Goal: Task Accomplishment & Management: Manage account settings

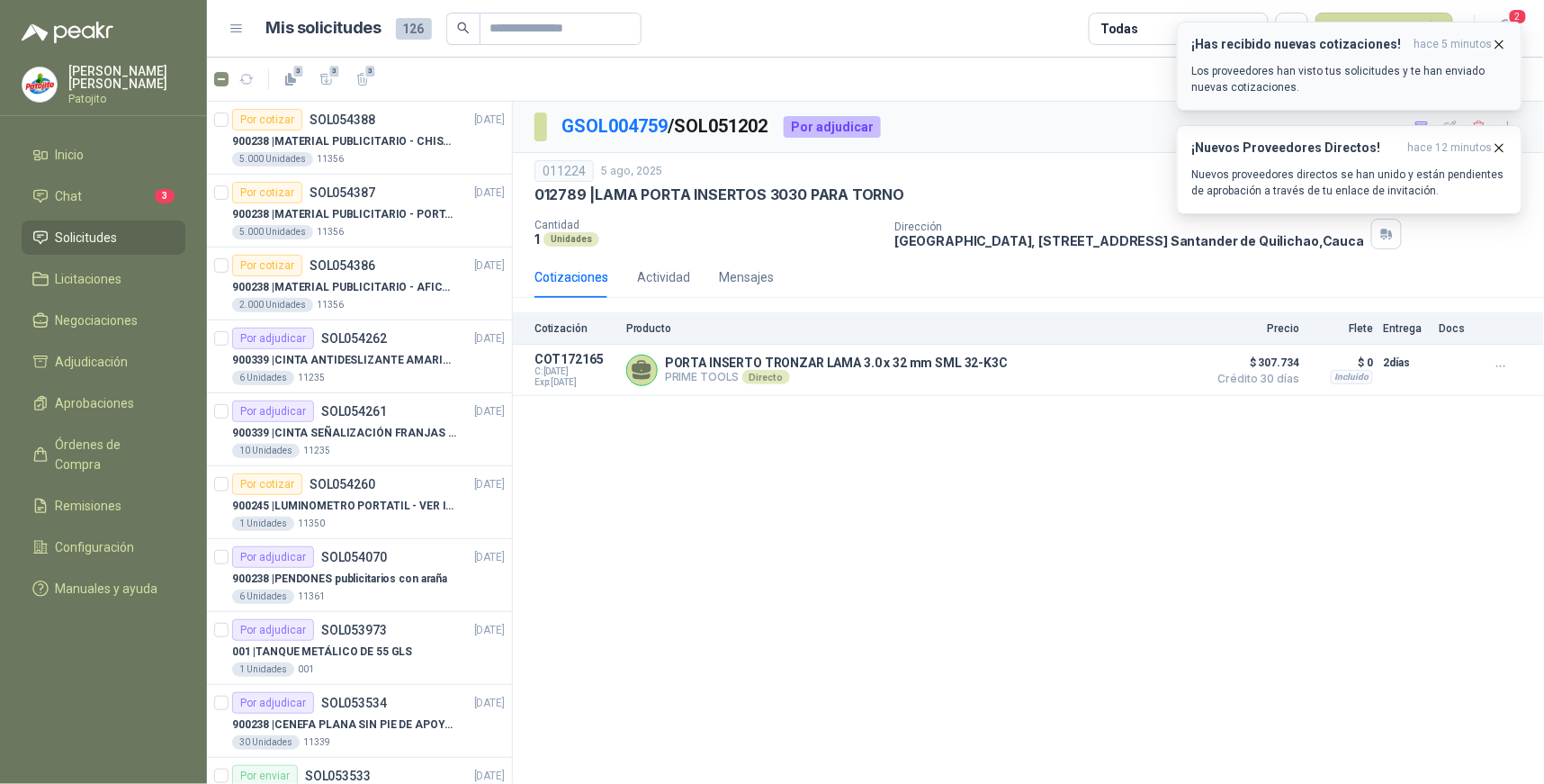
click at [1426, 68] on p "Los proveedores han visto tus solicitudes y te han enviado nuevas cotizaciones." at bounding box center [1349, 79] width 315 height 33
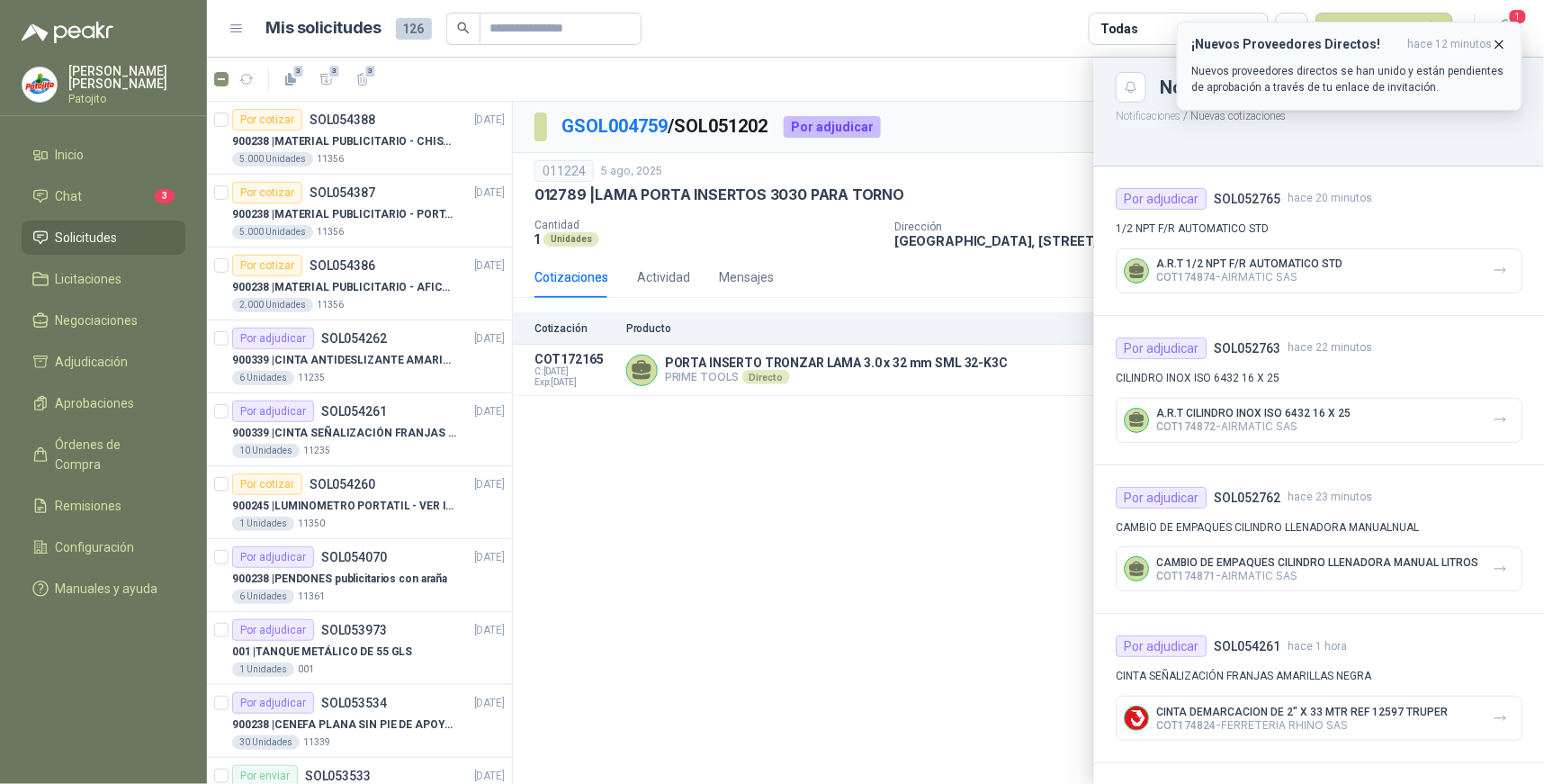
click at [1409, 66] on p "Nuevos proveedores directos se han unido y están pendientes de aprobación a tra…" at bounding box center [1349, 79] width 315 height 33
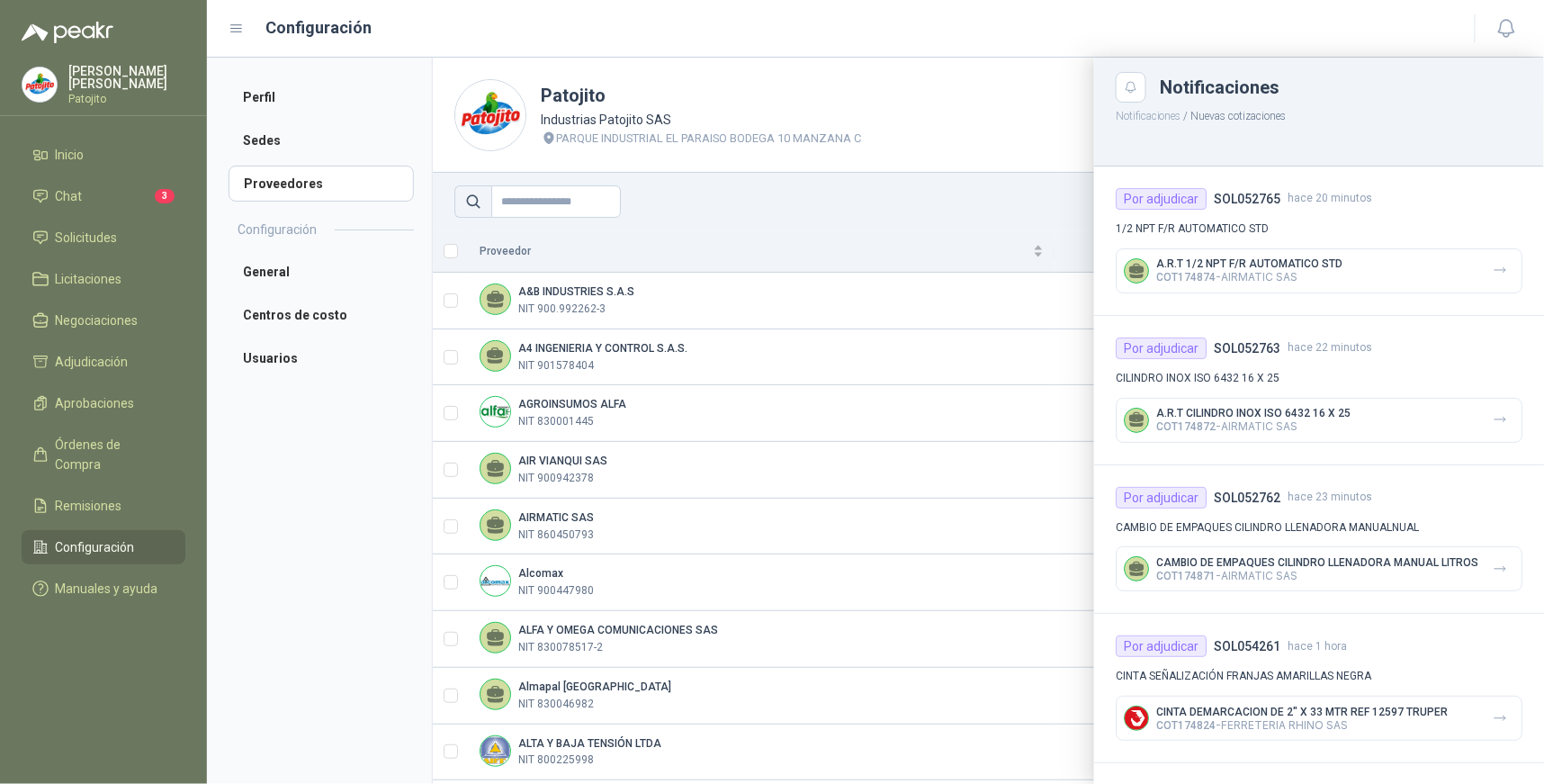
click at [930, 142] on div at bounding box center [875, 421] width 1337 height 726
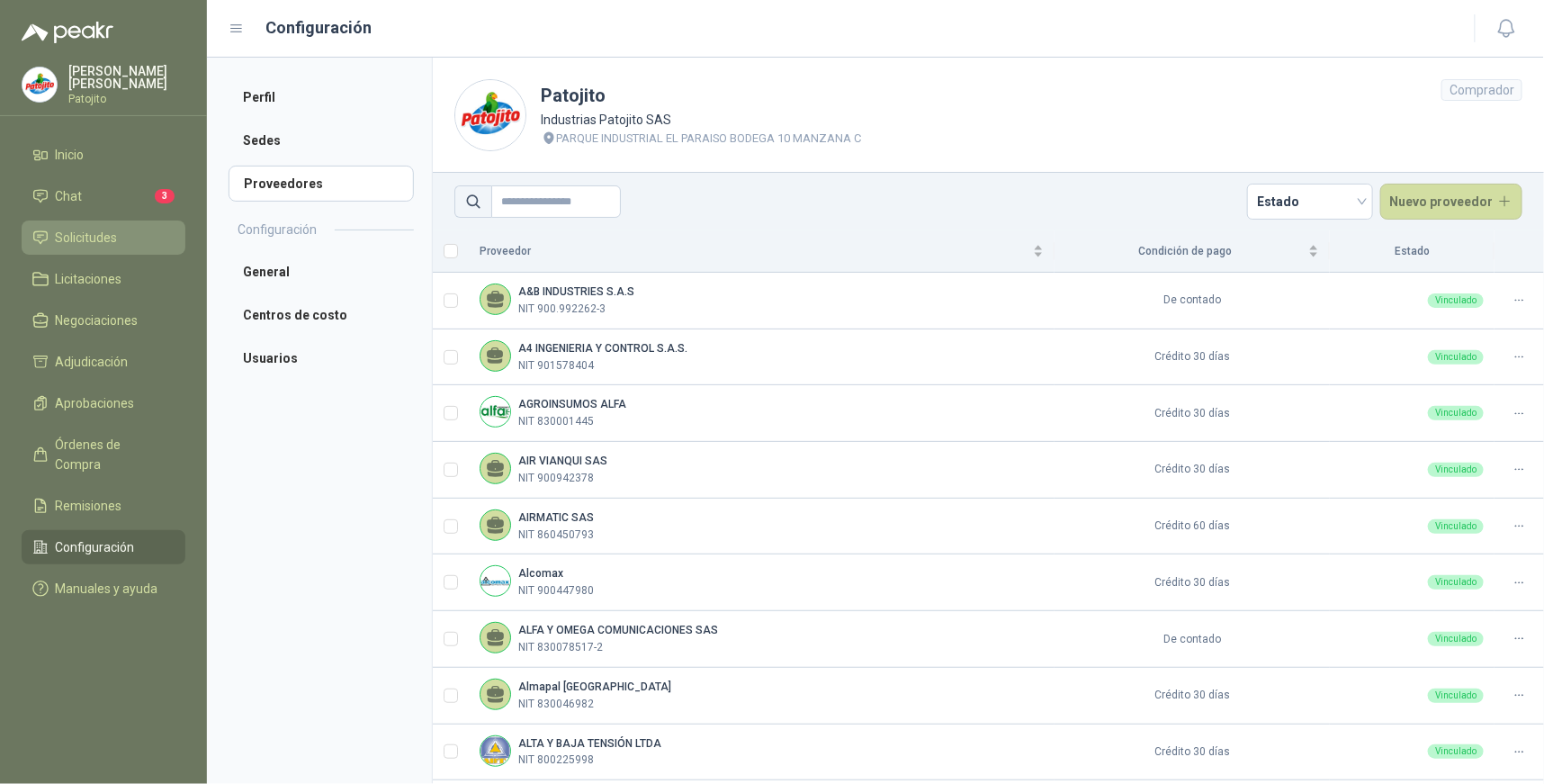
drag, startPoint x: 156, startPoint y: 231, endPoint x: 169, endPoint y: 227, distance: 13.6
click at [156, 231] on li "Solicitudes" at bounding box center [103, 237] width 142 height 20
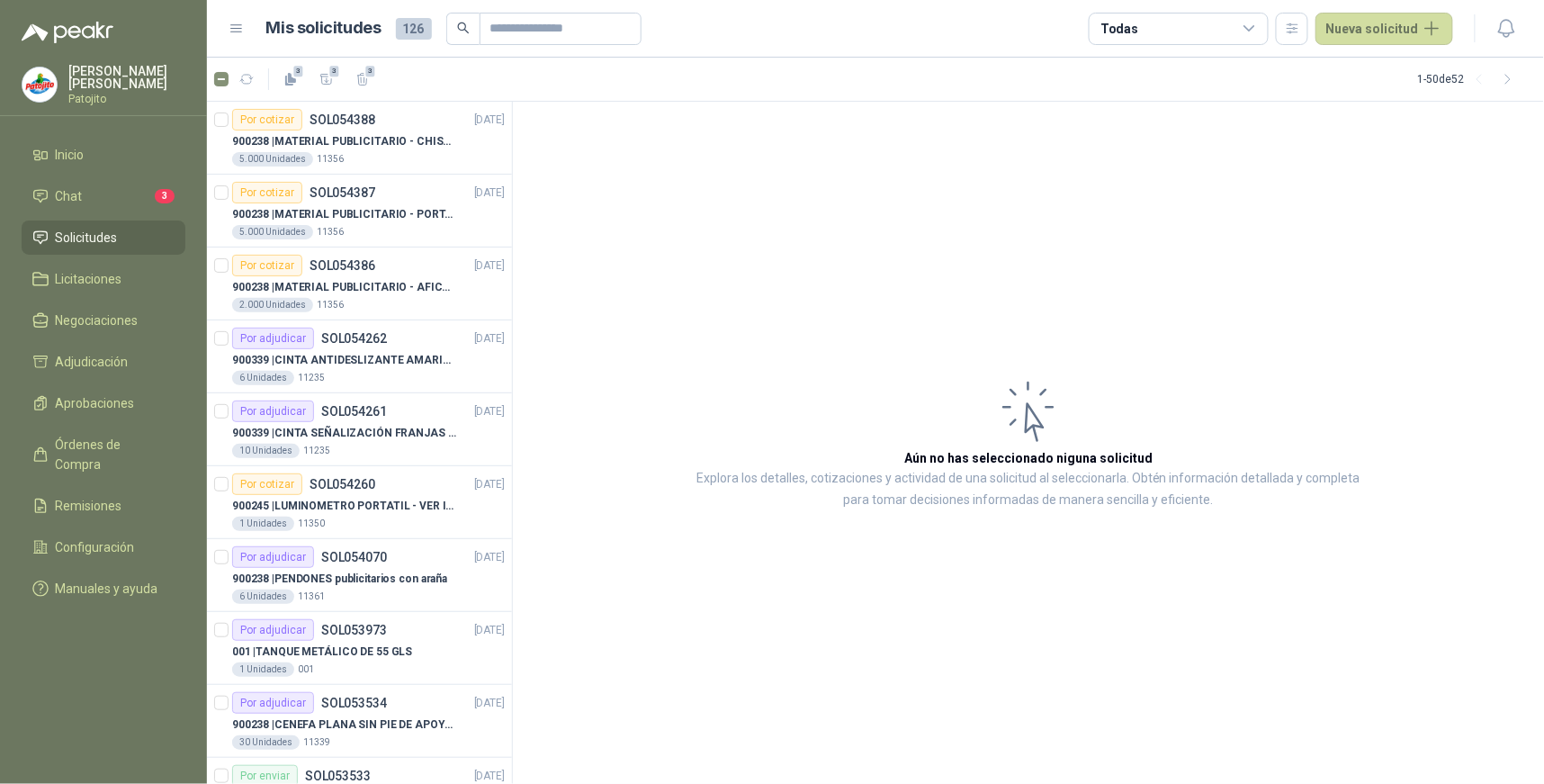
click at [1249, 27] on icon at bounding box center [1250, 28] width 16 height 16
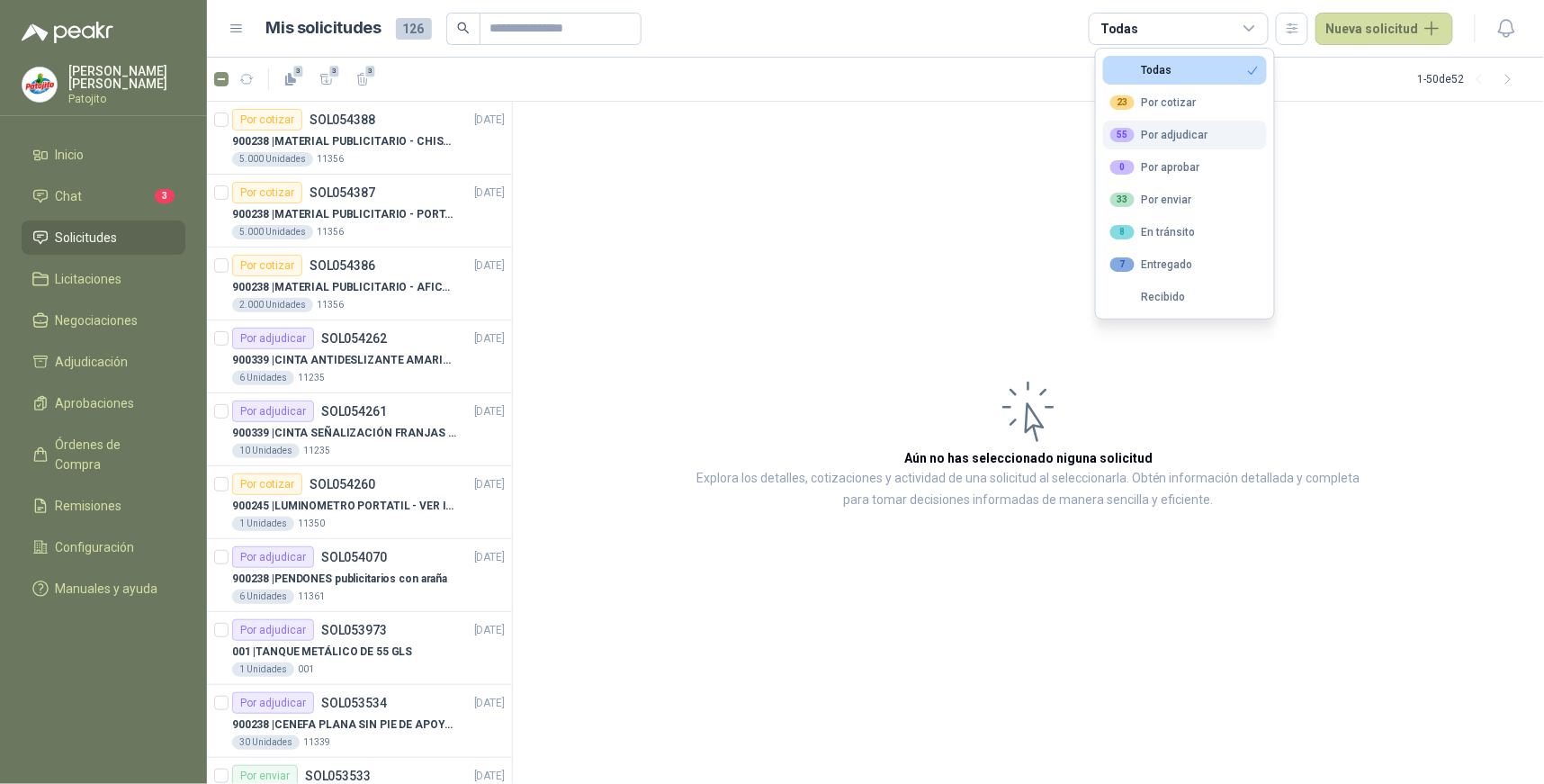
click at [1195, 142] on div "55 Por adjudicar" at bounding box center [1159, 134] width 98 height 14
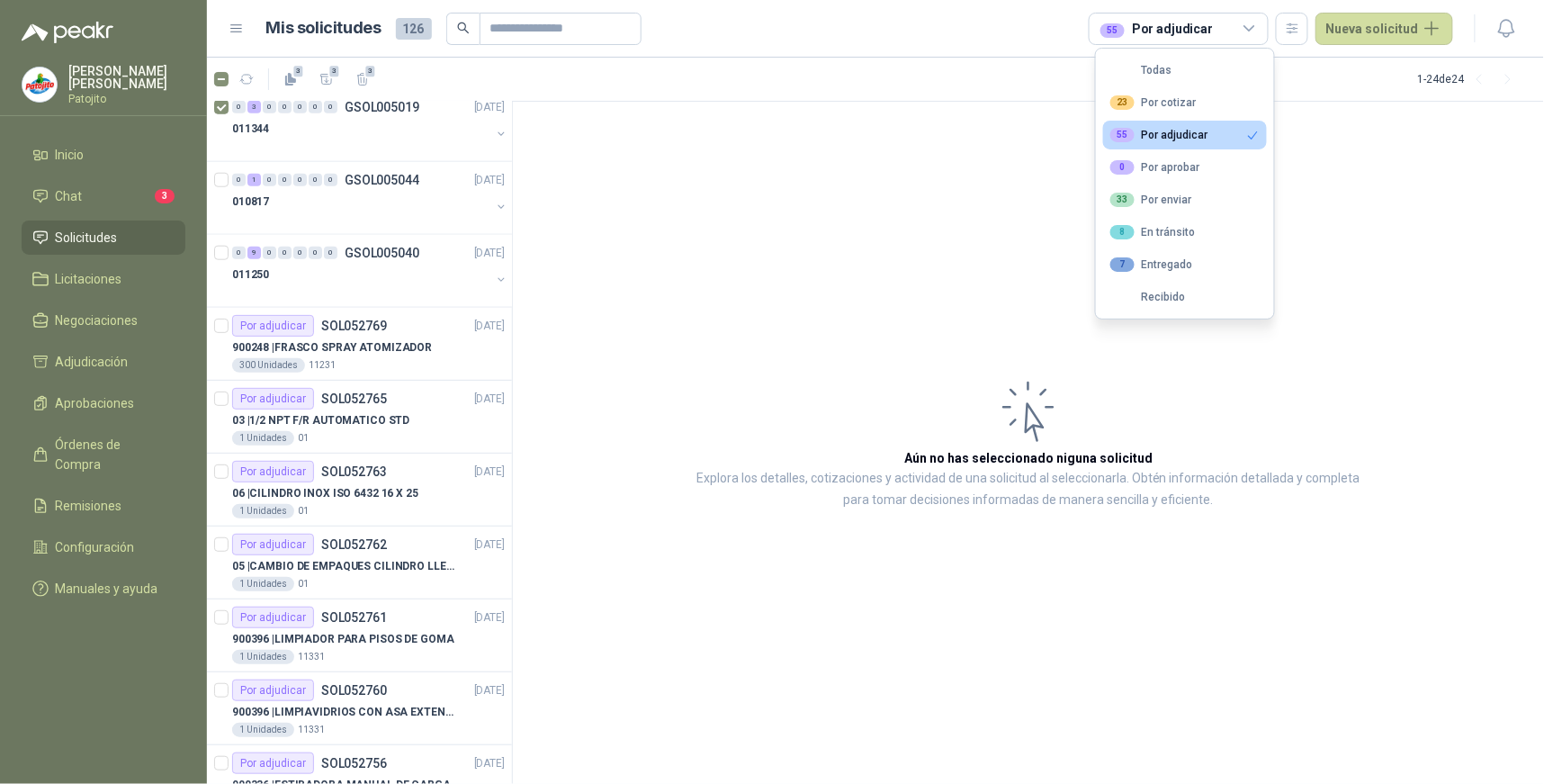
scroll to position [600, 0]
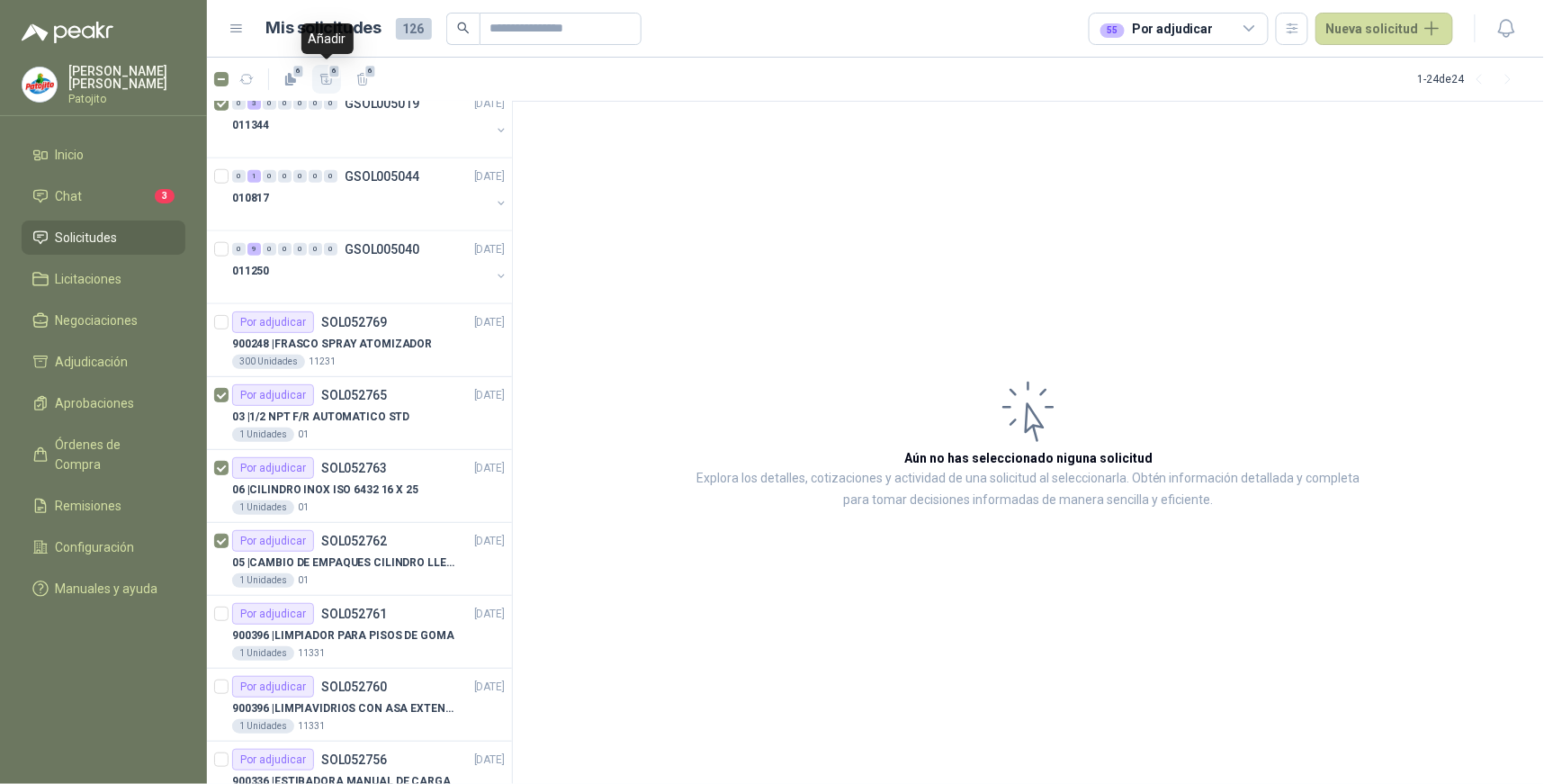
click at [327, 73] on icon "button" at bounding box center [327, 79] width 15 height 15
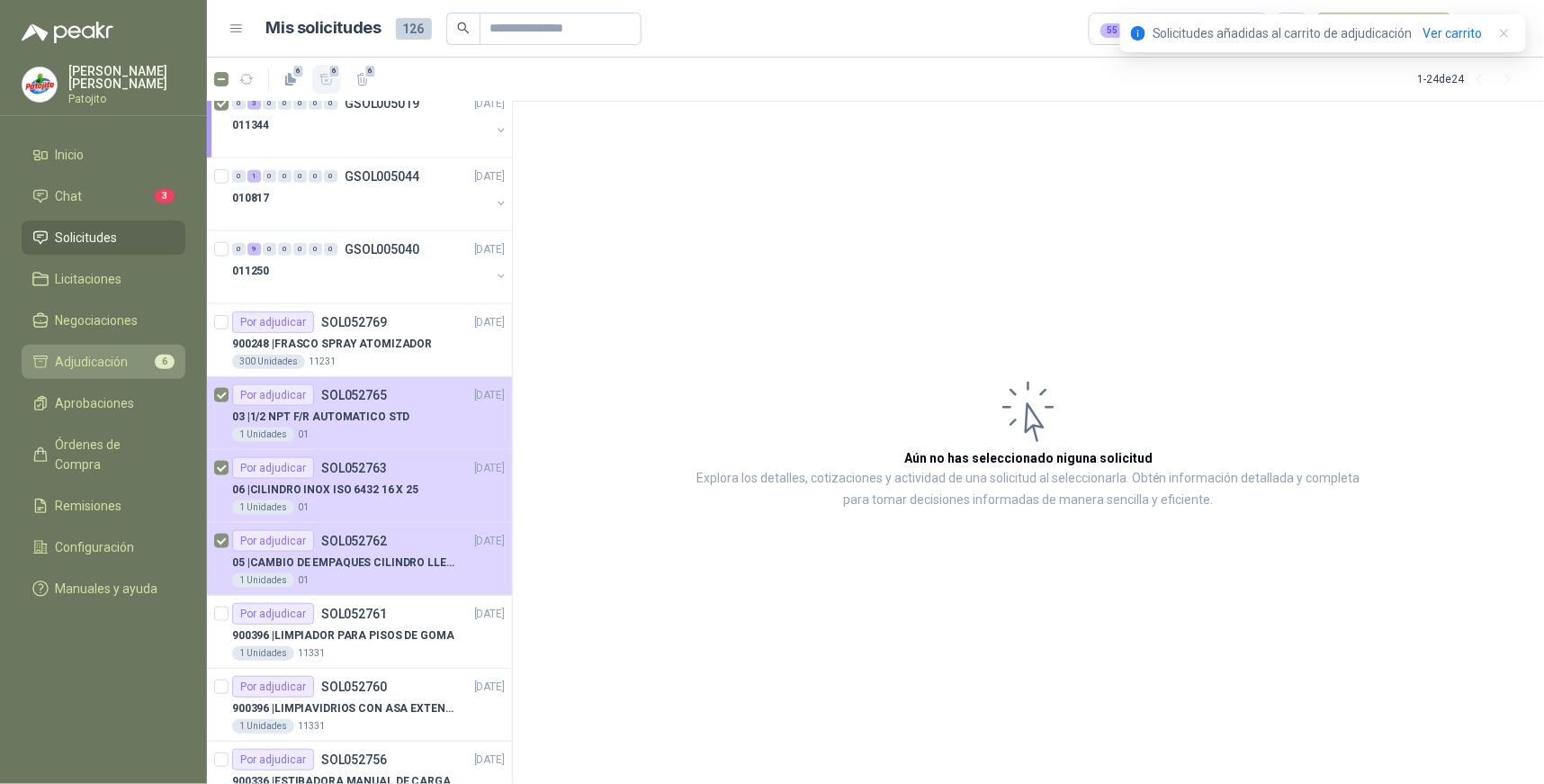
click at [120, 361] on span "Adjudicación" at bounding box center [92, 361] width 73 height 20
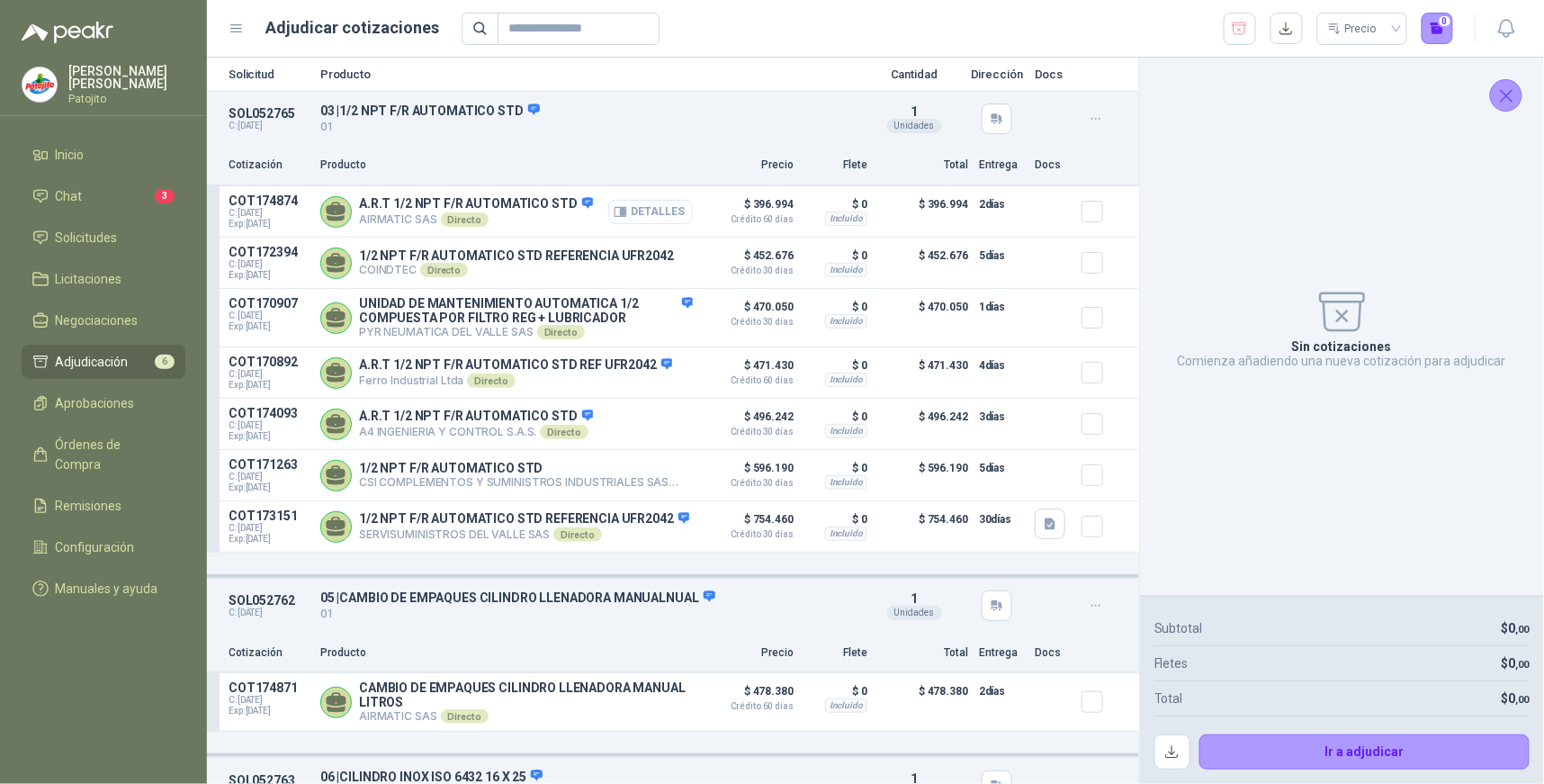
click at [662, 209] on button "Detalles" at bounding box center [650, 212] width 85 height 24
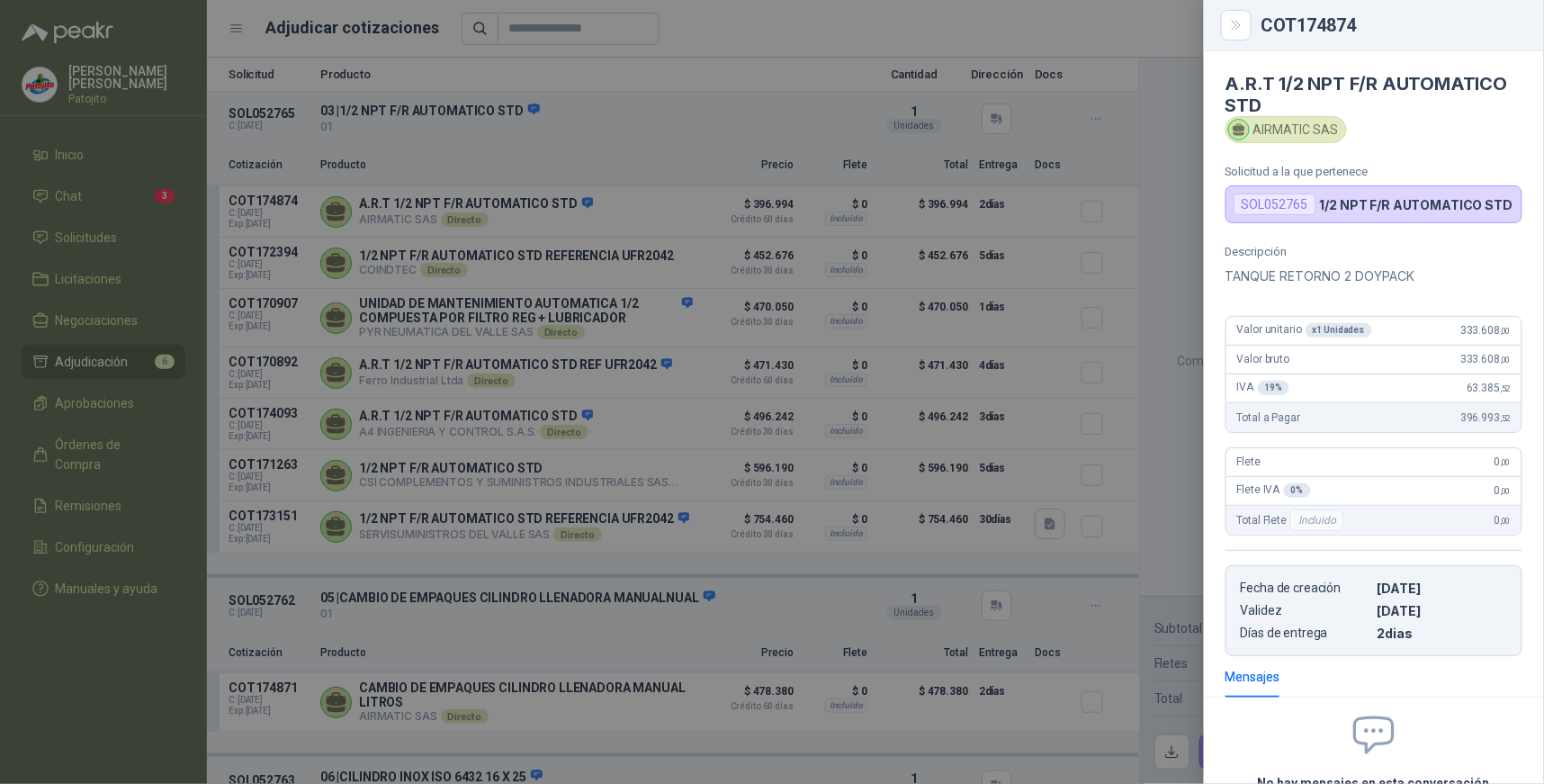
scroll to position [163, 0]
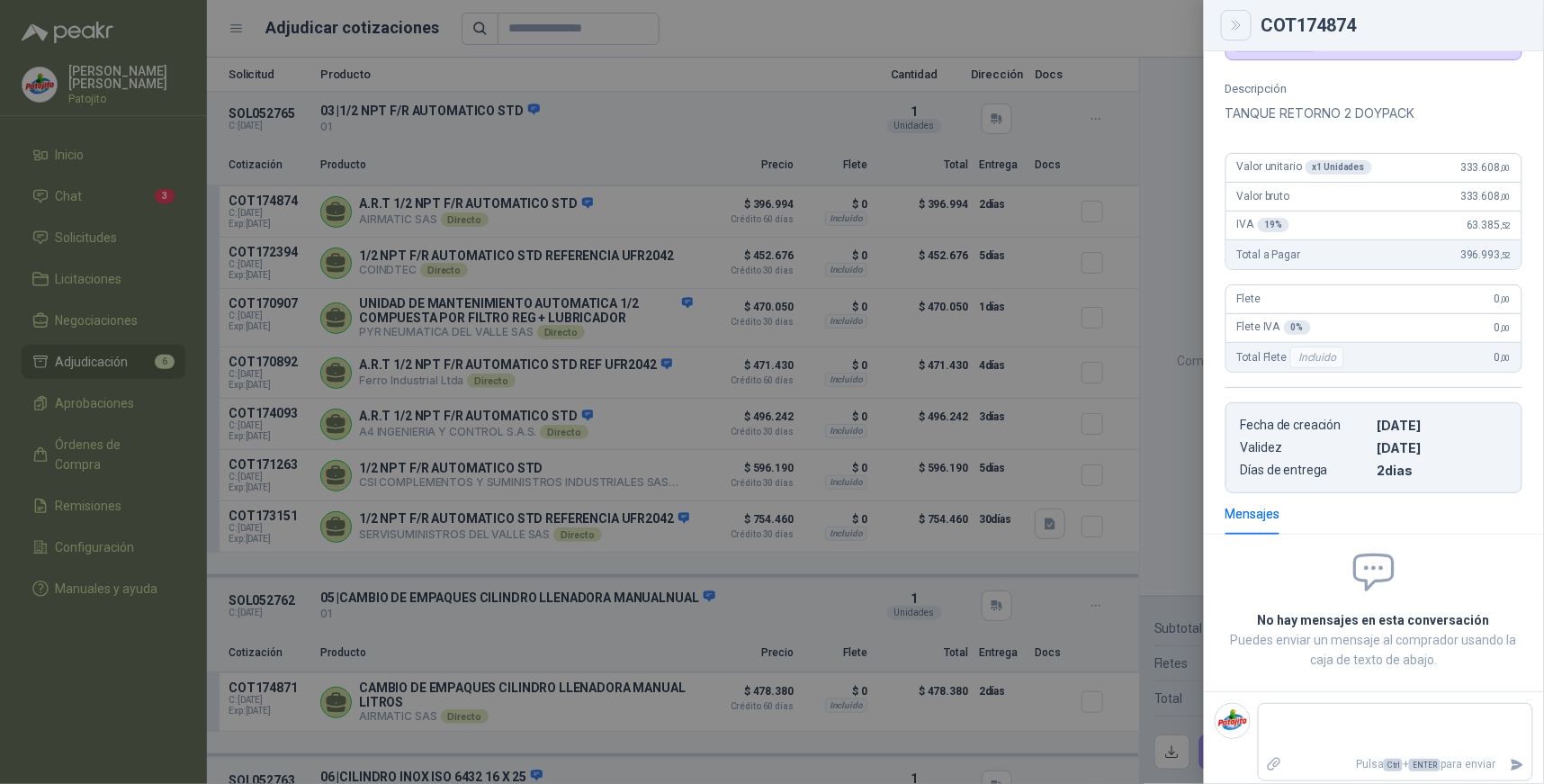
click at [1225, 20] on button "Close" at bounding box center [1236, 25] width 31 height 31
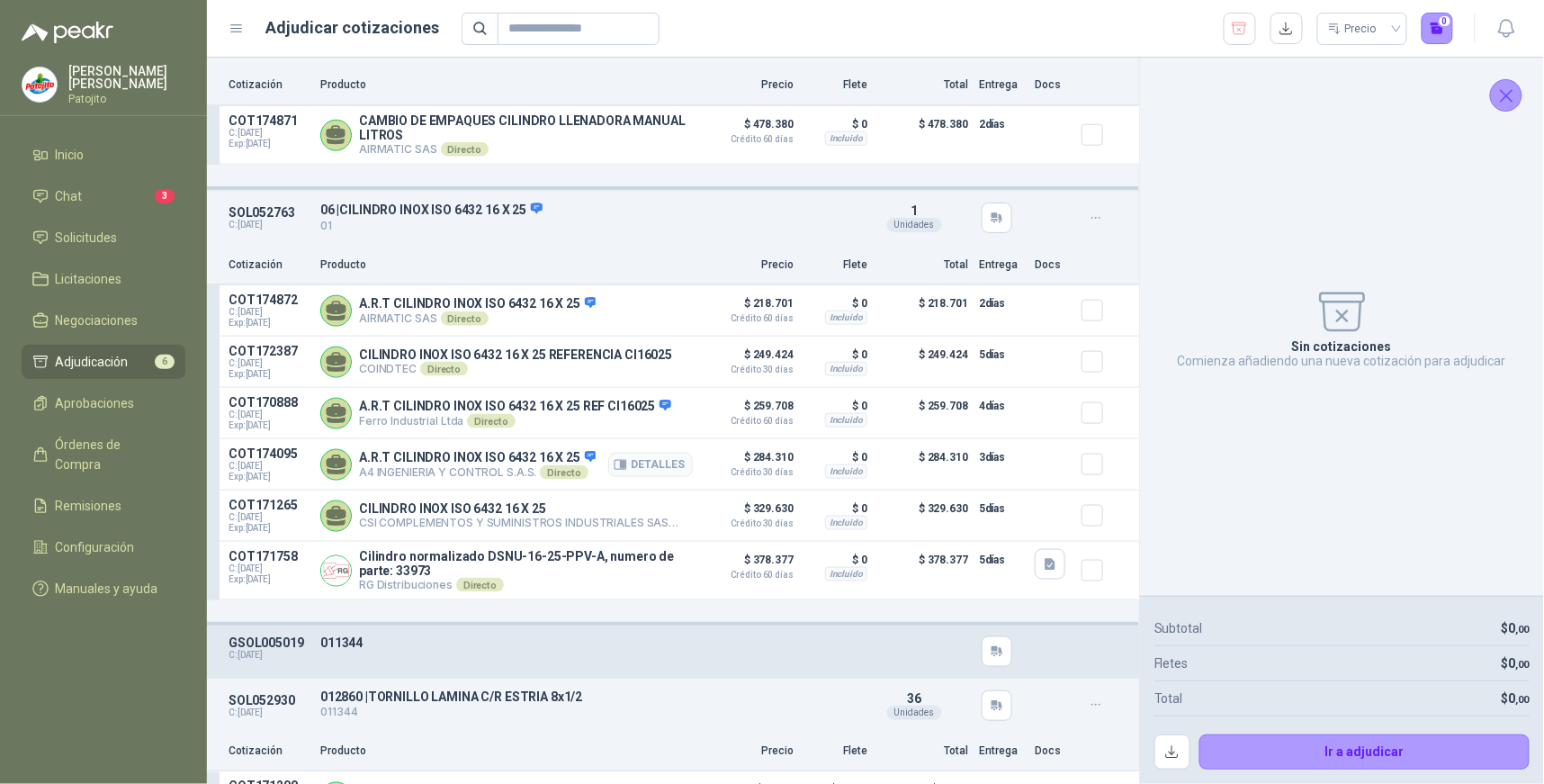
scroll to position [600, 0]
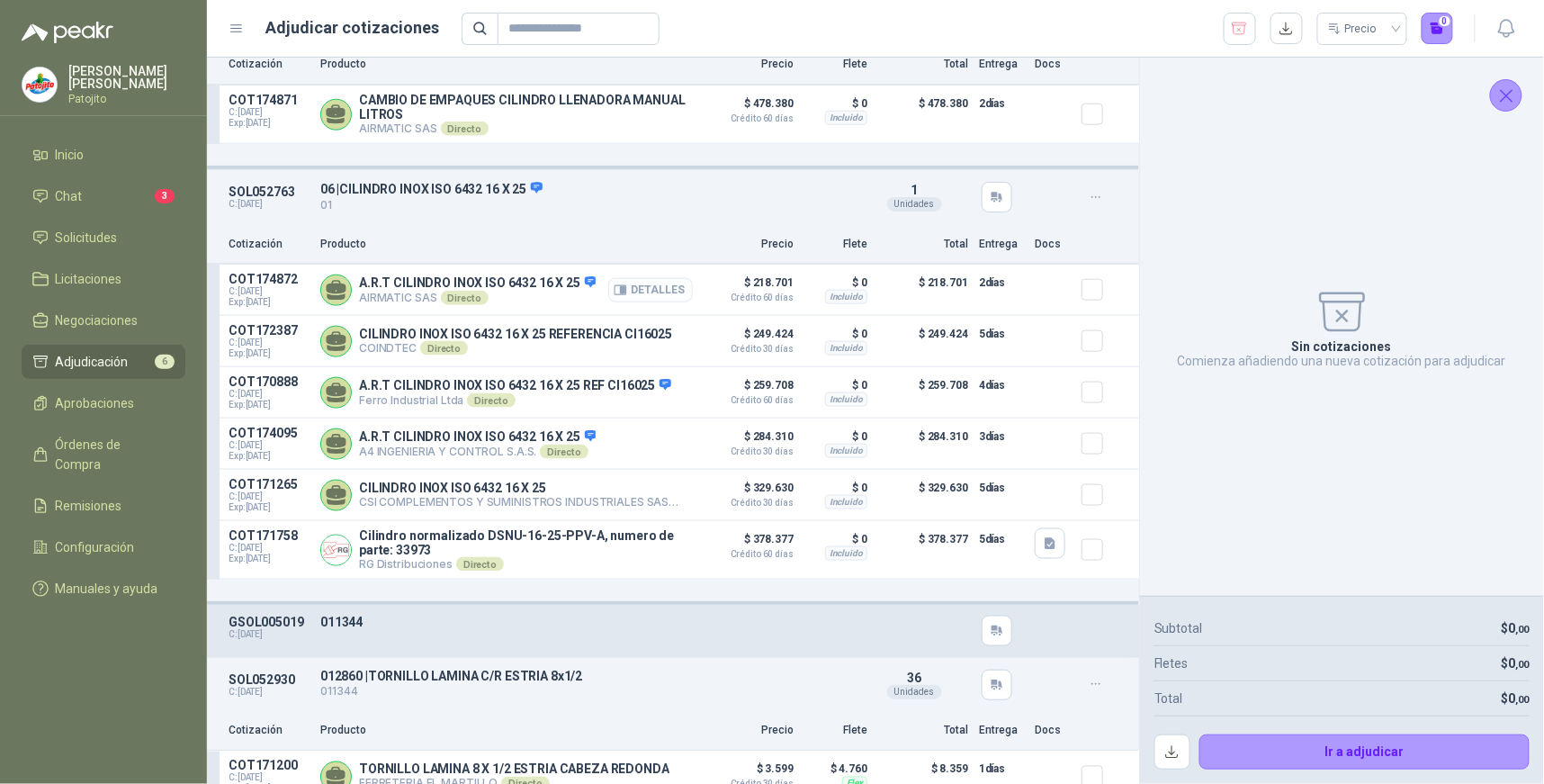
click at [664, 286] on button "Detalles" at bounding box center [650, 291] width 85 height 24
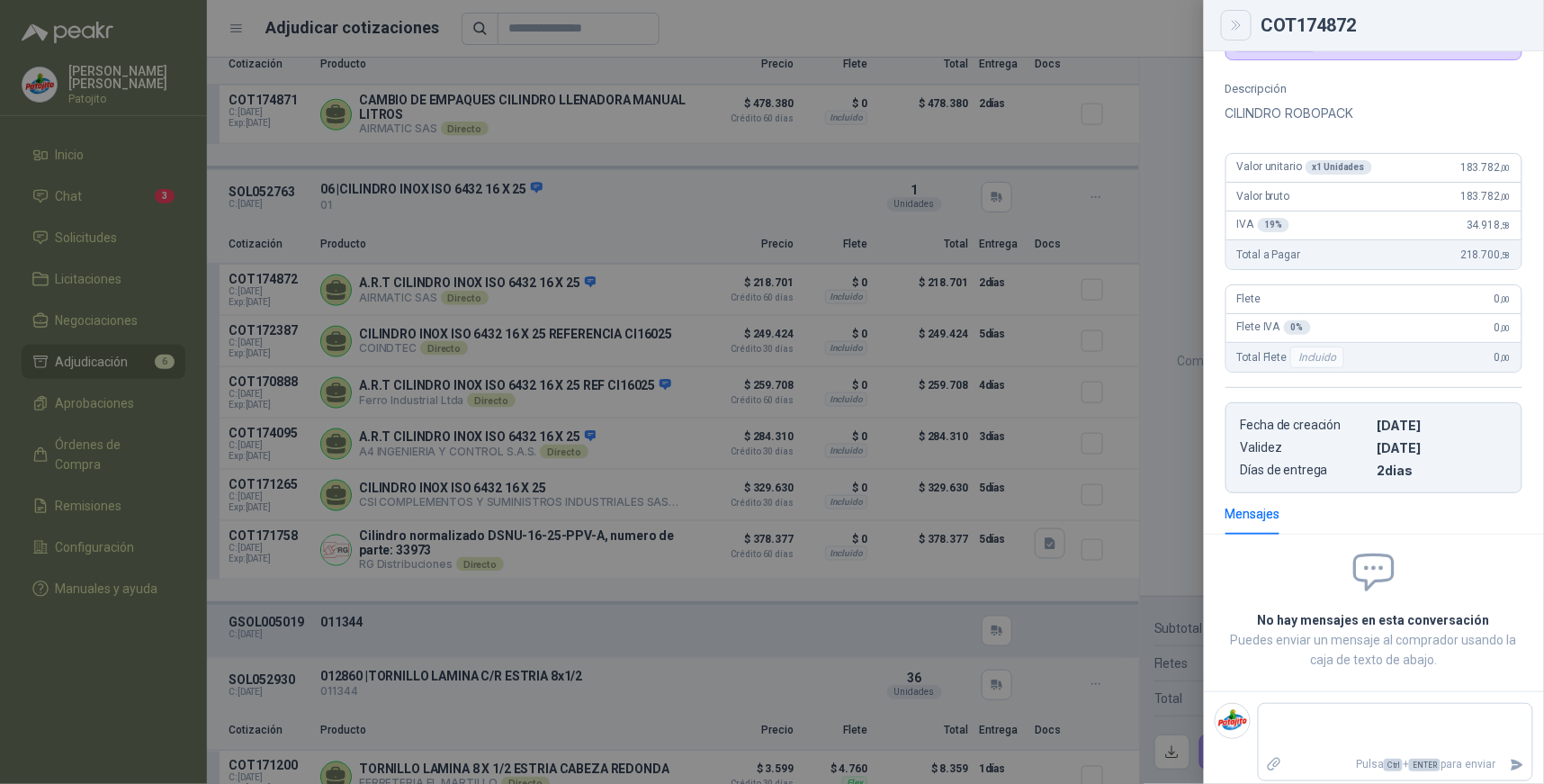
click at [1231, 27] on icon "Close" at bounding box center [1237, 25] width 15 height 15
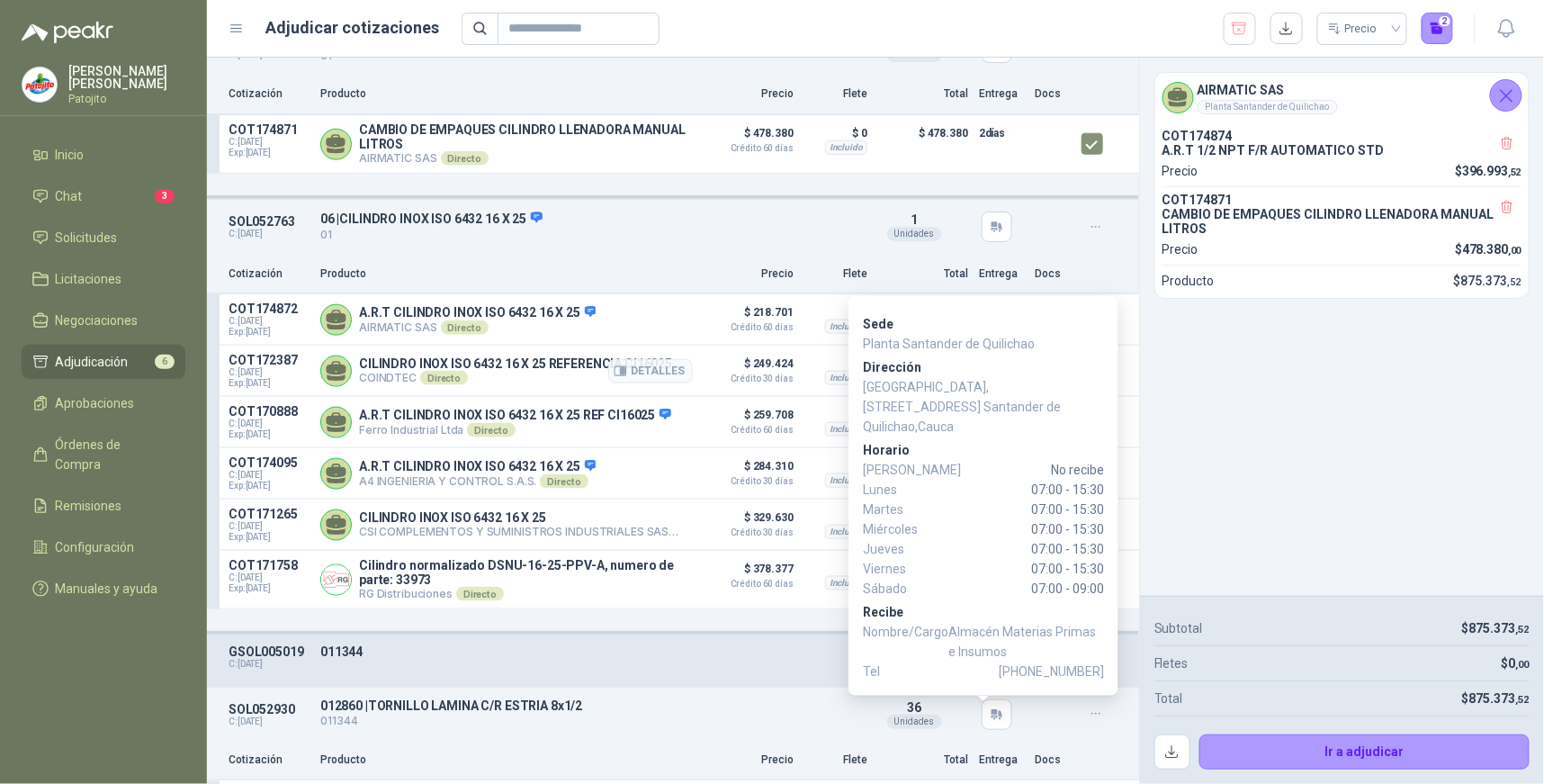
scroll to position [565, 0]
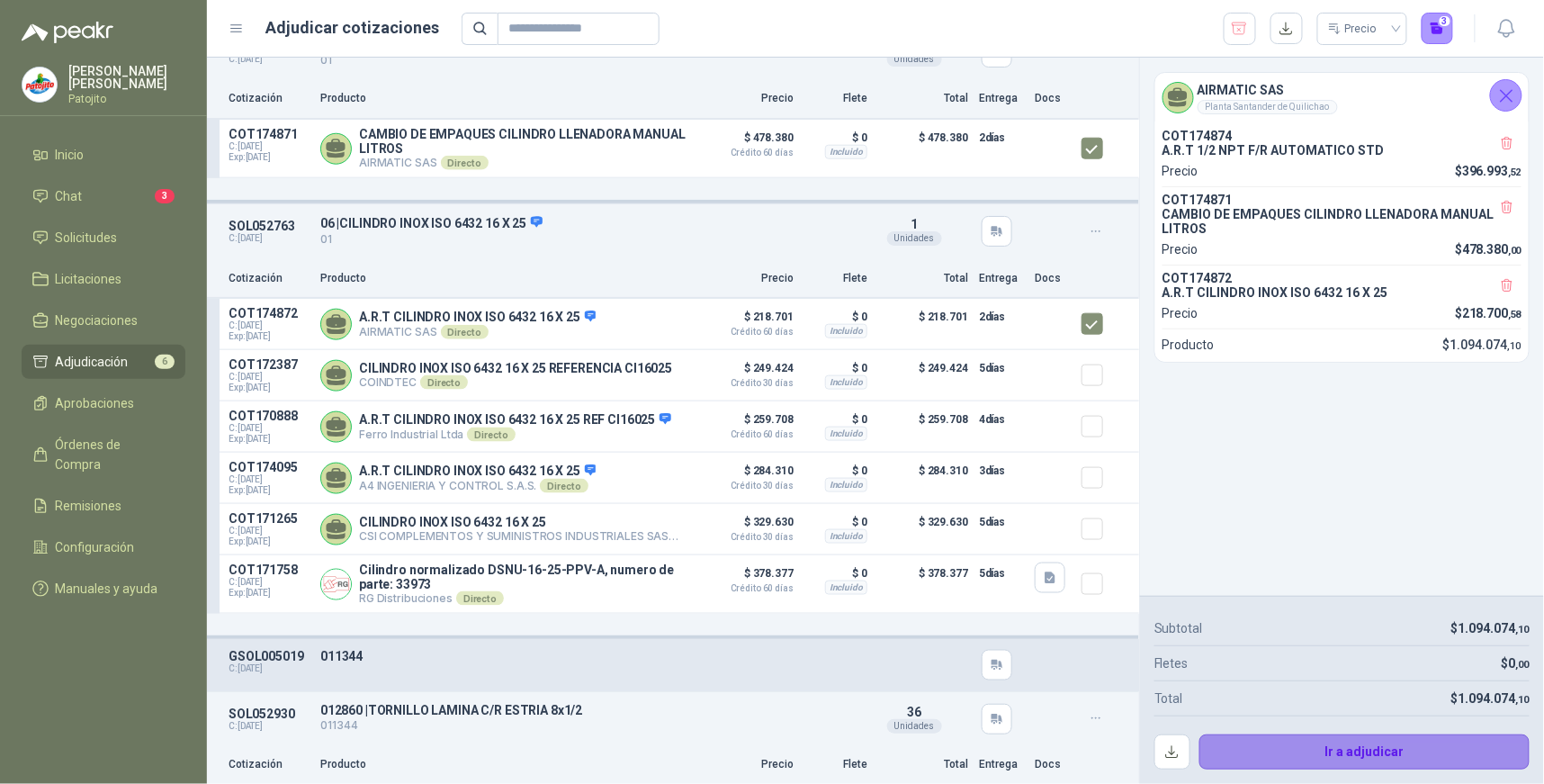
click at [1411, 751] on button "Ir a adjudicar" at bounding box center [1365, 752] width 332 height 36
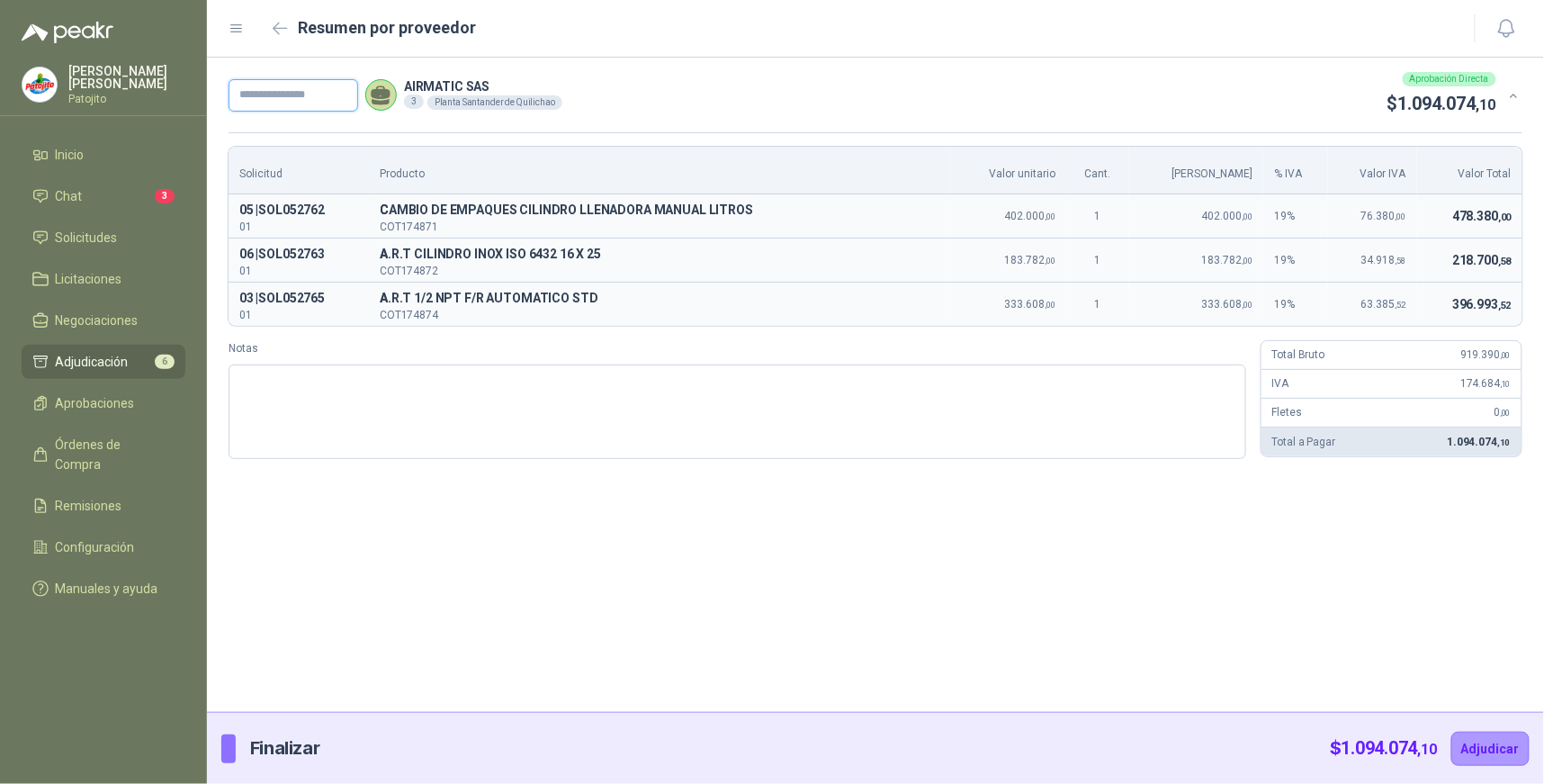
click at [321, 93] on input "text" at bounding box center [292, 95] width 129 height 33
type input "*****"
click at [315, 382] on textarea "Notas" at bounding box center [737, 411] width 1018 height 94
type textarea "*"
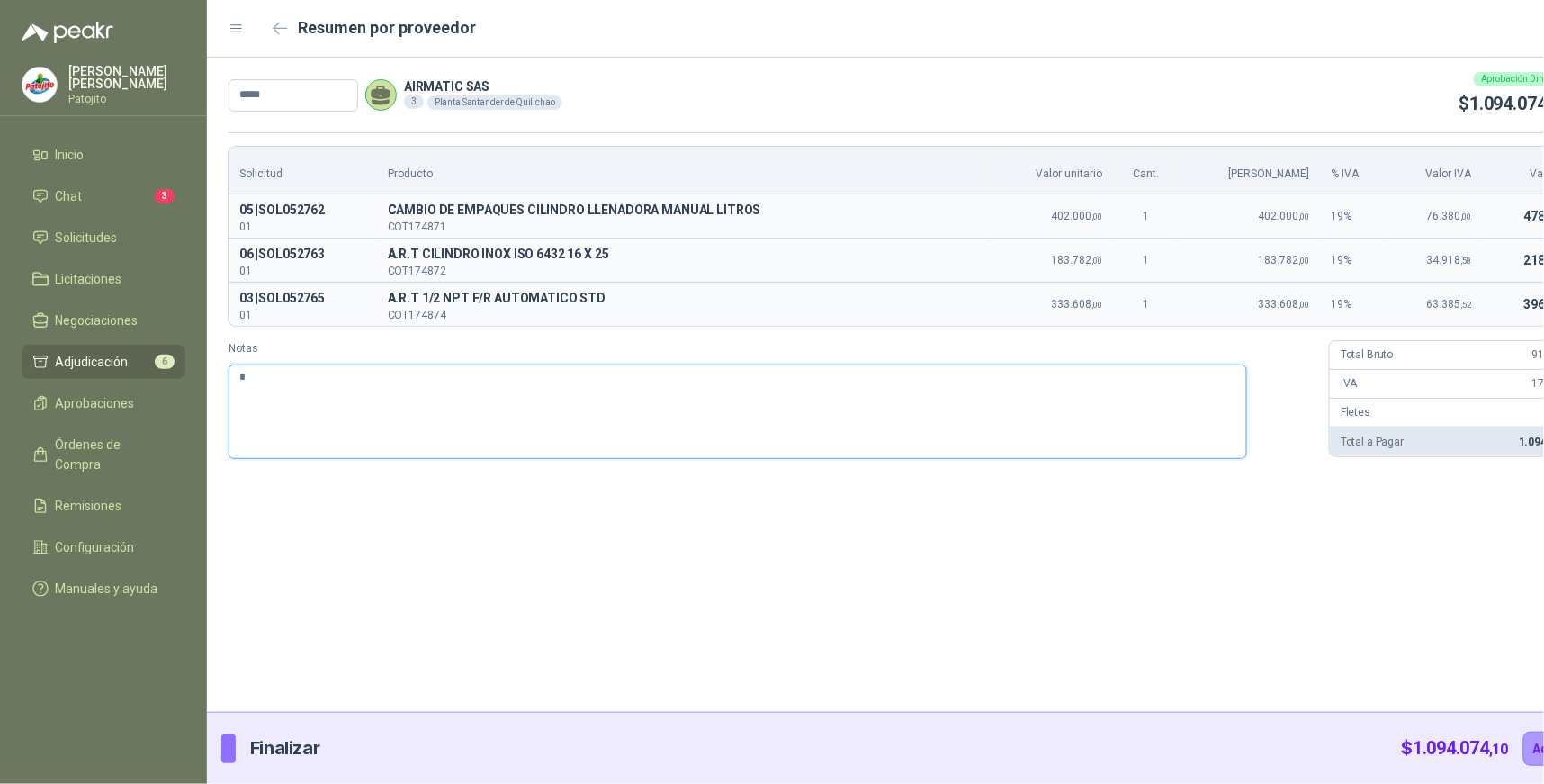
type textarea "**"
type textarea "***"
type textarea "*****"
type textarea "******"
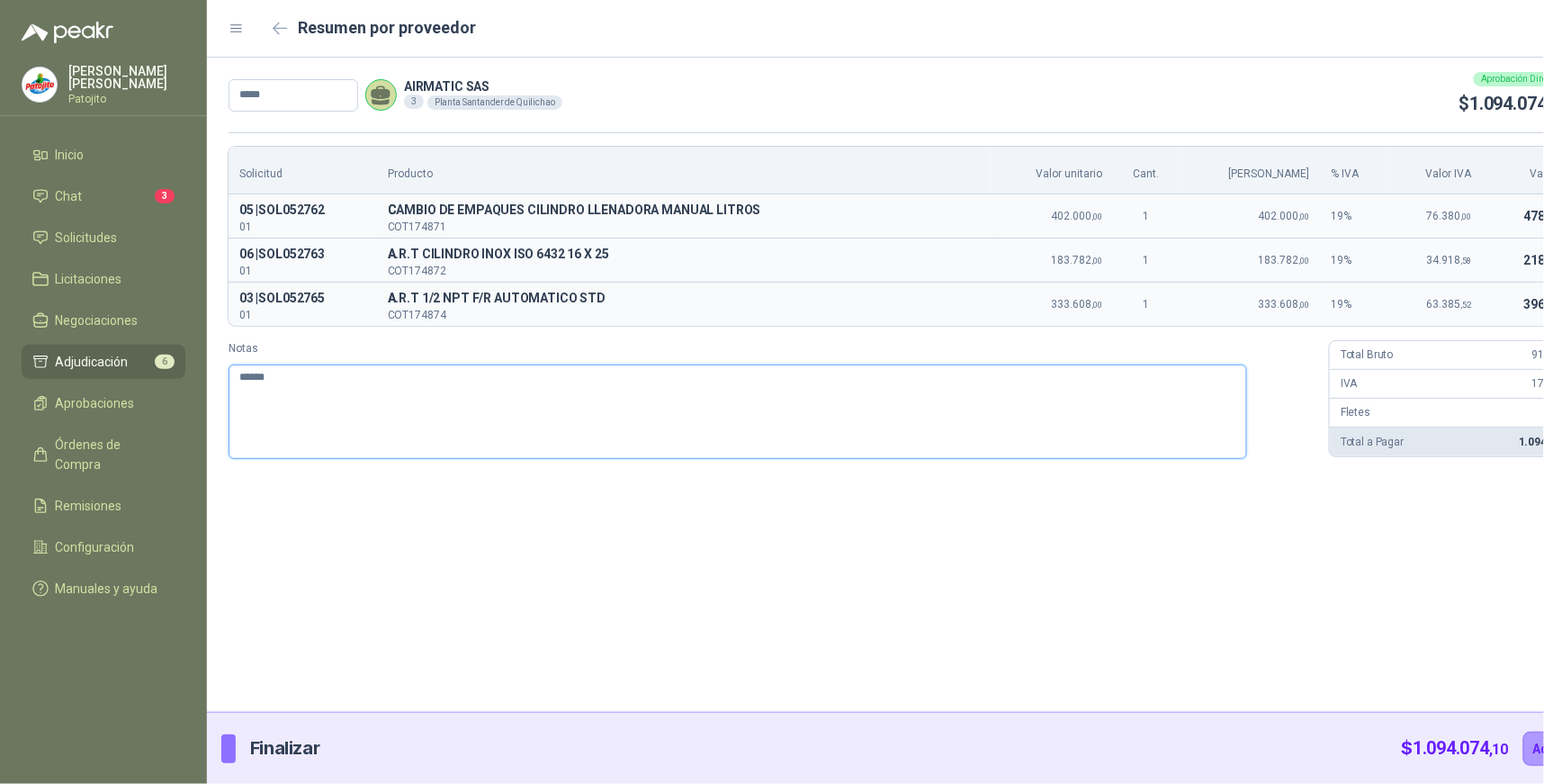
type textarea "*******"
type textarea "********"
type textarea "*******"
type textarea "********"
type textarea "*********"
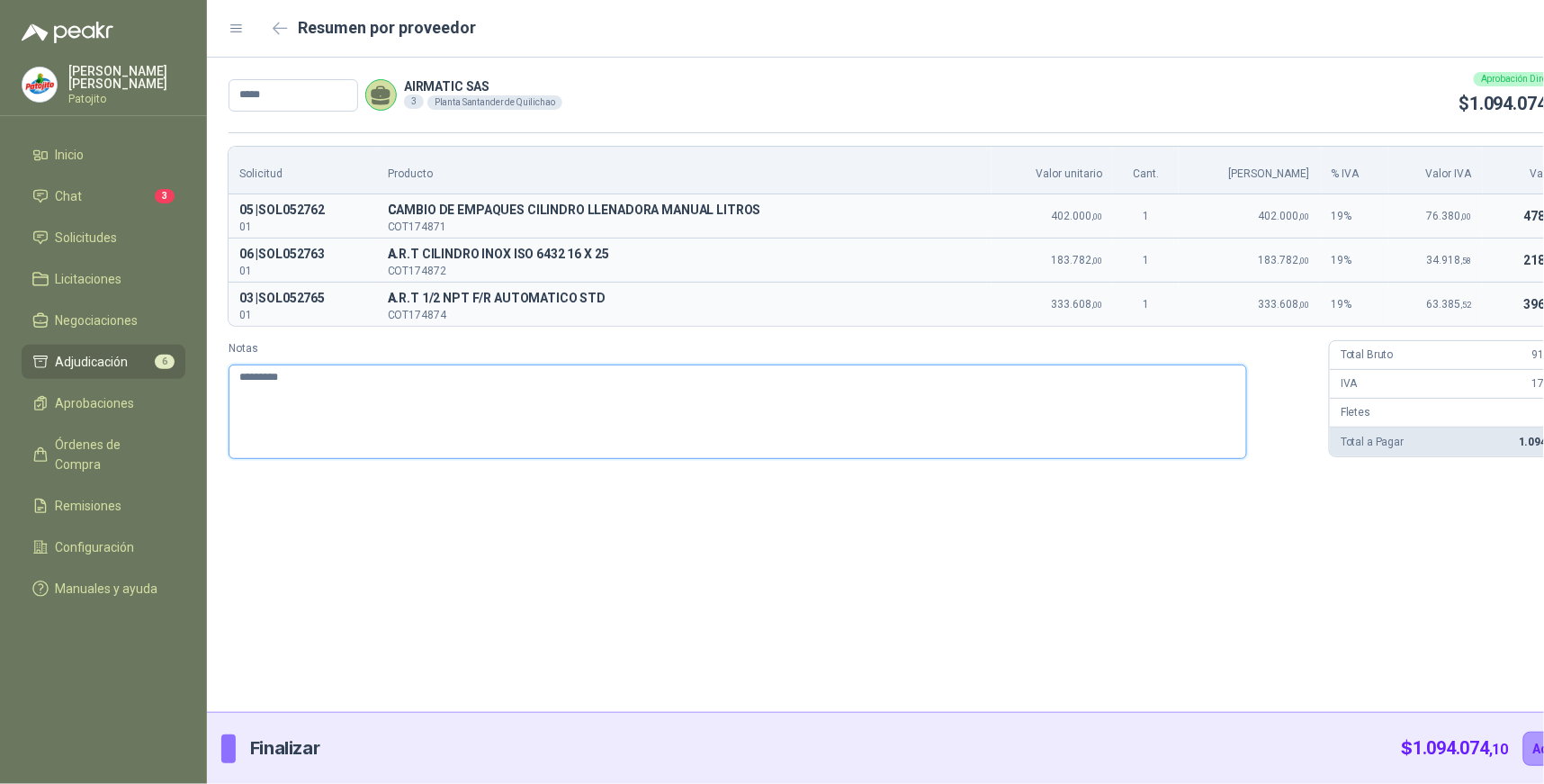
type textarea "*********"
type textarea "**********"
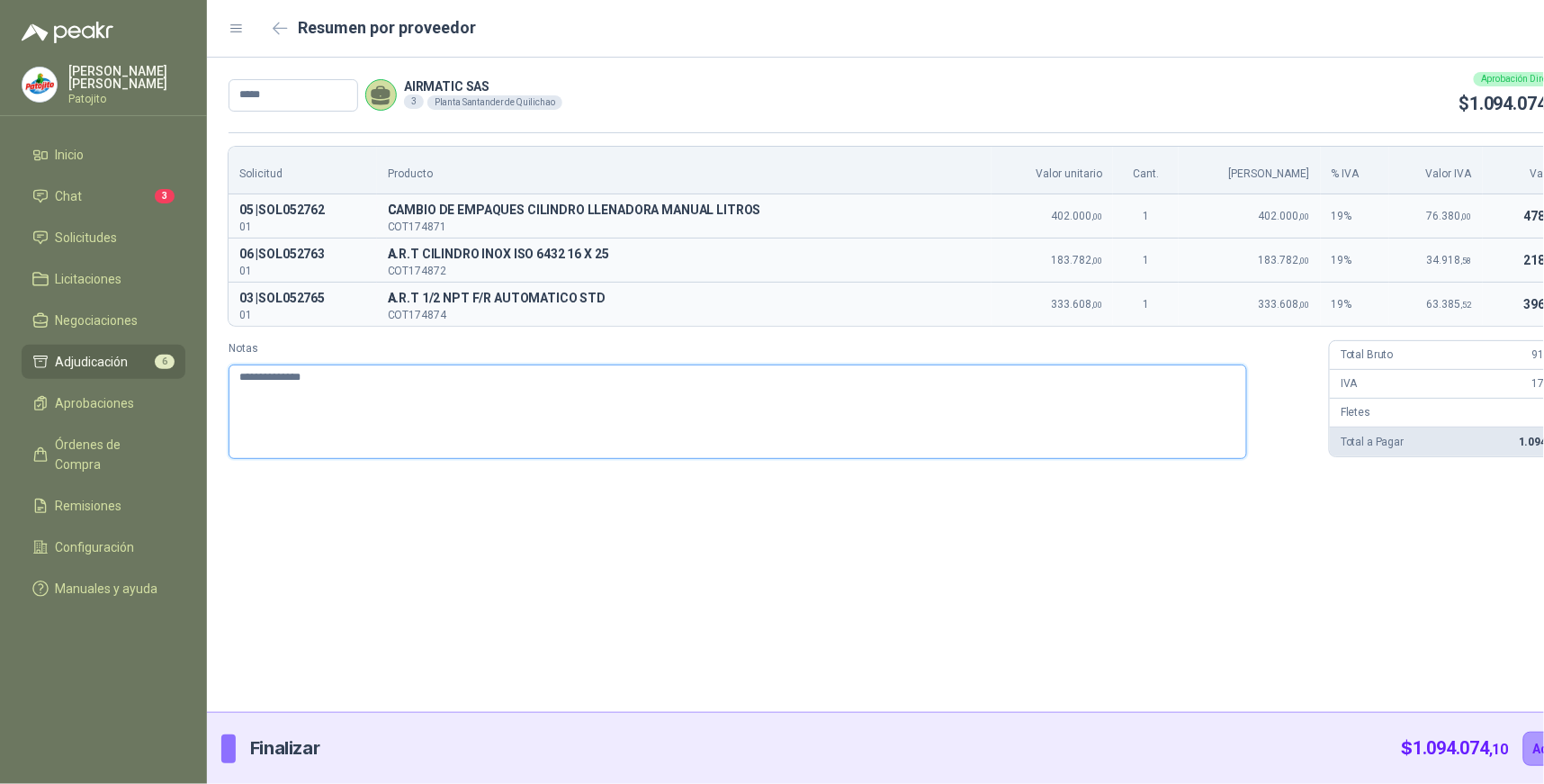
type textarea "**********"
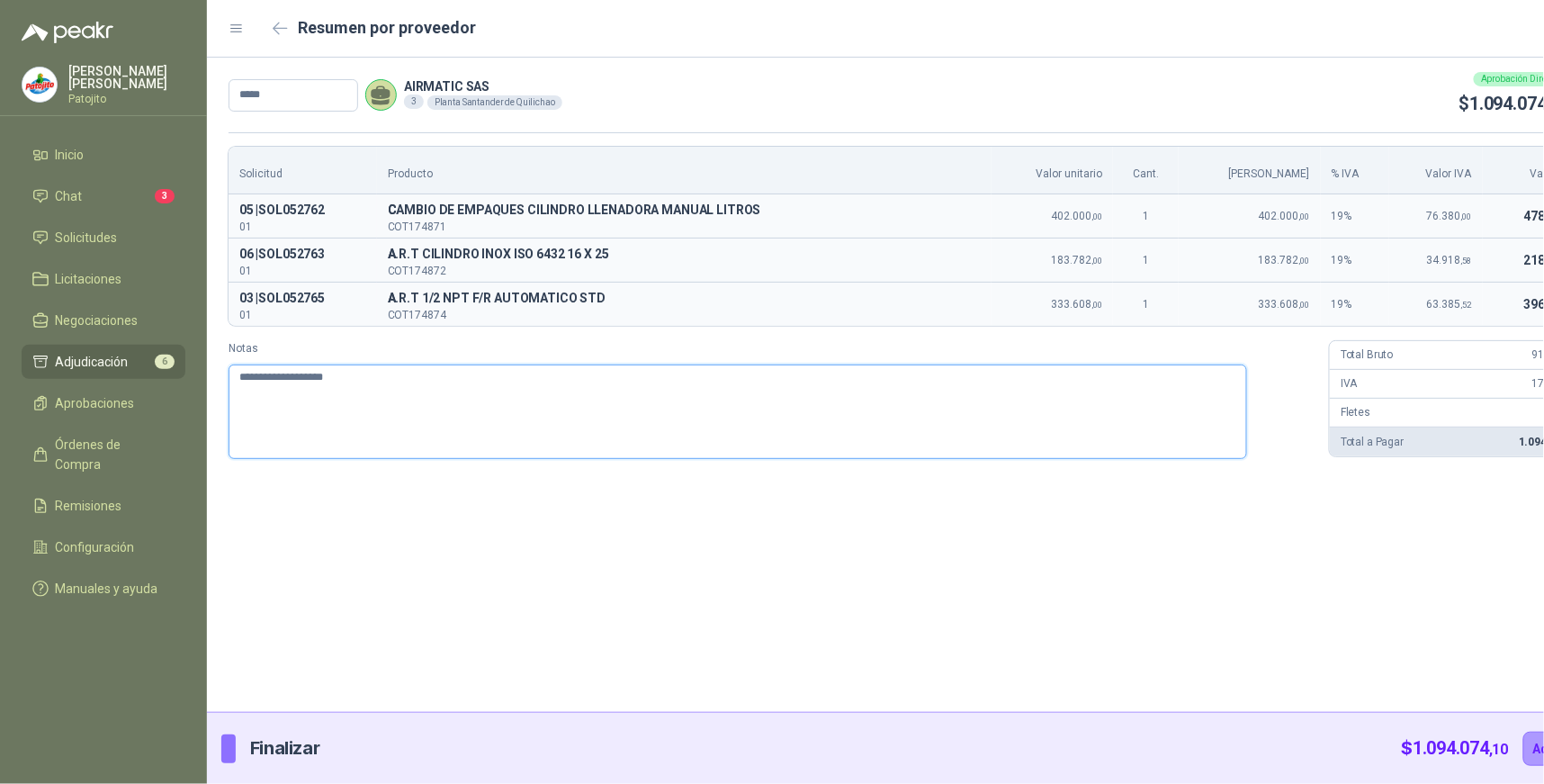
type textarea "**********"
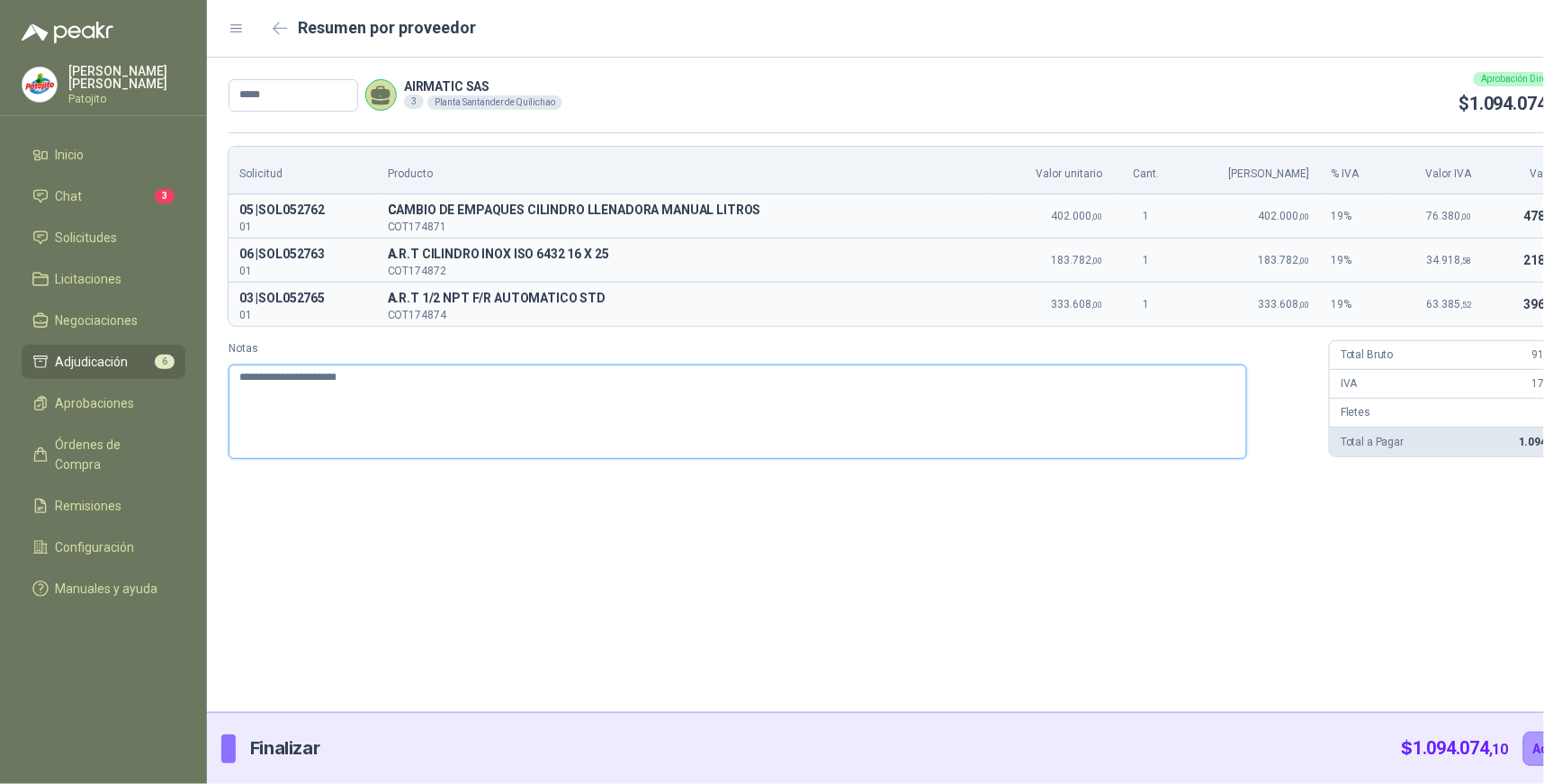
type textarea "**********"
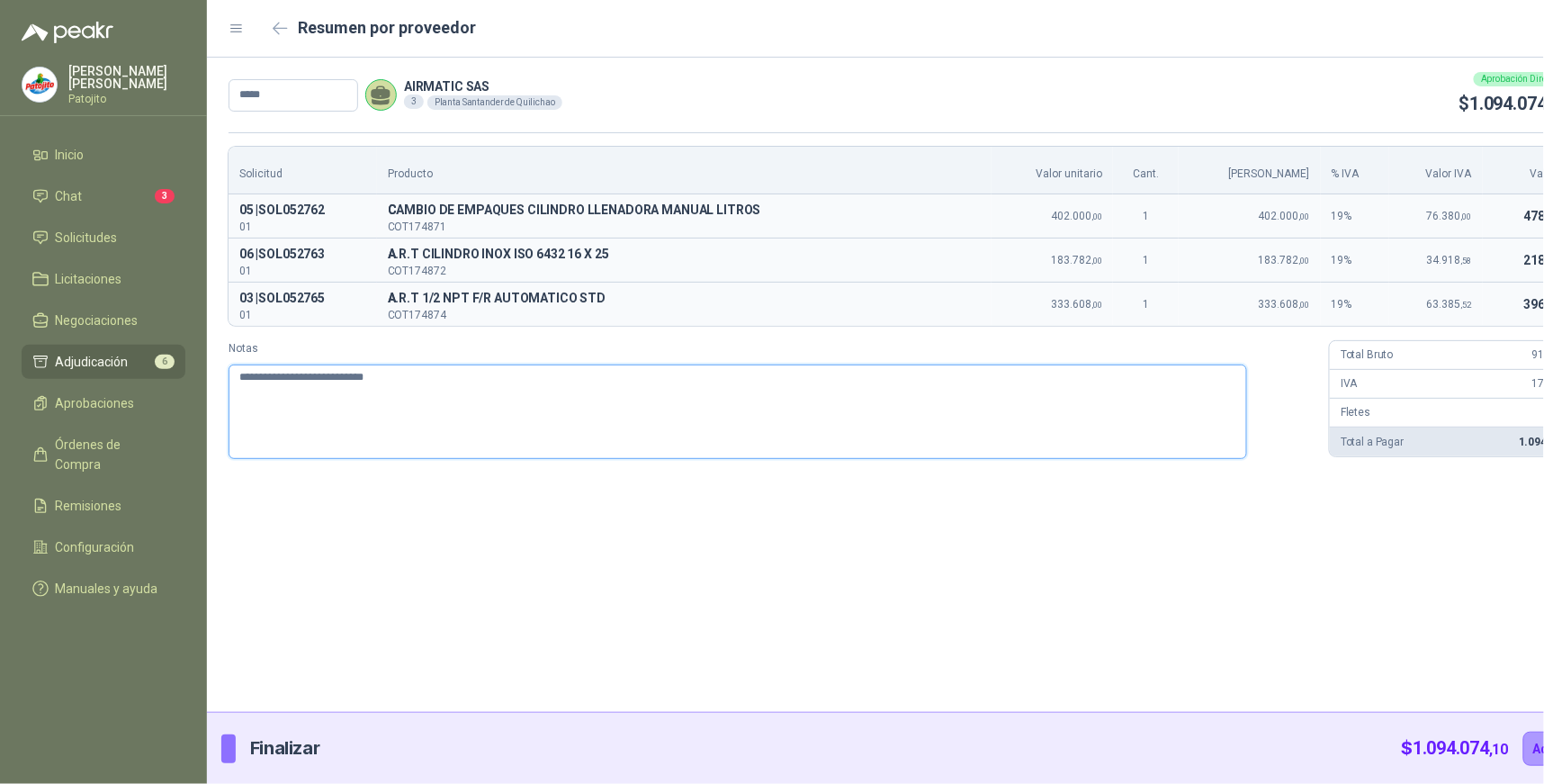
type textarea "**********"
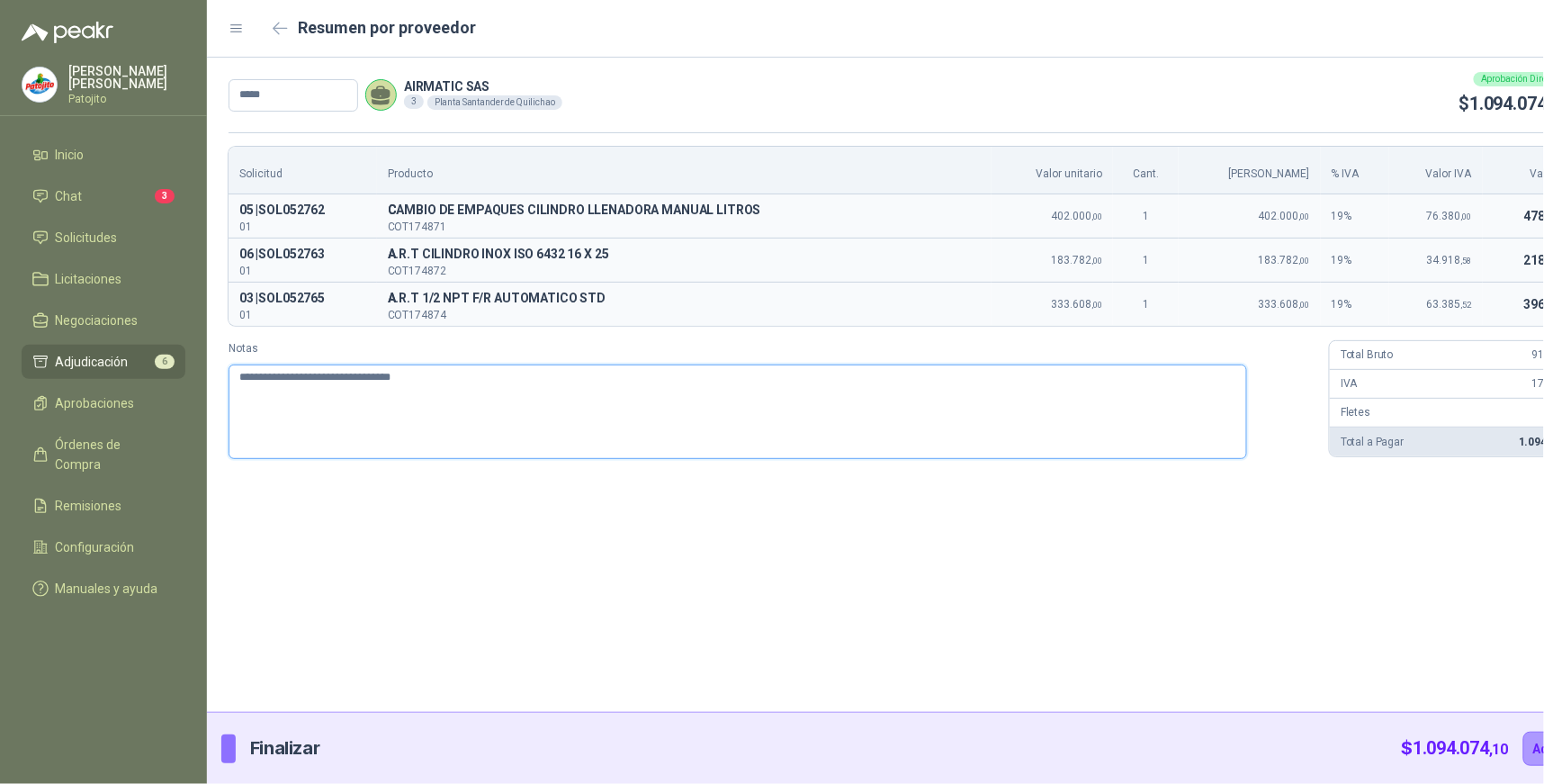
type textarea "**********"
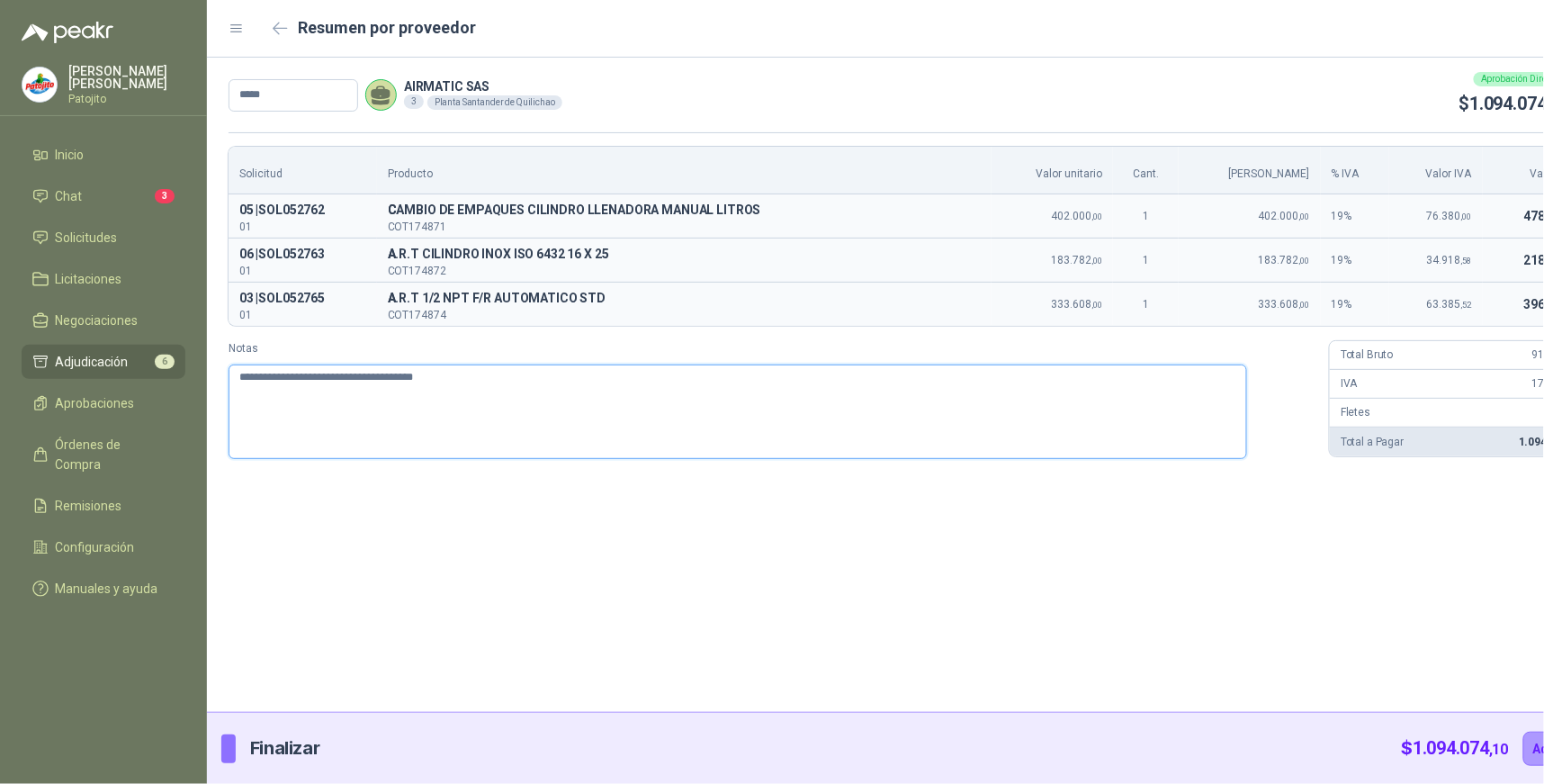
type textarea "**********"
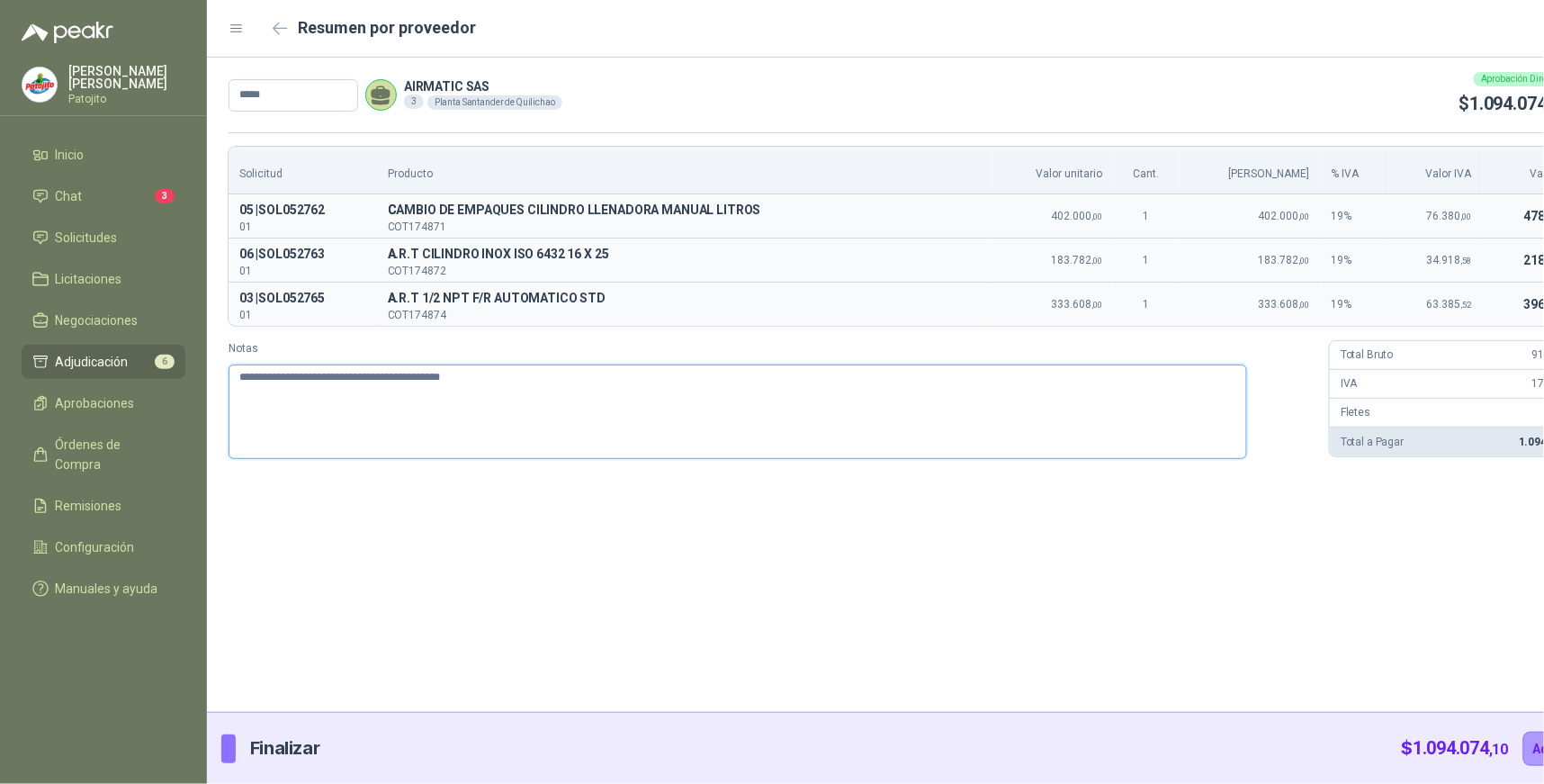
type textarea "**********"
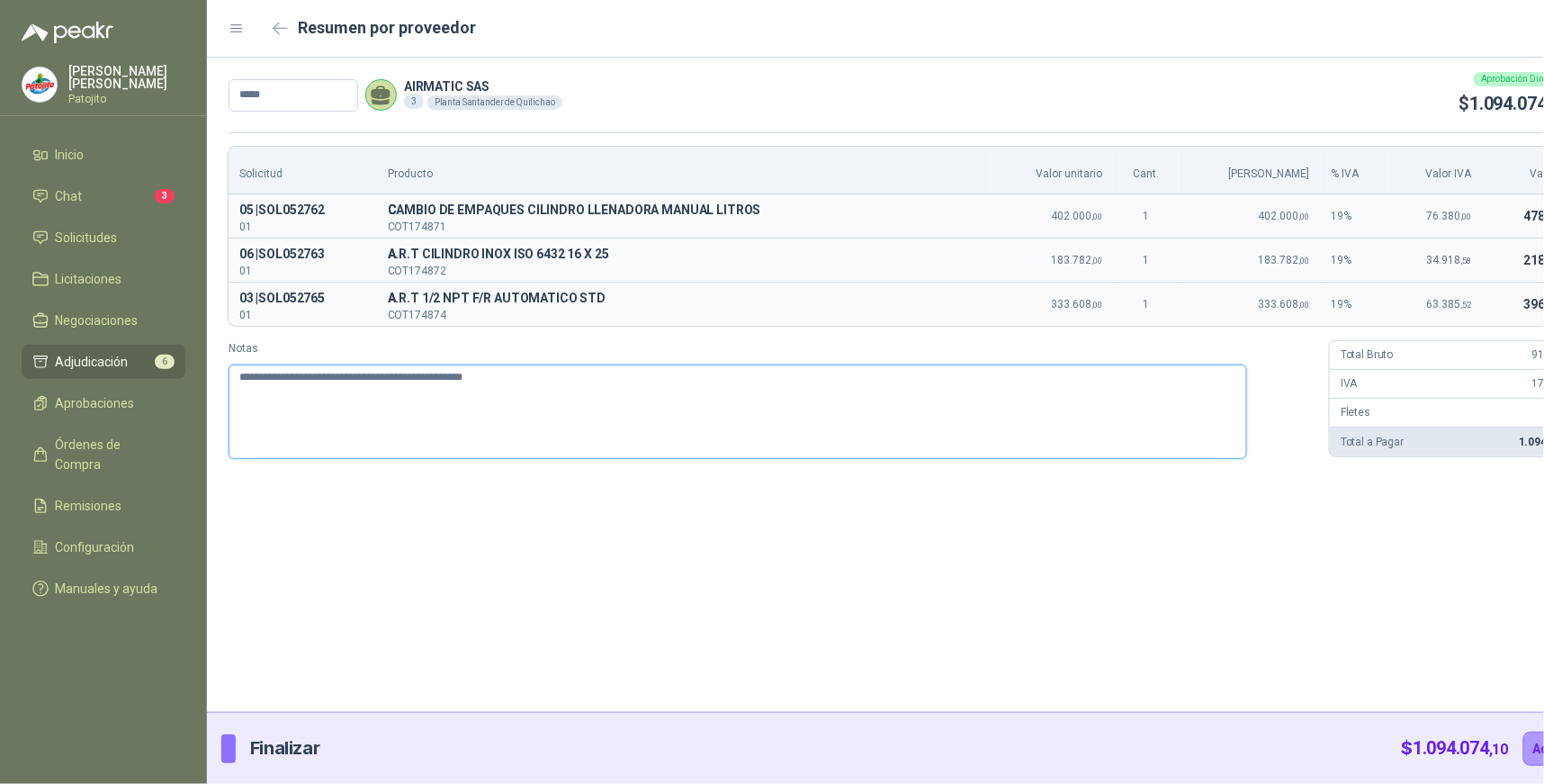
type textarea "**********"
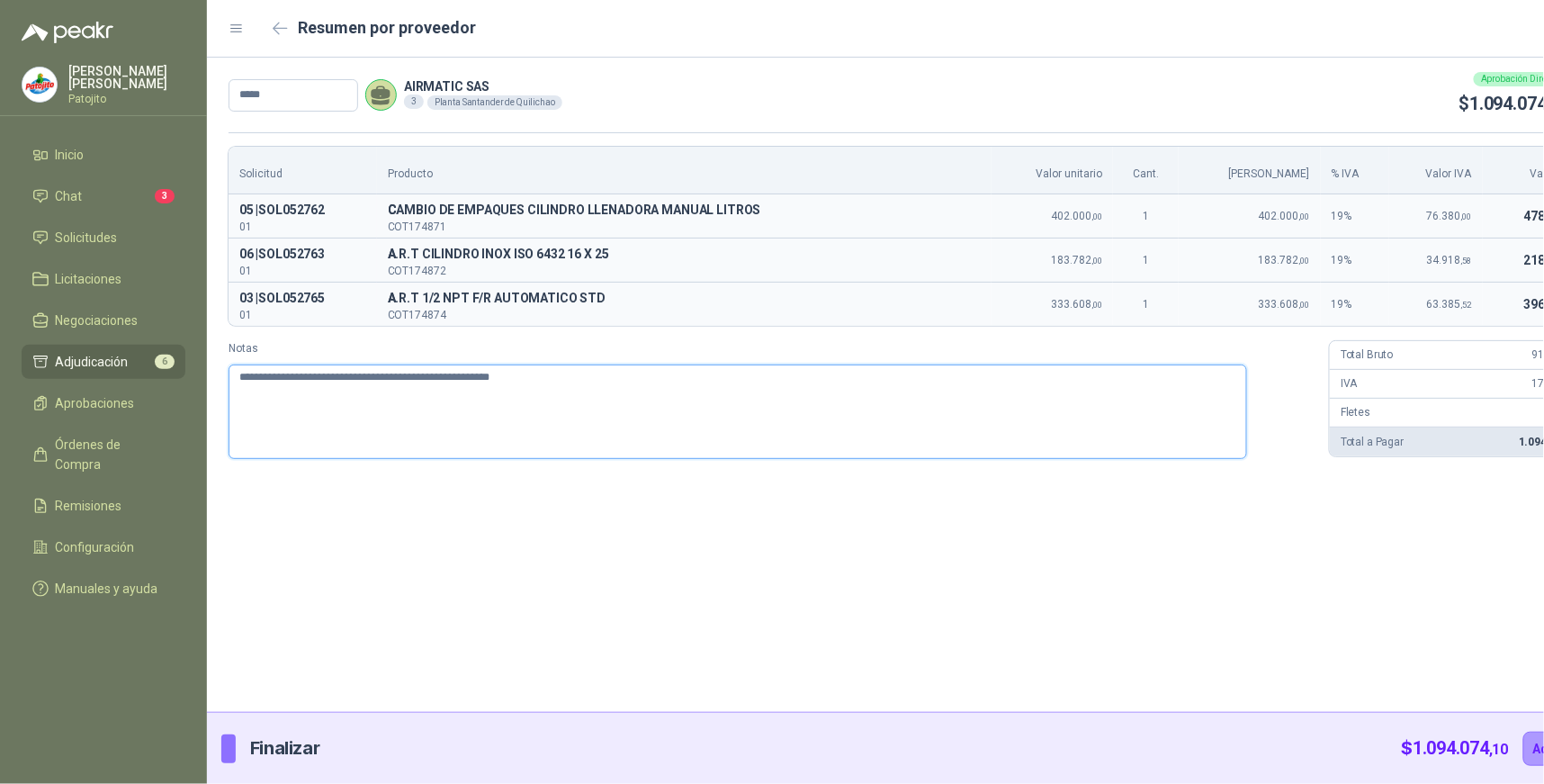
type textarea "**********"
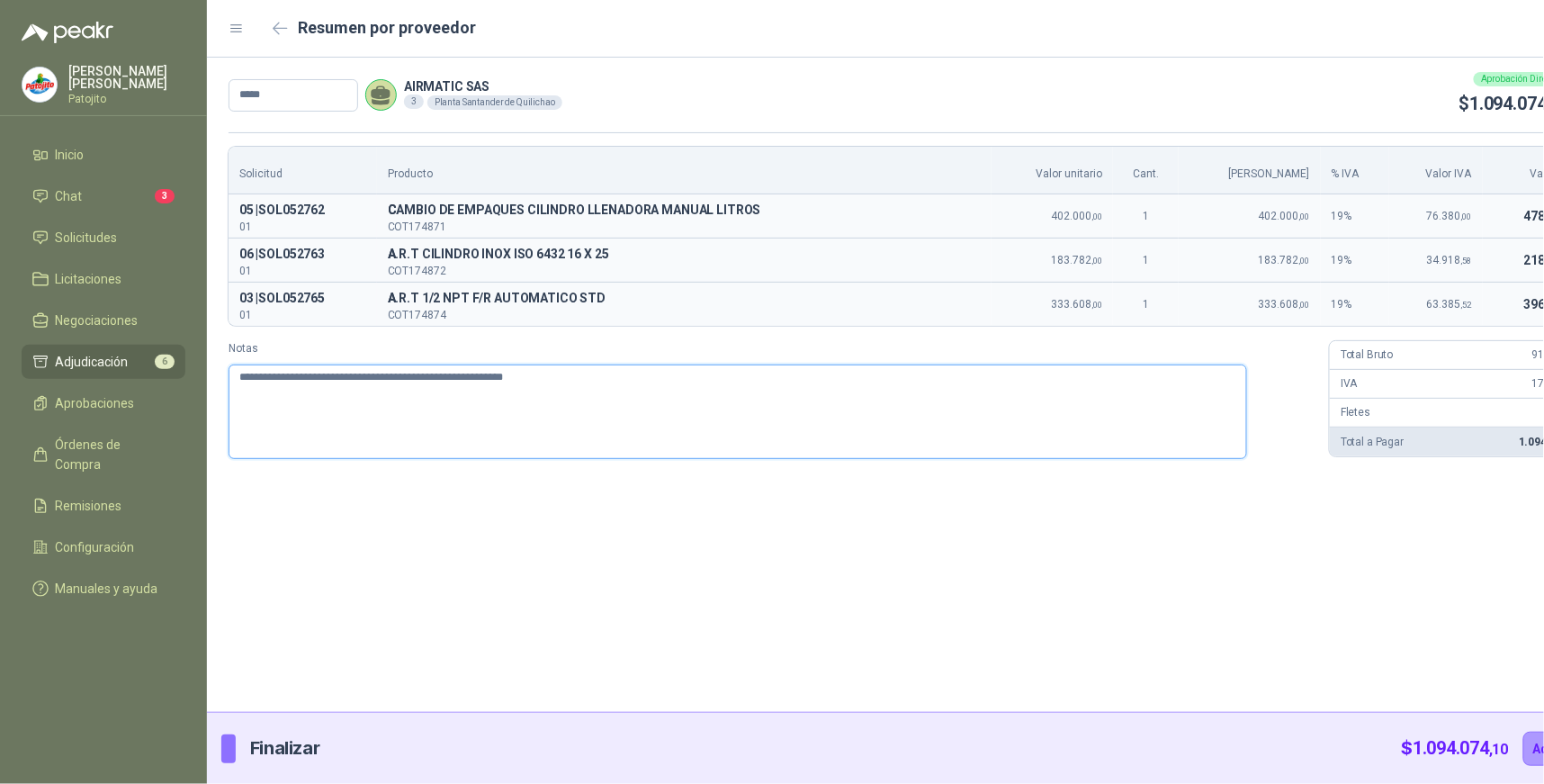
type textarea "**********"
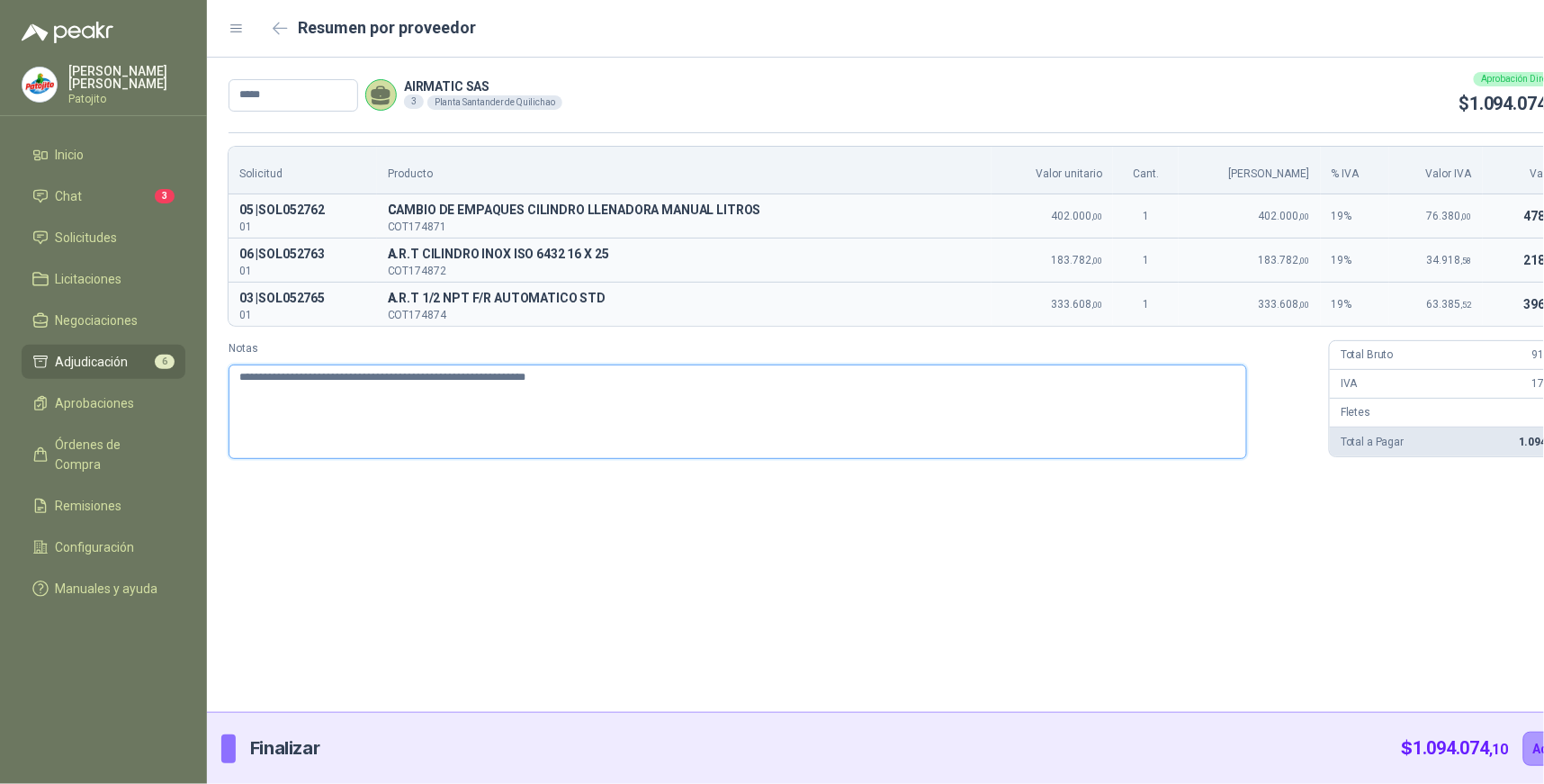
type textarea "**********"
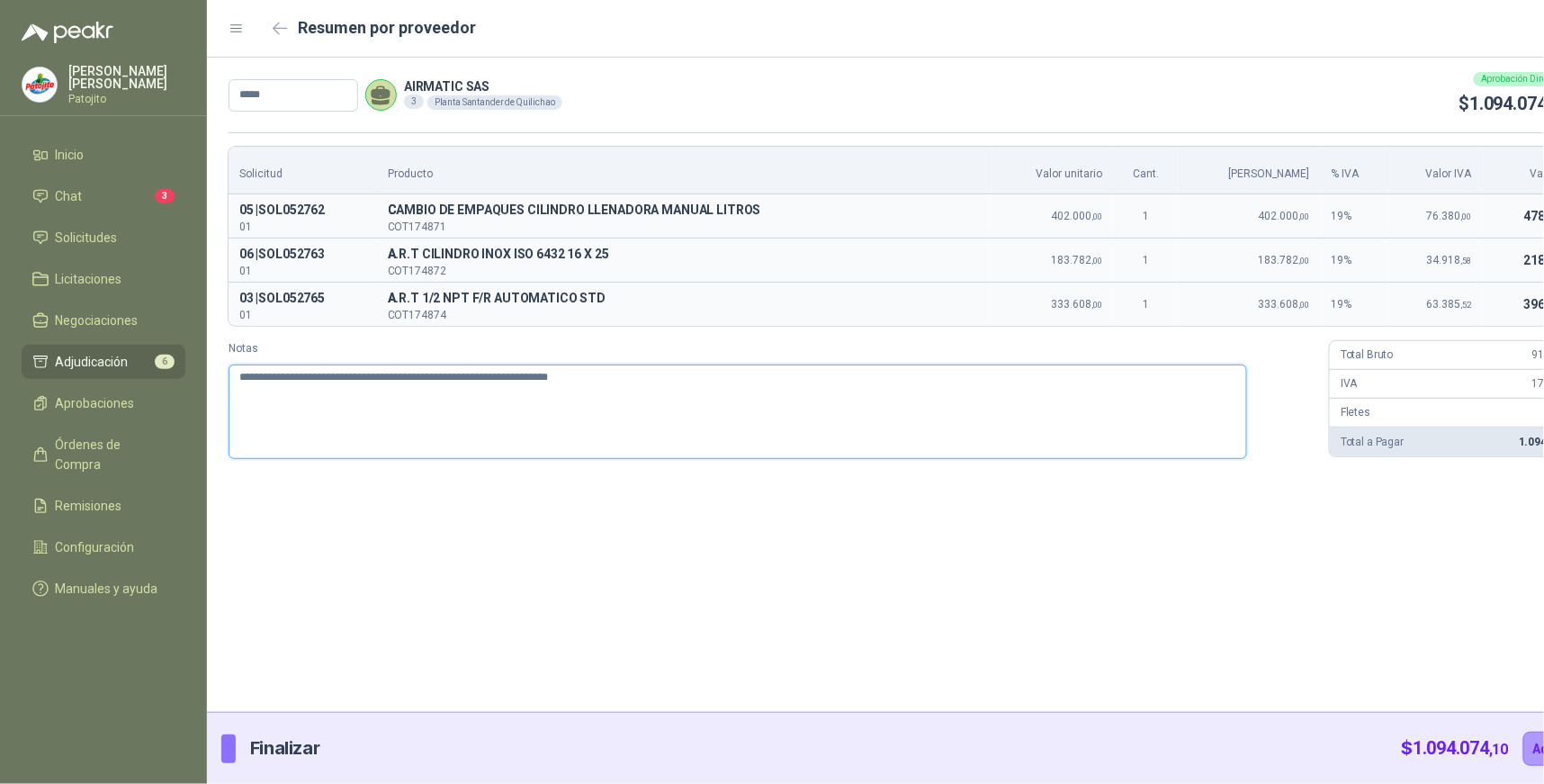
type textarea "**********"
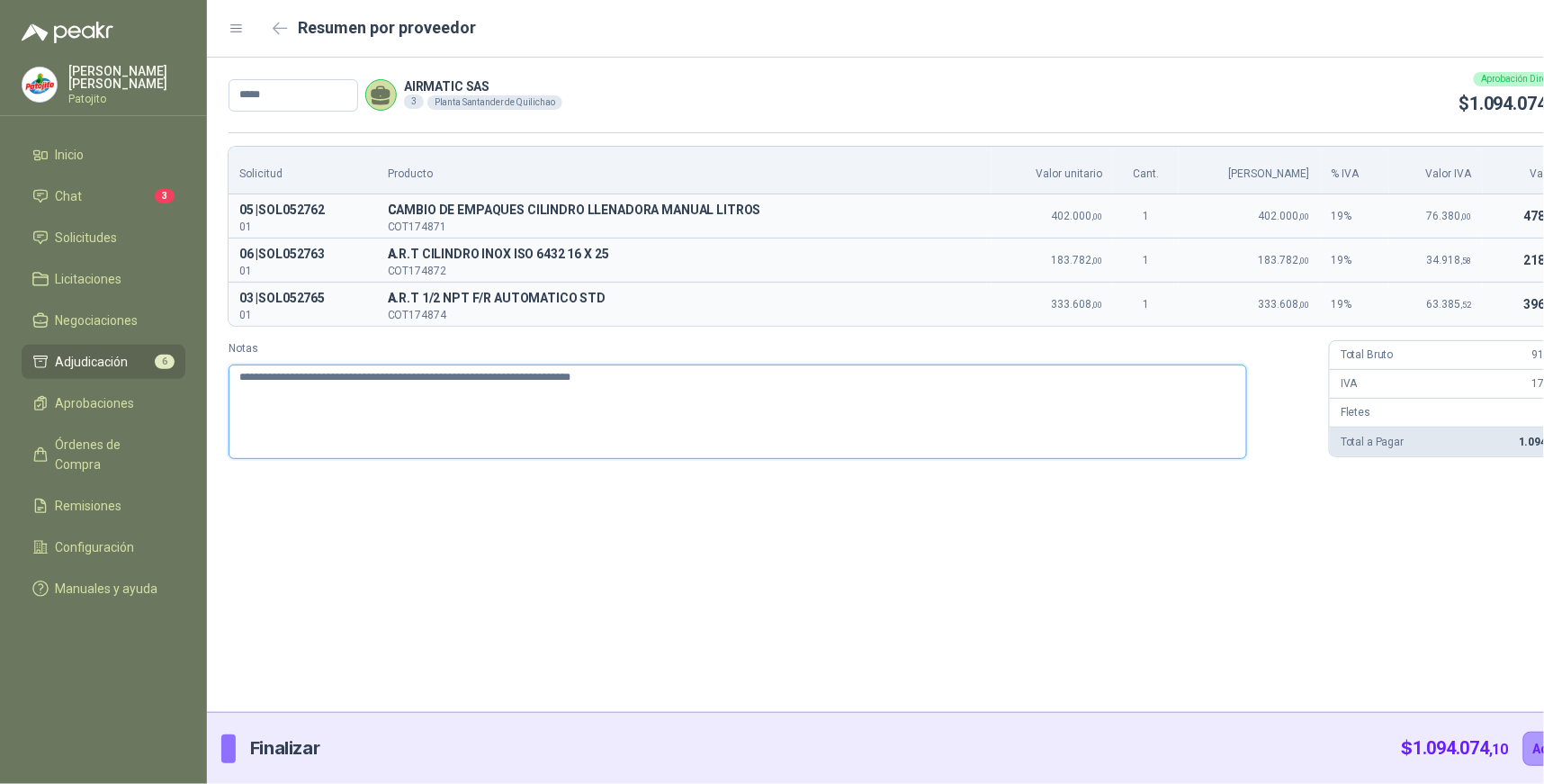
type textarea "**********"
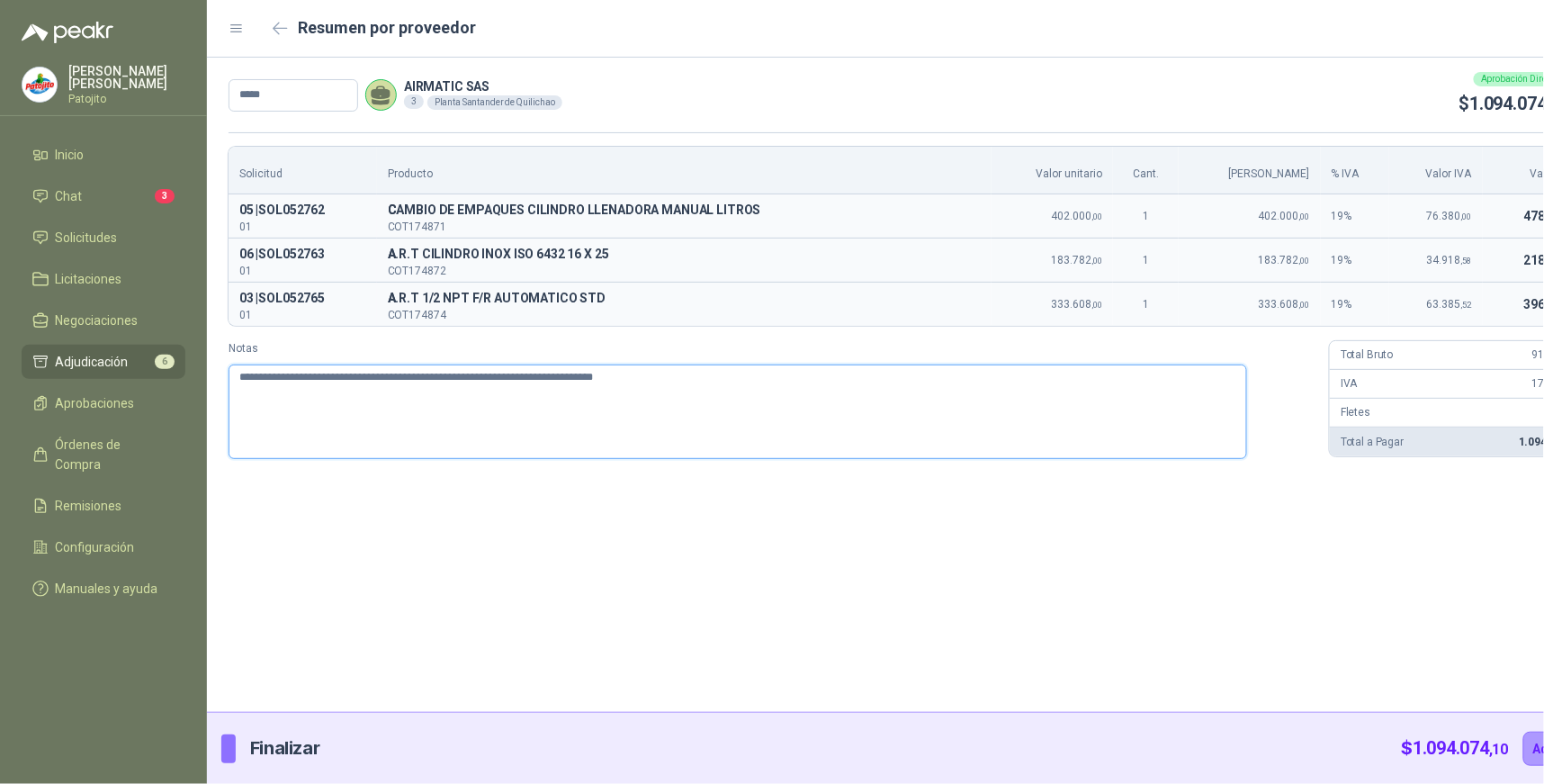
type textarea "**********"
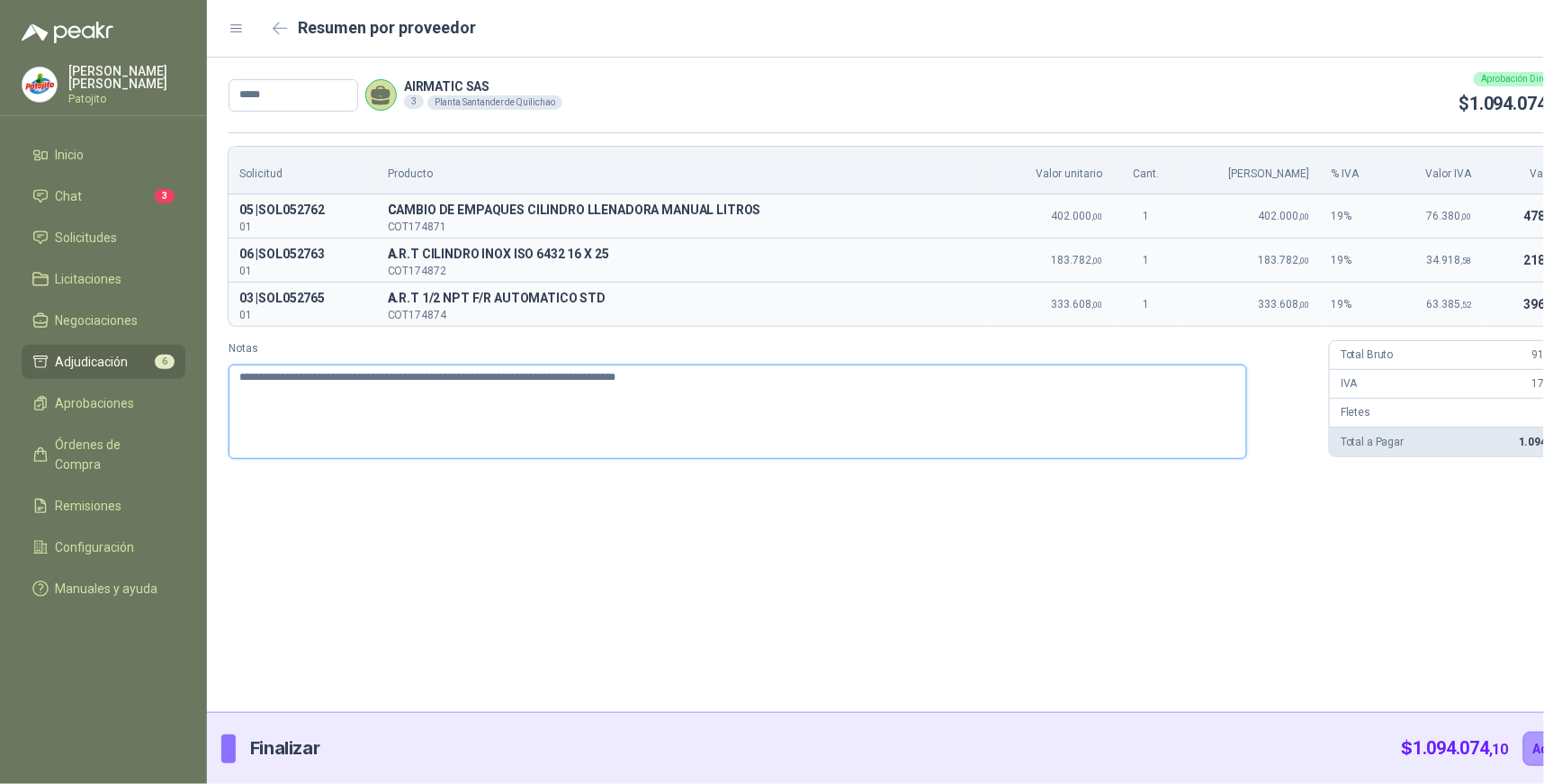
type textarea "**********"
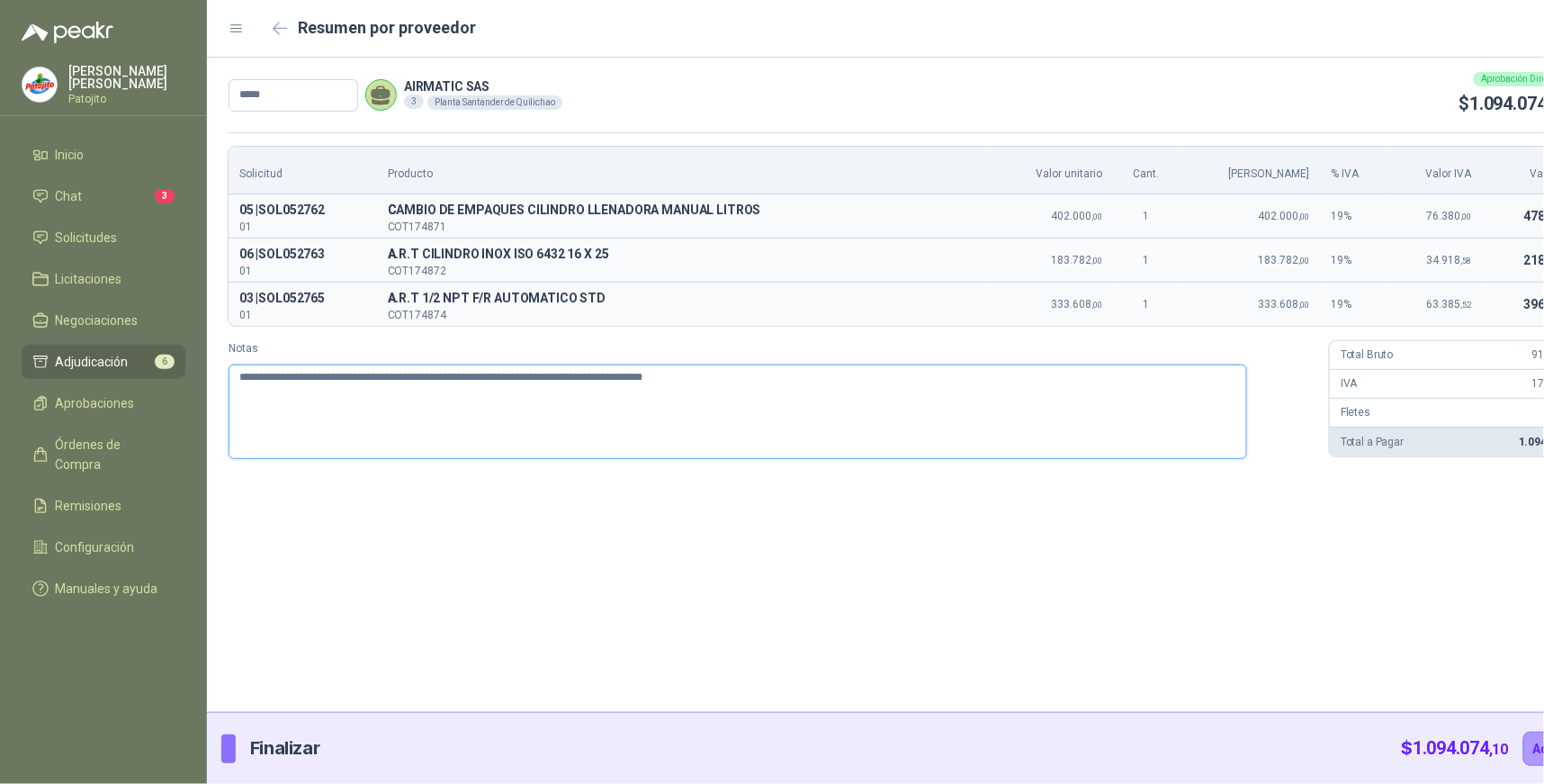
type textarea "**********"
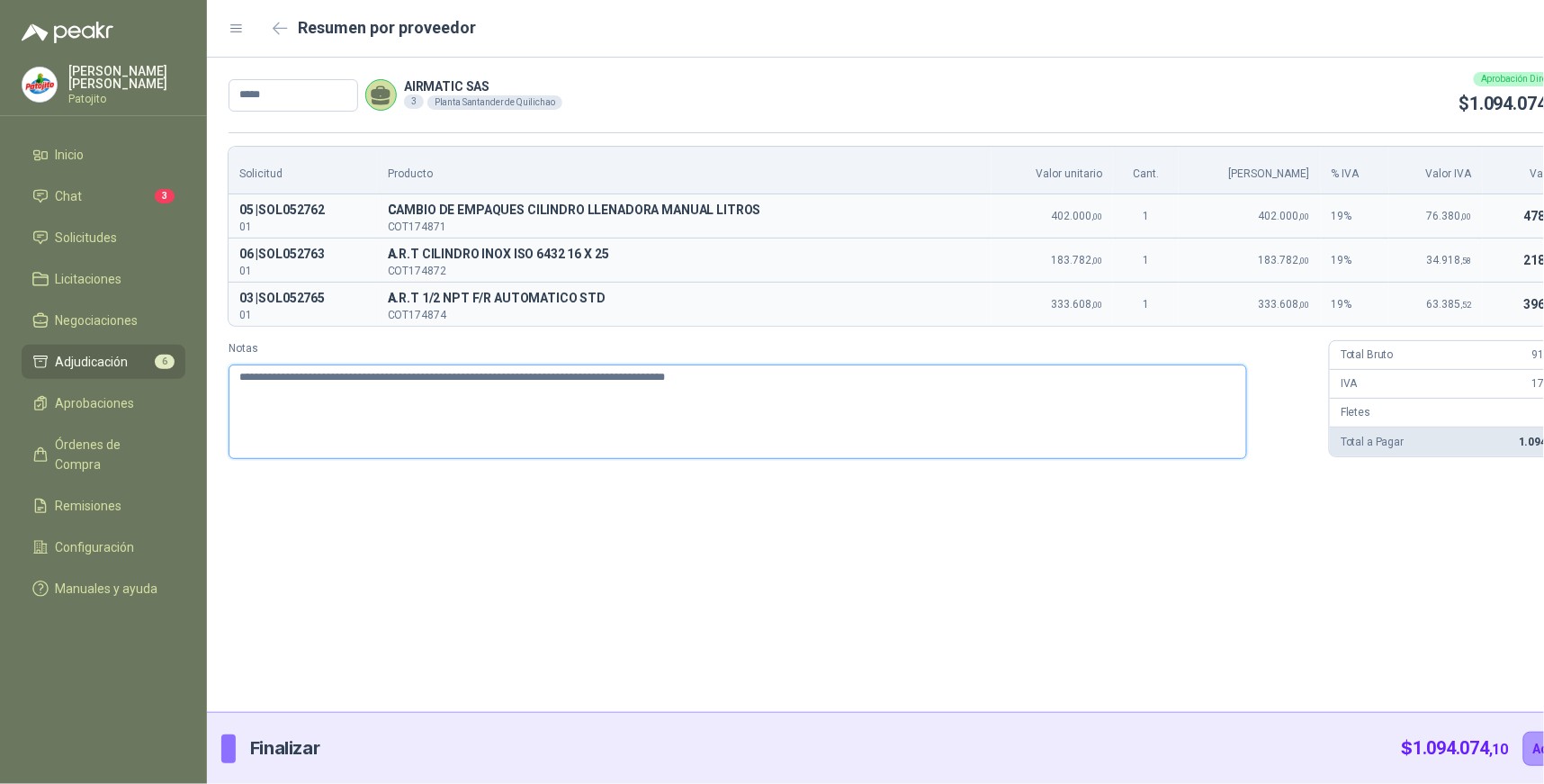
type textarea "**********"
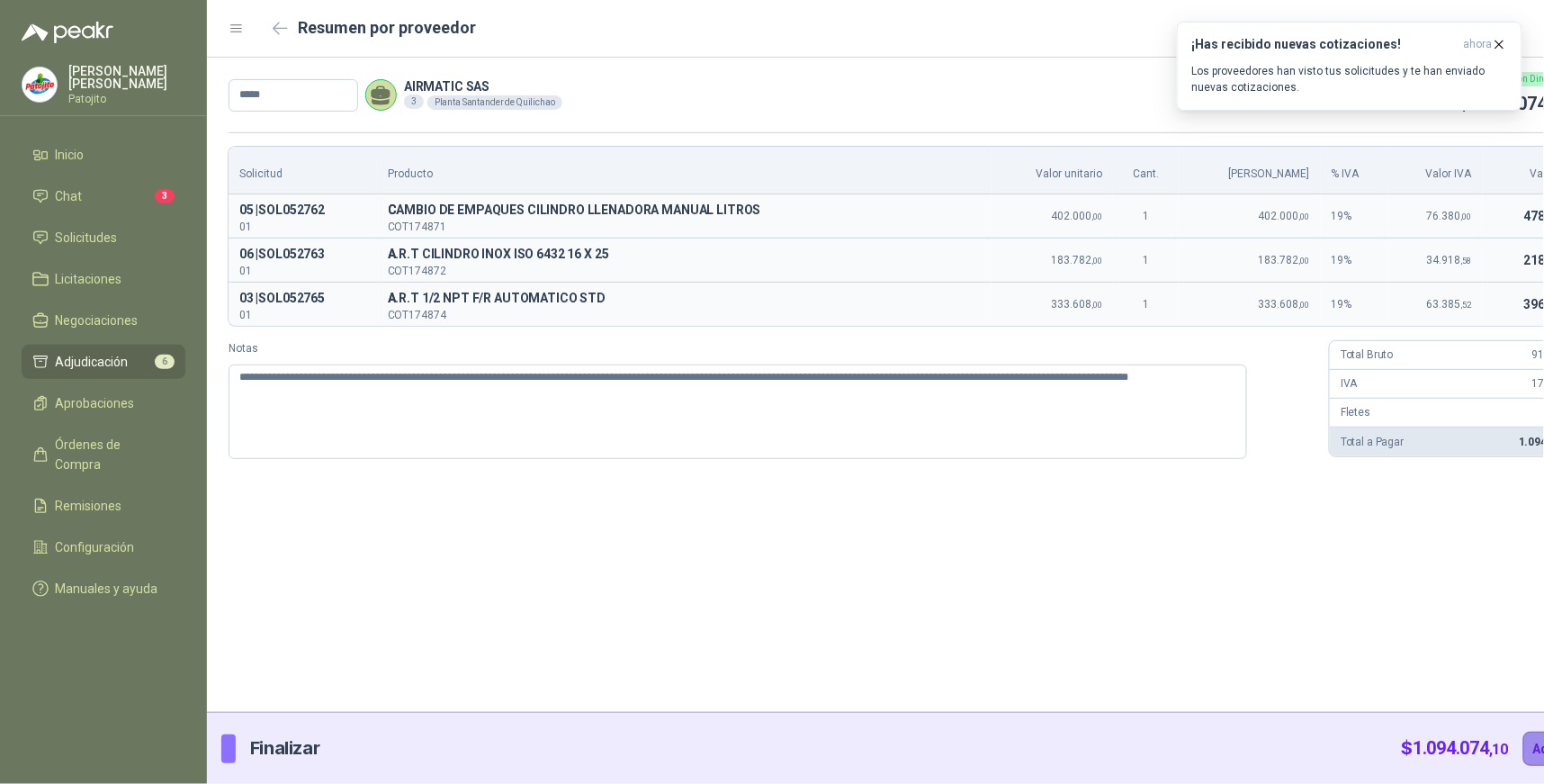
click at [1524, 747] on button "Adjudicar" at bounding box center [1563, 749] width 78 height 34
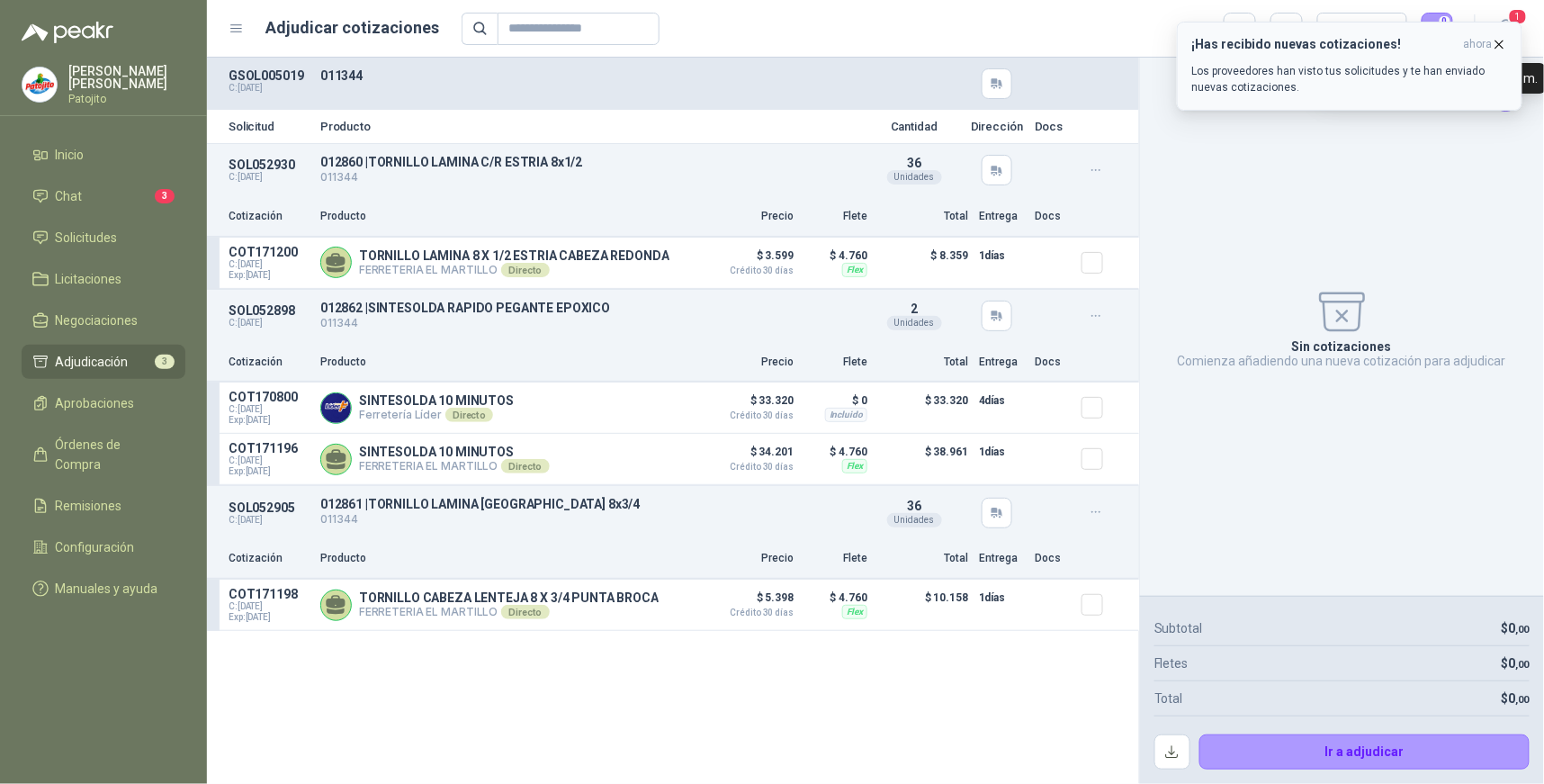
click at [1397, 52] on div "¡Has recibido nuevas cotizaciones! ahora Los proveedores han visto tus solicitu…" at bounding box center [1349, 66] width 315 height 59
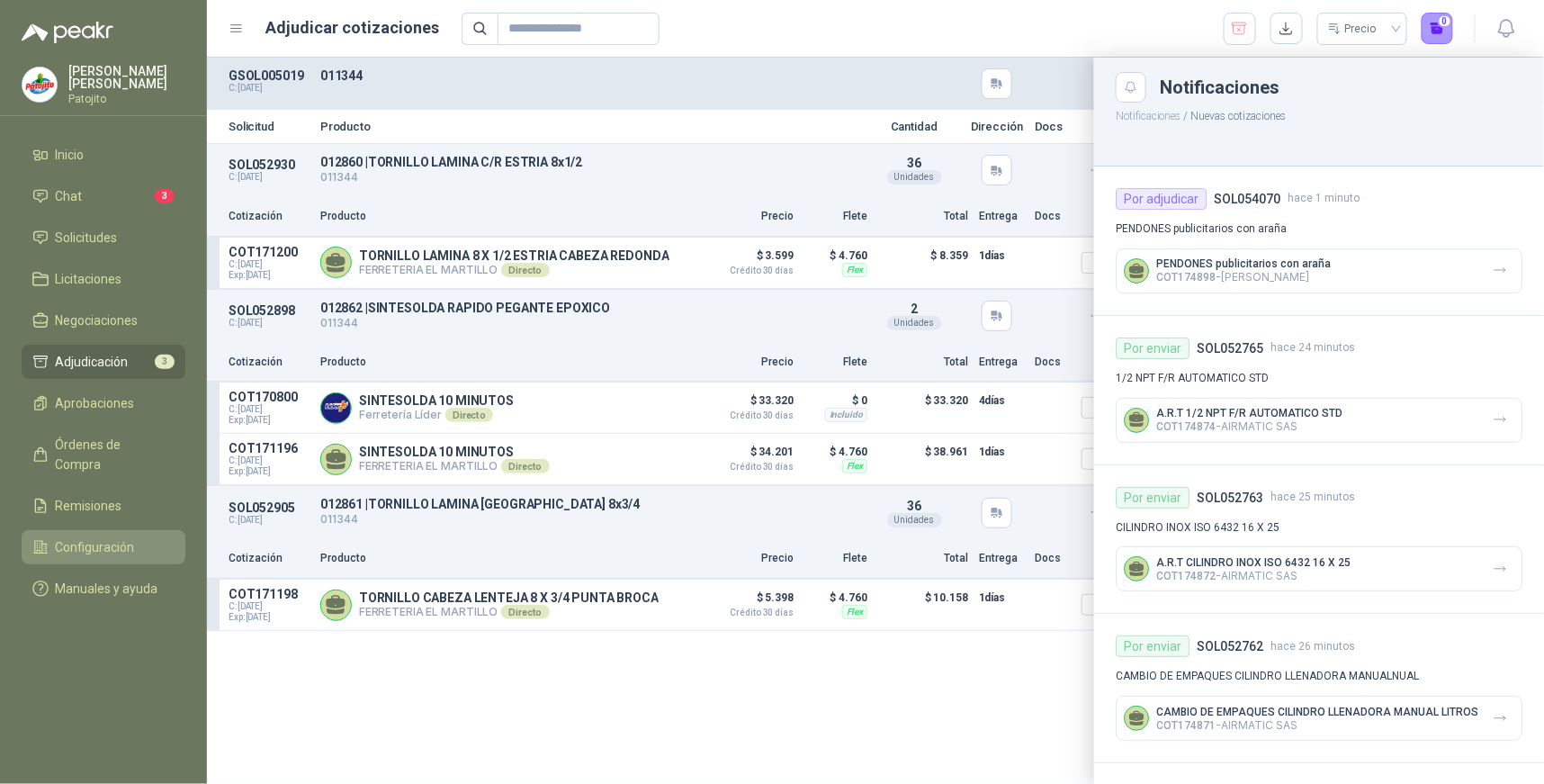
click at [130, 537] on span "Configuración" at bounding box center [95, 547] width 79 height 20
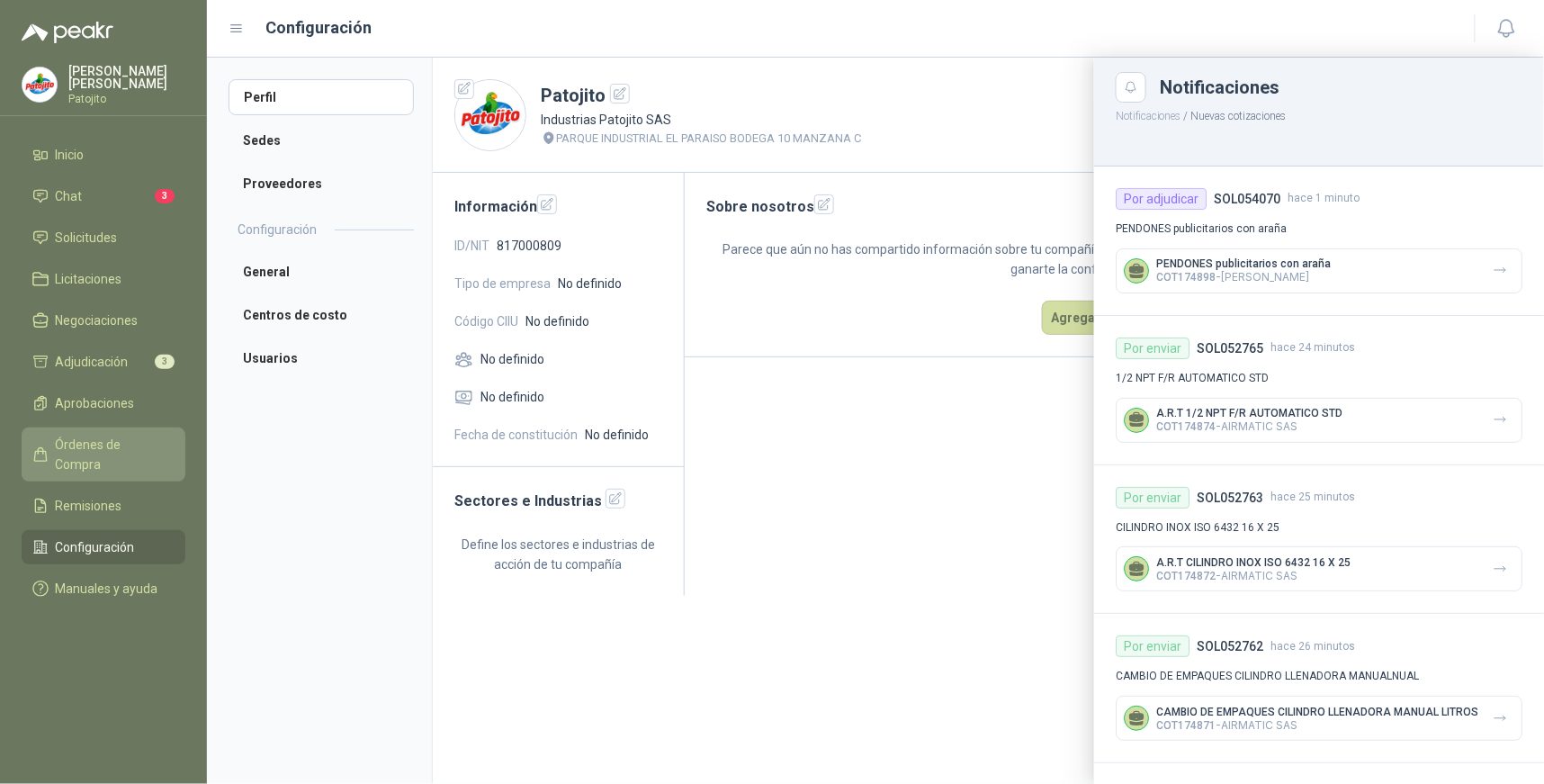
click at [142, 439] on span "Órdenes de Compra" at bounding box center [112, 454] width 113 height 40
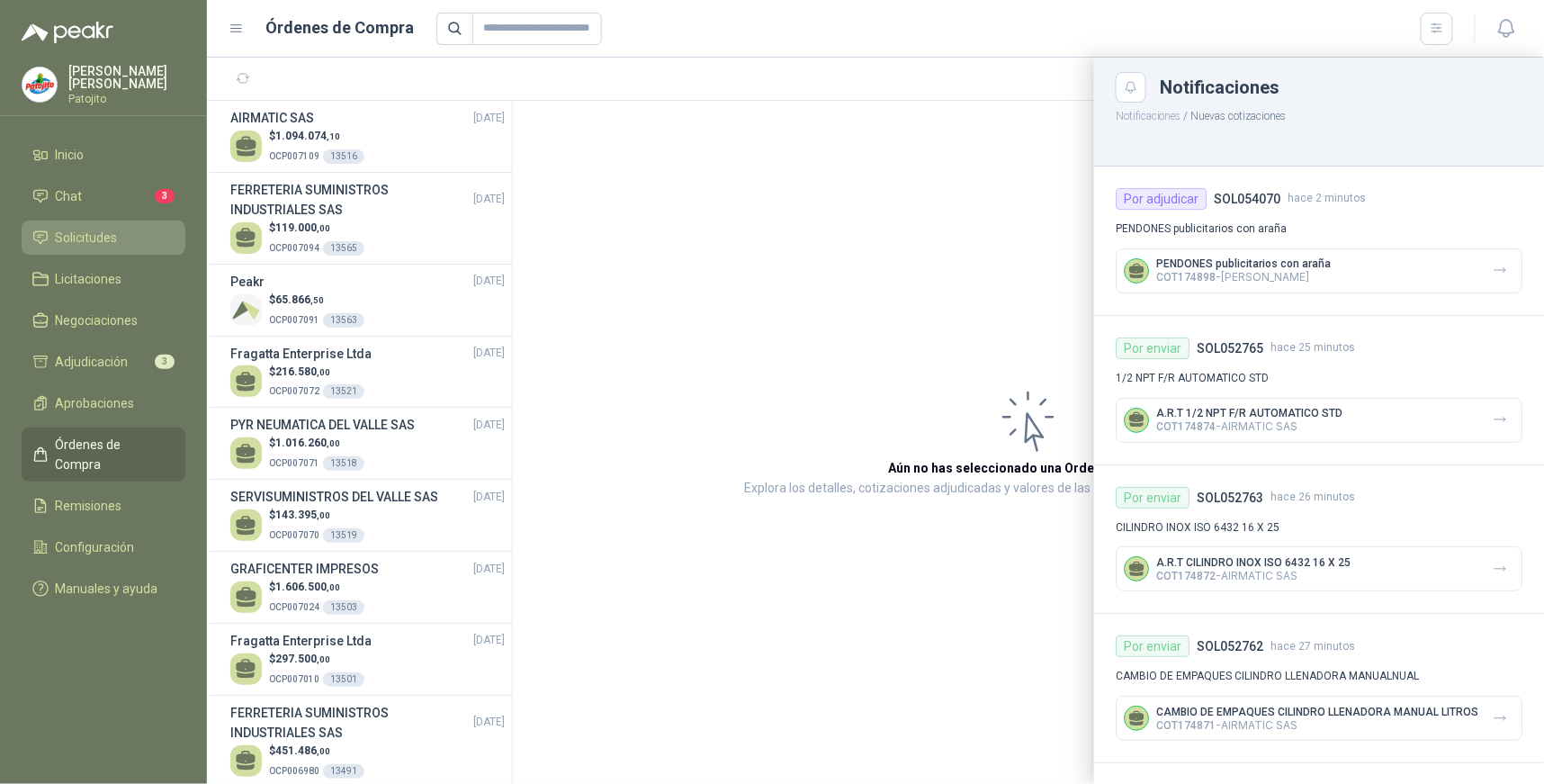
click at [126, 240] on li "Solicitudes" at bounding box center [103, 237] width 142 height 20
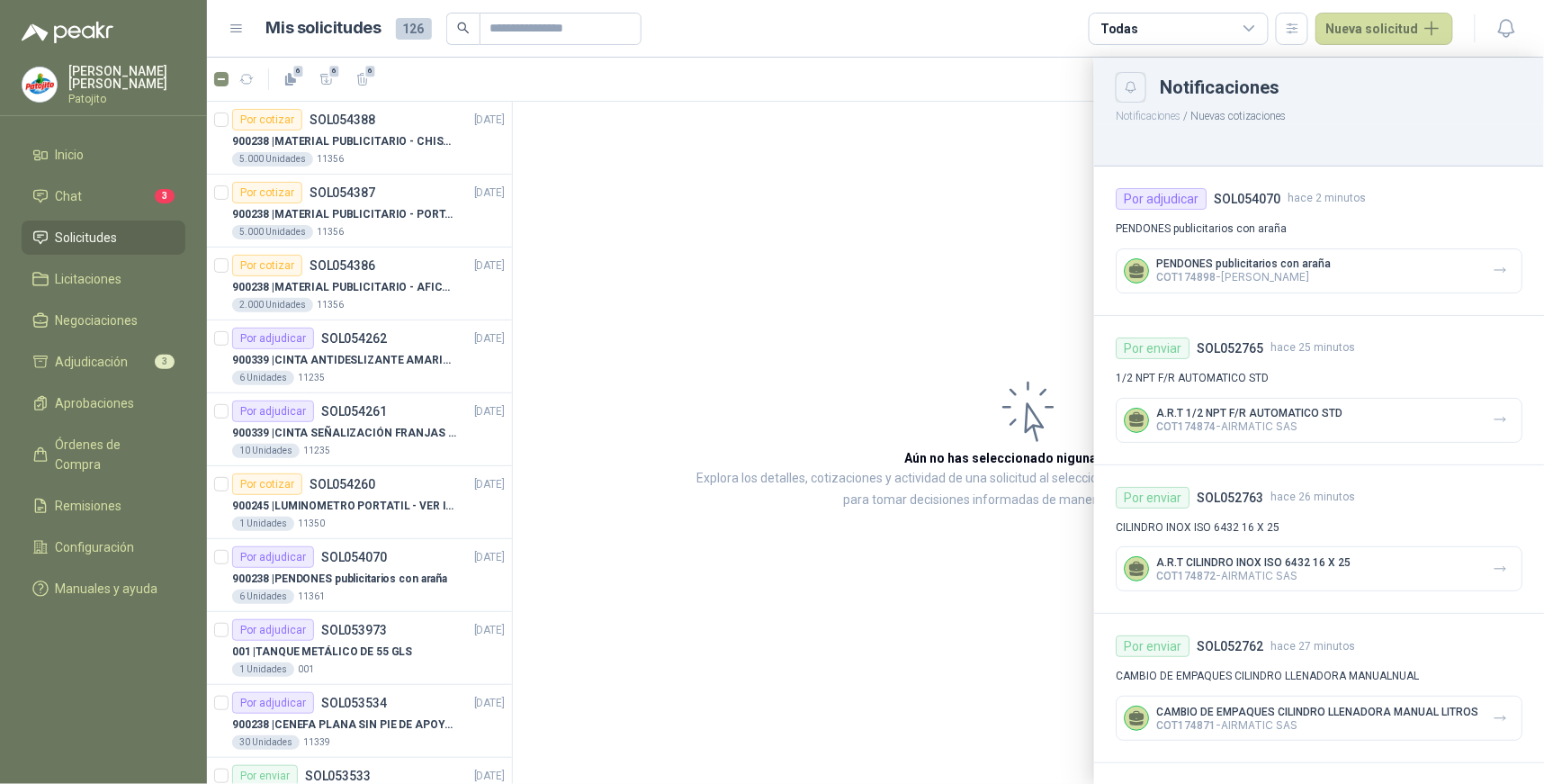
click at [1139, 92] on button "Close" at bounding box center [1131, 87] width 31 height 31
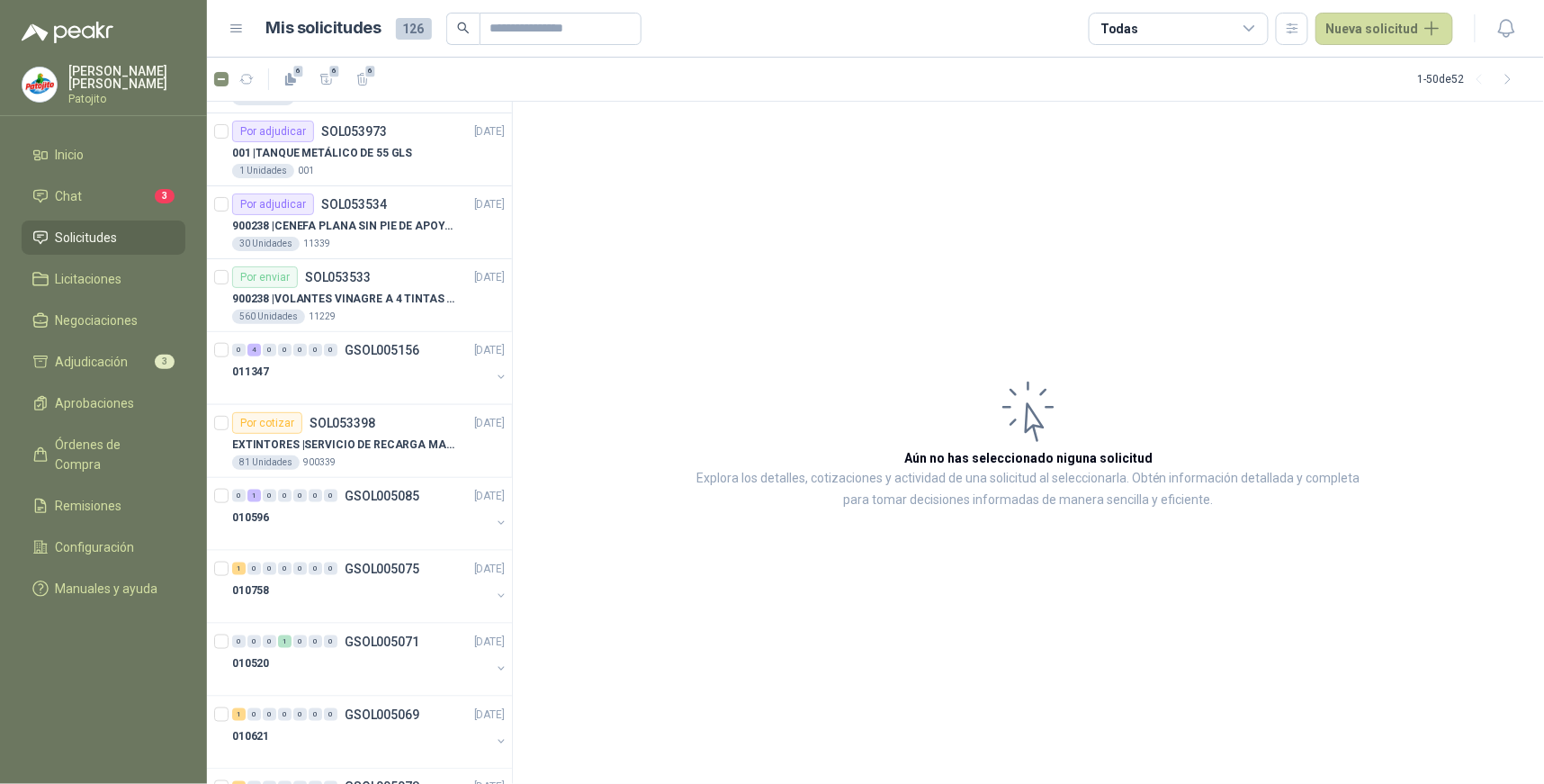
scroll to position [499, 0]
drag, startPoint x: 1253, startPoint y: 30, endPoint x: 1240, endPoint y: 41, distance: 17.0
click at [1253, 30] on icon at bounding box center [1250, 28] width 16 height 16
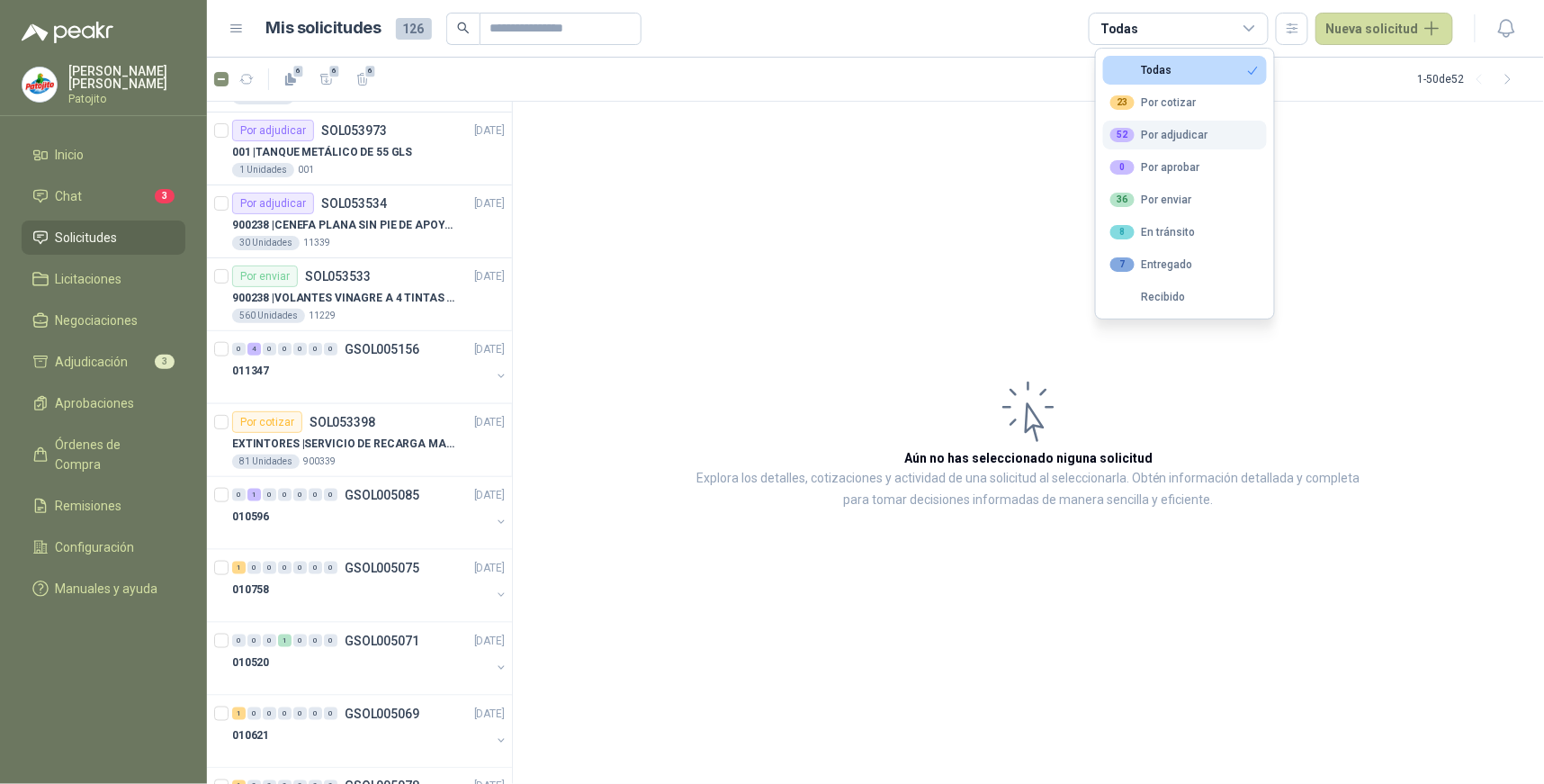
click at [1198, 130] on div "52 Por adjudicar" at bounding box center [1159, 134] width 98 height 14
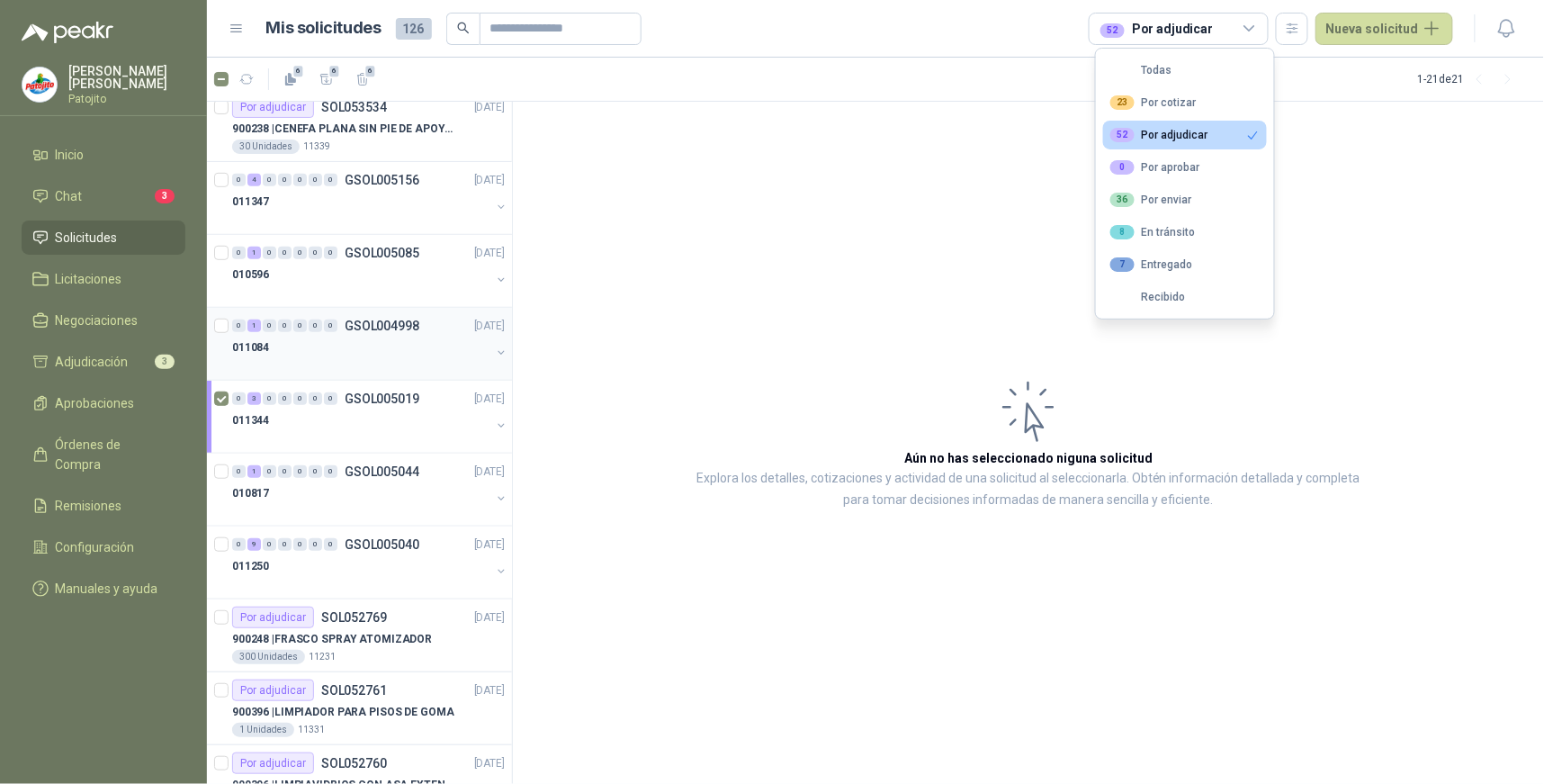
scroll to position [200, 0]
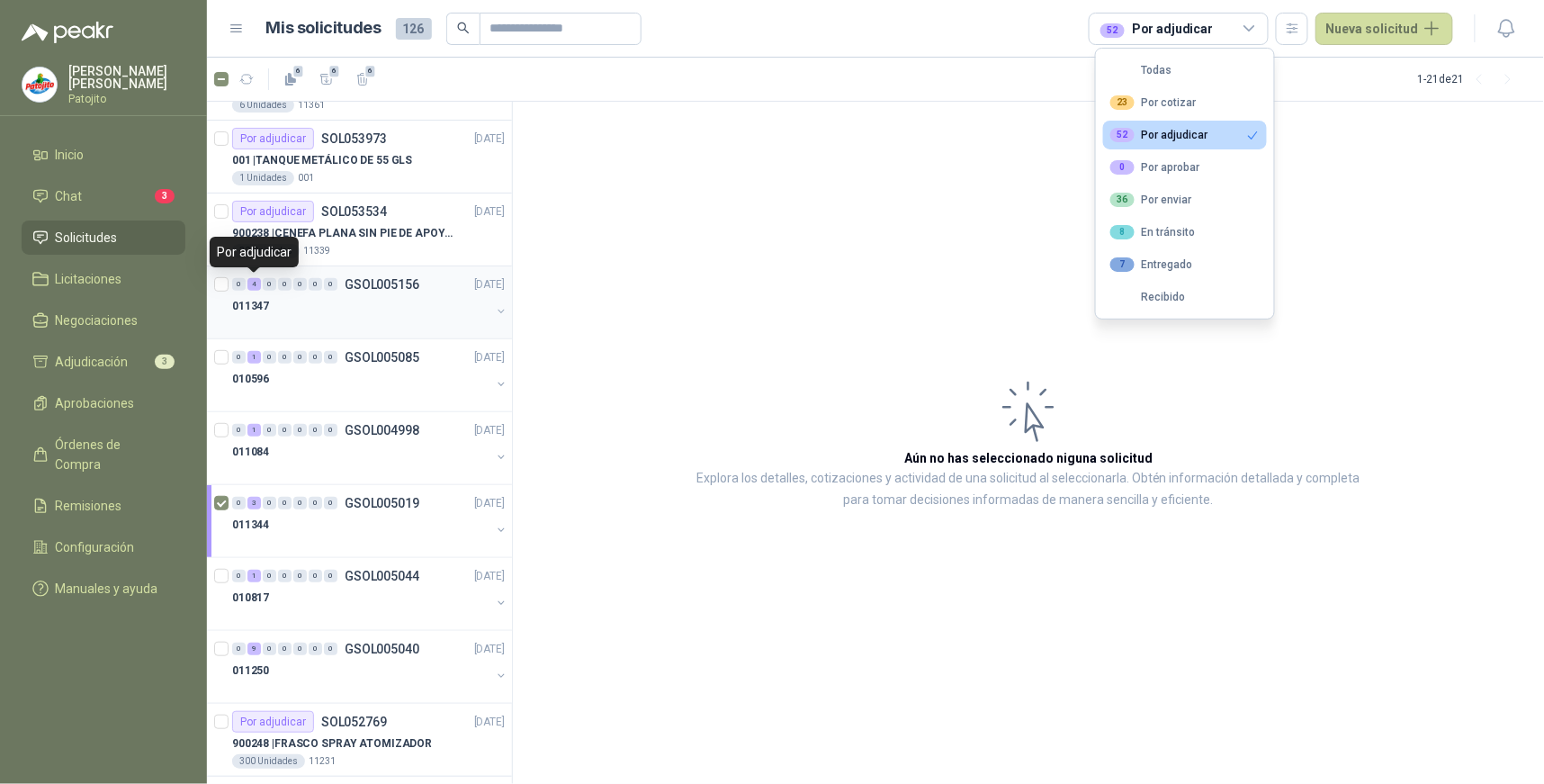
click at [252, 289] on div "4" at bounding box center [254, 285] width 13 height 13
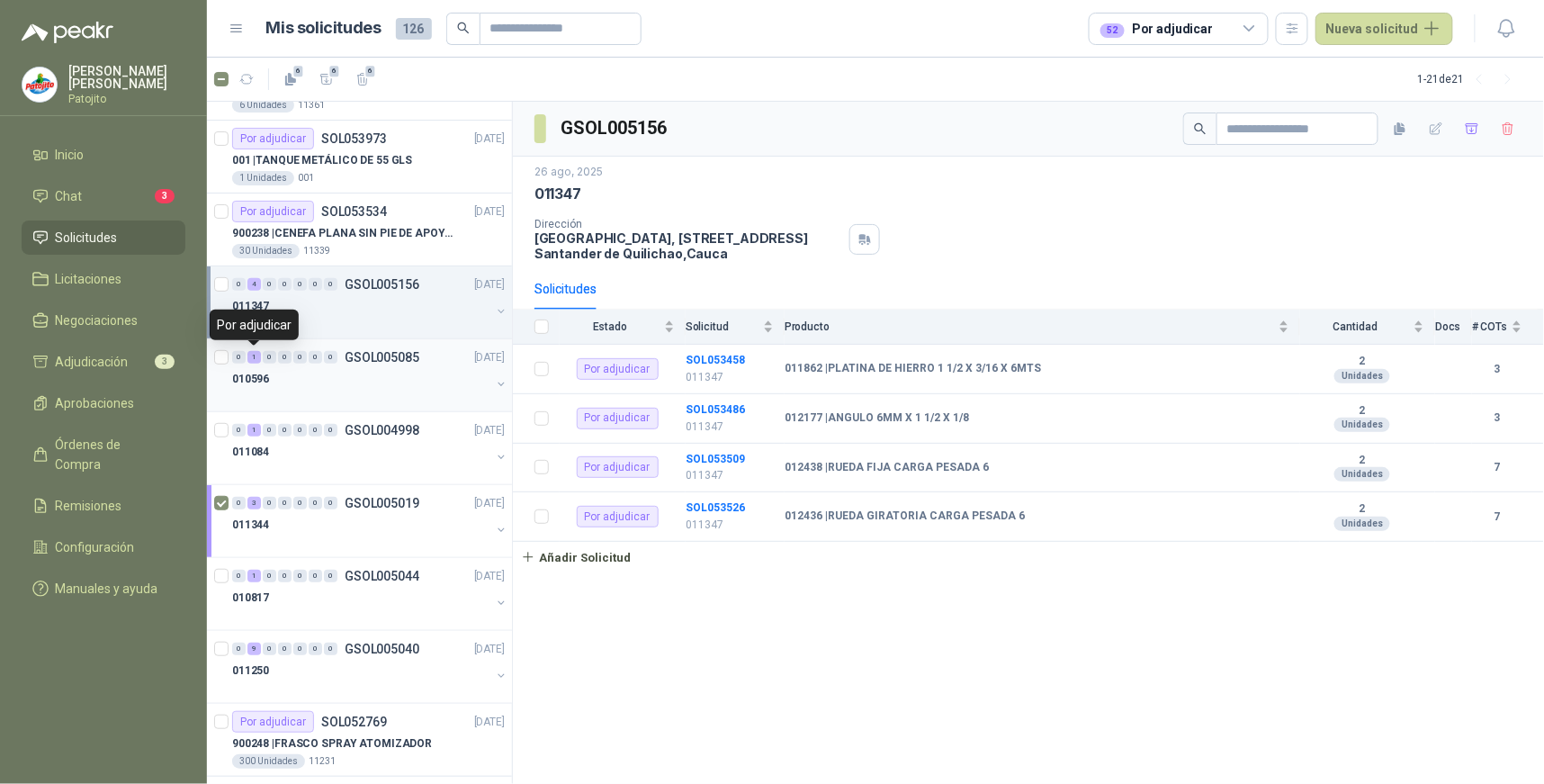
click at [253, 357] on div "1" at bounding box center [254, 358] width 13 height 13
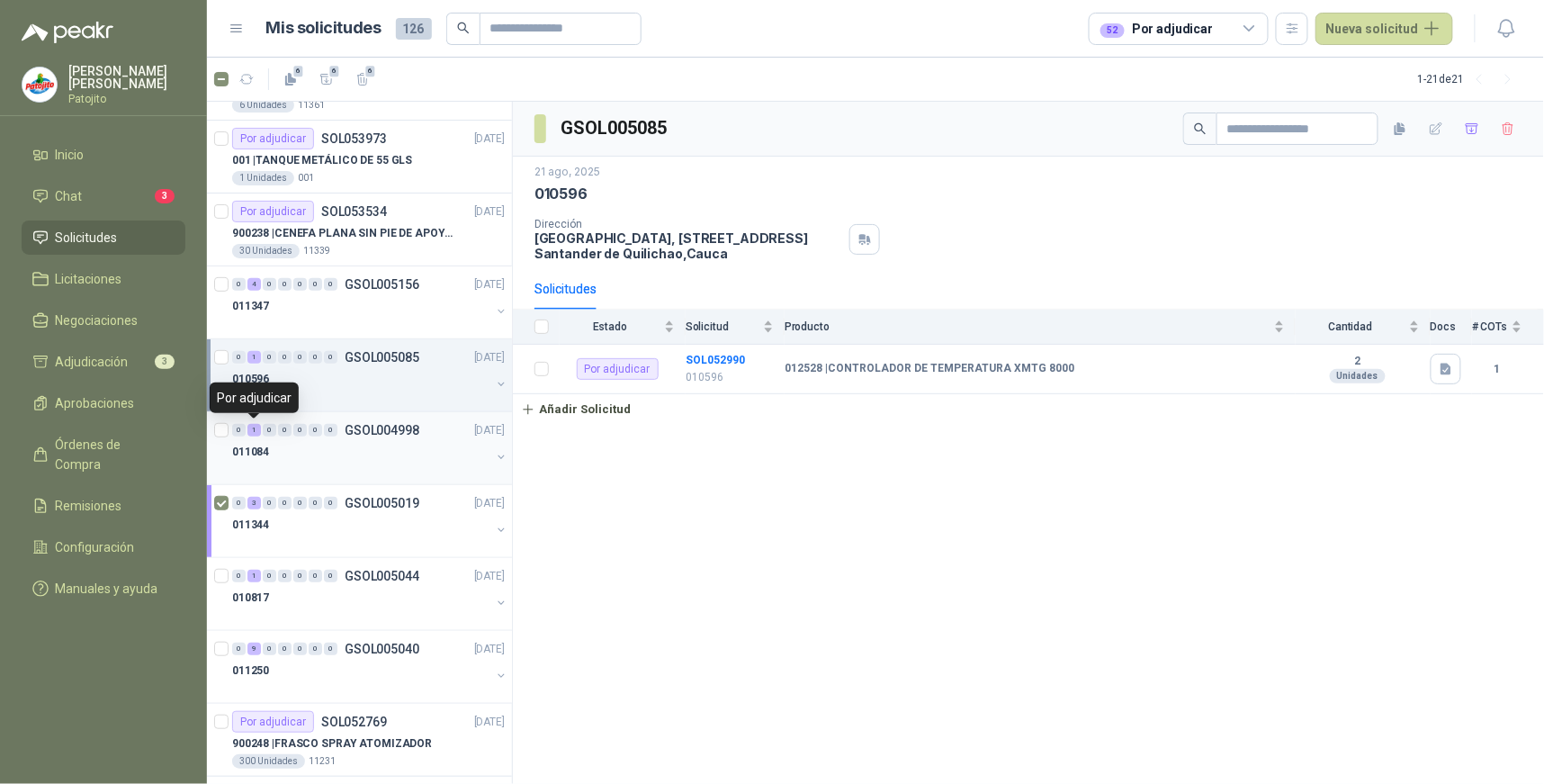
click at [254, 430] on div "1" at bounding box center [254, 430] width 13 height 13
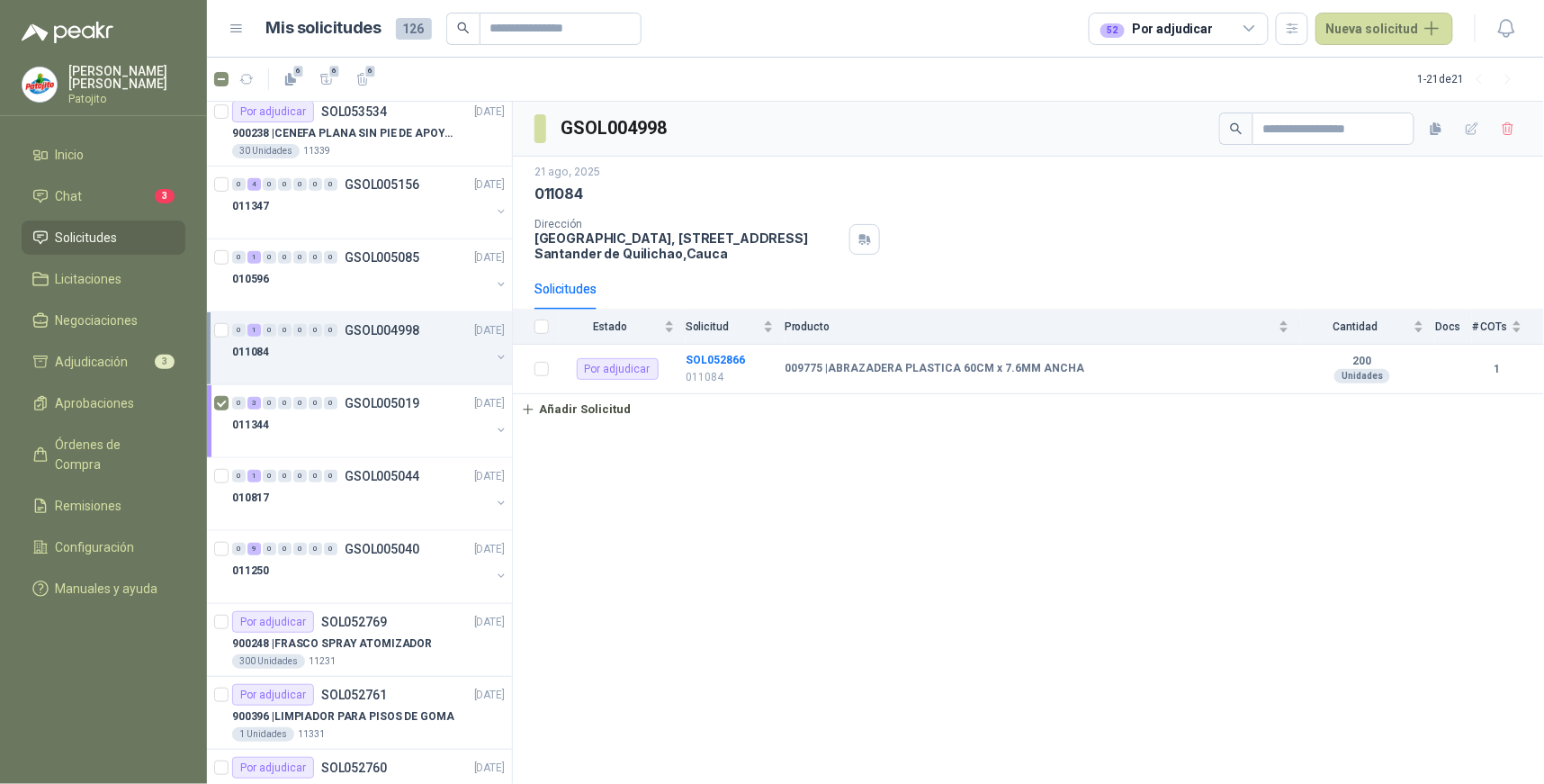
scroll to position [399, 0]
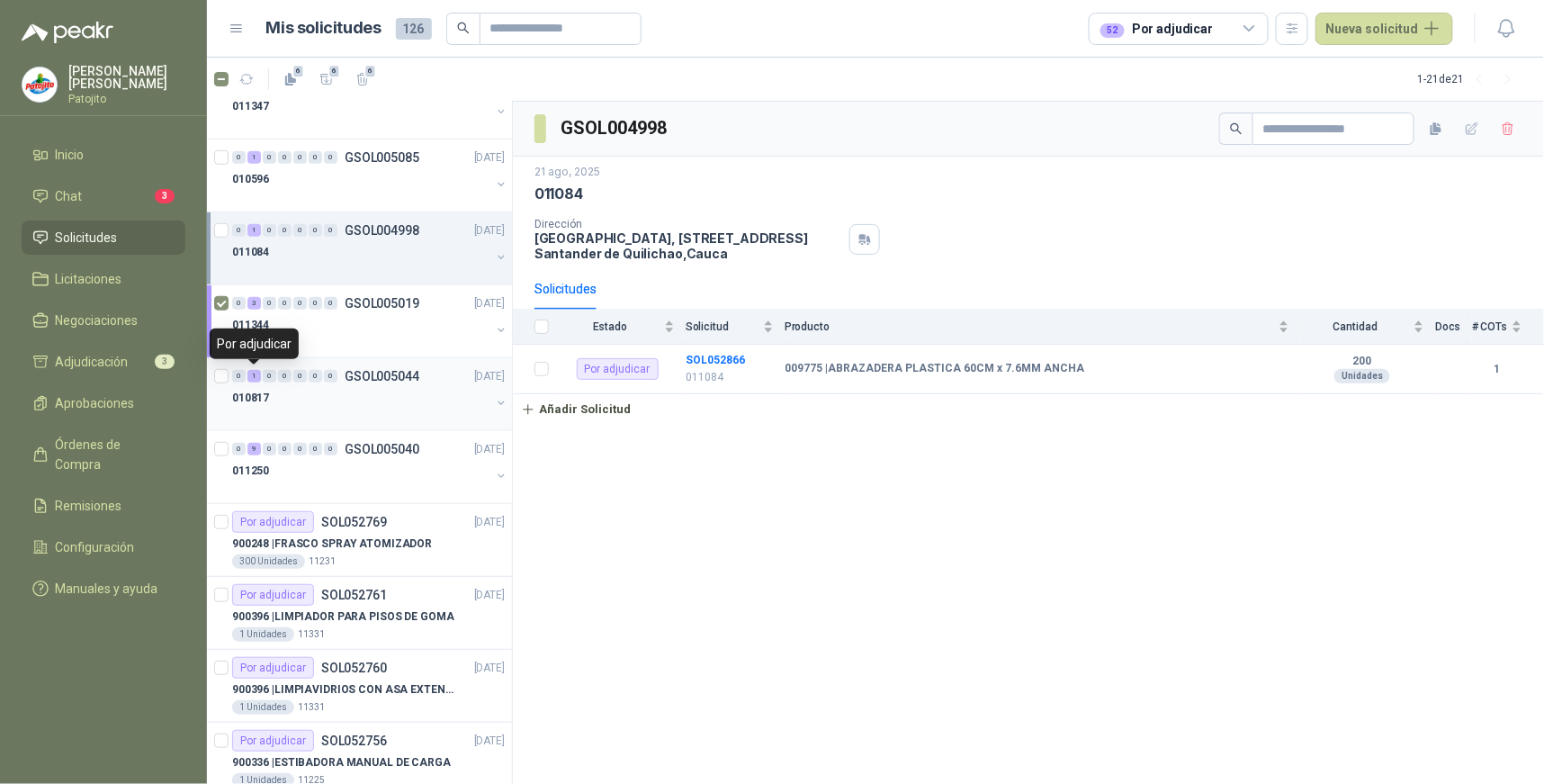
click at [254, 378] on div "1" at bounding box center [254, 376] width 13 height 13
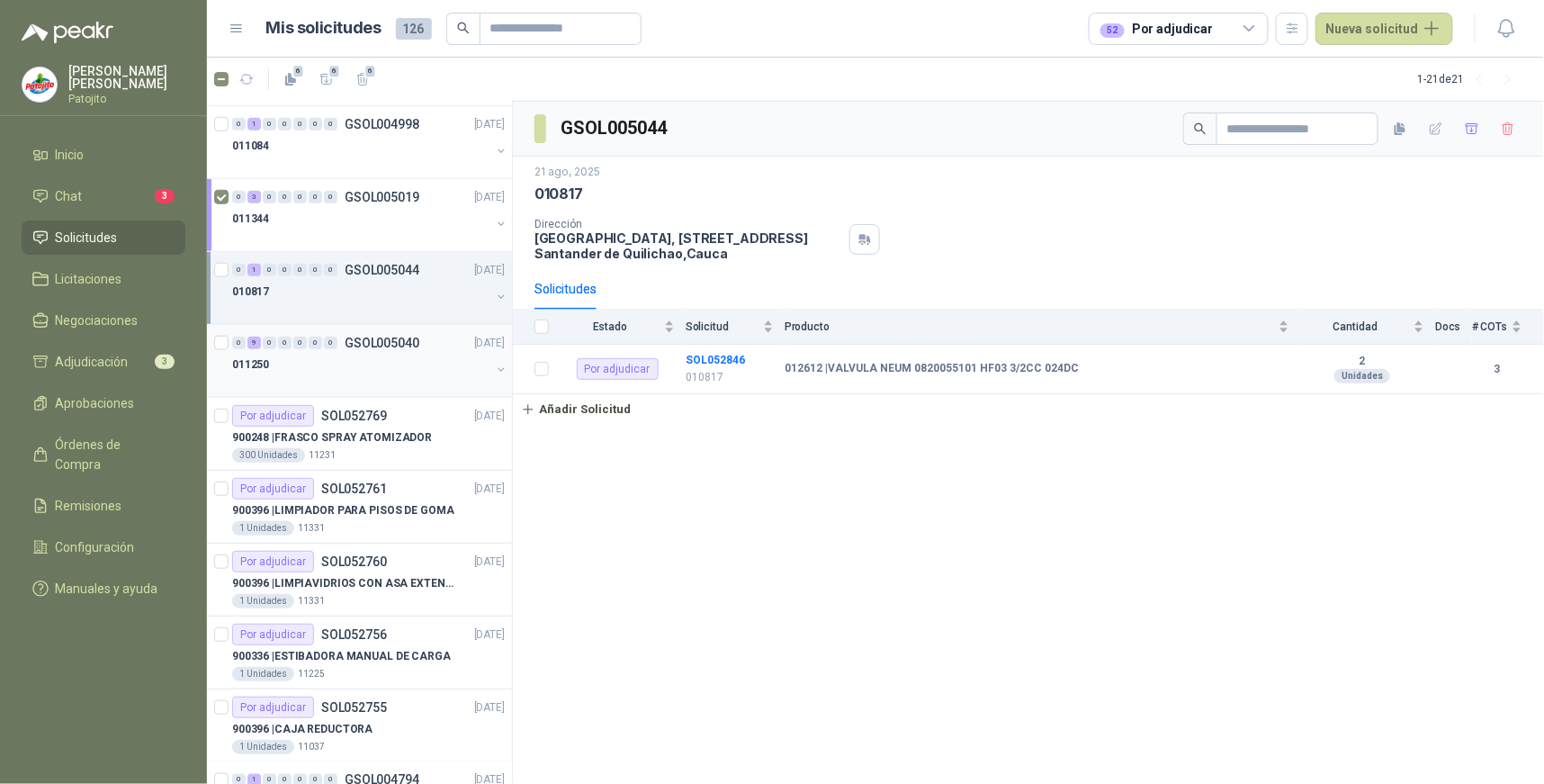
scroll to position [600, 0]
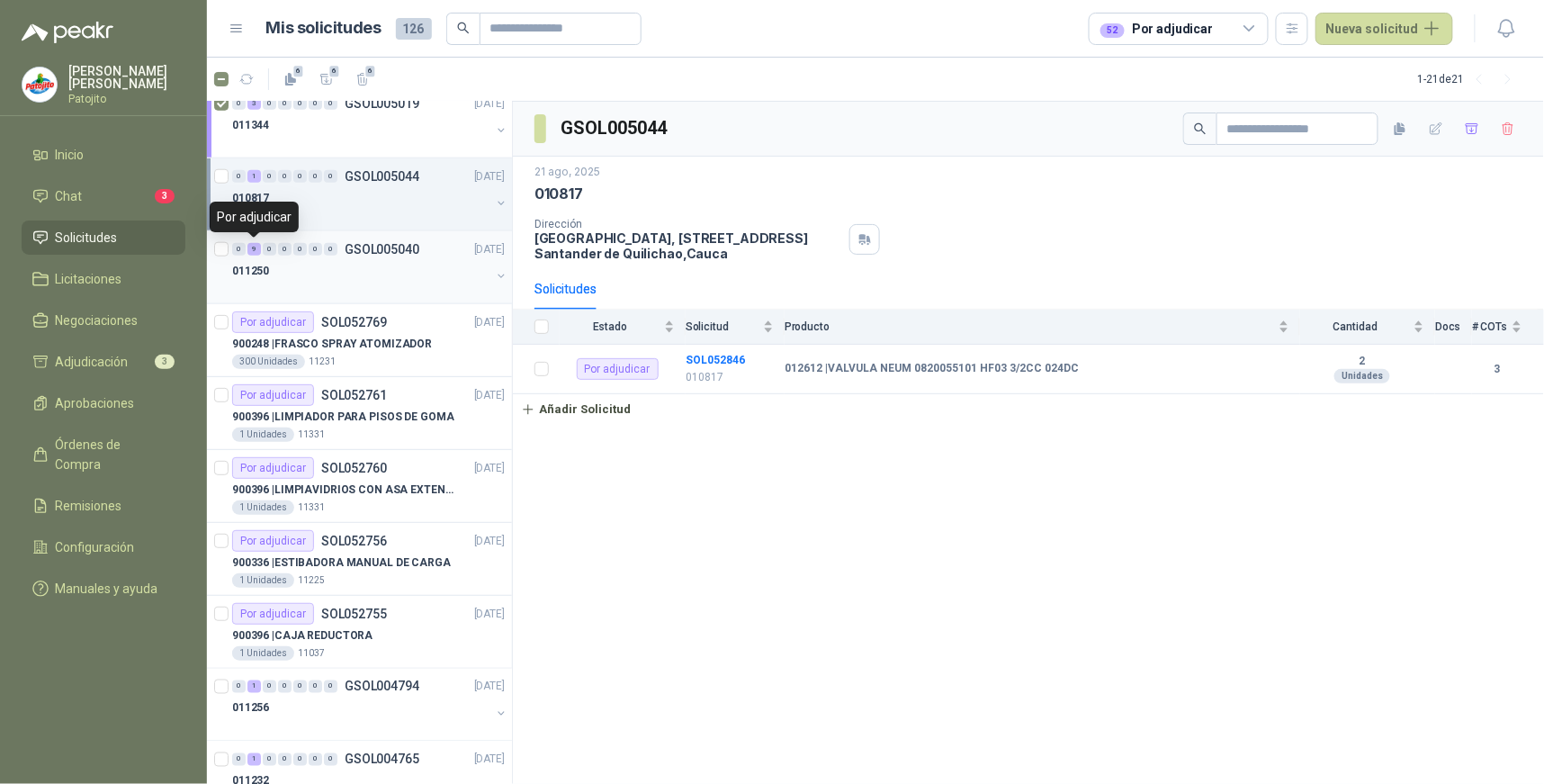
click at [254, 247] on div "9" at bounding box center [254, 250] width 13 height 13
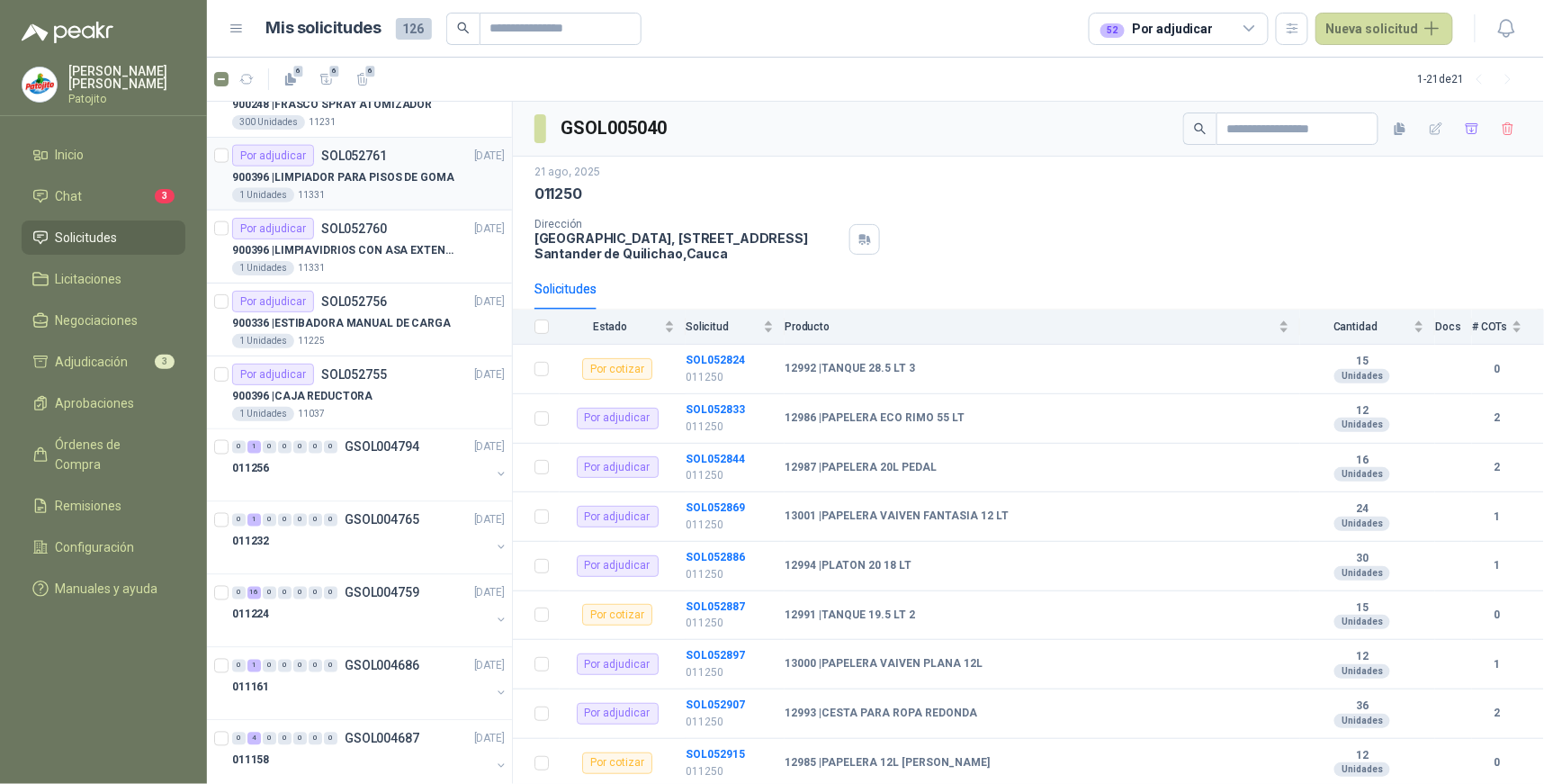
scroll to position [873, 0]
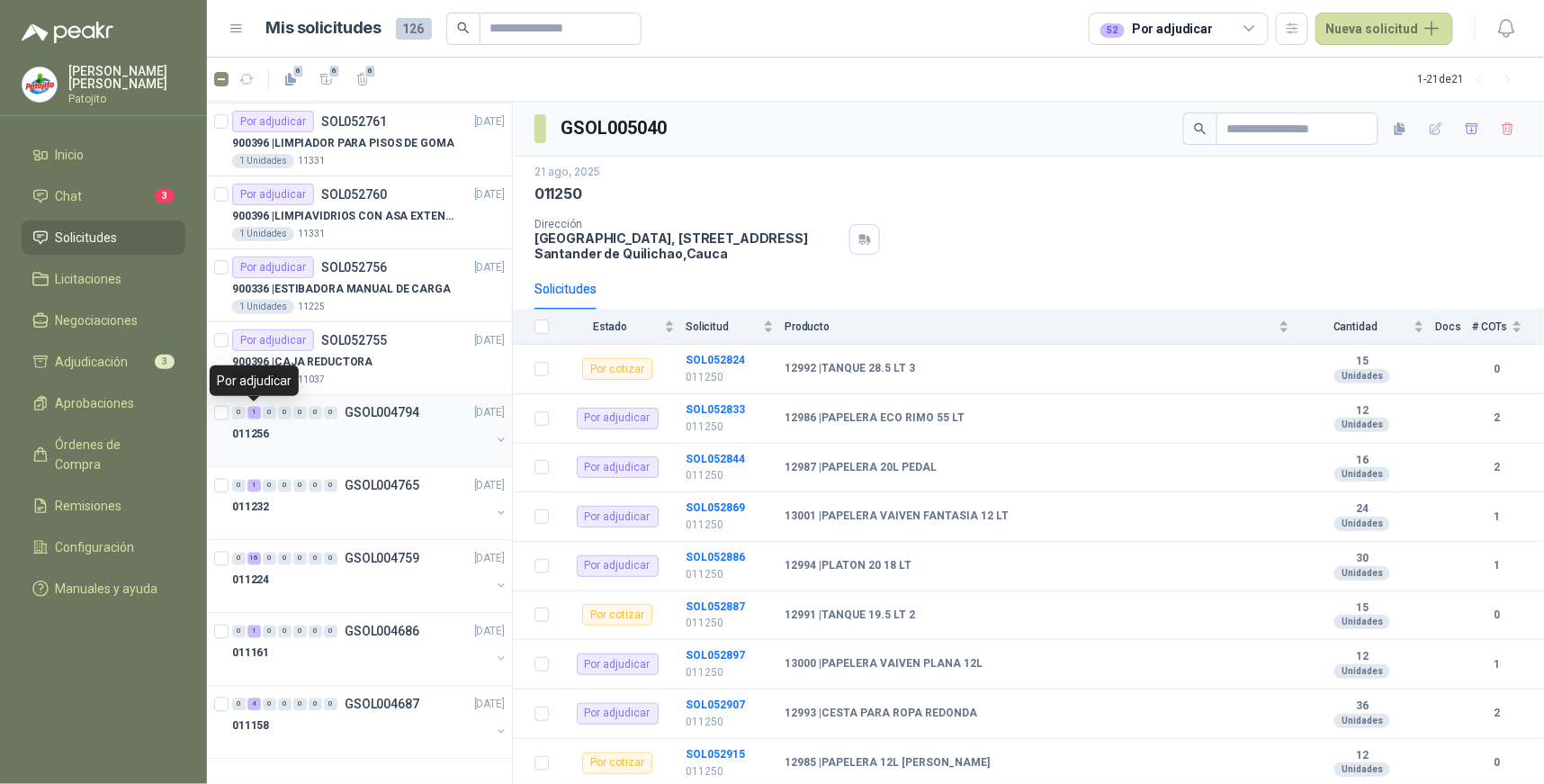
click at [254, 412] on div "1" at bounding box center [254, 413] width 13 height 13
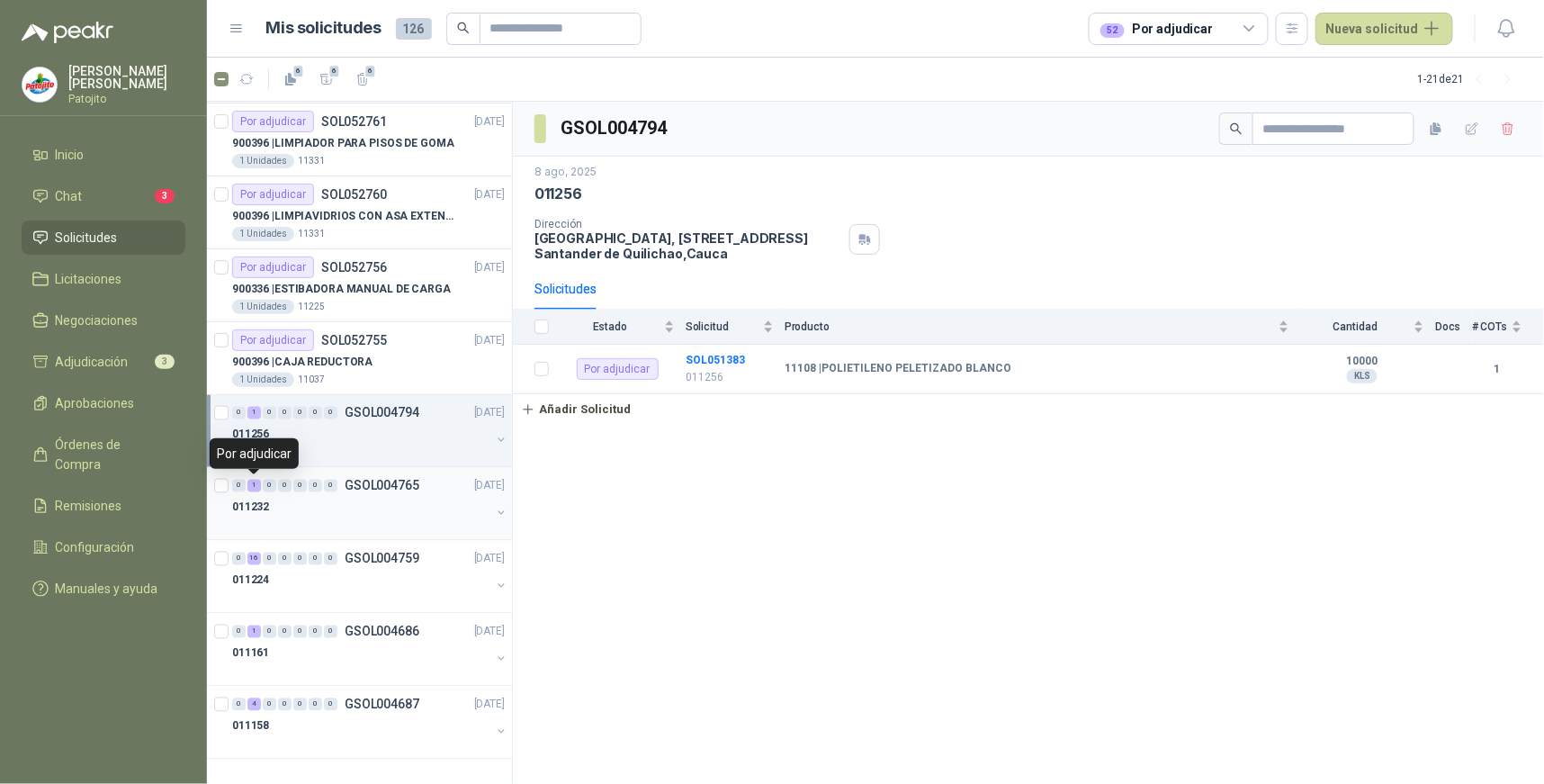
click at [254, 486] on div "1" at bounding box center [254, 486] width 13 height 13
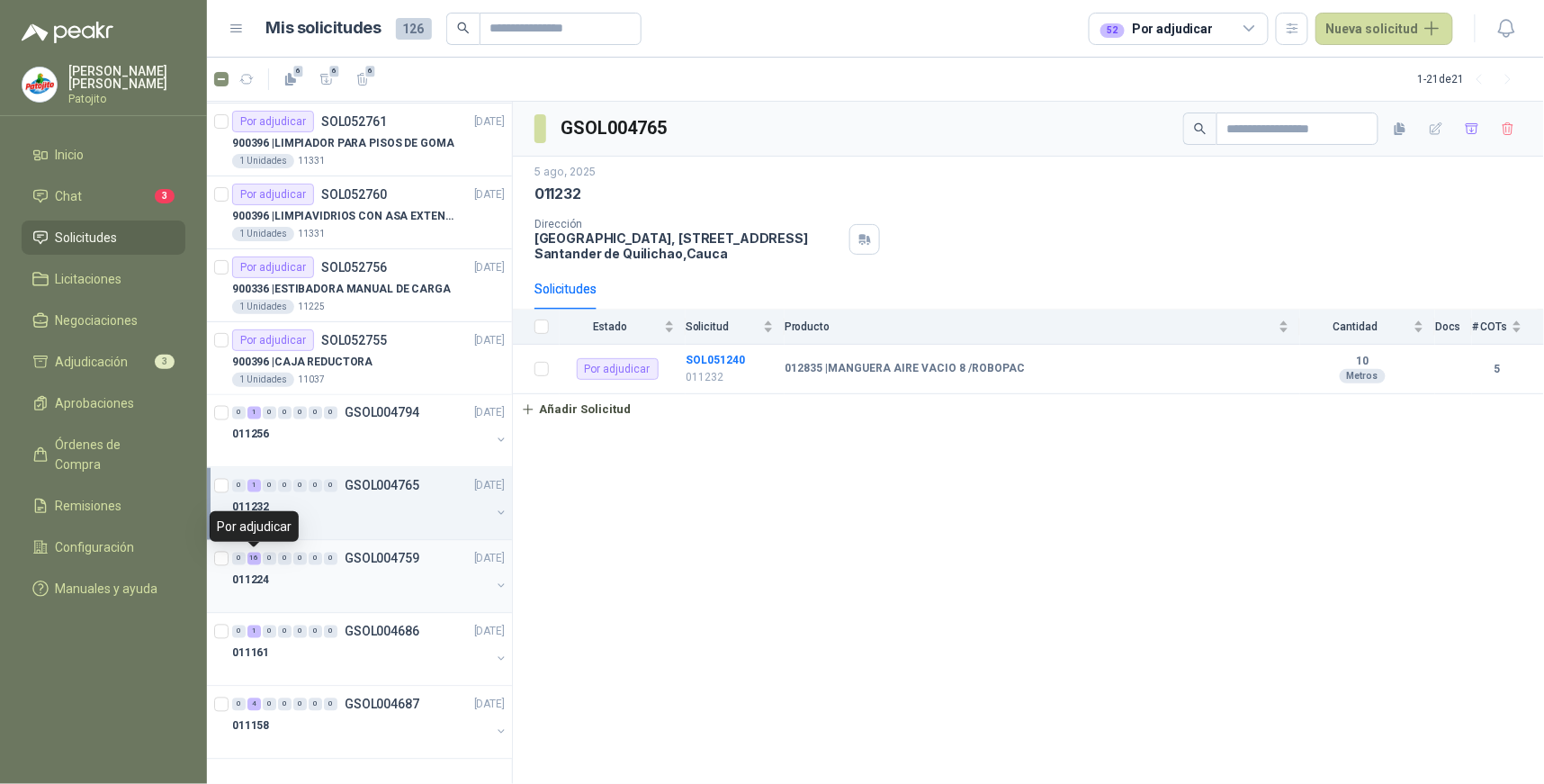
click at [254, 550] on div "0 16 0 0 0 0 0 GSOL004759 [DATE]" at bounding box center [370, 559] width 277 height 21
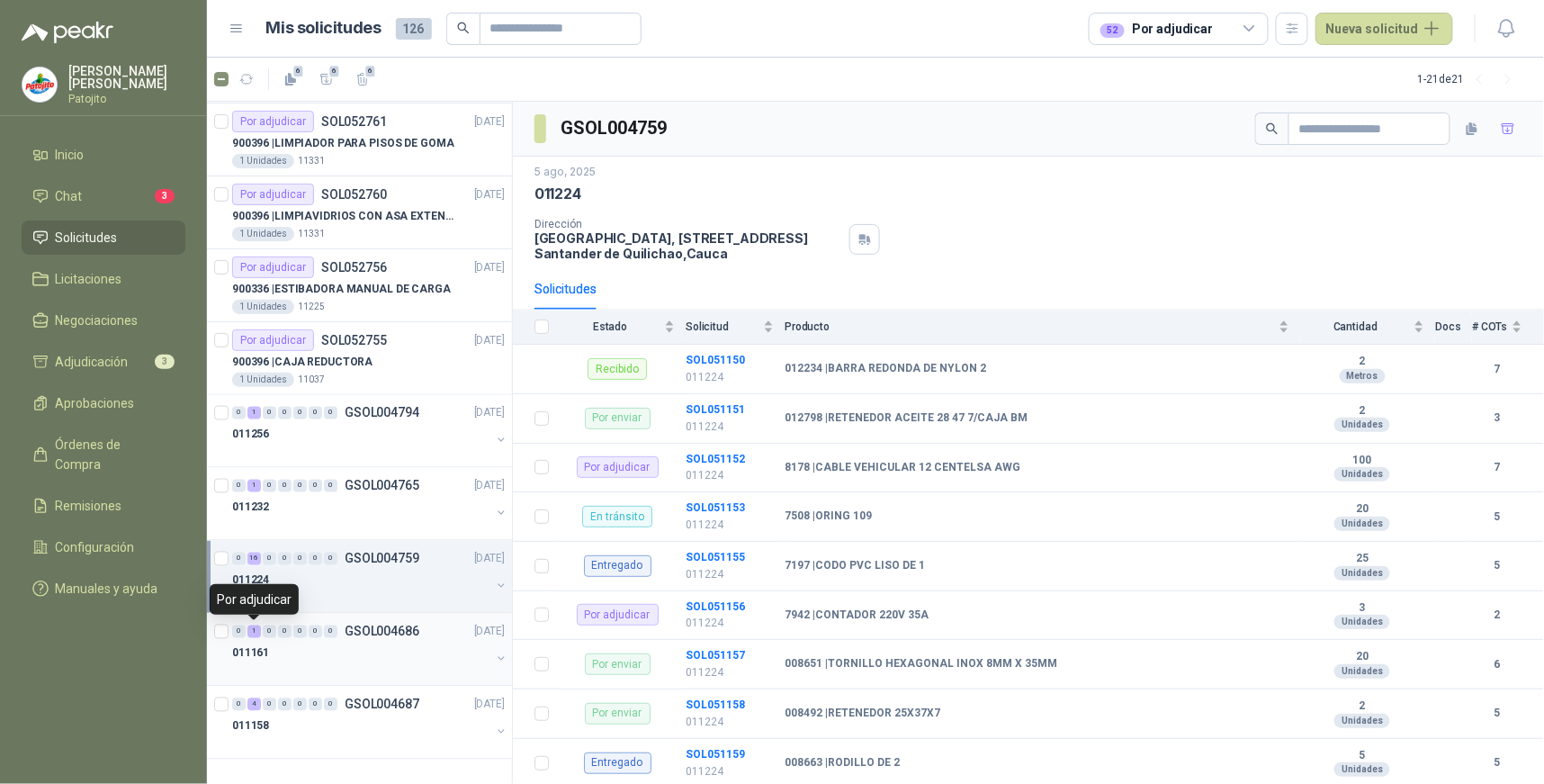
click at [251, 631] on div "1" at bounding box center [254, 632] width 13 height 13
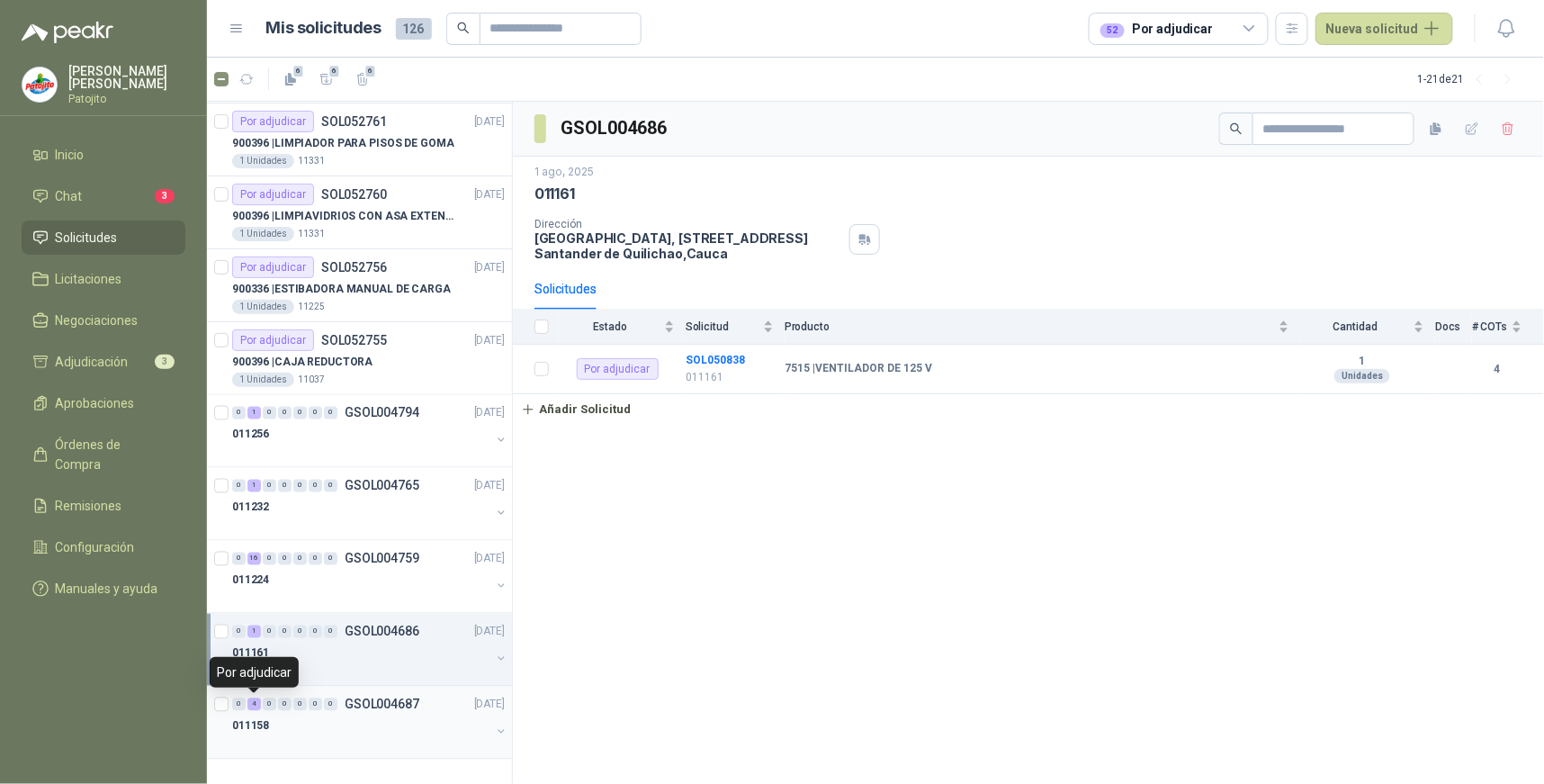
click at [249, 705] on div "4" at bounding box center [254, 705] width 13 height 13
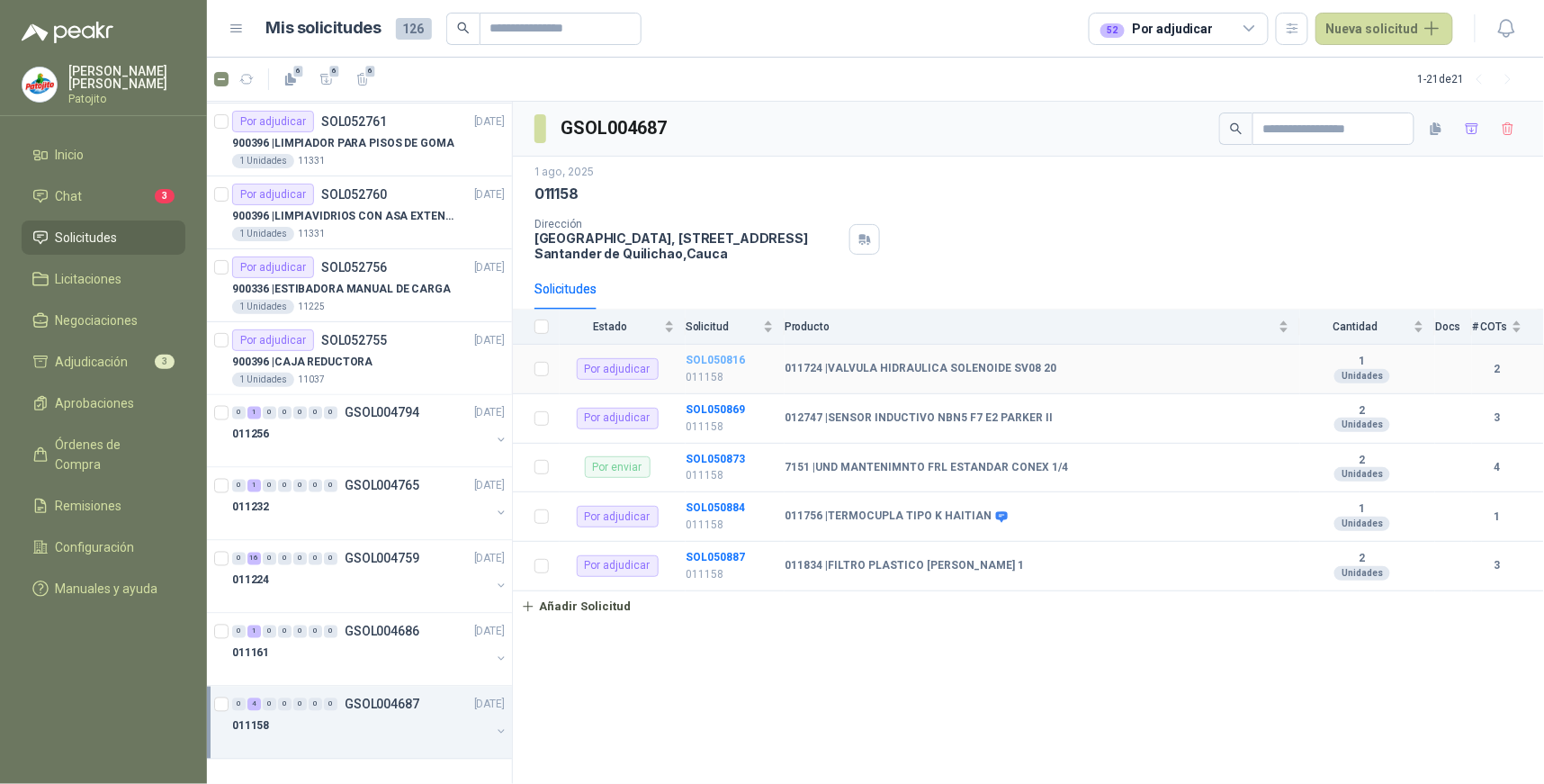
click at [737, 358] on b "SOL050816" at bounding box center [715, 360] width 60 height 13
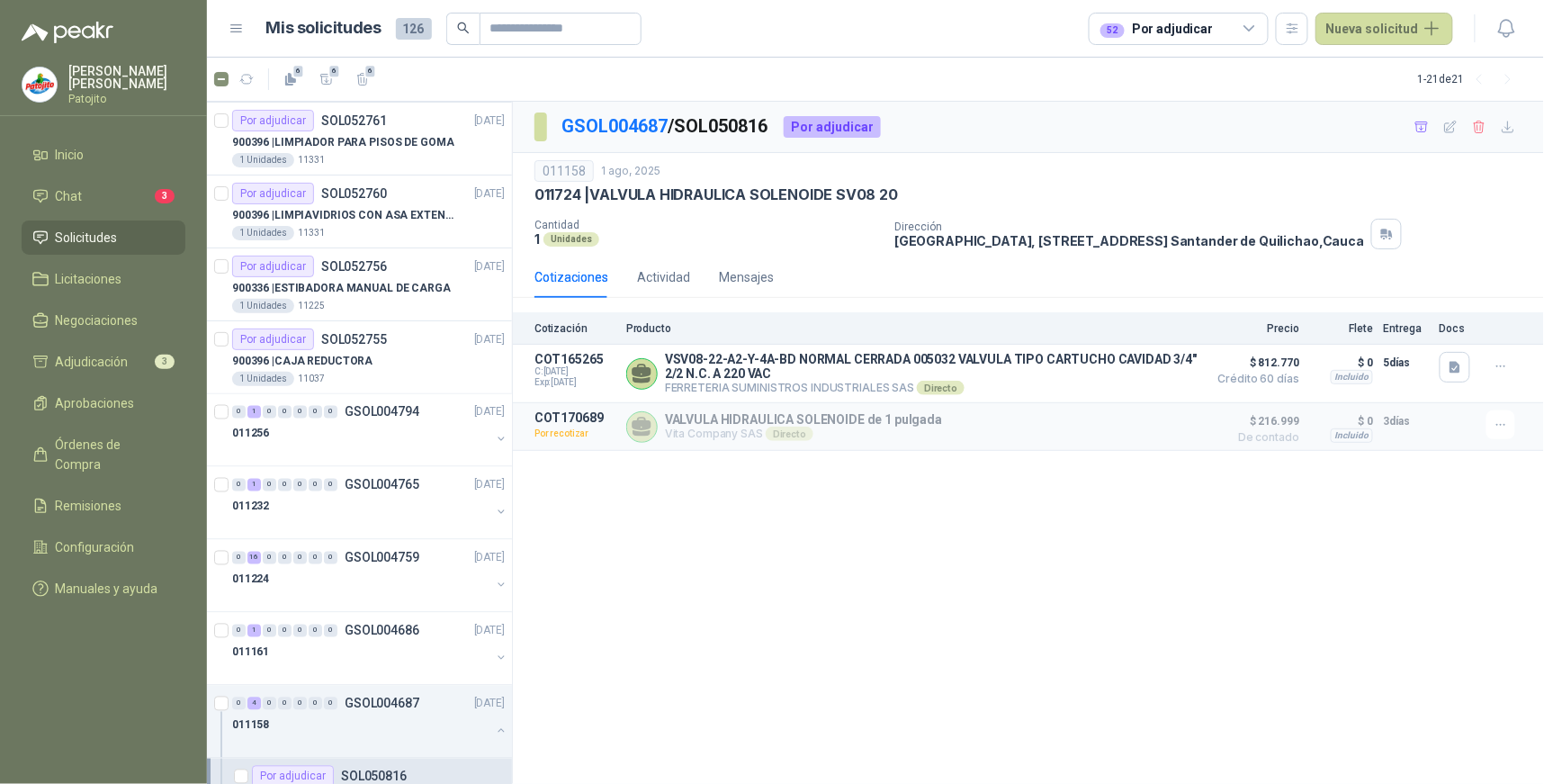
drag, startPoint x: 115, startPoint y: 527, endPoint x: 151, endPoint y: 466, distance: 70.8
click at [117, 537] on span "Configuración" at bounding box center [95, 547] width 79 height 20
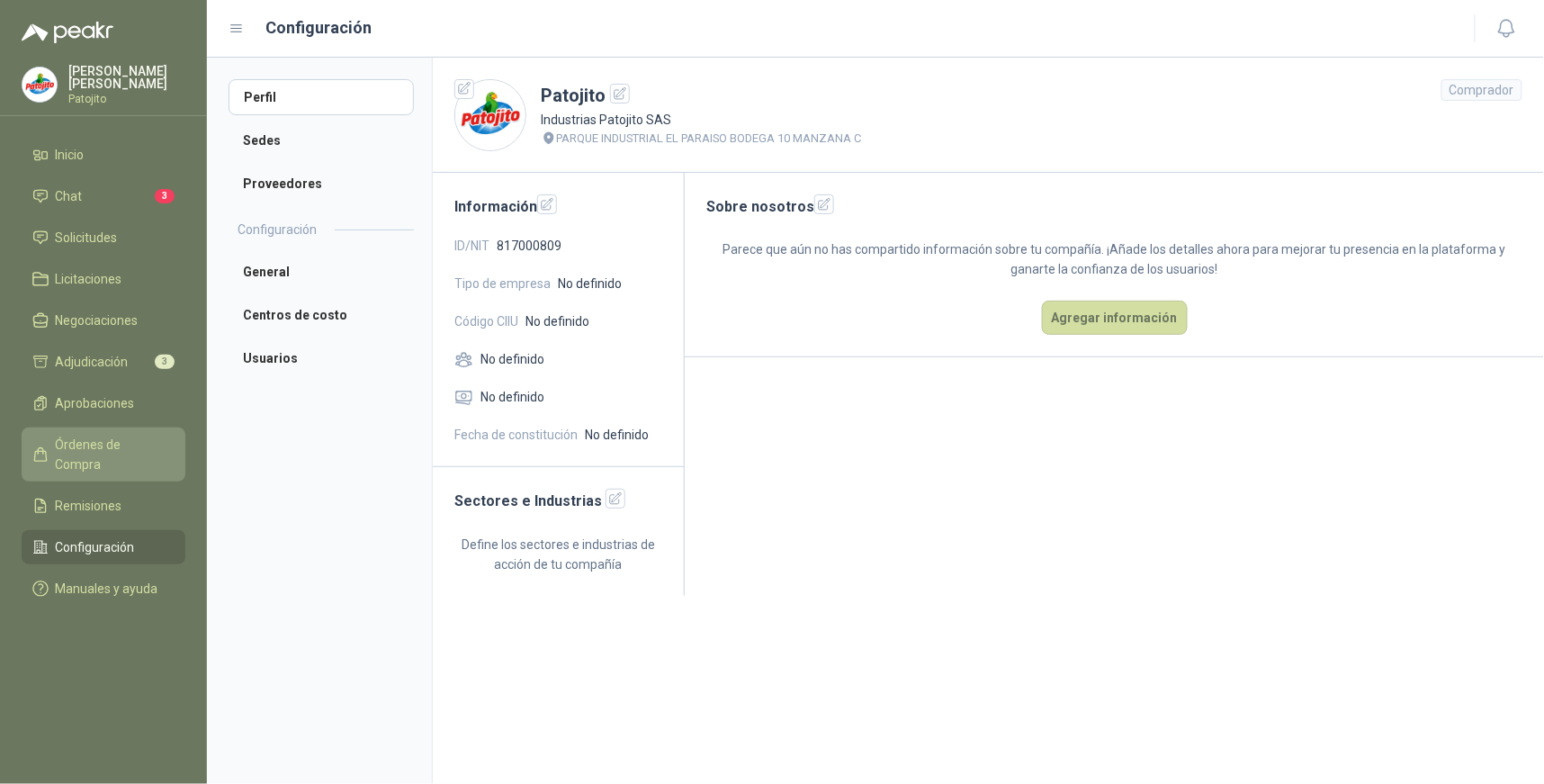
click at [108, 439] on span "Órdenes de Compra" at bounding box center [112, 454] width 113 height 40
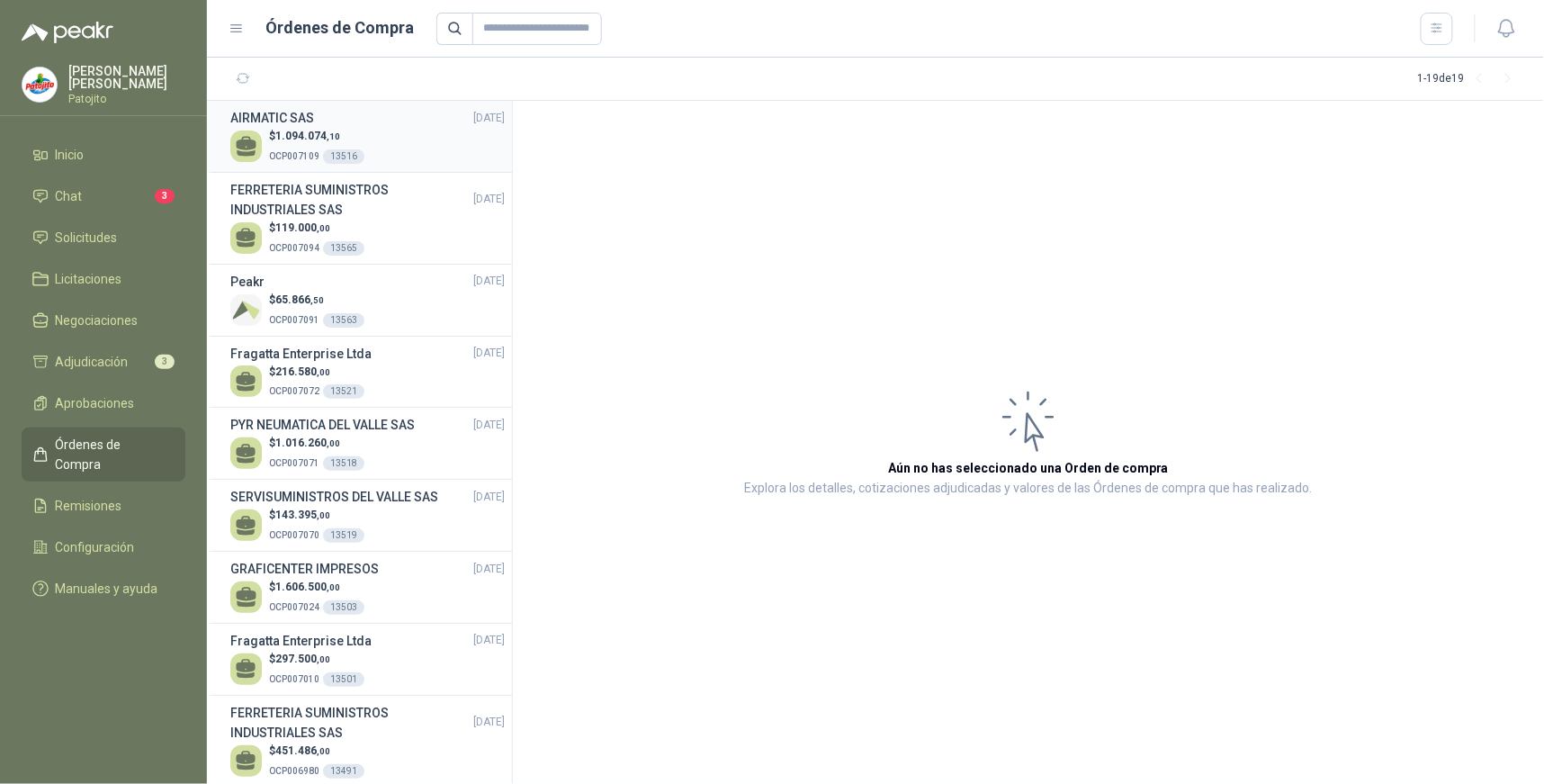
click at [380, 139] on div "$ 1.094.074 ,10 OCP007109 13516" at bounding box center [367, 146] width 275 height 37
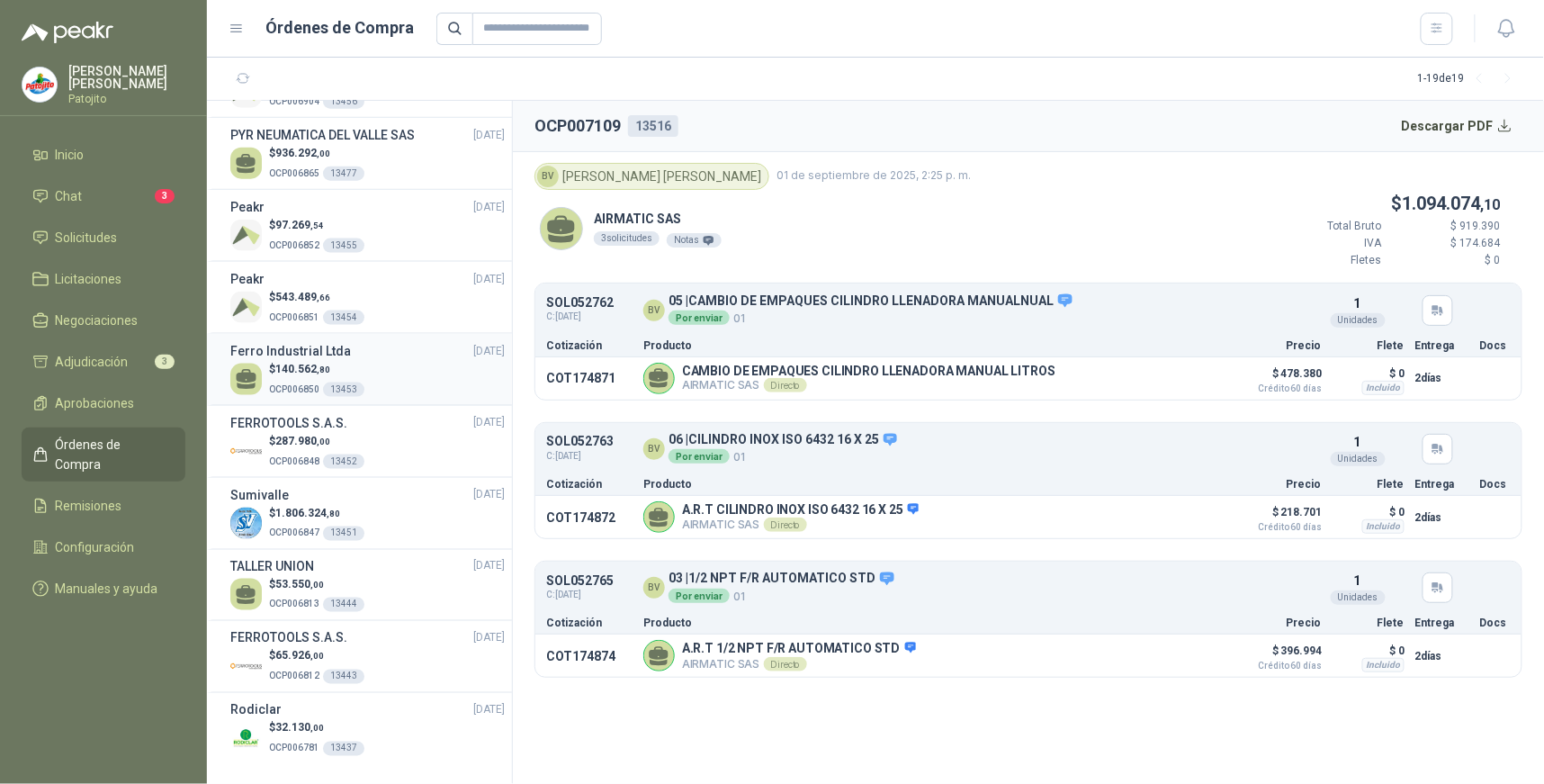
scroll to position [745, 0]
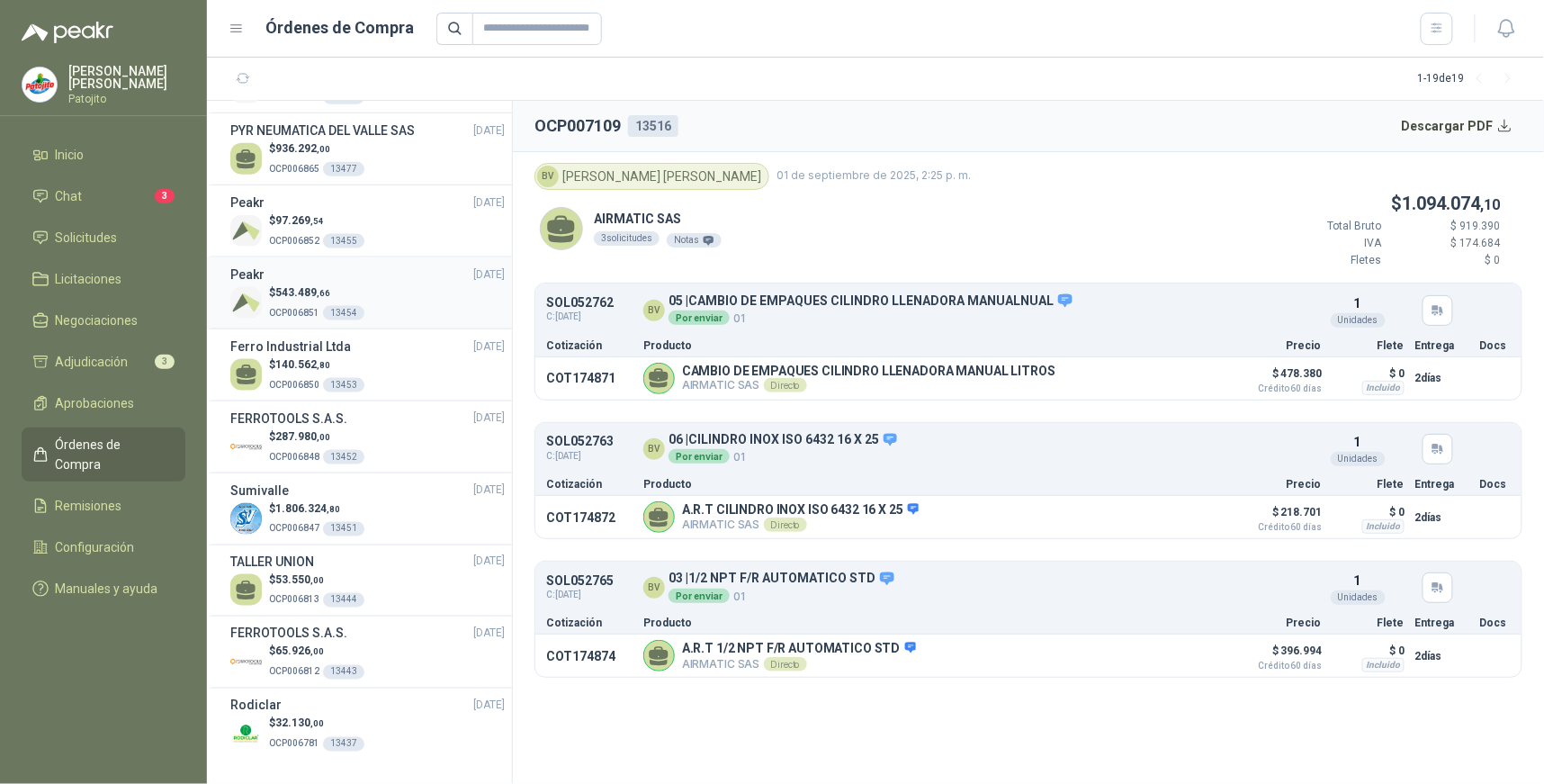
click at [386, 304] on div "$ 543.489 ,66 OCP006851 13454" at bounding box center [367, 303] width 275 height 37
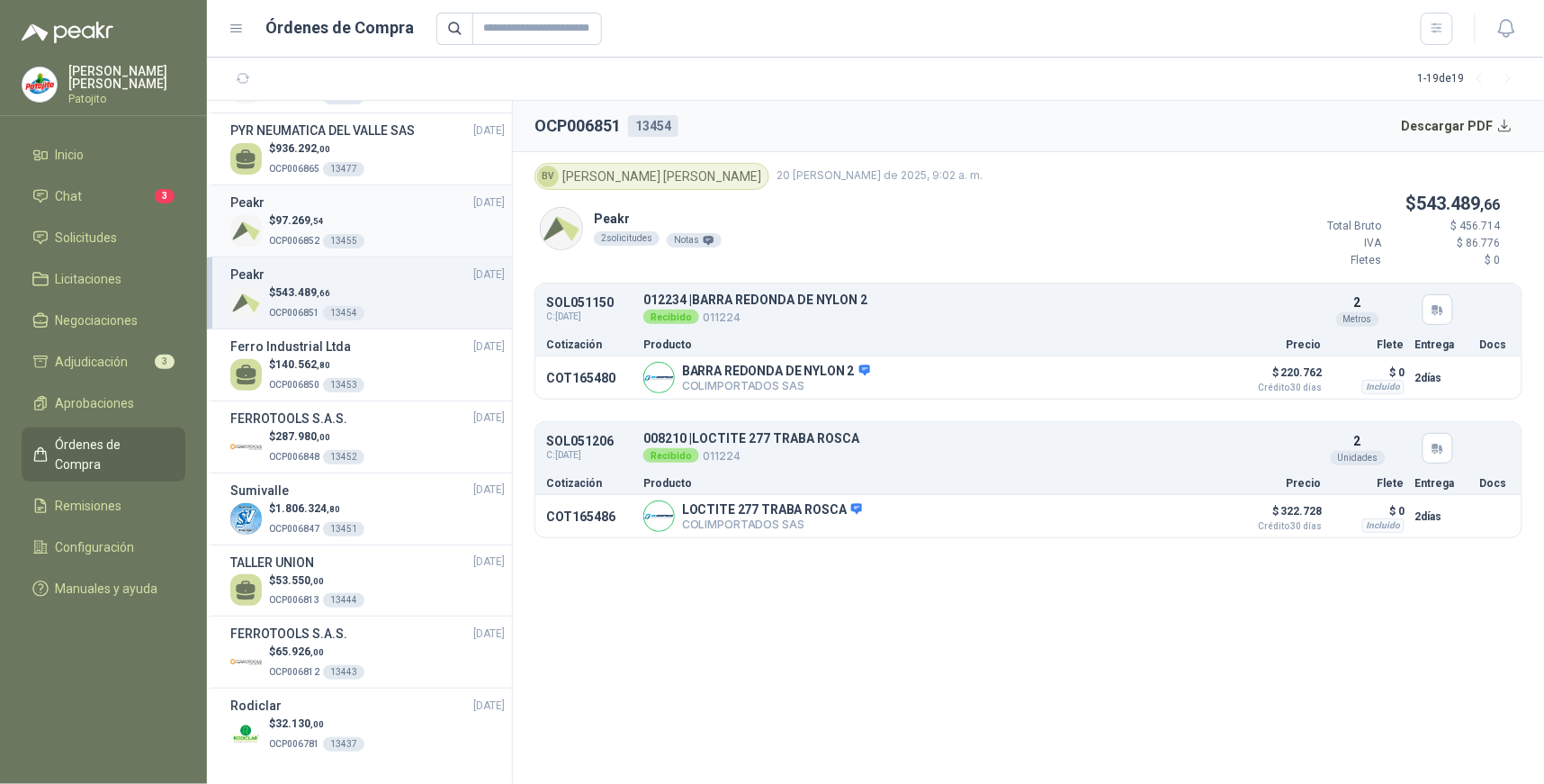
click at [363, 222] on div "$ 97.269 ,54 OCP006852 13455" at bounding box center [367, 231] width 275 height 37
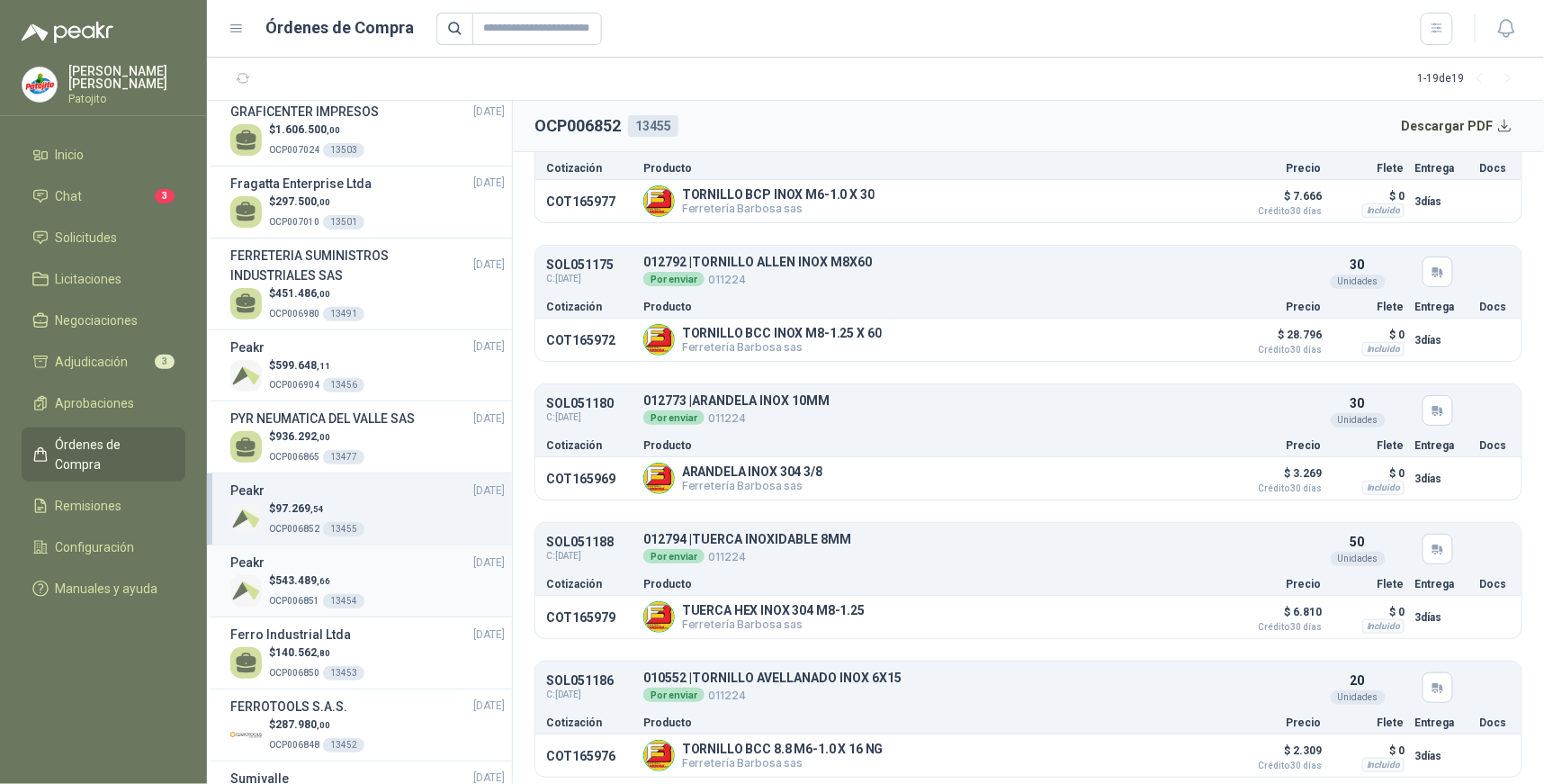
scroll to position [445, 0]
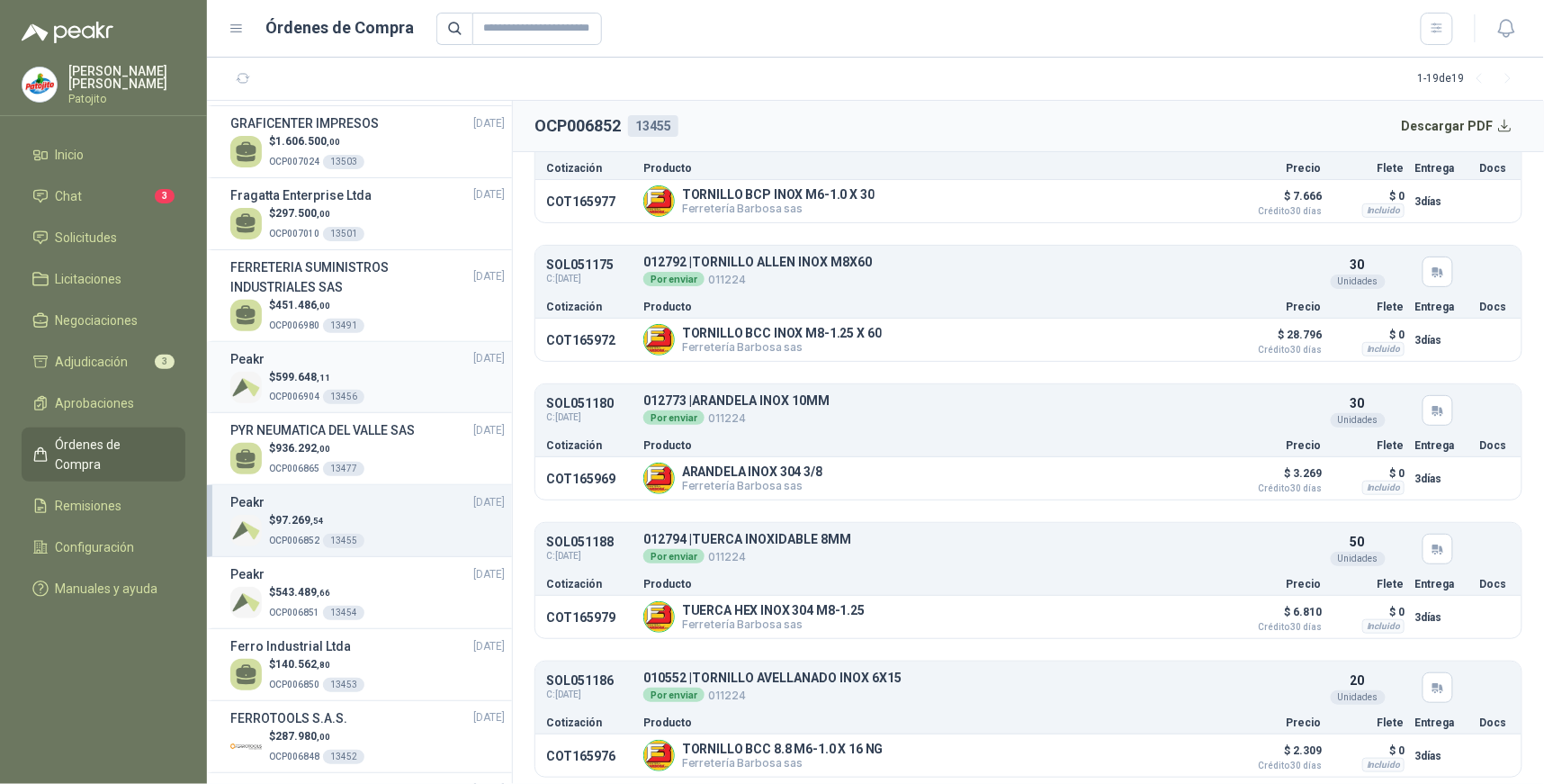
click at [376, 378] on div "$ 599.648 ,11 OCP006904 13456" at bounding box center [367, 387] width 275 height 37
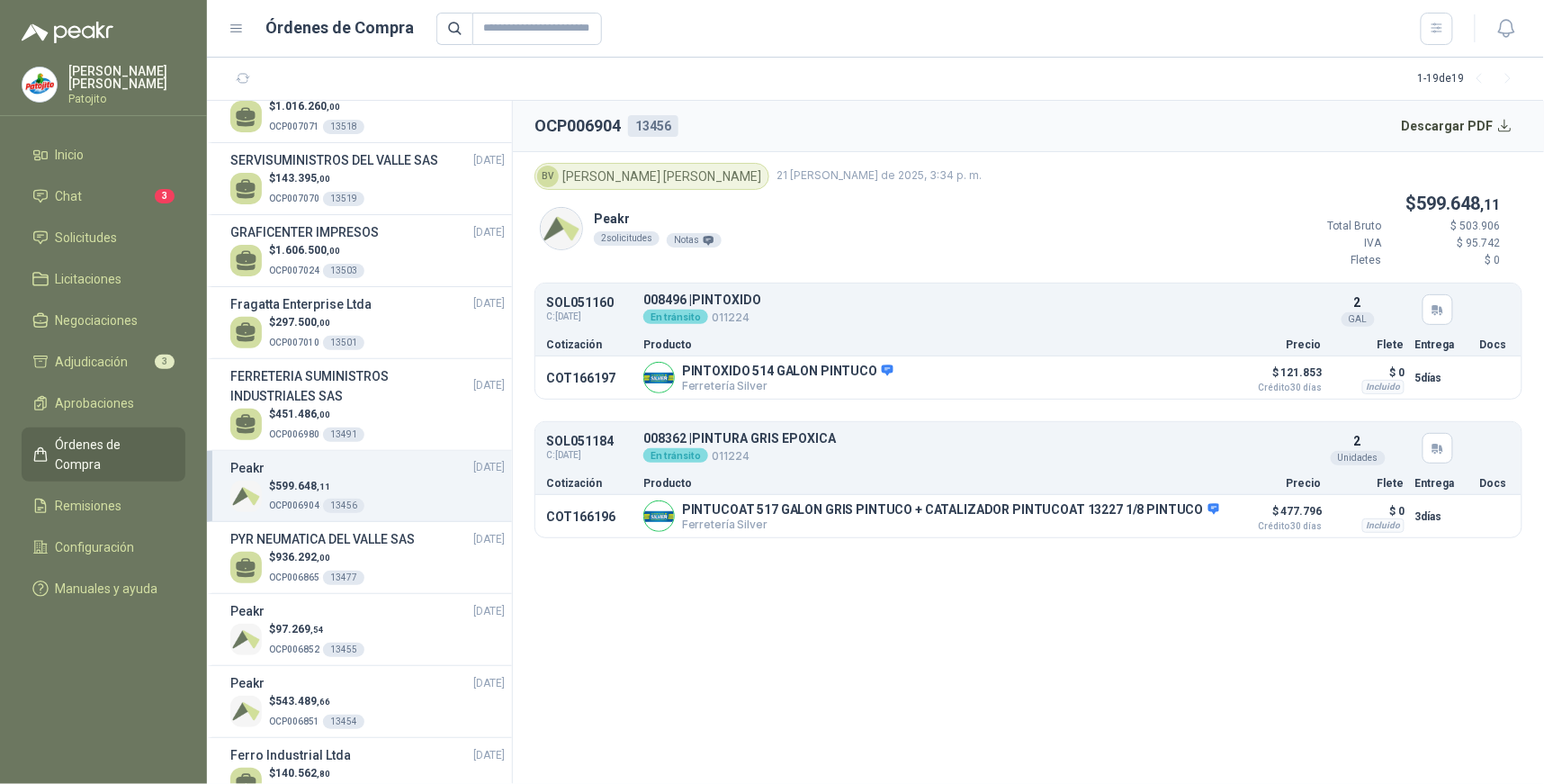
scroll to position [246, 0]
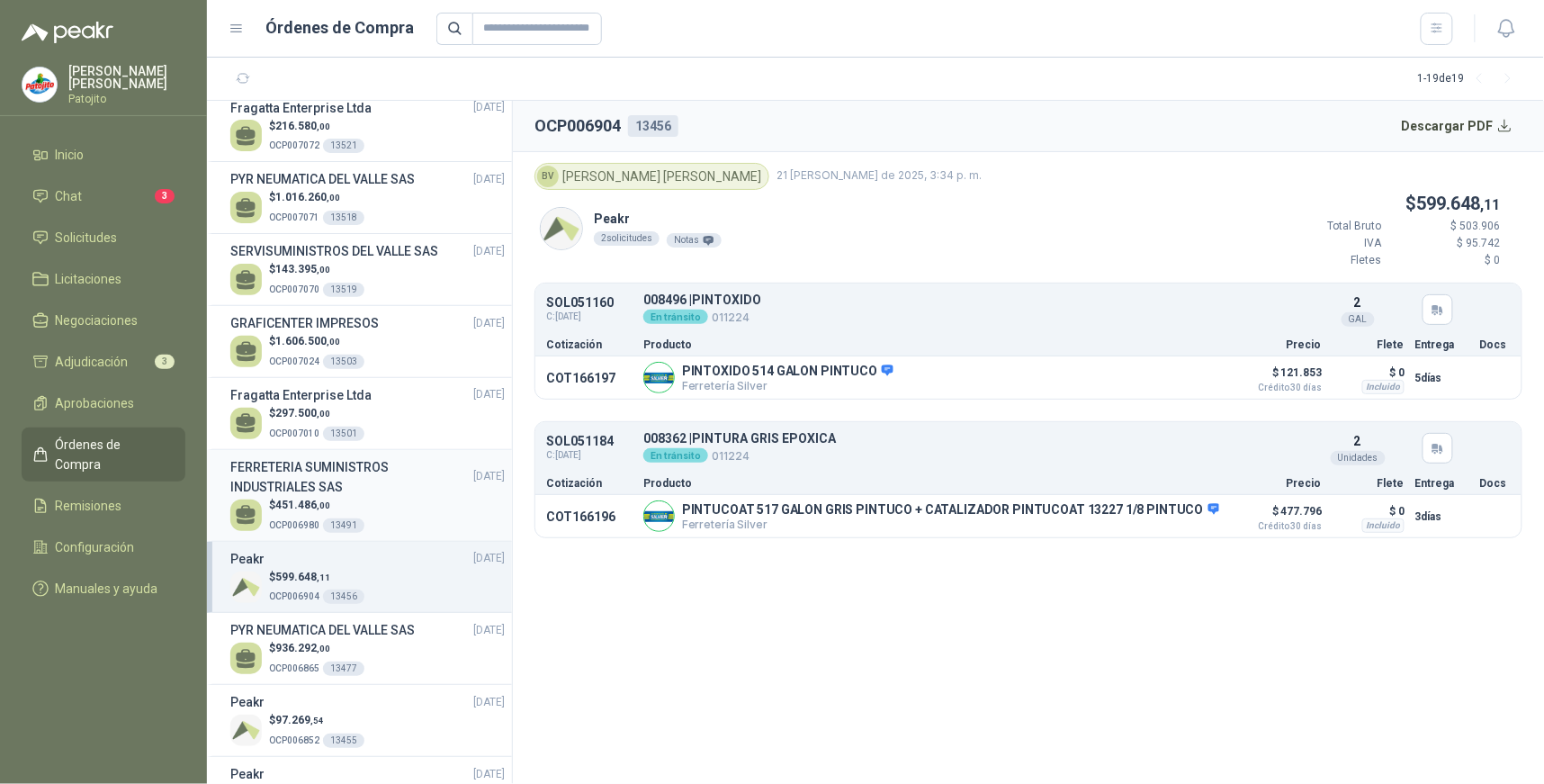
click at [416, 493] on h3 "FERRETERIA SUMINISTROS INDUSTRIALES SAS" at bounding box center [351, 477] width 243 height 40
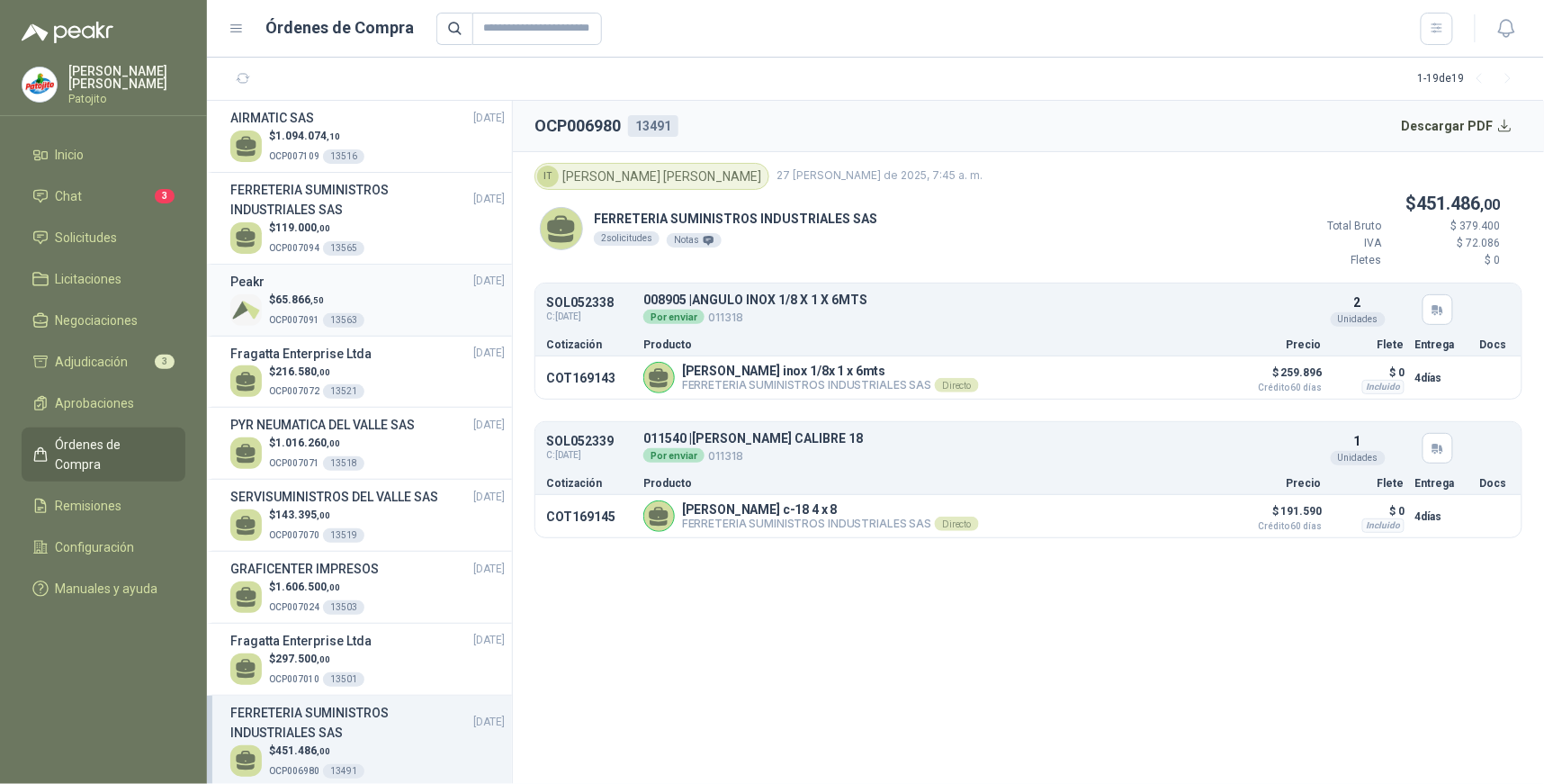
click at [413, 310] on div "$ 65.866 ,50 OCP007091 13563" at bounding box center [367, 310] width 275 height 37
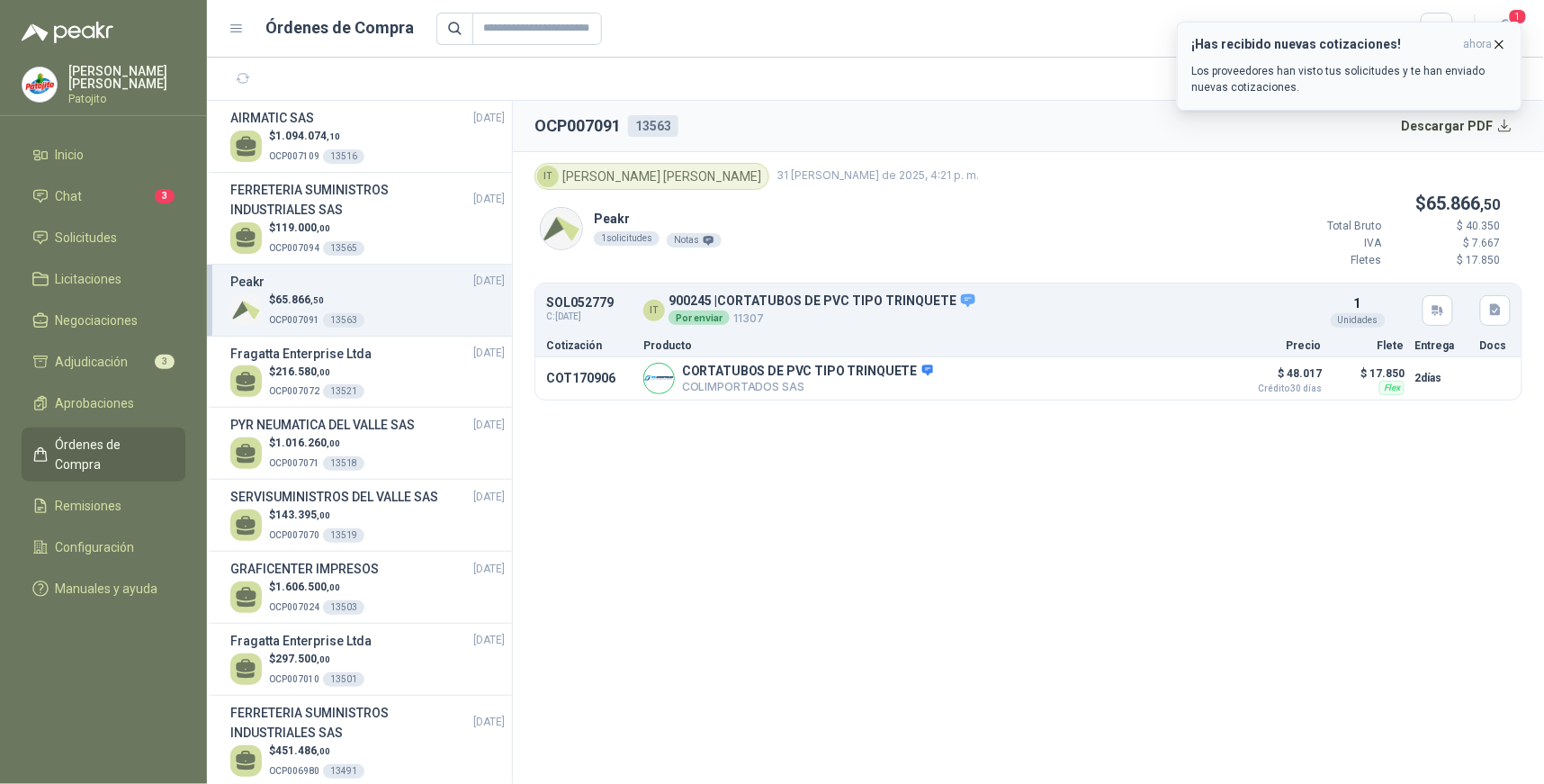
click at [1388, 66] on p "Los proveedores han visto tus solicitudes y te han enviado nuevas cotizaciones." at bounding box center [1349, 79] width 315 height 33
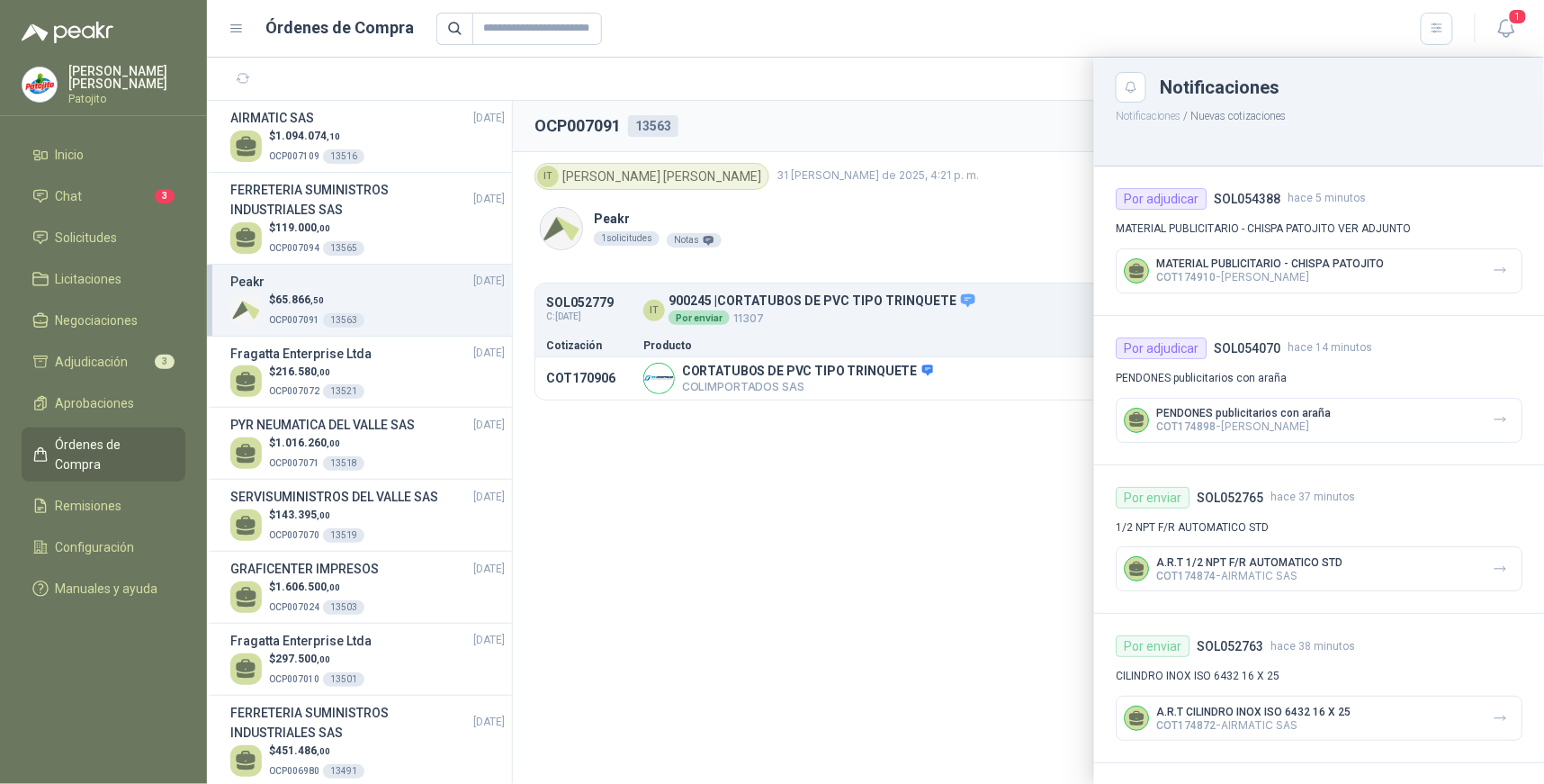
click at [894, 483] on div at bounding box center [875, 421] width 1337 height 726
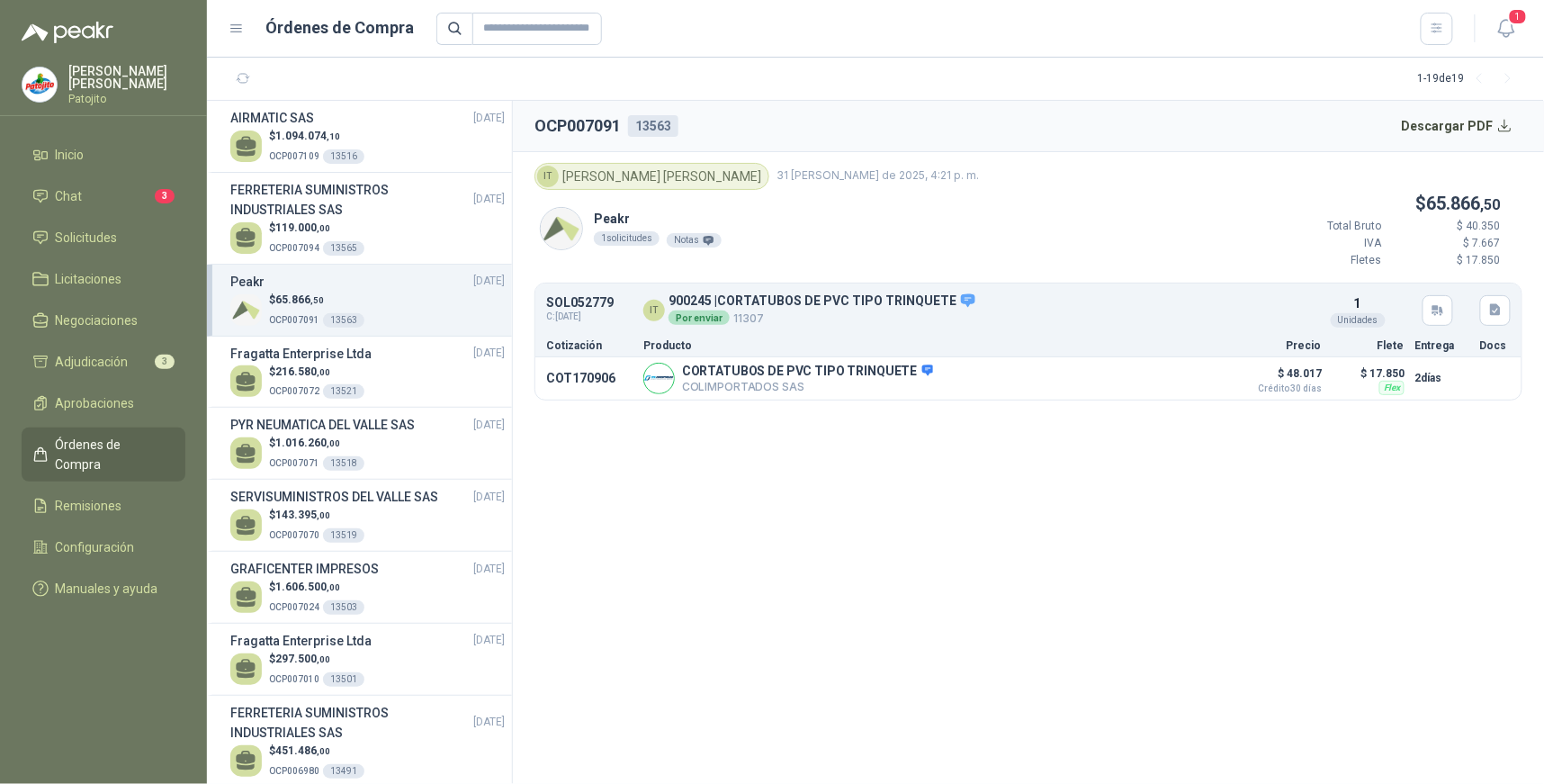
drag, startPoint x: 115, startPoint y: 196, endPoint x: 163, endPoint y: 219, distance: 53.2
click at [115, 196] on li "Chat 3" at bounding box center [103, 196] width 142 height 20
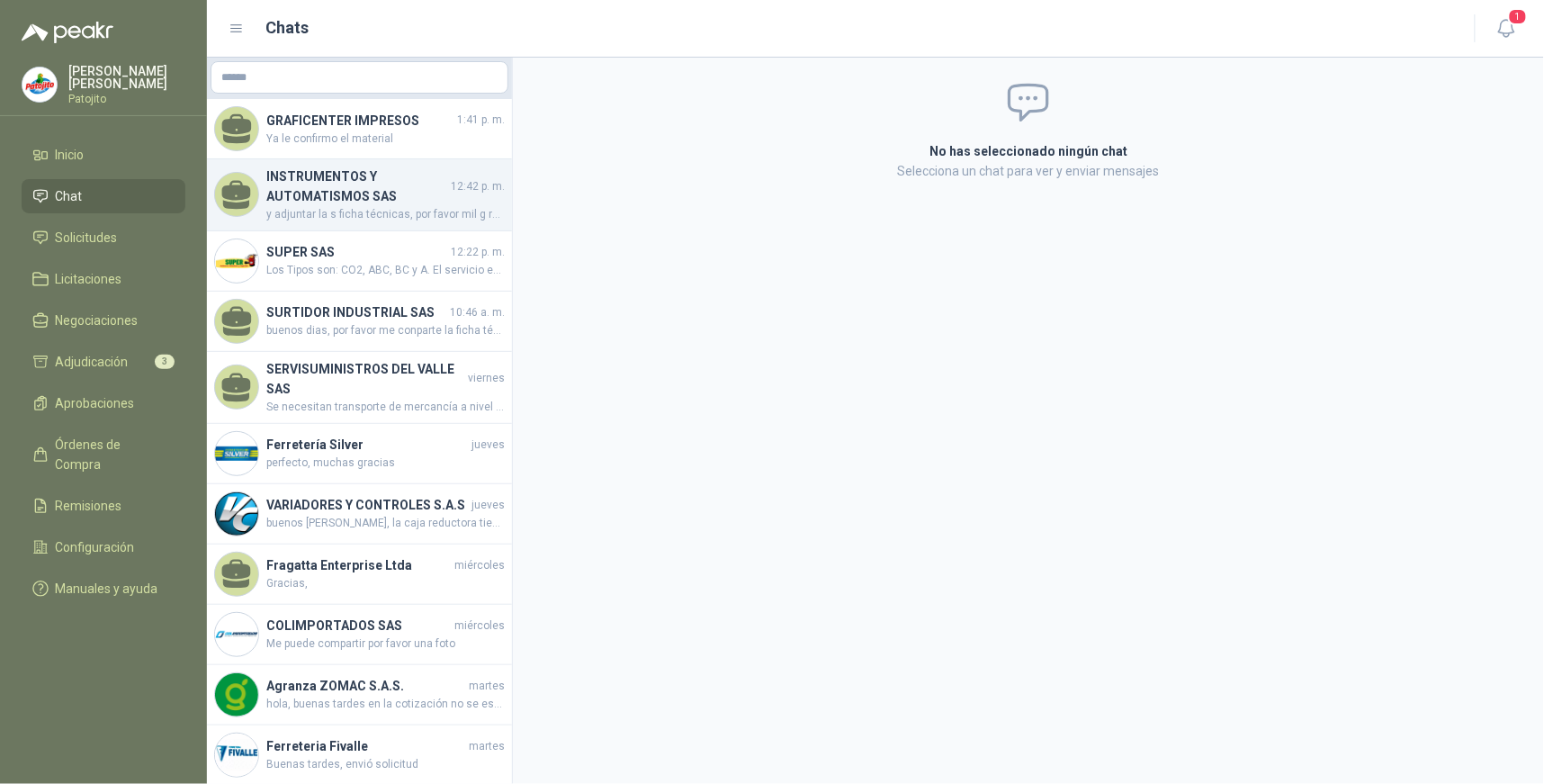
click at [400, 195] on h4 "INSTRUMENTOS Y AUTOMATISMOS SAS" at bounding box center [357, 186] width 181 height 40
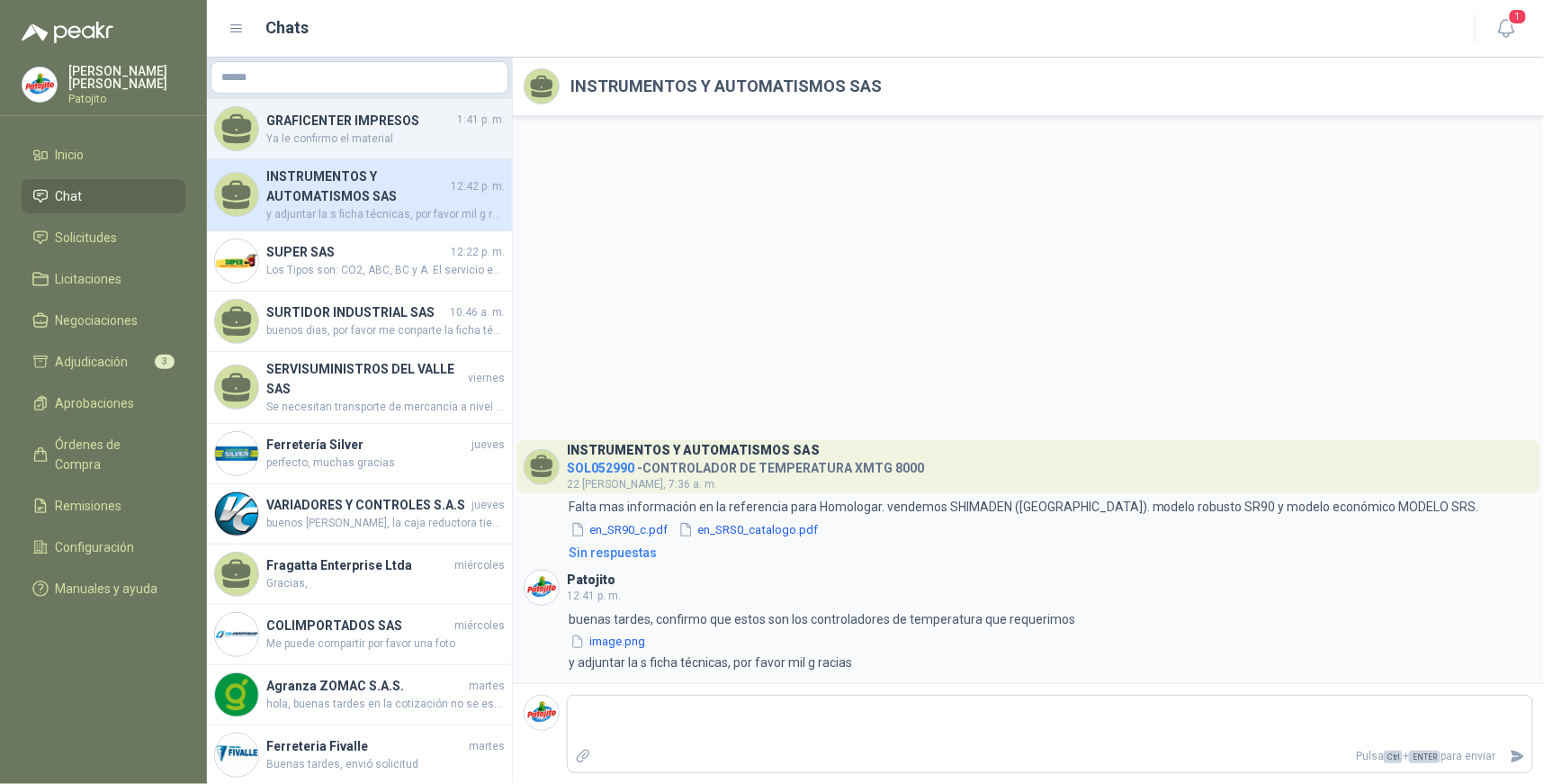
click at [390, 123] on h4 "GRAFICENTER IMPRESOS" at bounding box center [359, 120] width 187 height 20
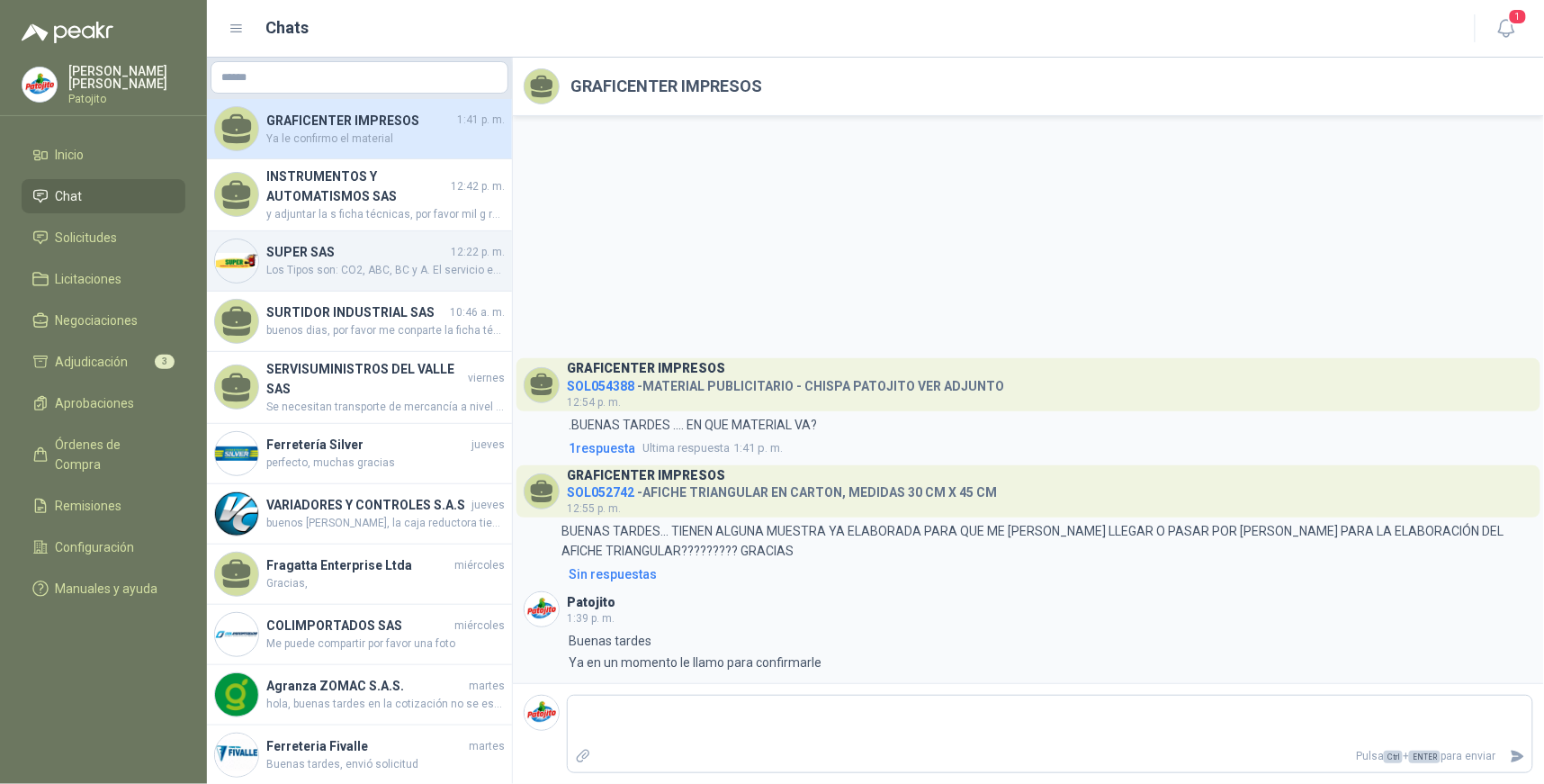
scroll to position [100, 0]
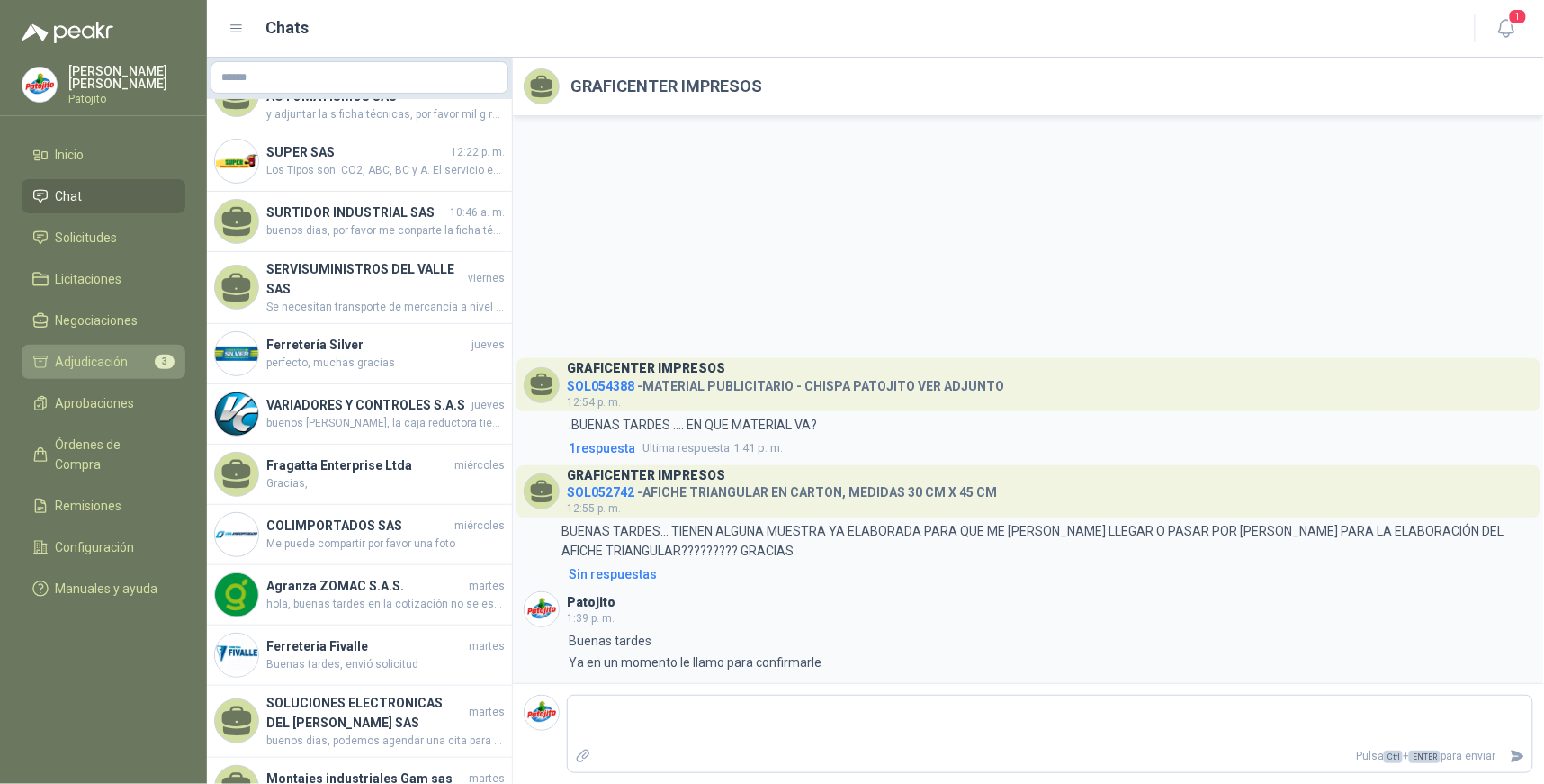
click at [147, 355] on li "Adjudicación 3" at bounding box center [103, 361] width 142 height 20
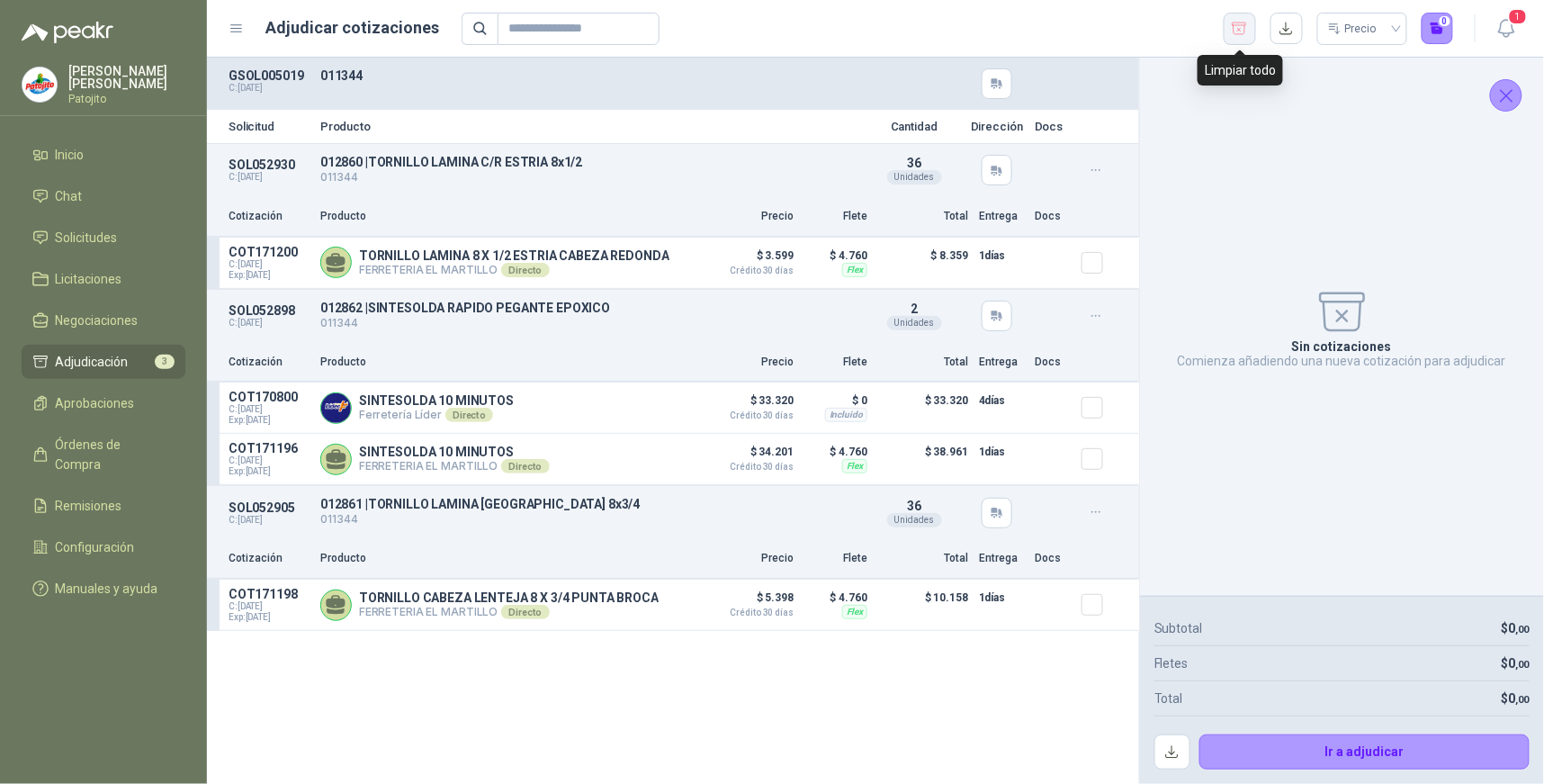
click at [1238, 34] on icon "button" at bounding box center [1239, 28] width 17 height 18
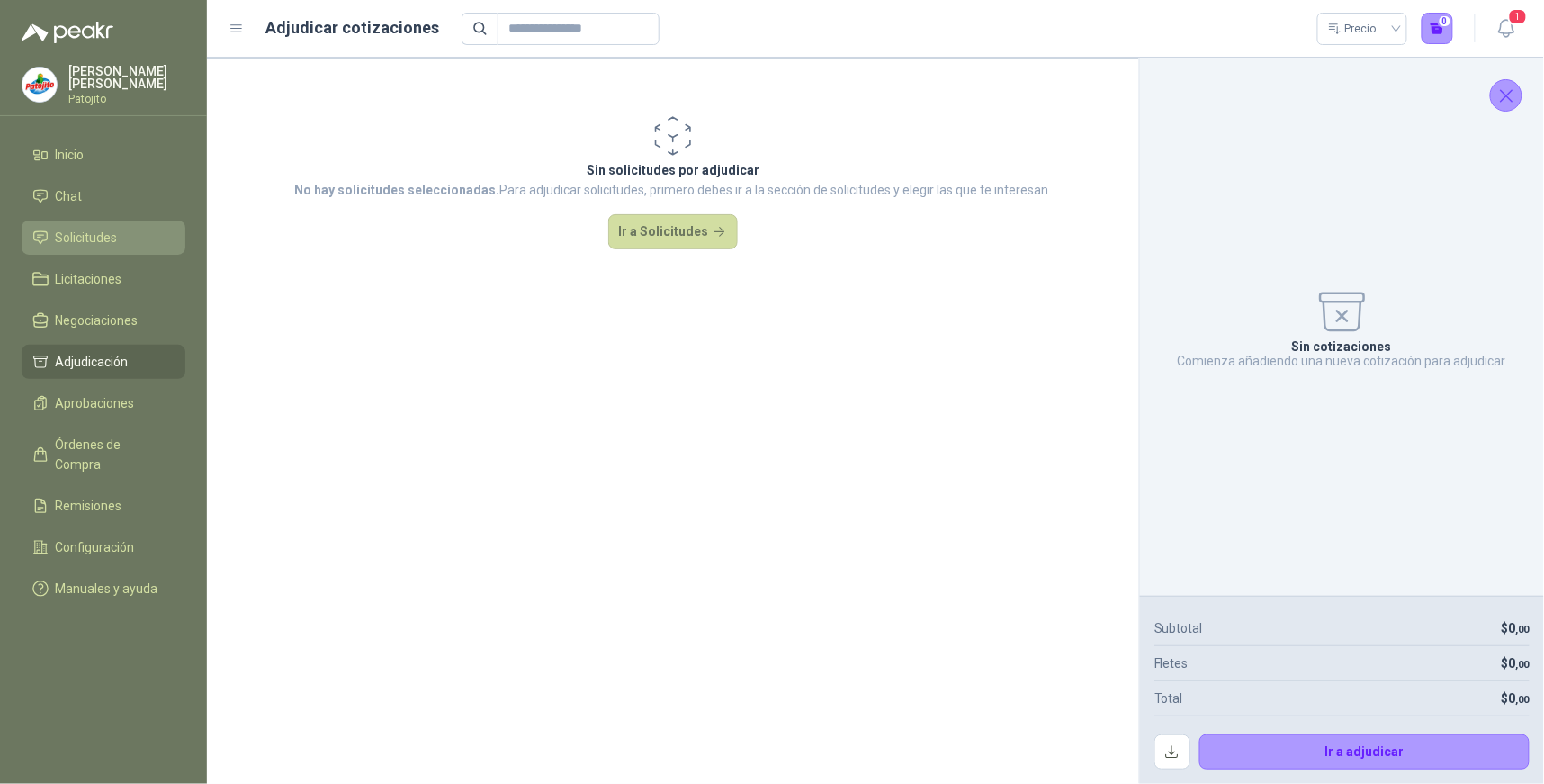
click at [122, 228] on li "Solicitudes" at bounding box center [103, 237] width 142 height 20
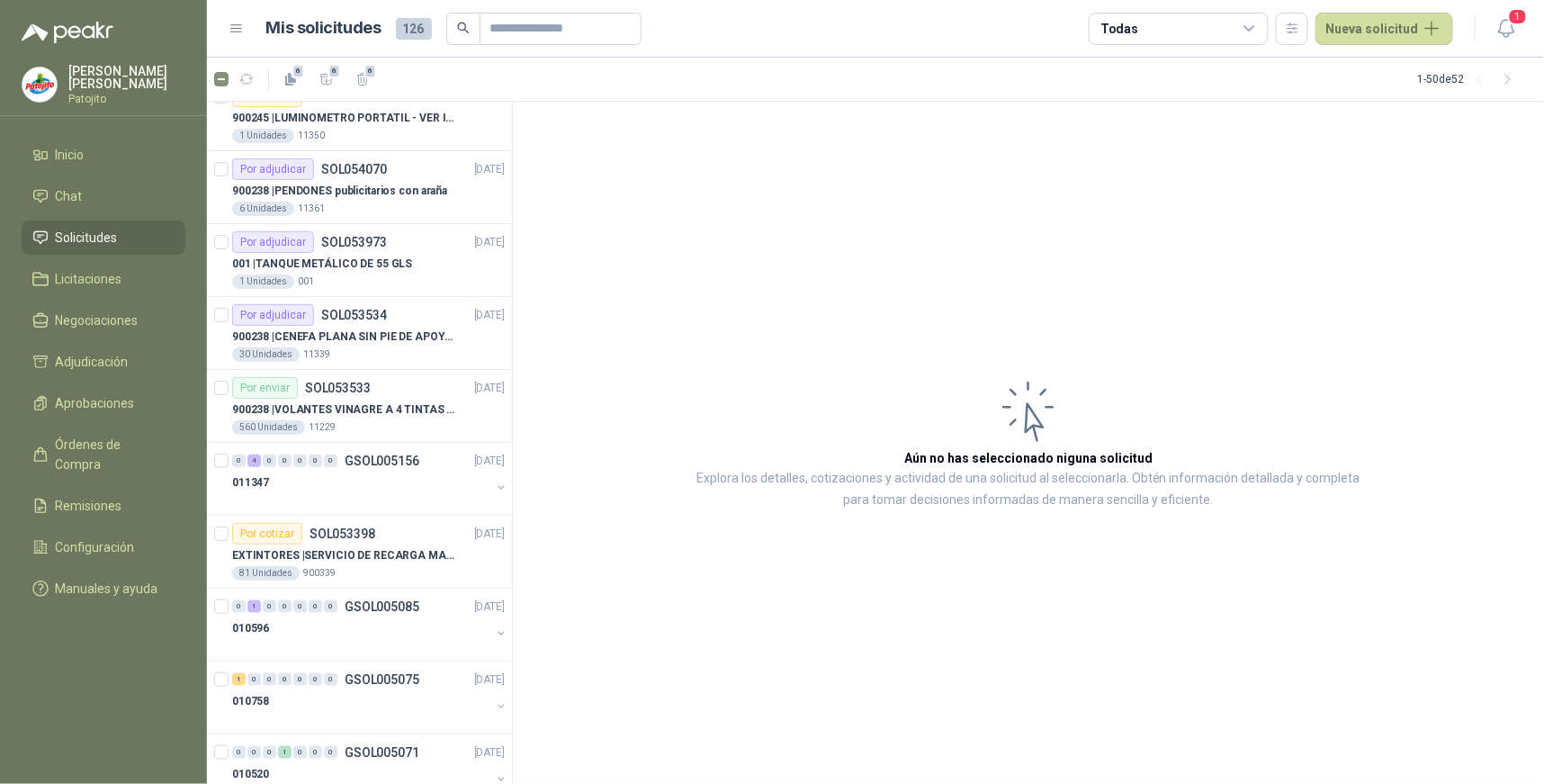
scroll to position [200, 0]
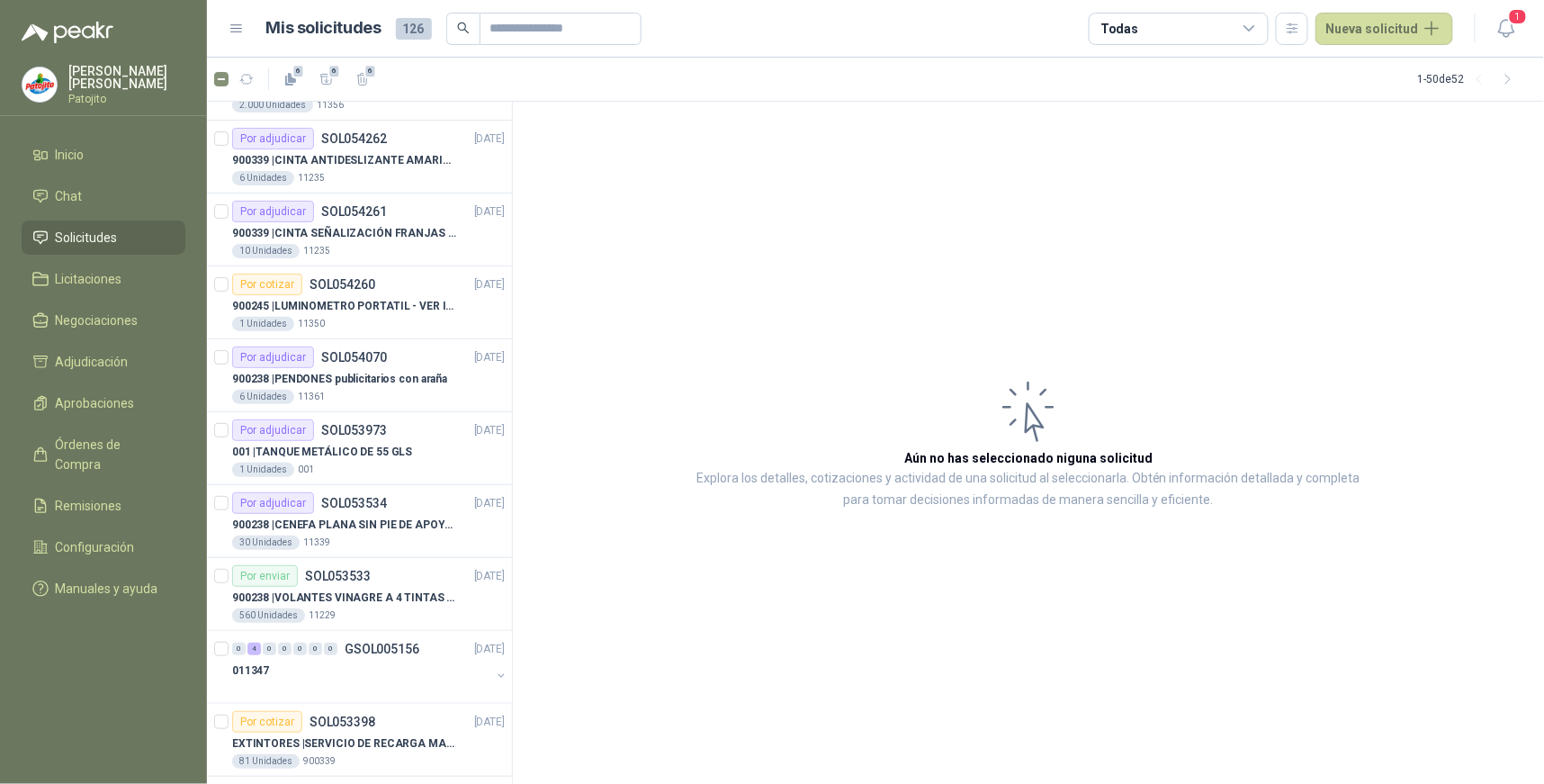
drag, startPoint x: 1257, startPoint y: 23, endPoint x: 1247, endPoint y: 43, distance: 22.4
click at [1256, 23] on icon at bounding box center [1250, 28] width 16 height 16
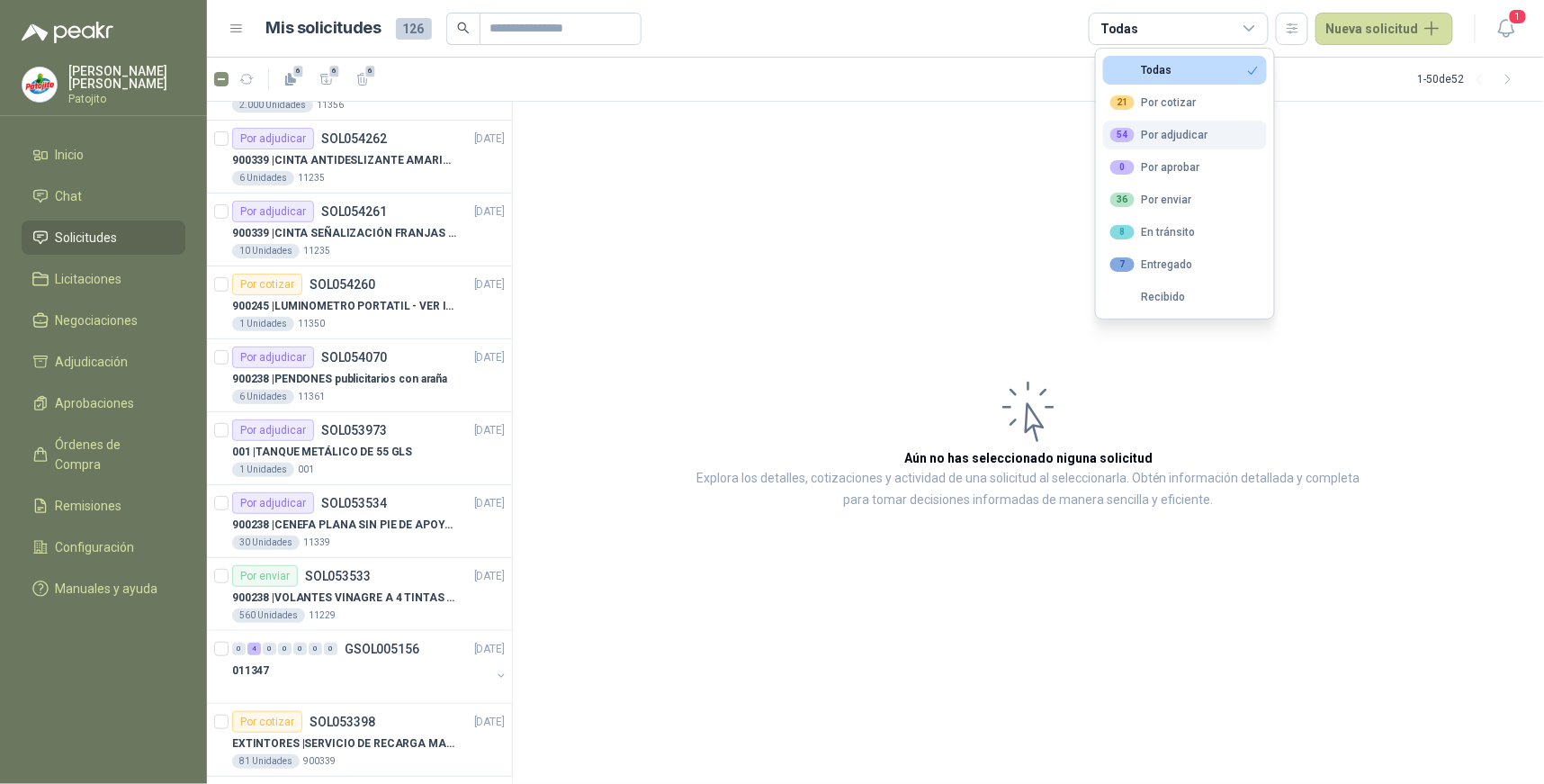
click at [1186, 131] on div "54 Por adjudicar" at bounding box center [1159, 134] width 98 height 14
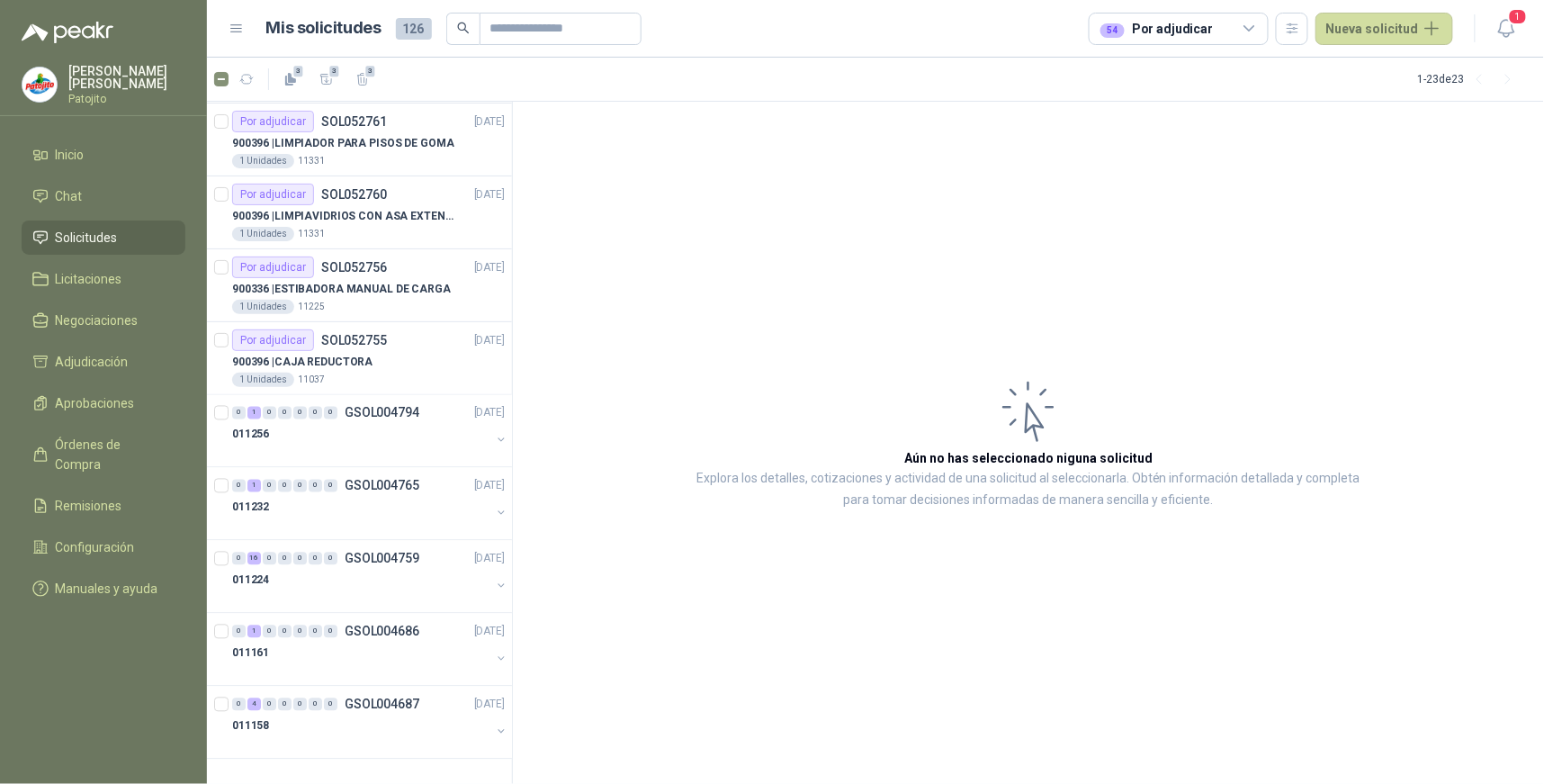
scroll to position [1020, 0]
click at [332, 83] on icon "button" at bounding box center [327, 79] width 15 height 15
click at [124, 353] on span "Adjudicación" at bounding box center [92, 361] width 73 height 20
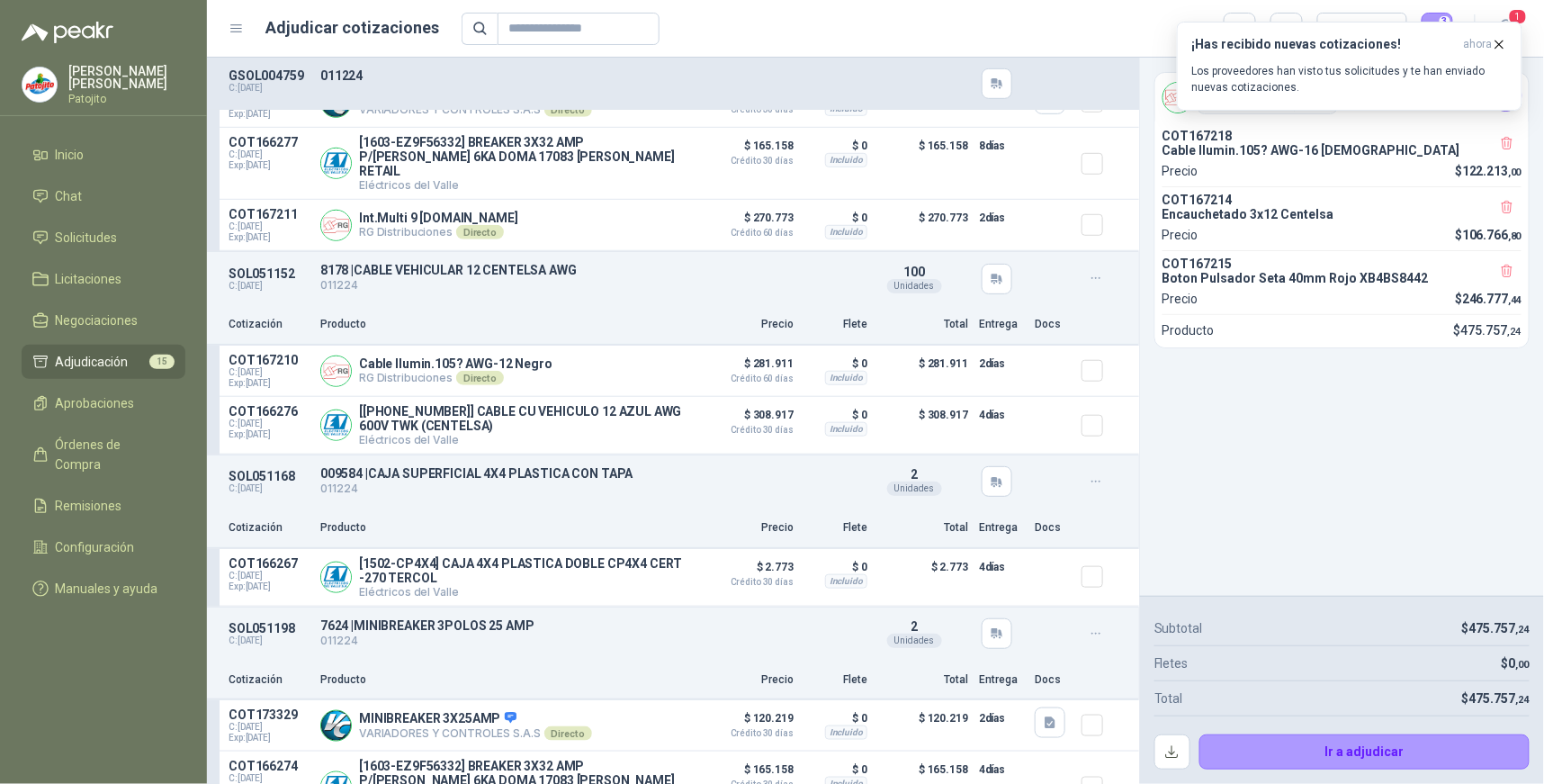
scroll to position [399, 0]
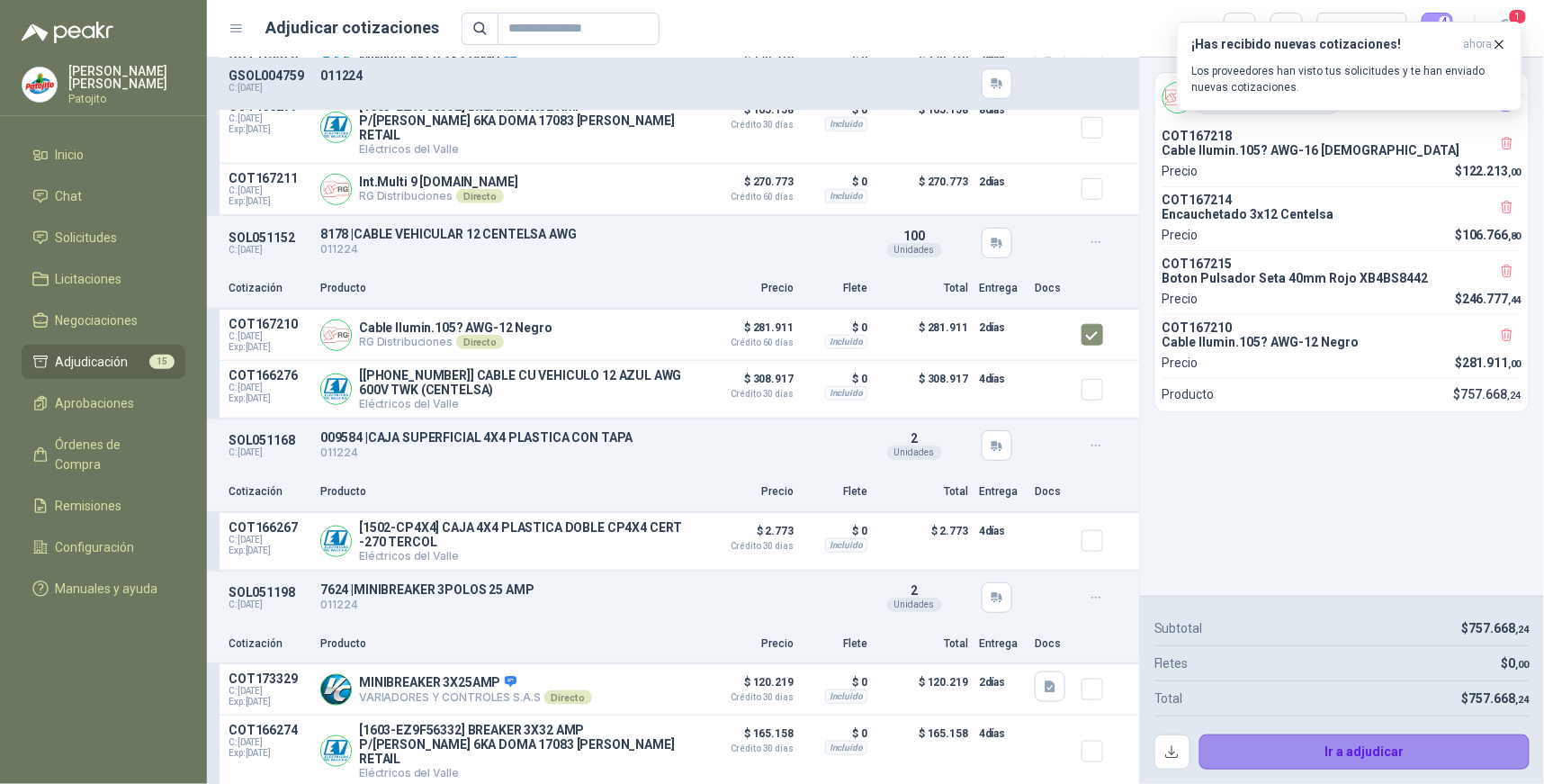
click at [1332, 750] on button "Ir a adjudicar" at bounding box center [1365, 752] width 332 height 36
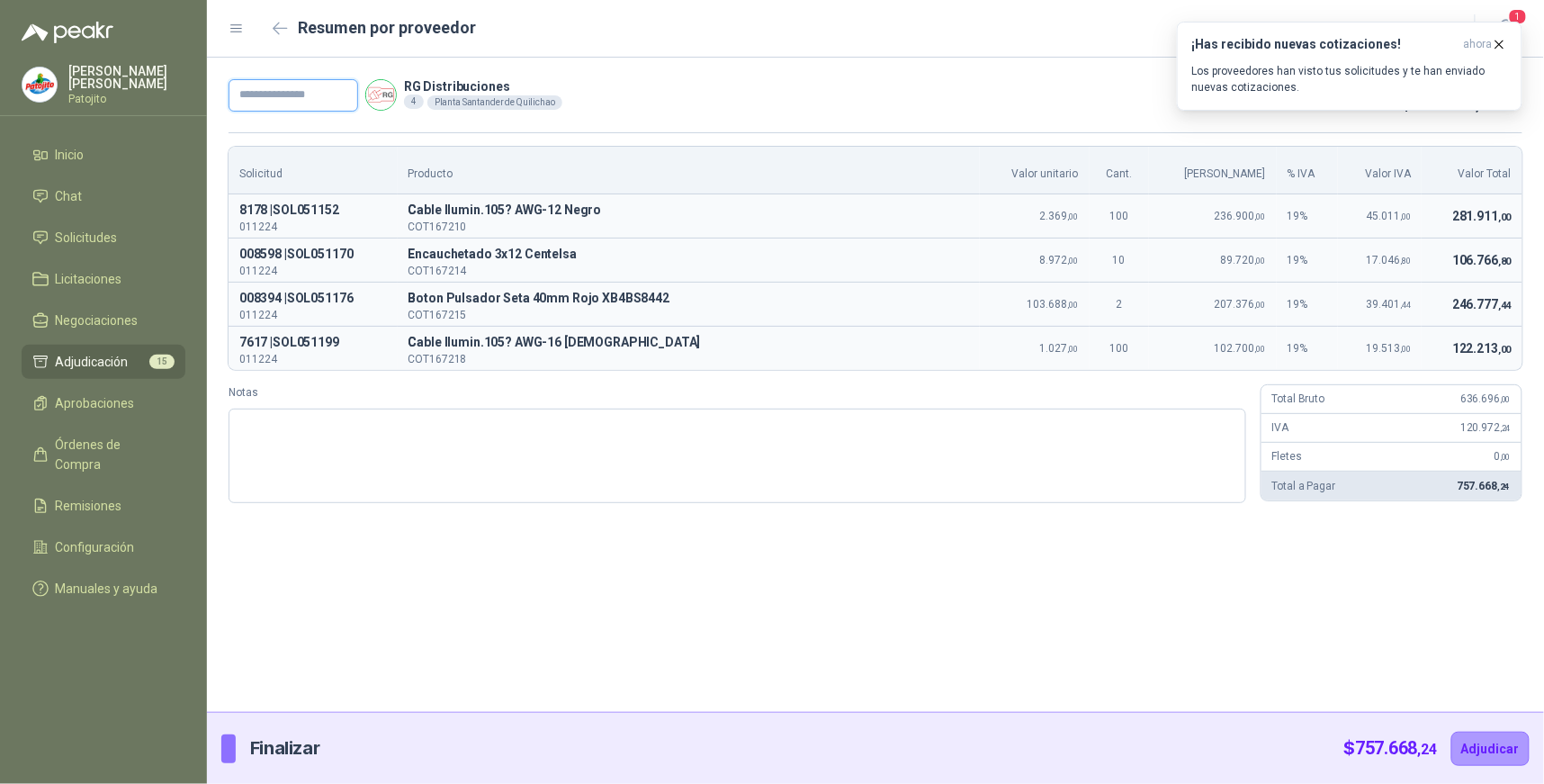
click at [332, 93] on input "text" at bounding box center [292, 95] width 129 height 33
click at [252, 421] on textarea "Notas" at bounding box center [737, 455] width 1018 height 94
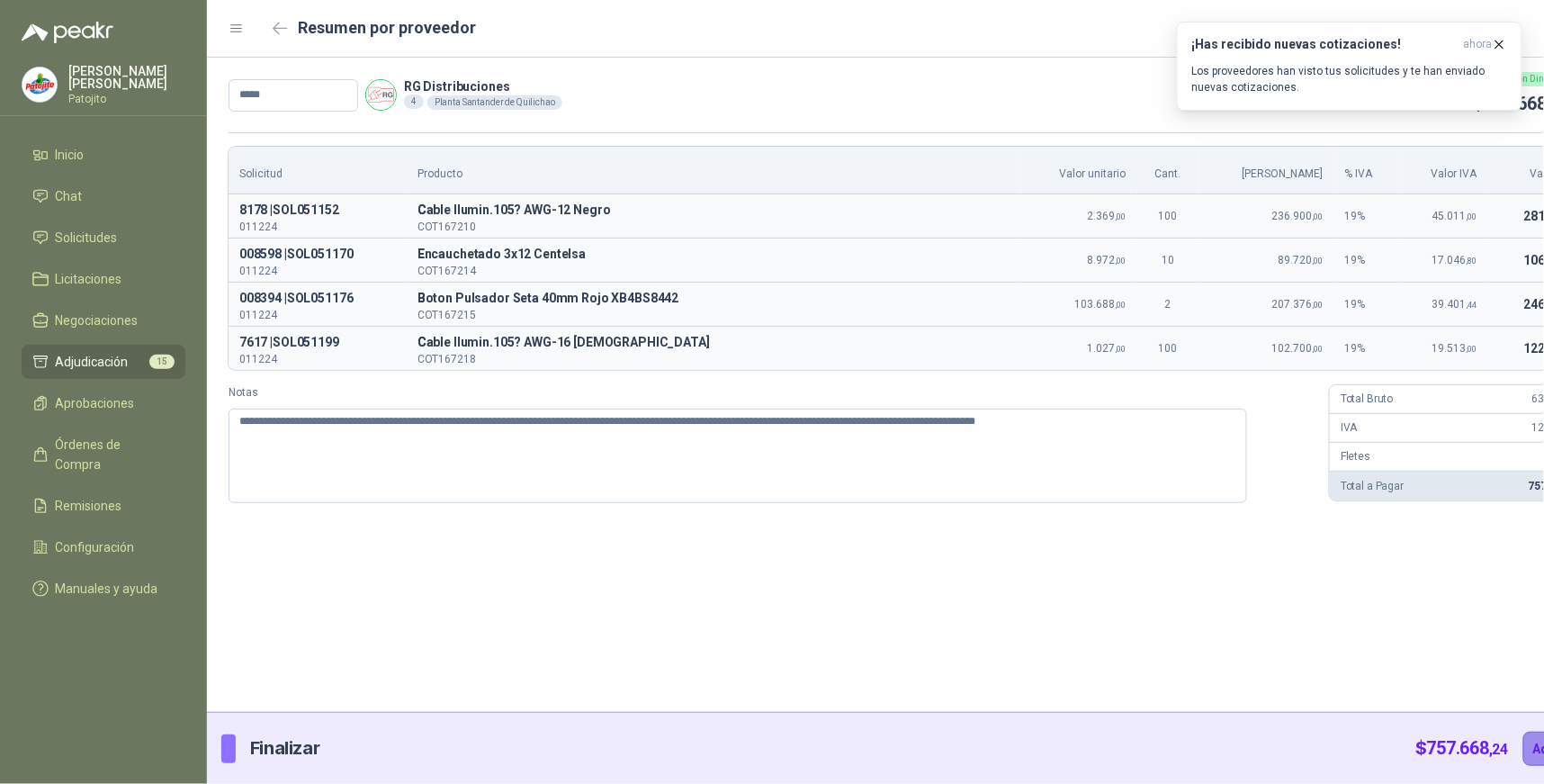
click at [1524, 743] on button "Adjudicar" at bounding box center [1563, 749] width 78 height 34
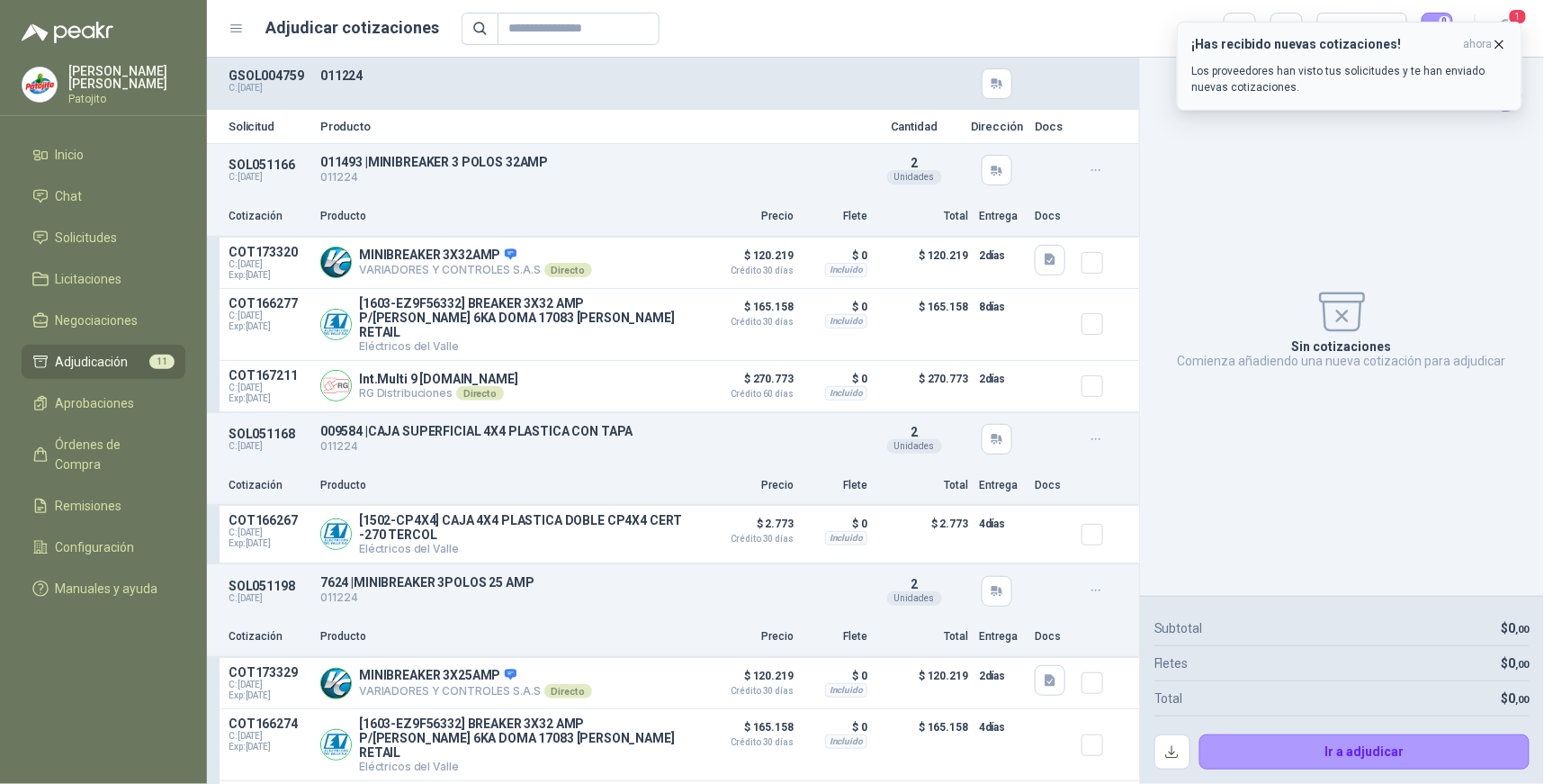
click at [1406, 66] on p "Los proveedores han visto tus solicitudes y te han enviado nuevas cotizaciones." at bounding box center [1349, 79] width 315 height 33
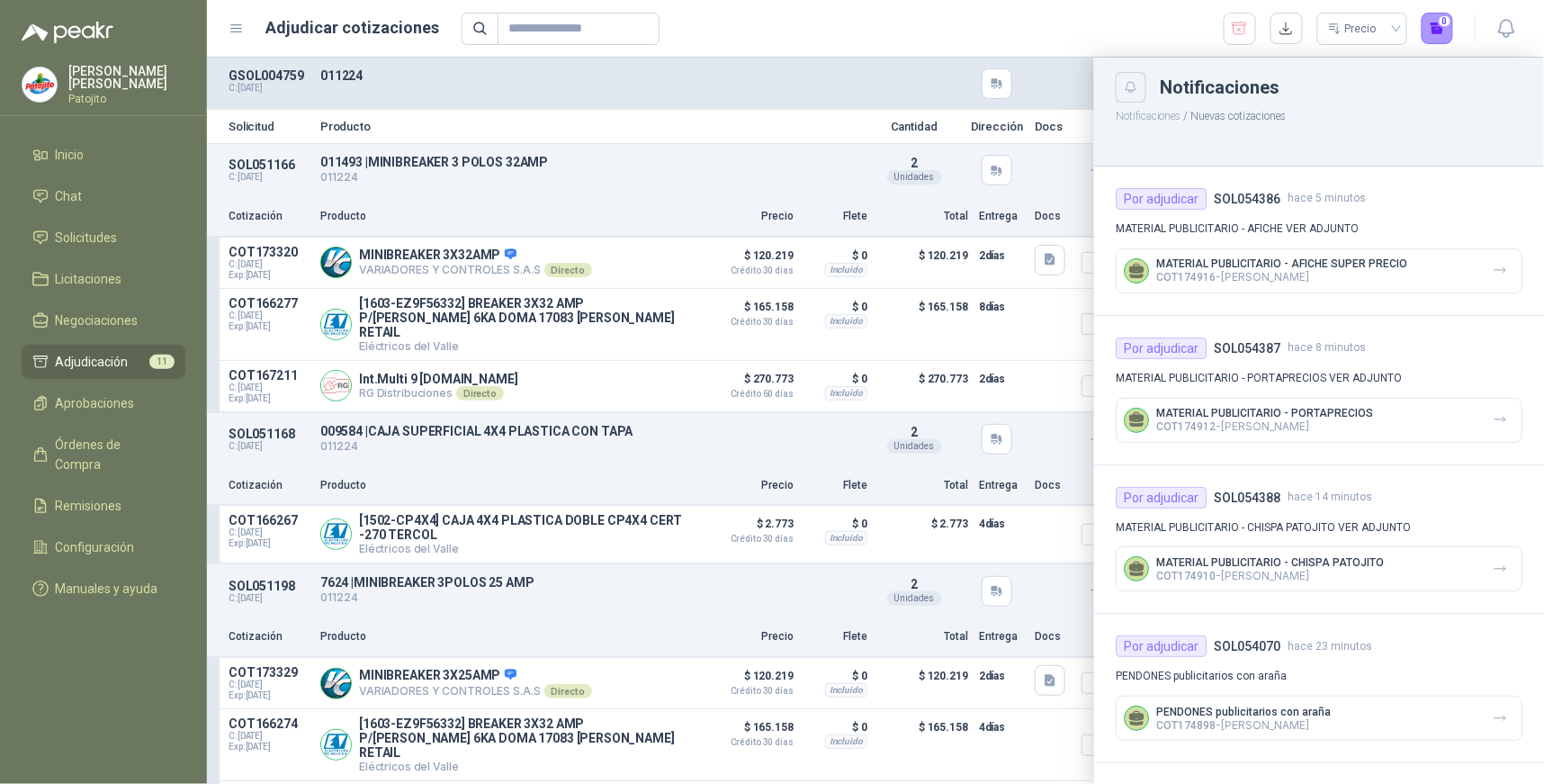
click at [1131, 93] on icon "Close" at bounding box center [1131, 88] width 11 height 11
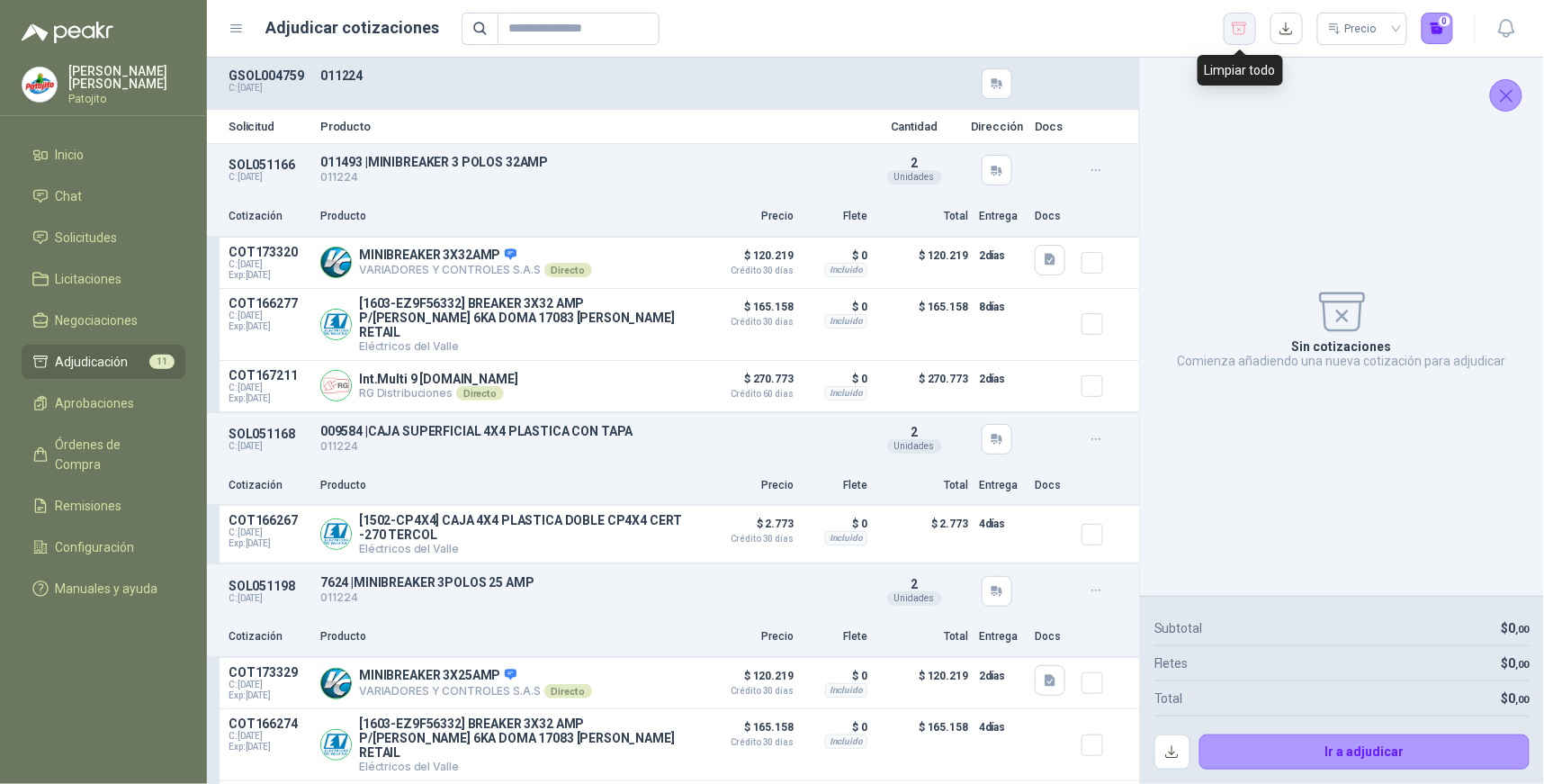
click at [1231, 28] on icon "button" at bounding box center [1239, 28] width 17 height 18
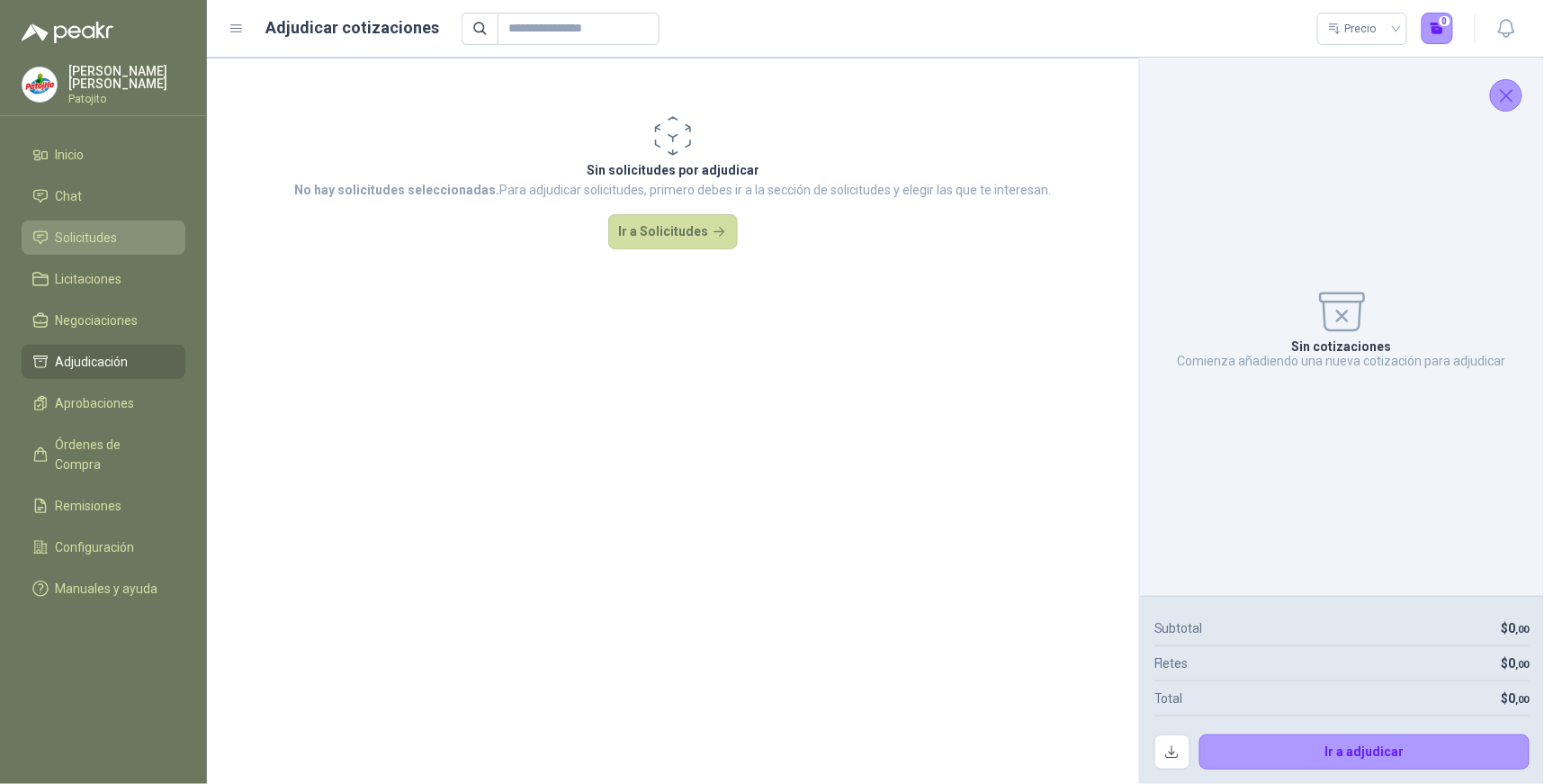
click at [115, 236] on span "Solicitudes" at bounding box center [87, 237] width 62 height 20
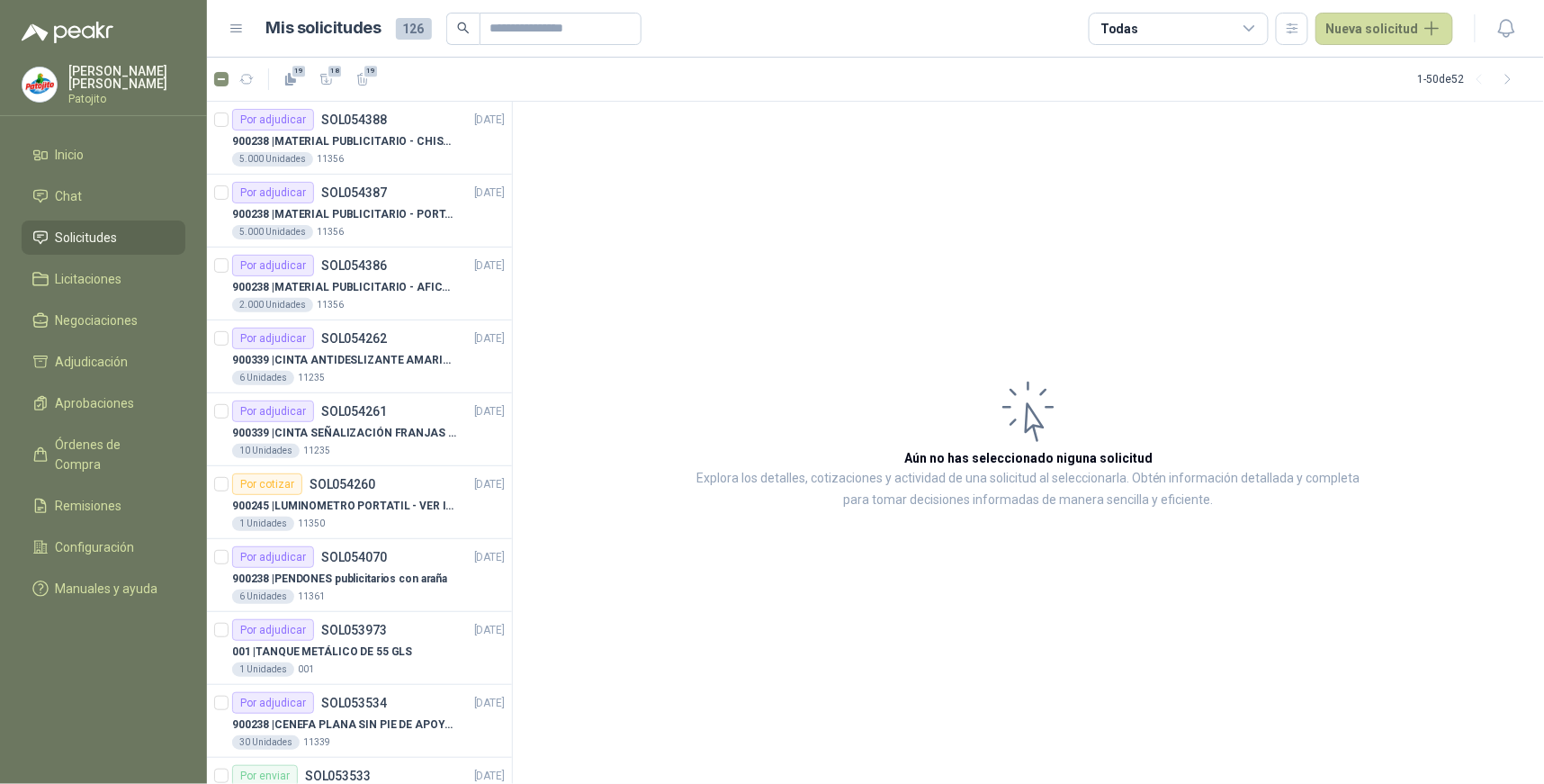
click at [1258, 29] on icon at bounding box center [1250, 28] width 16 height 16
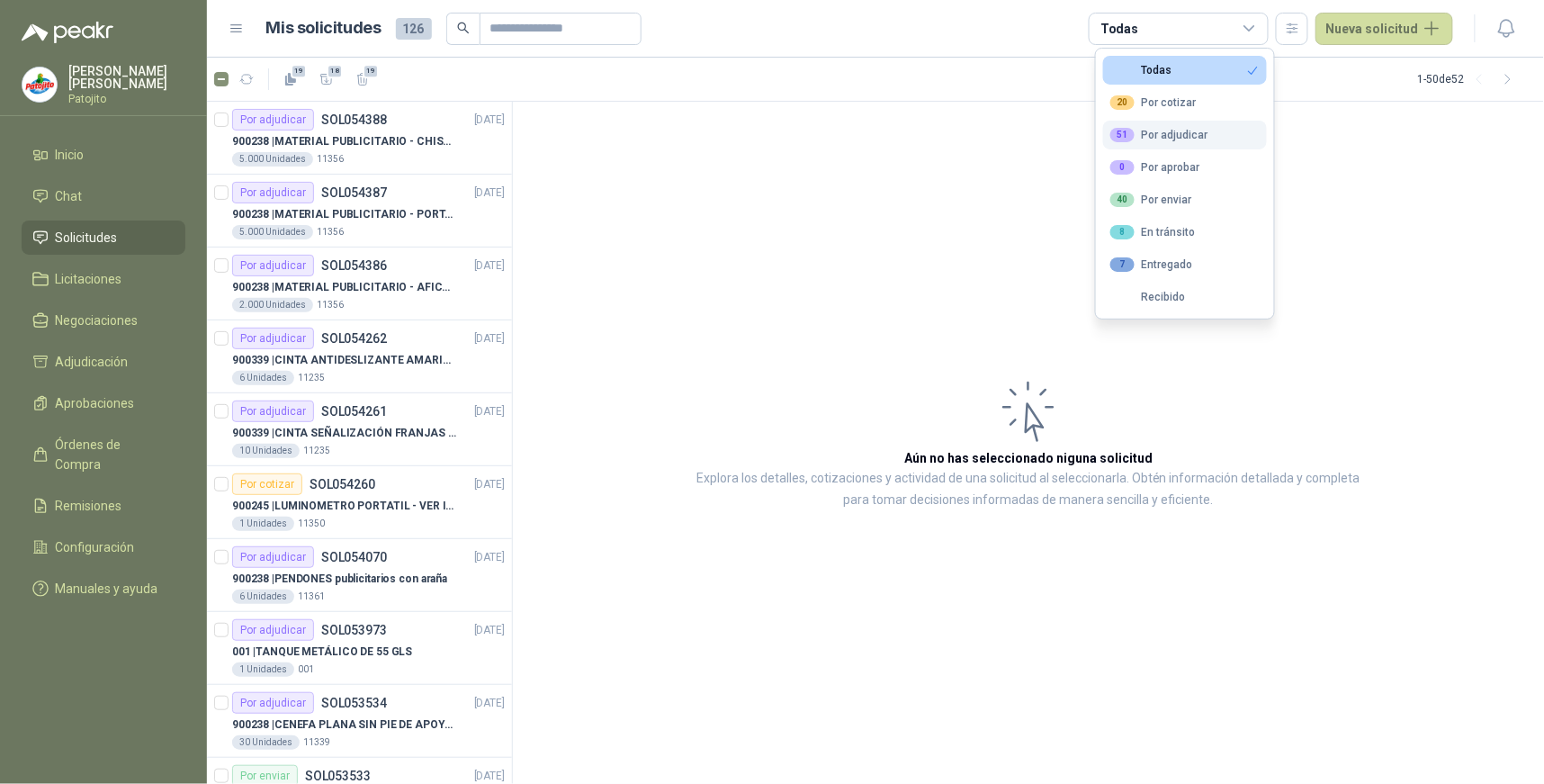
click at [1174, 130] on div "51 Por adjudicar" at bounding box center [1159, 134] width 98 height 14
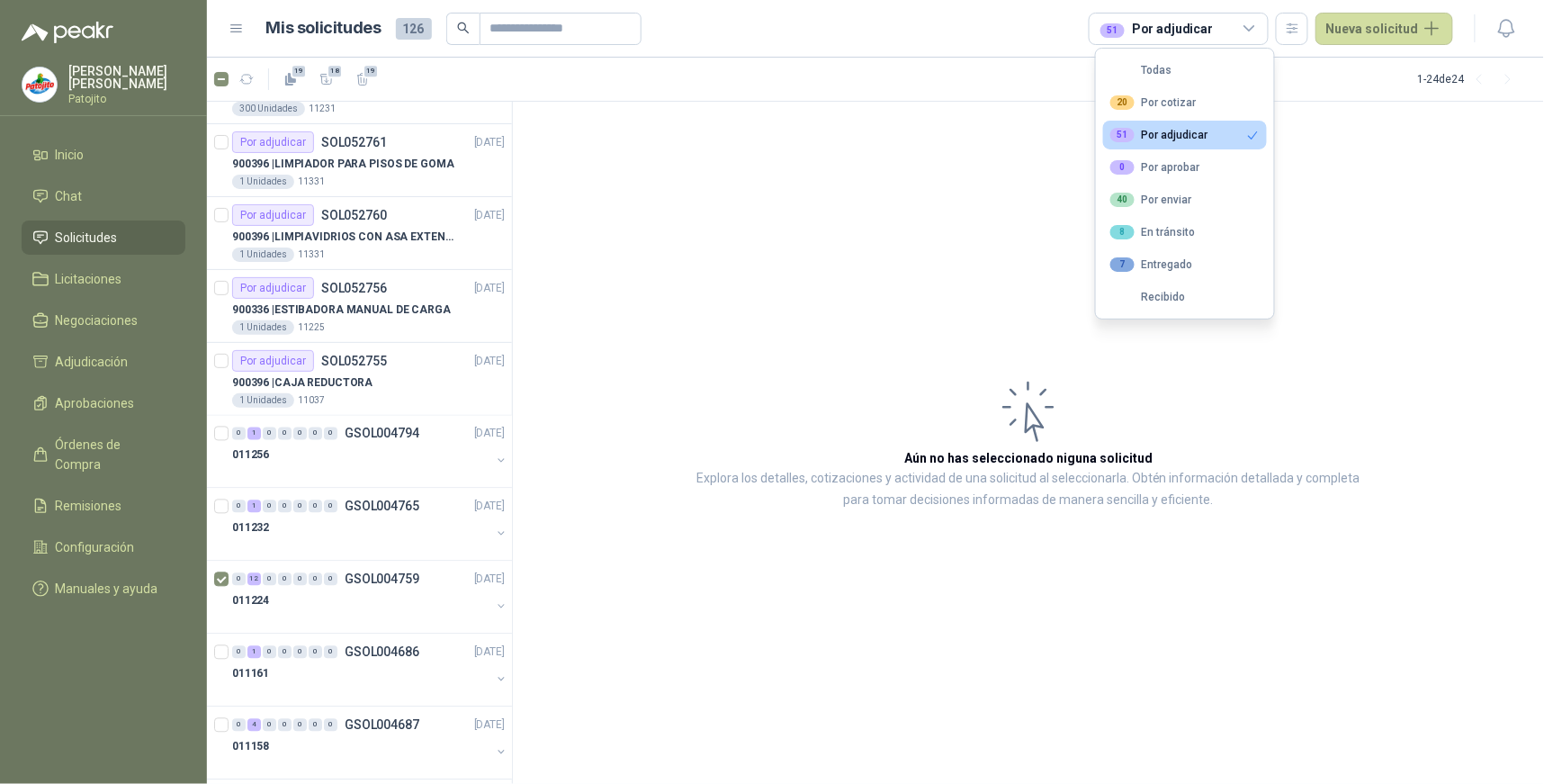
scroll to position [1092, 0]
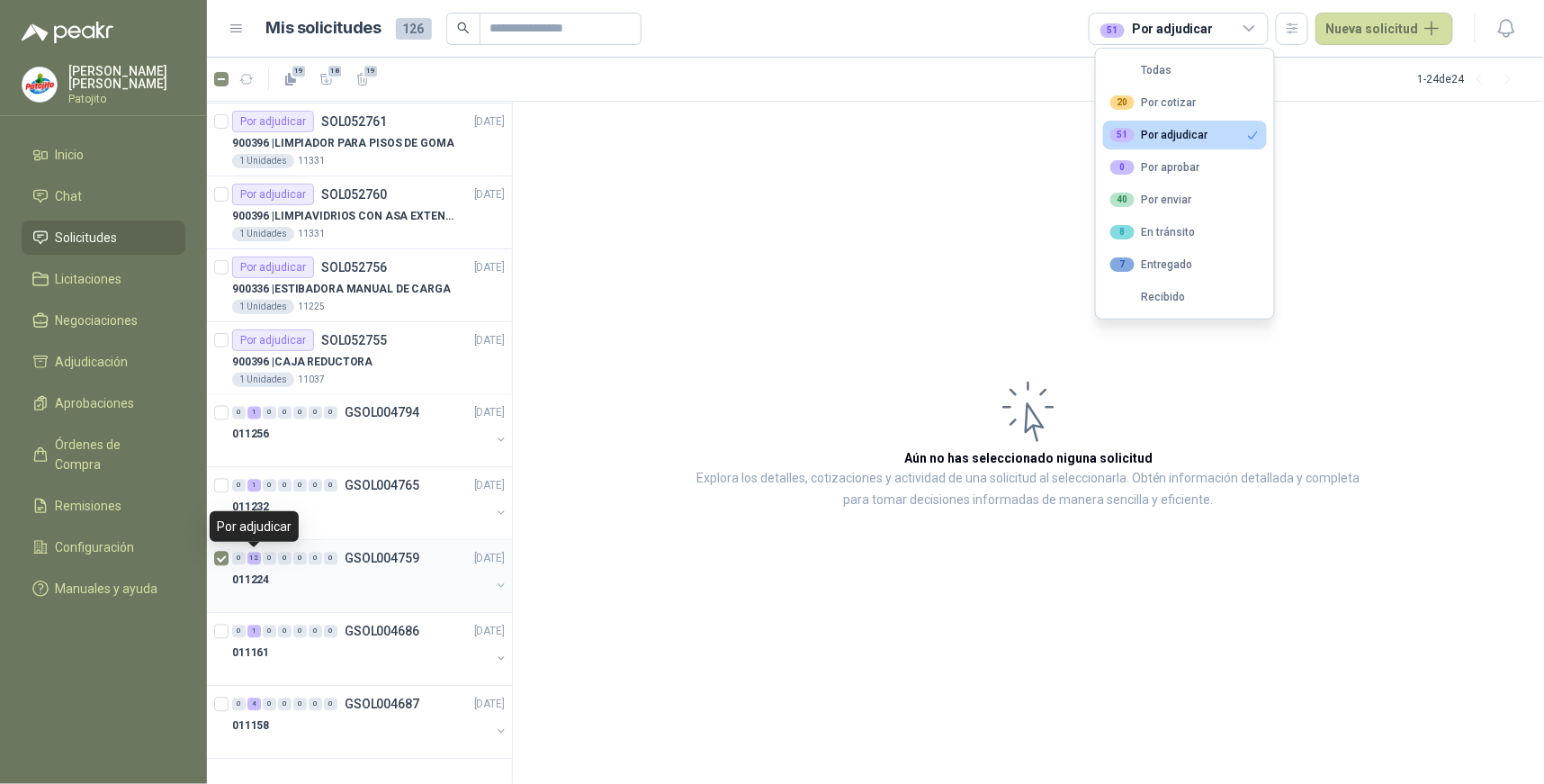
click at [256, 563] on div "12" at bounding box center [254, 559] width 13 height 13
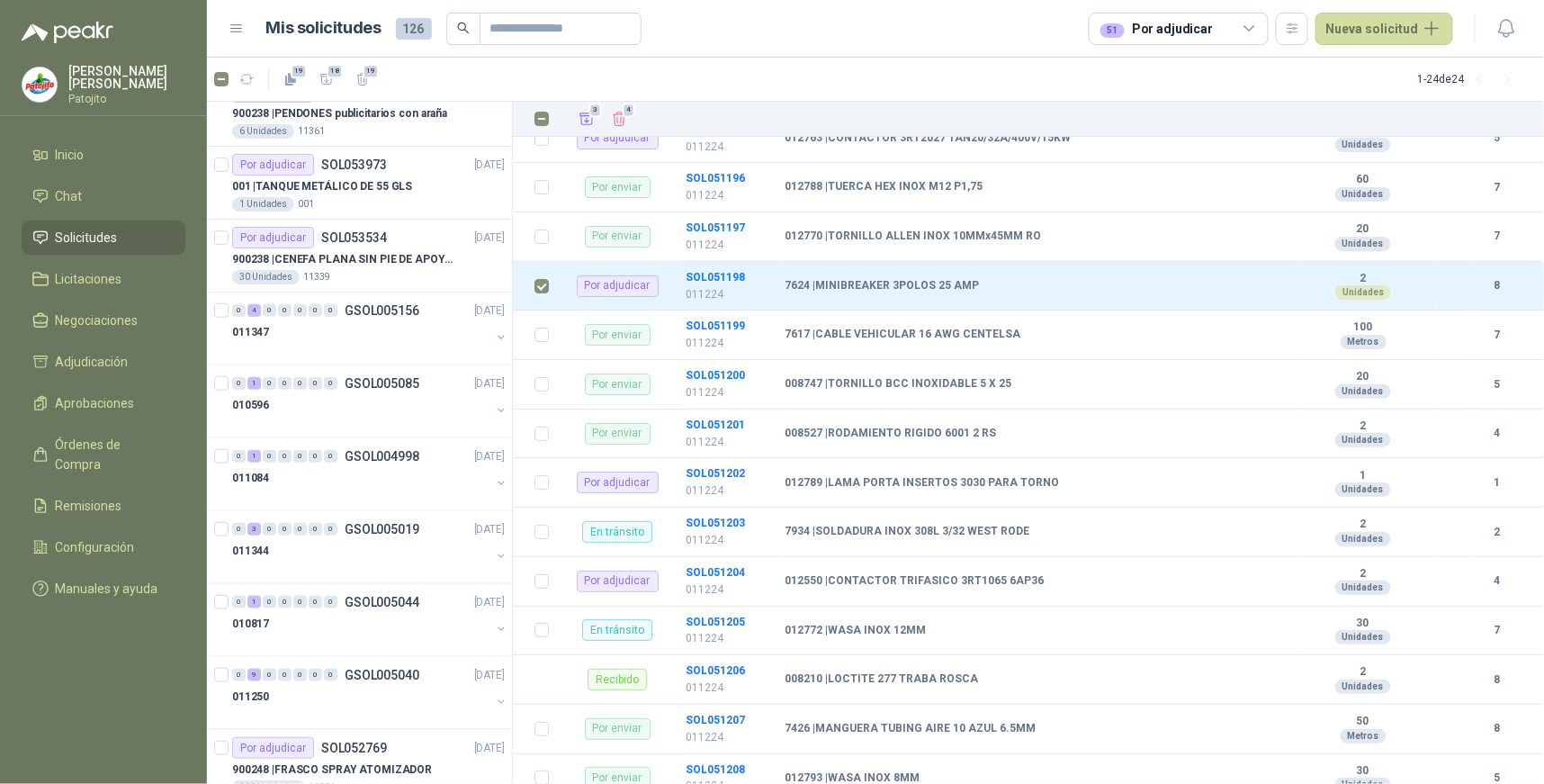
scroll to position [2251, 0]
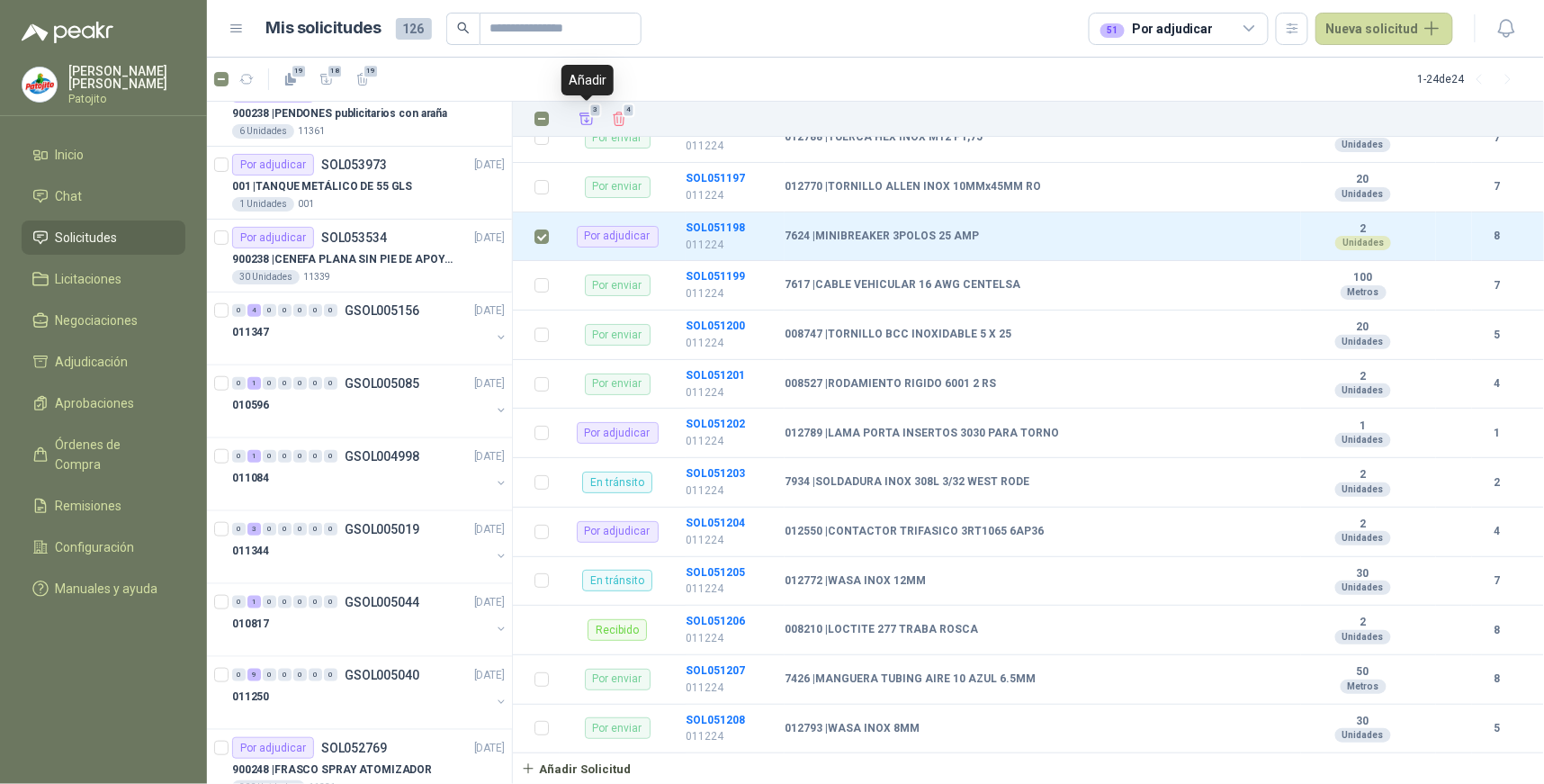
drag, startPoint x: 585, startPoint y: 122, endPoint x: 598, endPoint y: 144, distance: 25.6
click at [585, 121] on icon "Añadir" at bounding box center [586, 118] width 16 height 16
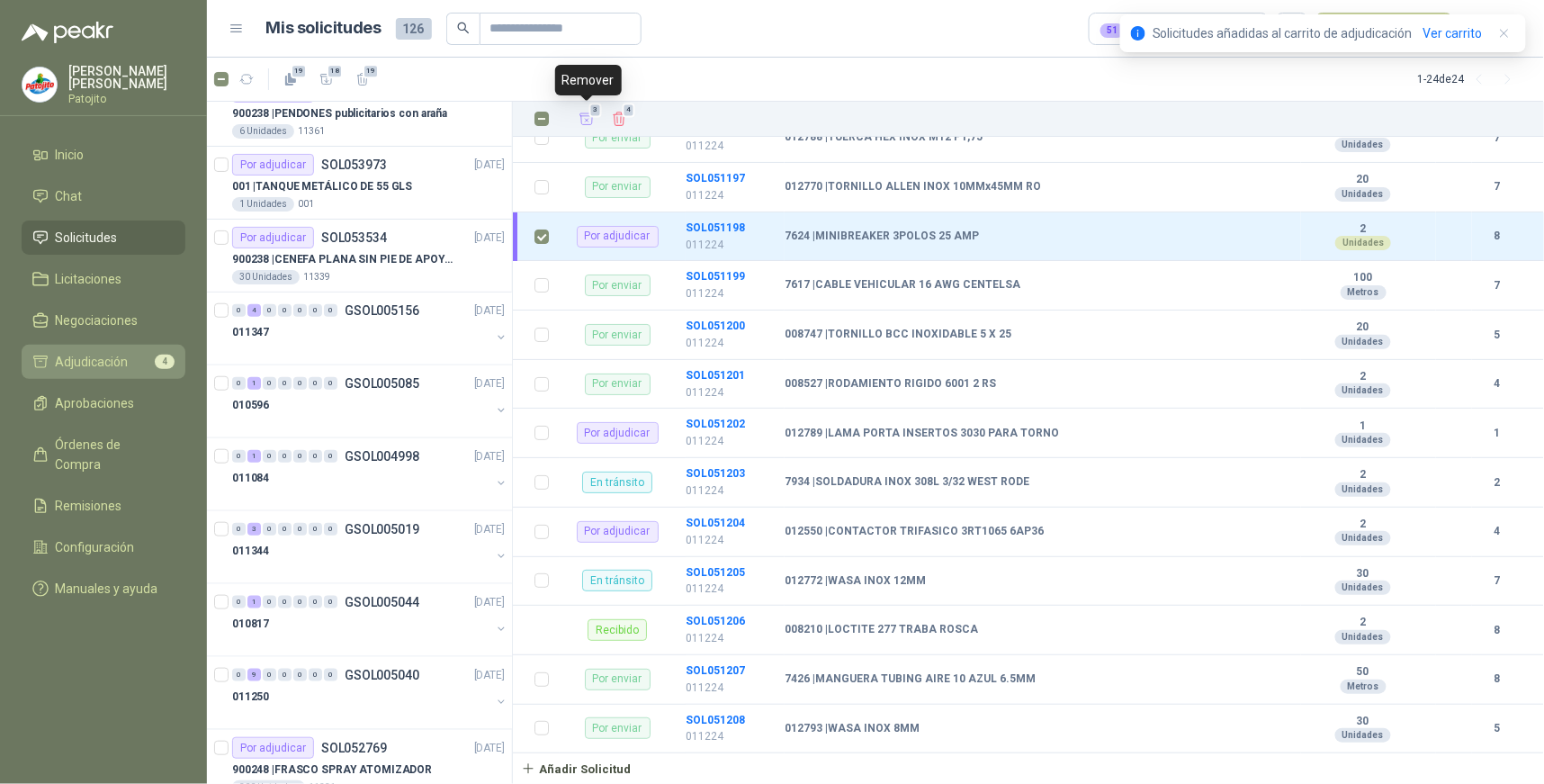
click at [122, 352] on span "Adjudicación" at bounding box center [92, 361] width 73 height 20
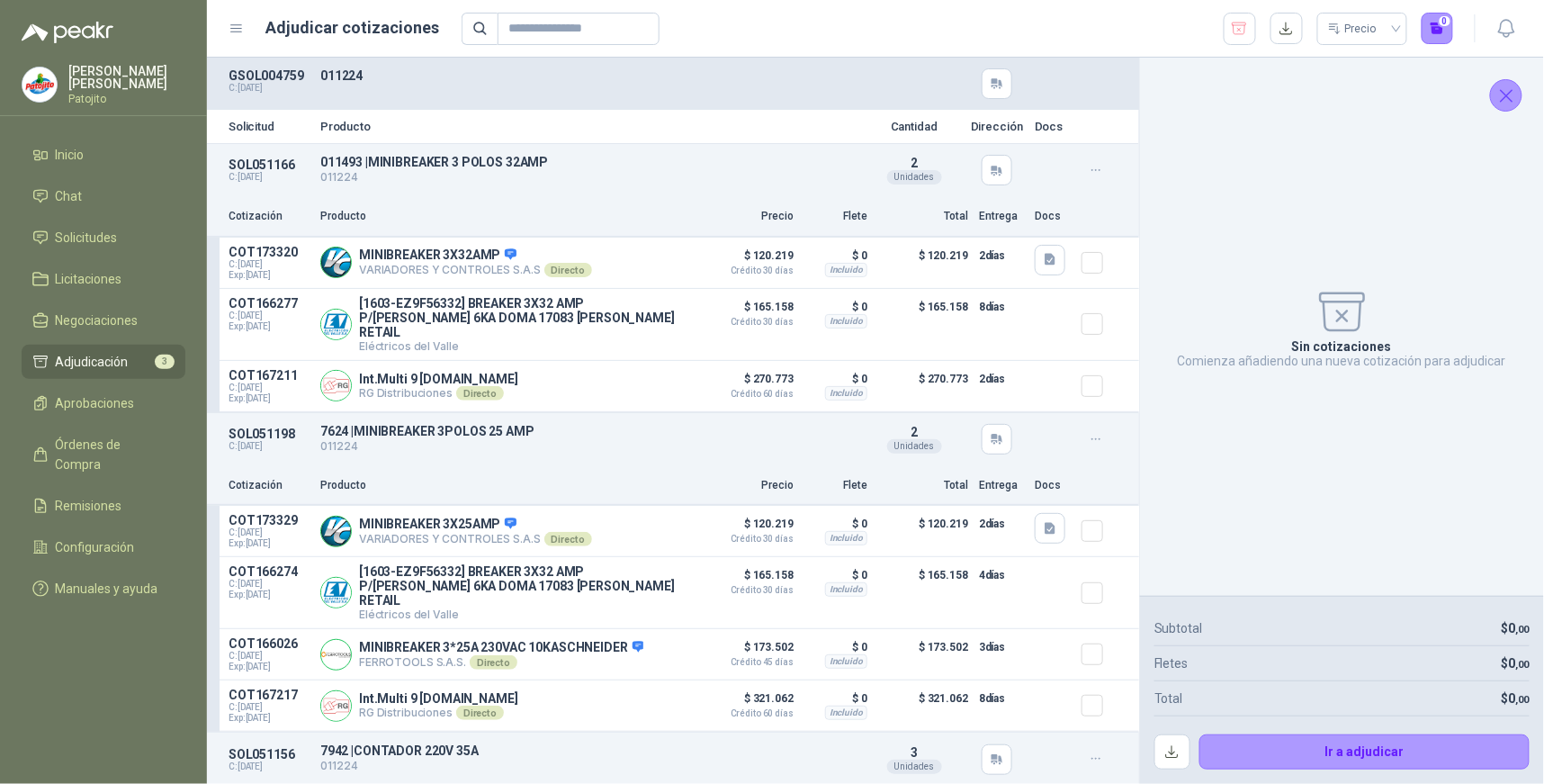
scroll to position [75, 0]
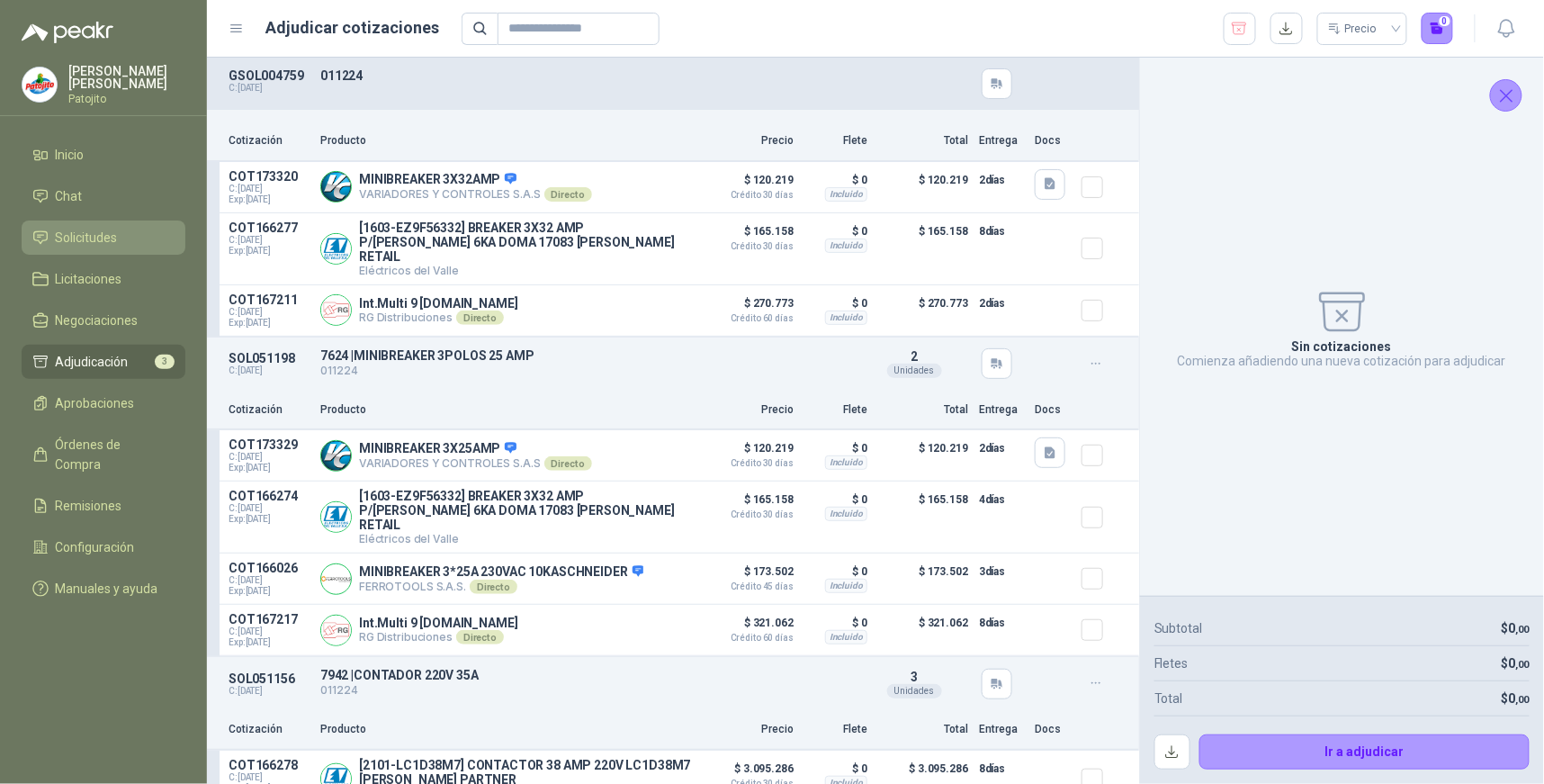
click at [105, 240] on span "Solicitudes" at bounding box center [87, 237] width 62 height 20
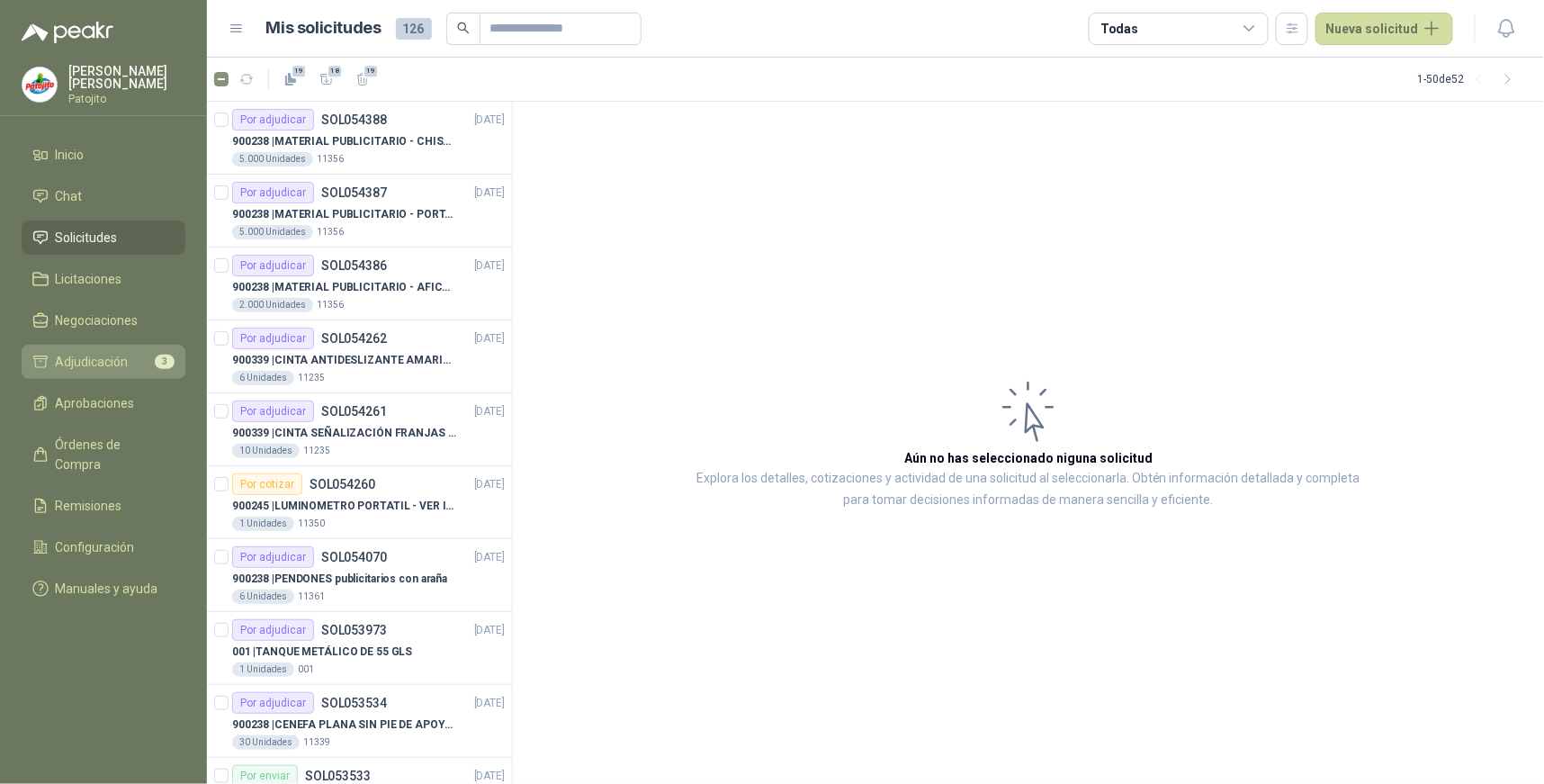
click at [129, 358] on li "Adjudicación 3" at bounding box center [103, 361] width 142 height 20
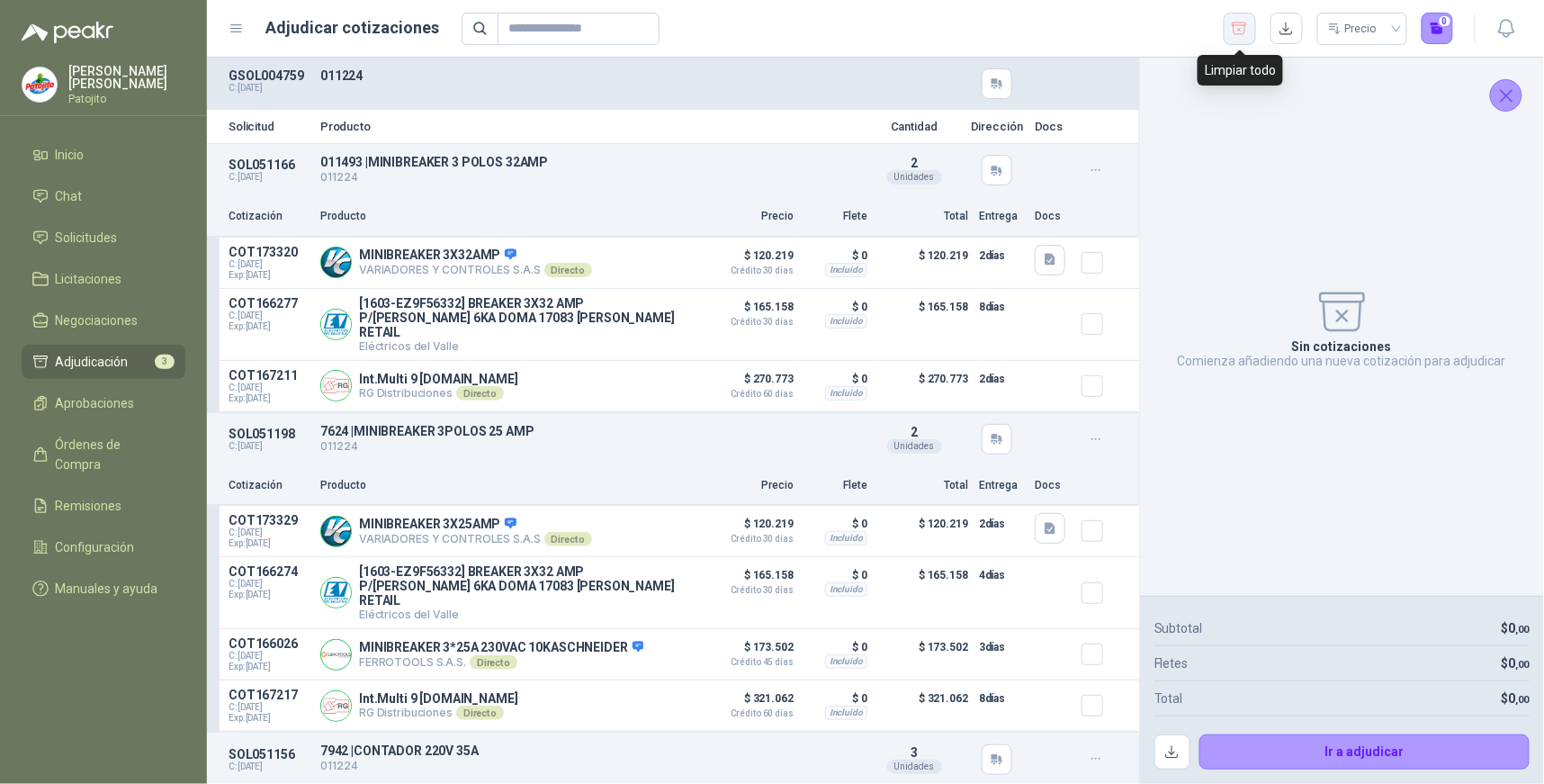
click at [1240, 24] on icon "button" at bounding box center [1239, 28] width 14 height 12
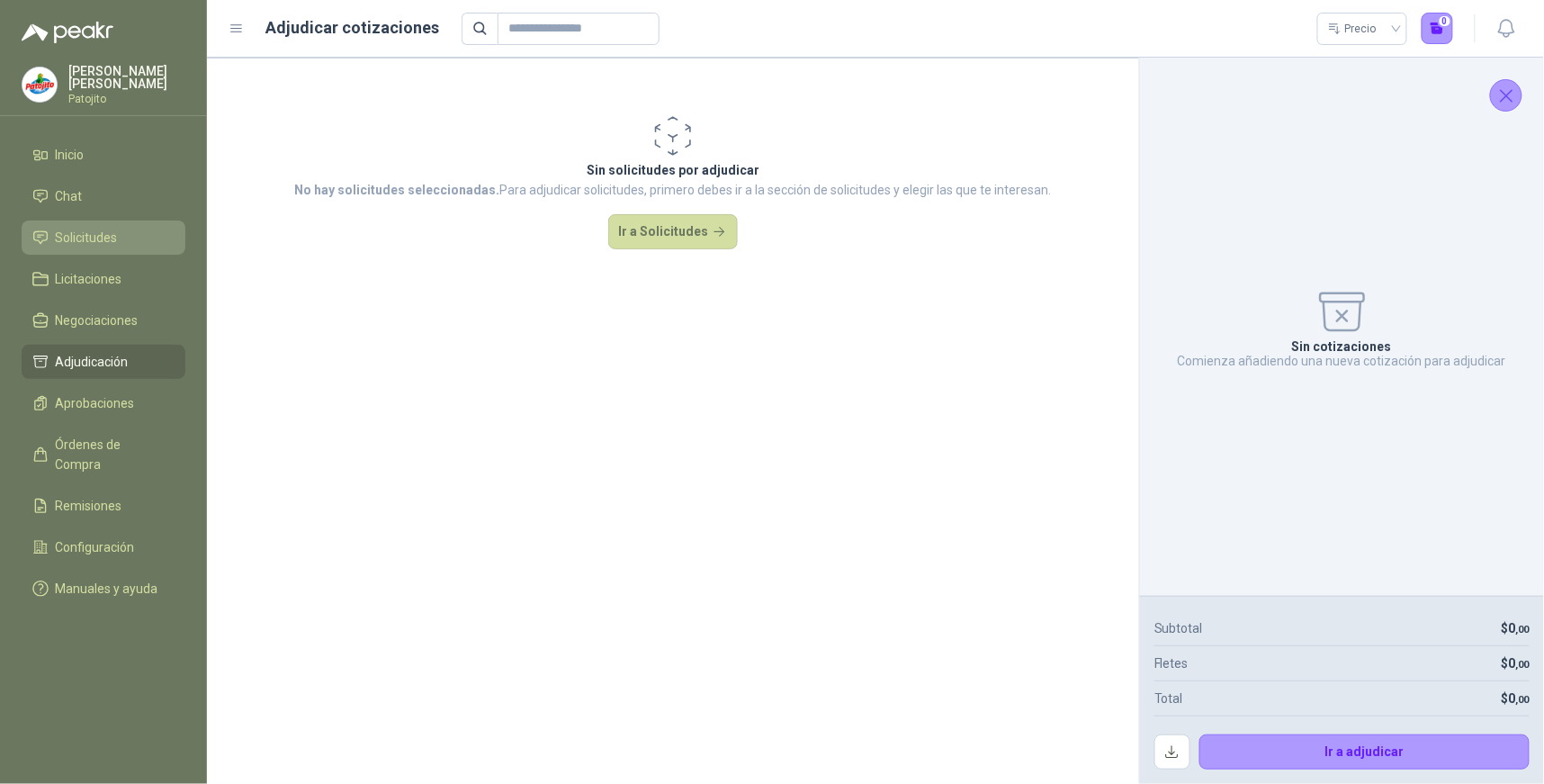
click at [88, 240] on span "Solicitudes" at bounding box center [87, 237] width 62 height 20
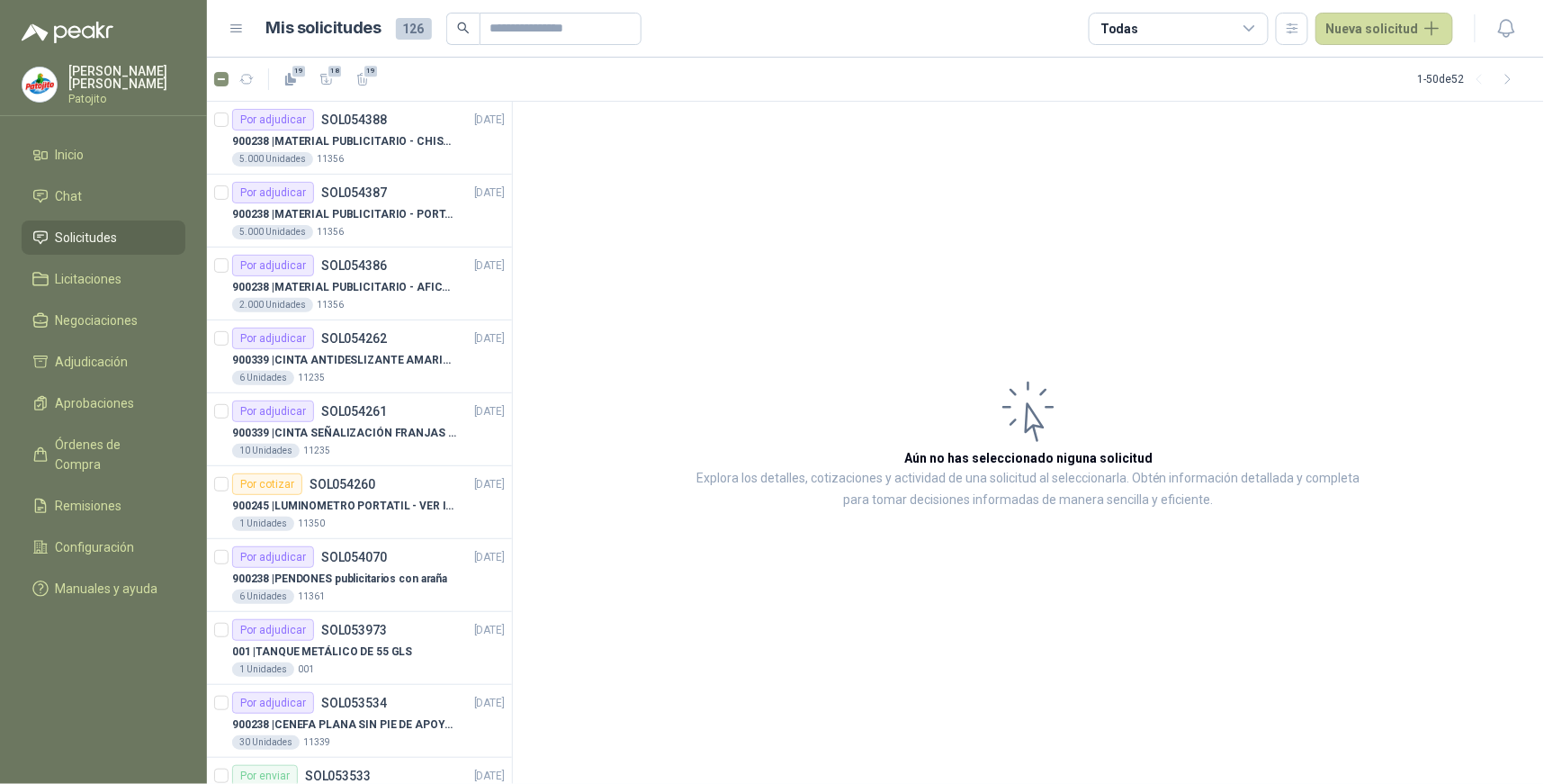
drag, startPoint x: 1253, startPoint y: 25, endPoint x: 1249, endPoint y: 42, distance: 17.5
click at [1253, 27] on icon at bounding box center [1250, 28] width 16 height 16
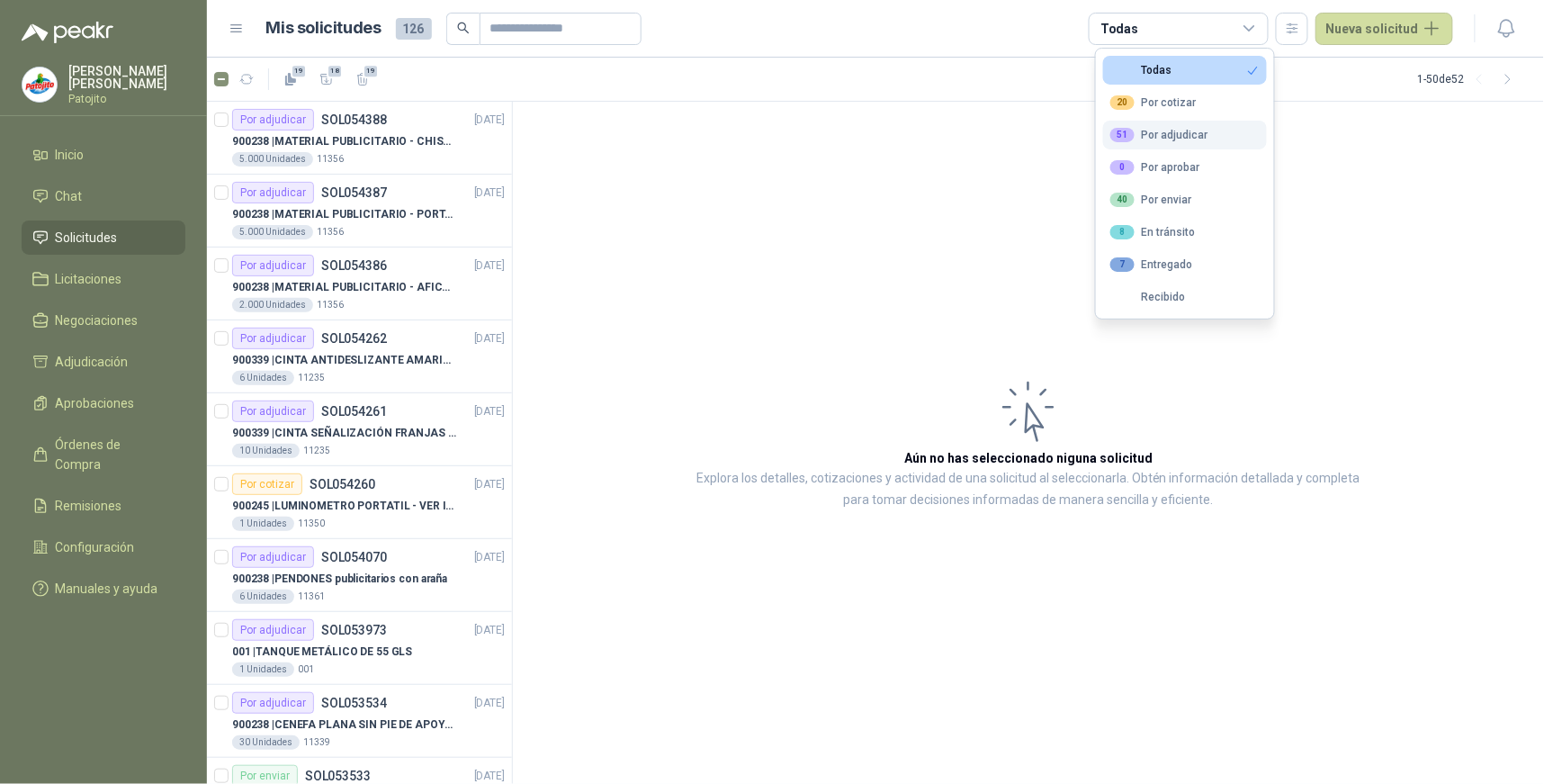
click at [1159, 135] on div "51 Por adjudicar" at bounding box center [1159, 134] width 98 height 14
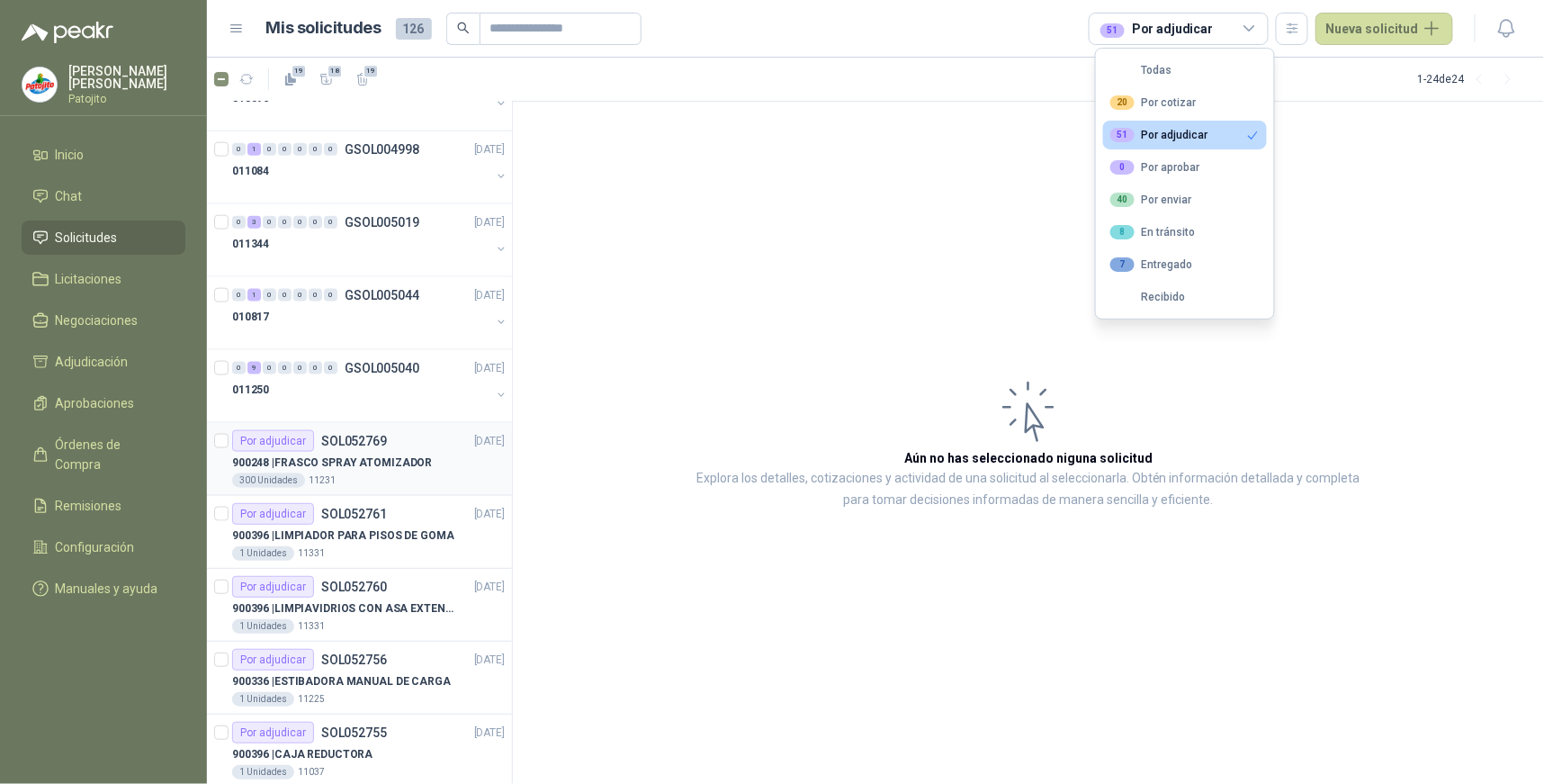
scroll to position [1092, 0]
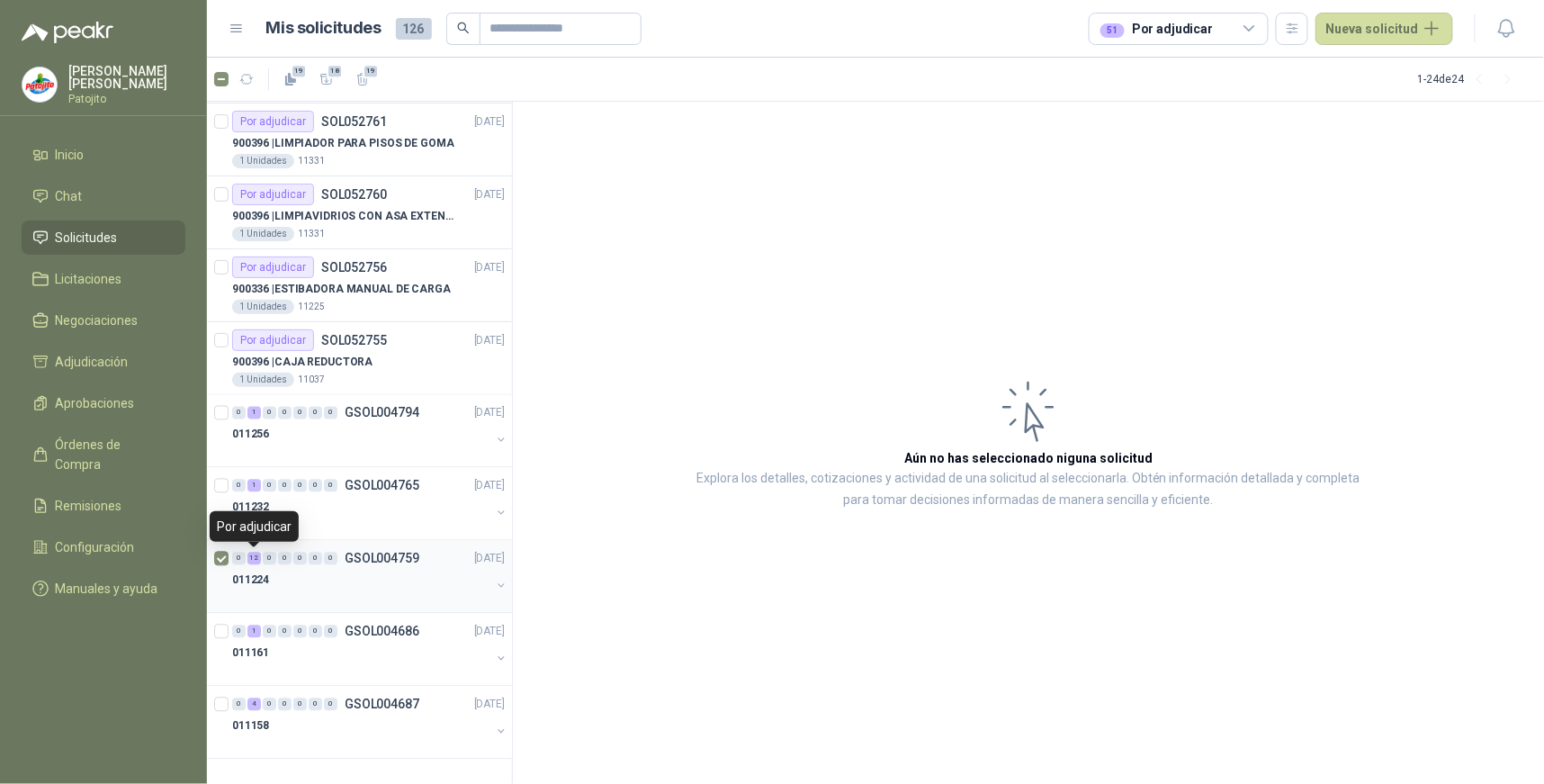
click at [254, 560] on div "12" at bounding box center [254, 559] width 13 height 13
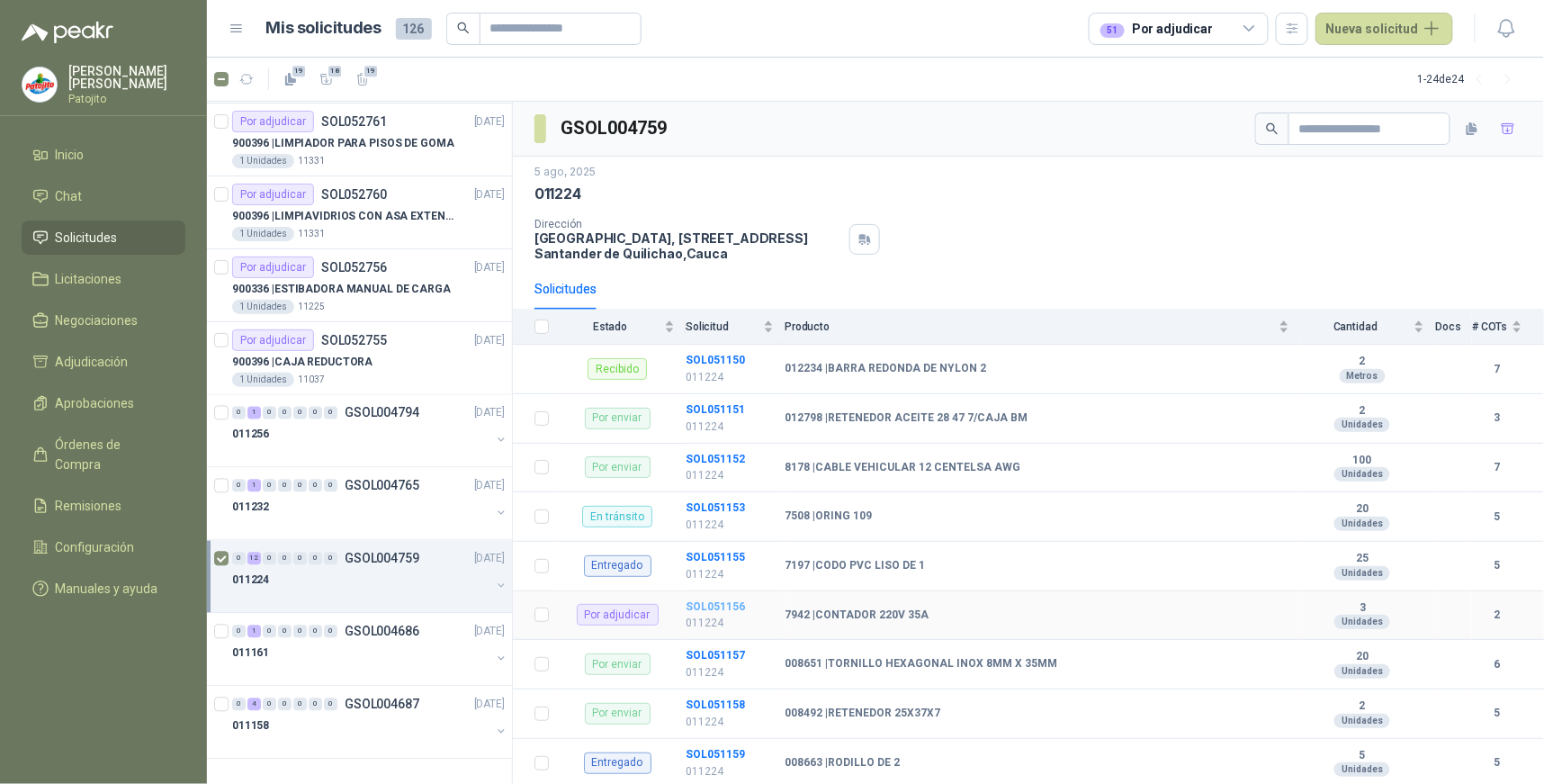
click at [722, 605] on b "SOL051156" at bounding box center [715, 607] width 60 height 13
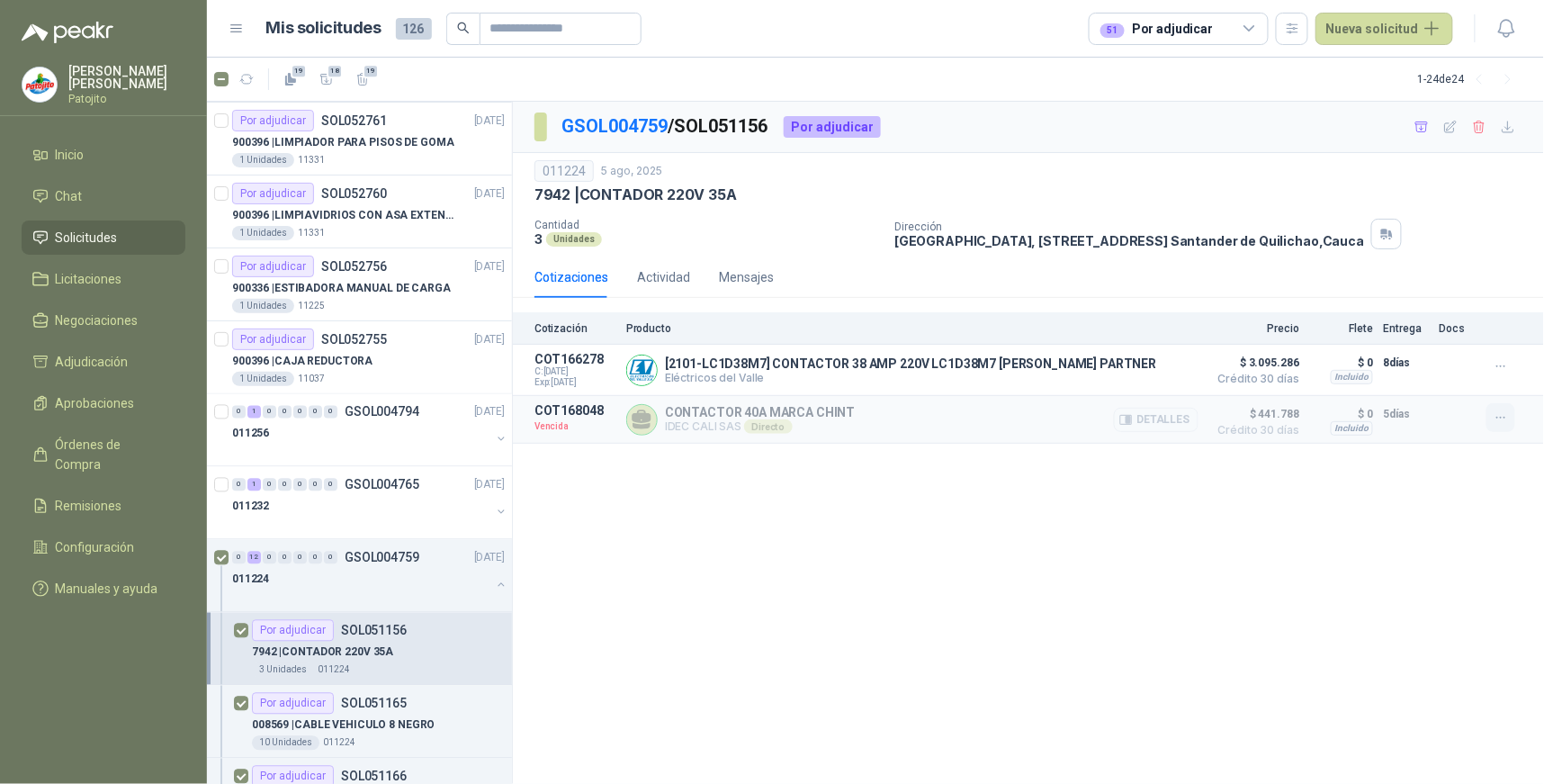
click at [1497, 423] on icon "button" at bounding box center [1501, 418] width 15 height 15
click at [1489, 378] on button "Solicitar Recotización" at bounding box center [1465, 378] width 144 height 29
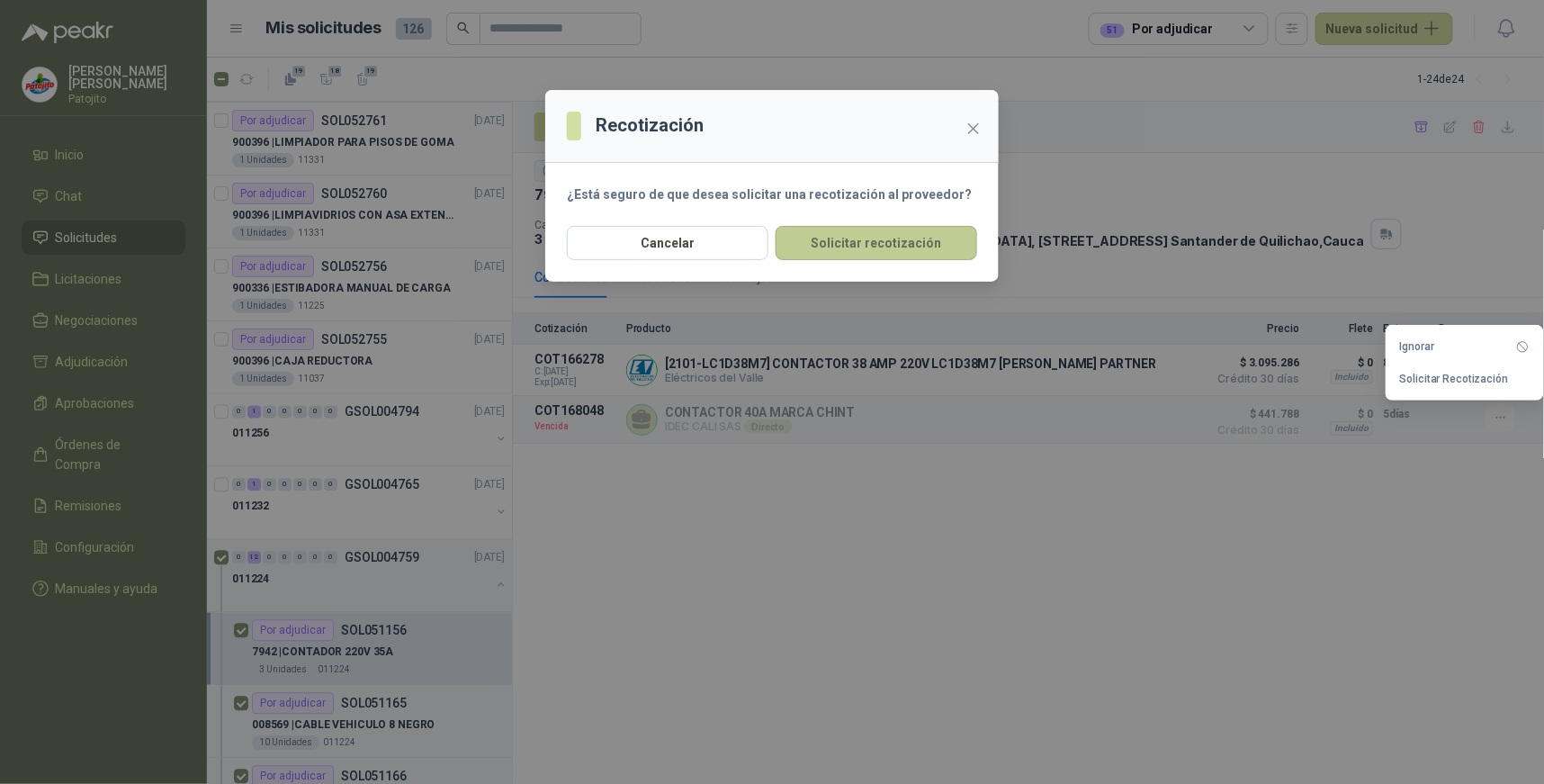
click at [920, 237] on button "Solicitar recotización" at bounding box center [876, 243] width 201 height 34
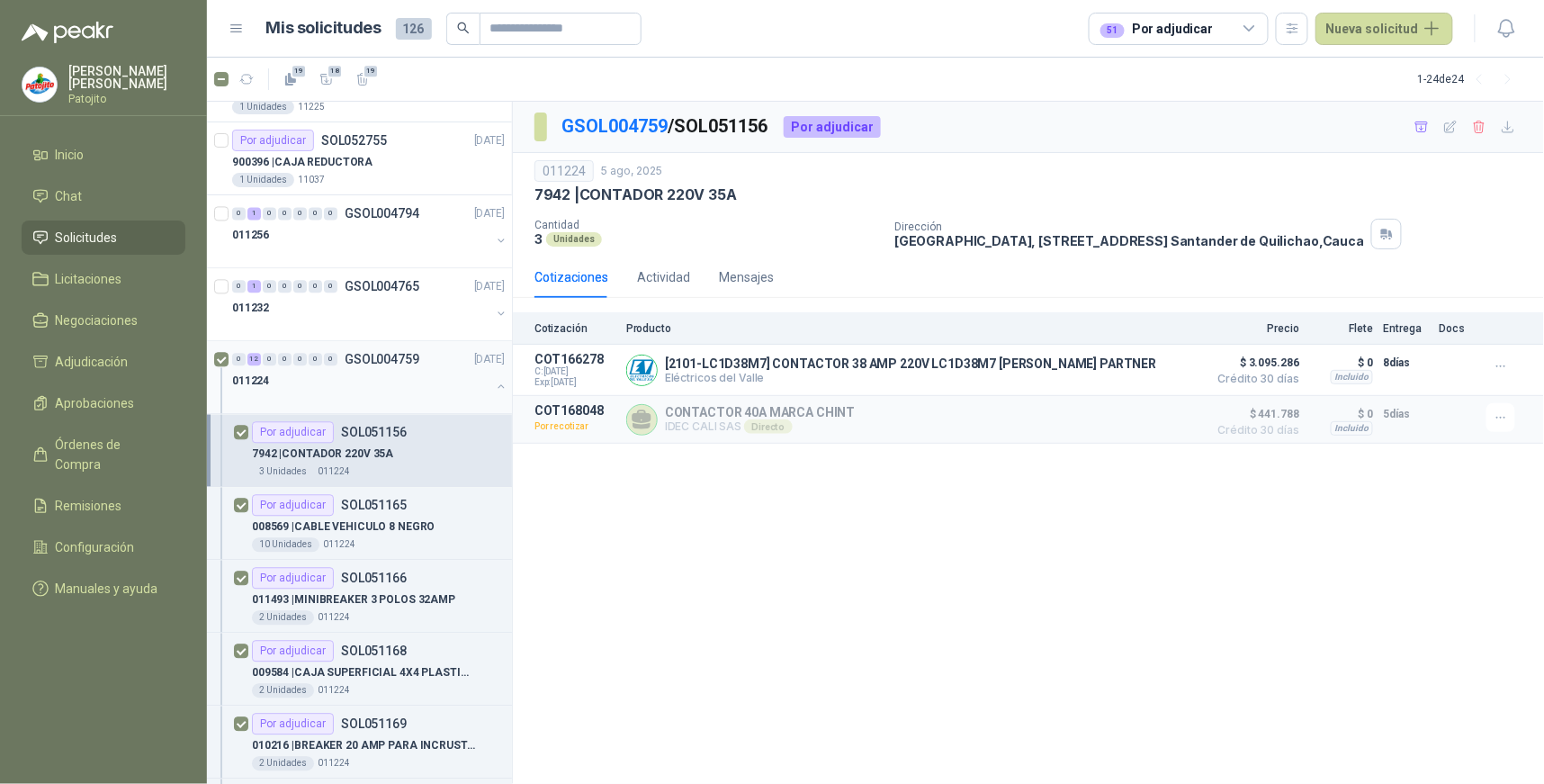
scroll to position [1292, 0]
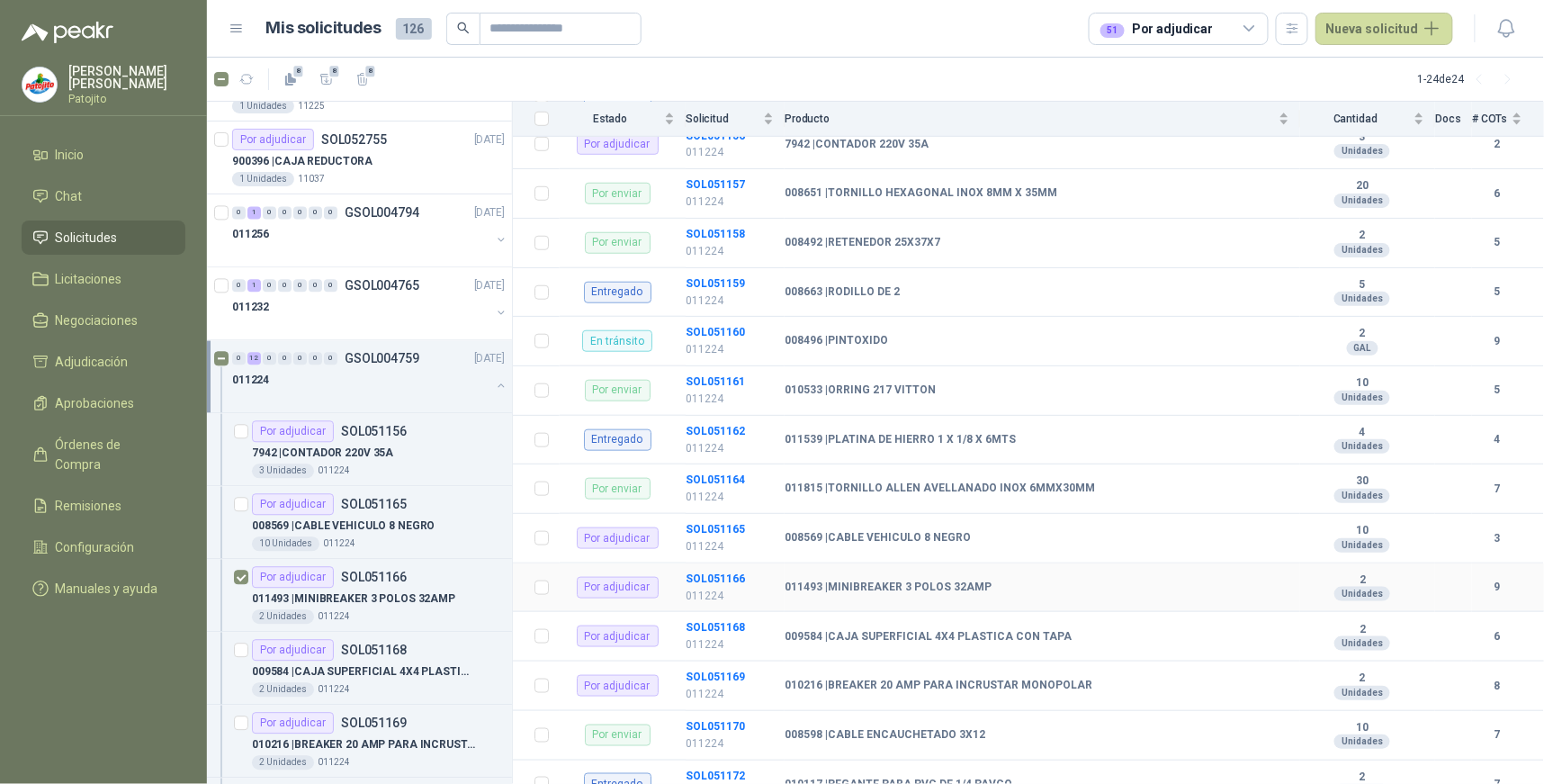
scroll to position [499, 0]
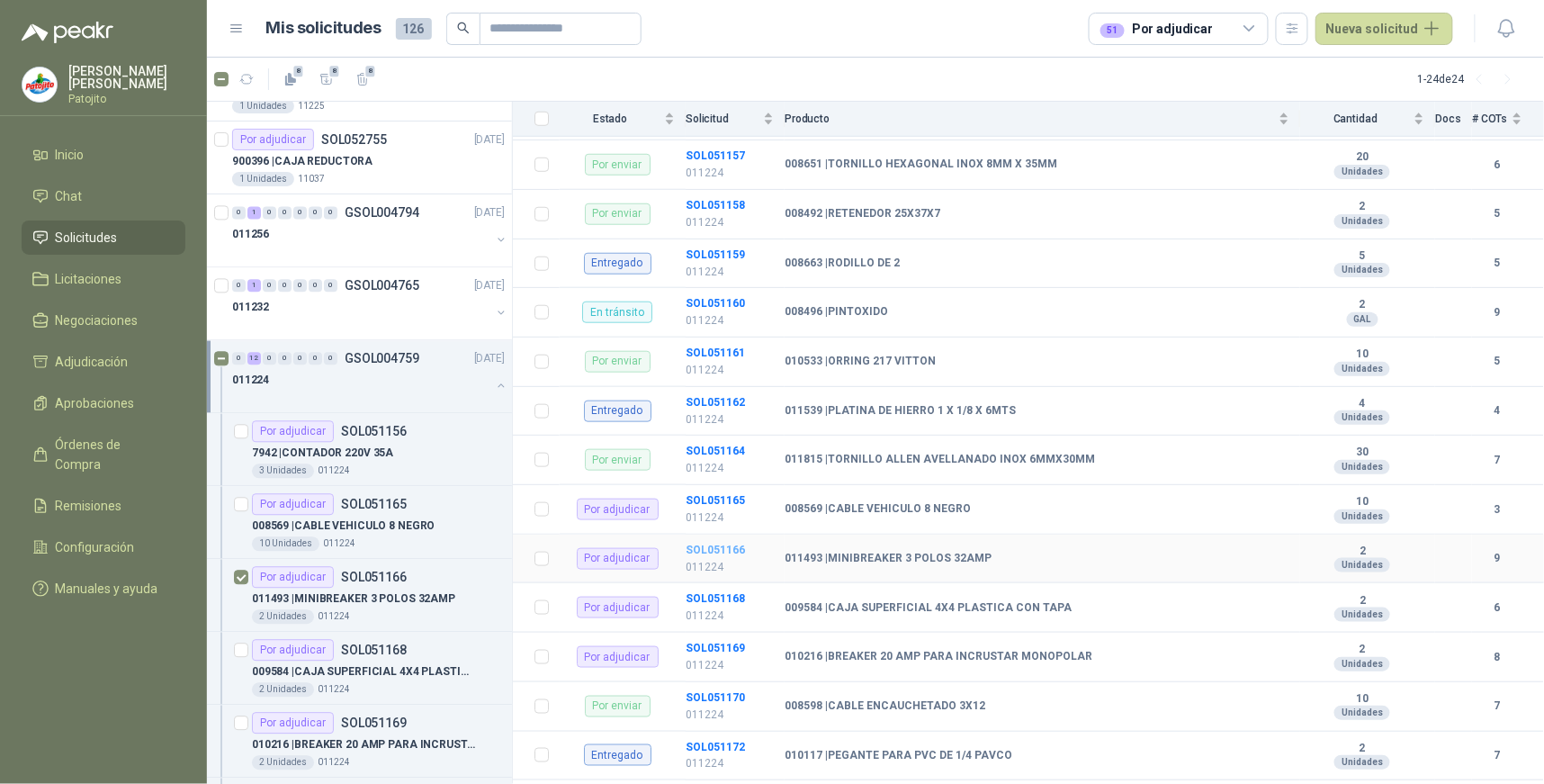
click at [721, 551] on b "SOL051166" at bounding box center [715, 550] width 60 height 13
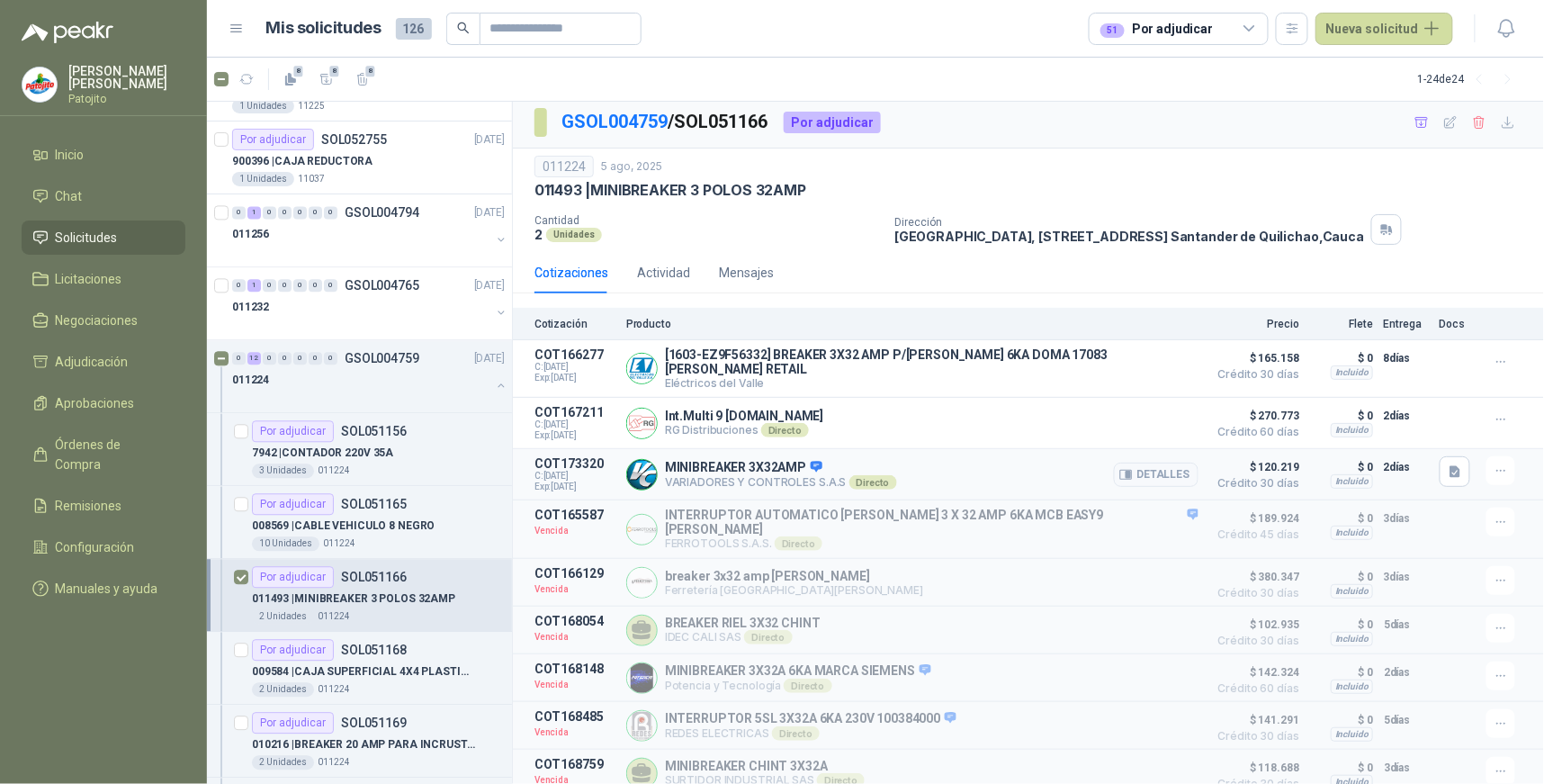
scroll to position [6, 0]
click at [1494, 620] on icon "button" at bounding box center [1501, 628] width 15 height 15
click at [1497, 574] on button "Solicitar Recotización" at bounding box center [1465, 574] width 144 height 29
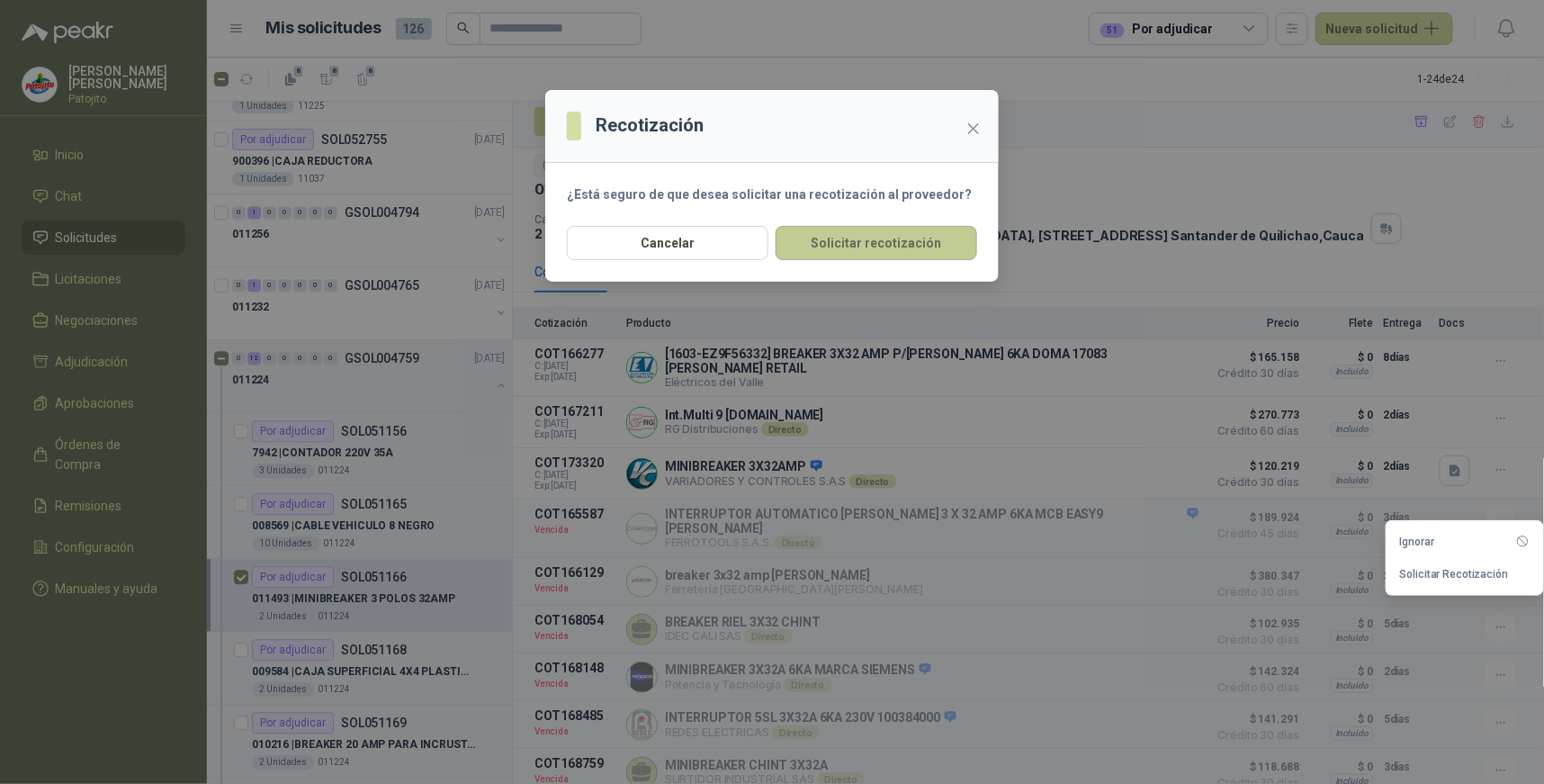
click at [923, 239] on button "Solicitar recotización" at bounding box center [876, 243] width 201 height 34
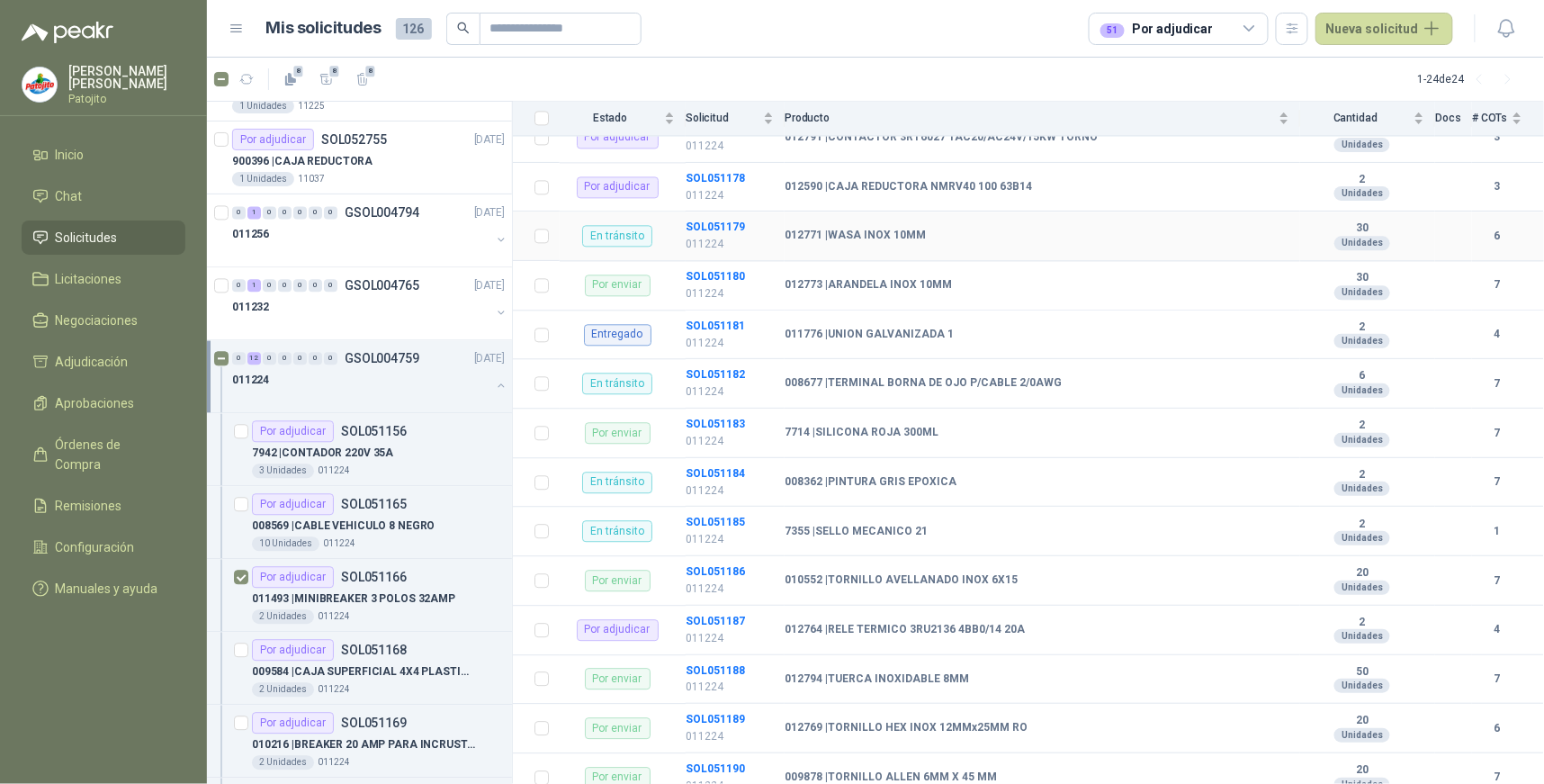
scroll to position [1399, 0]
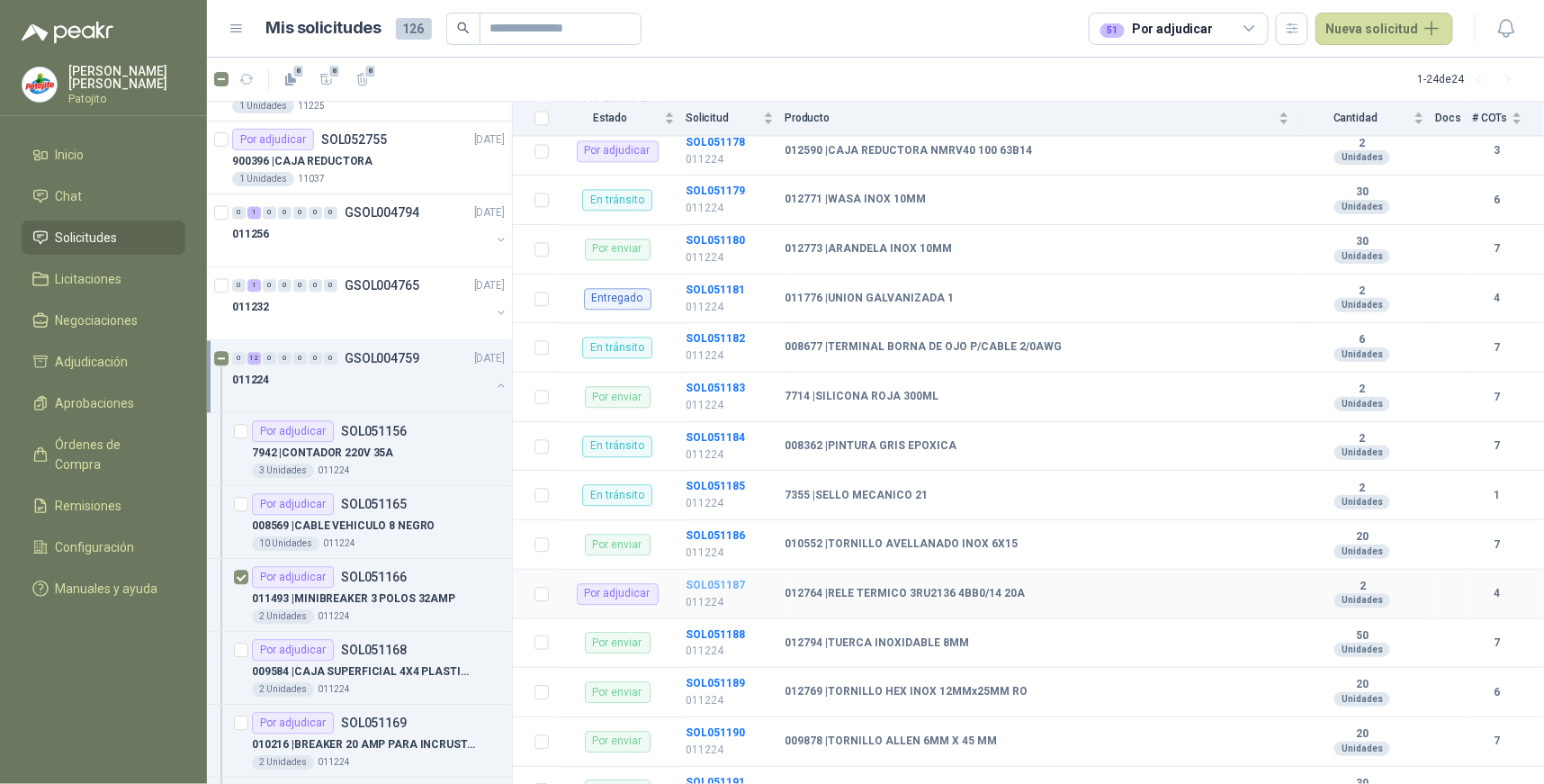
click at [715, 582] on b "SOL051187" at bounding box center [715, 585] width 60 height 13
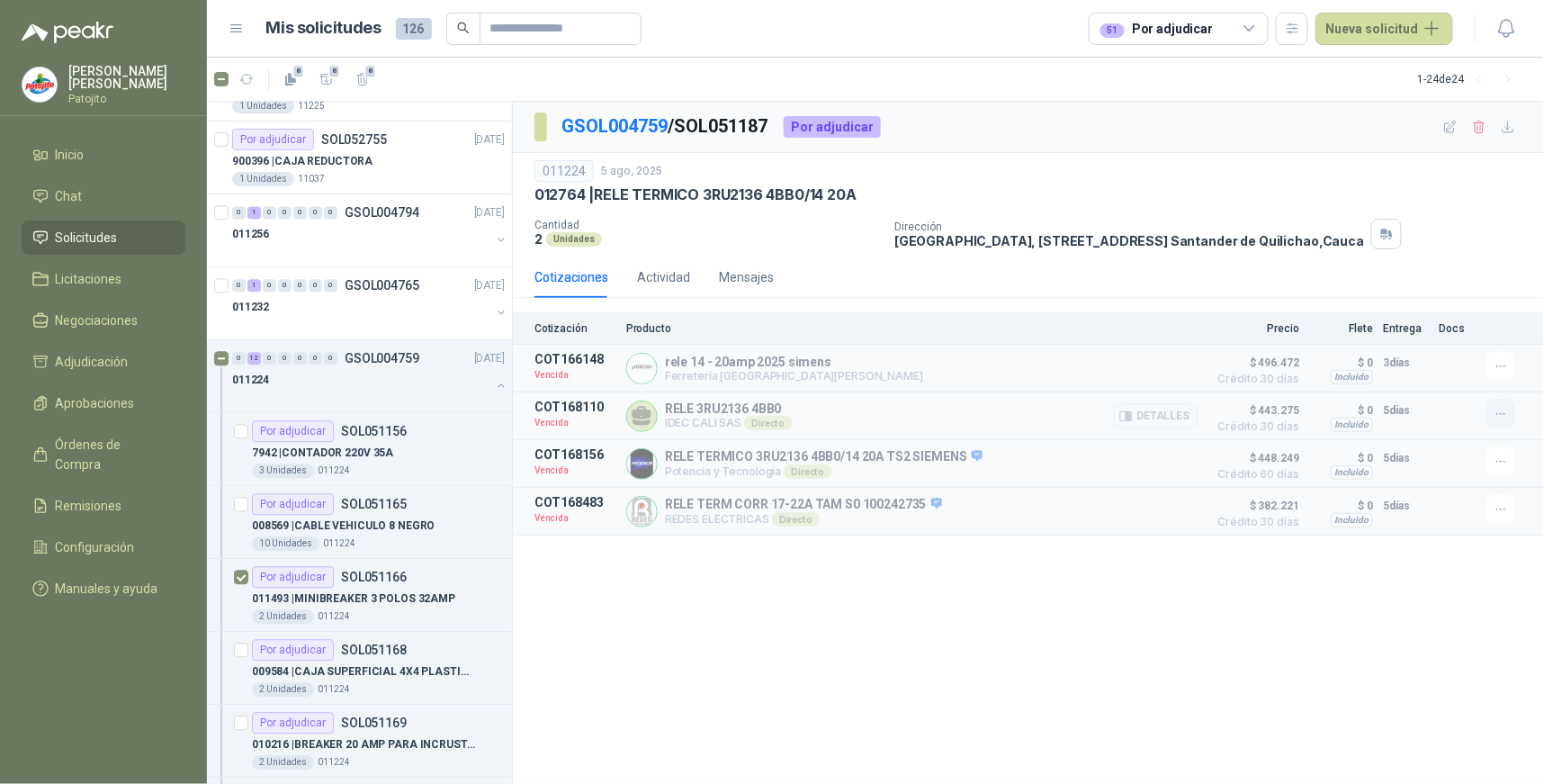
click at [1507, 416] on icon "button" at bounding box center [1501, 414] width 15 height 15
click at [1481, 375] on button "Solicitar Recotización" at bounding box center [1465, 375] width 144 height 29
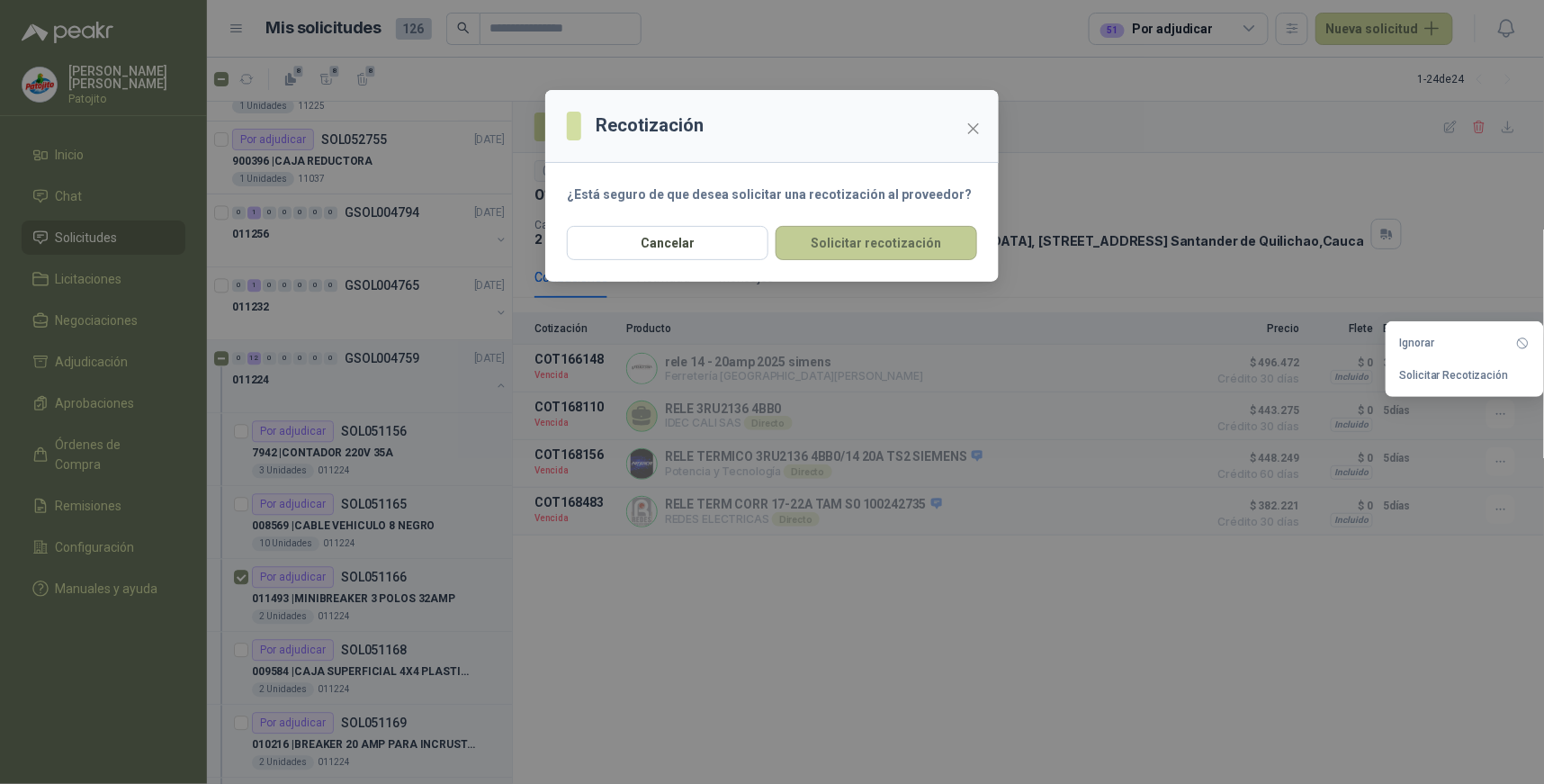
click at [850, 239] on button "Solicitar recotización" at bounding box center [876, 243] width 201 height 34
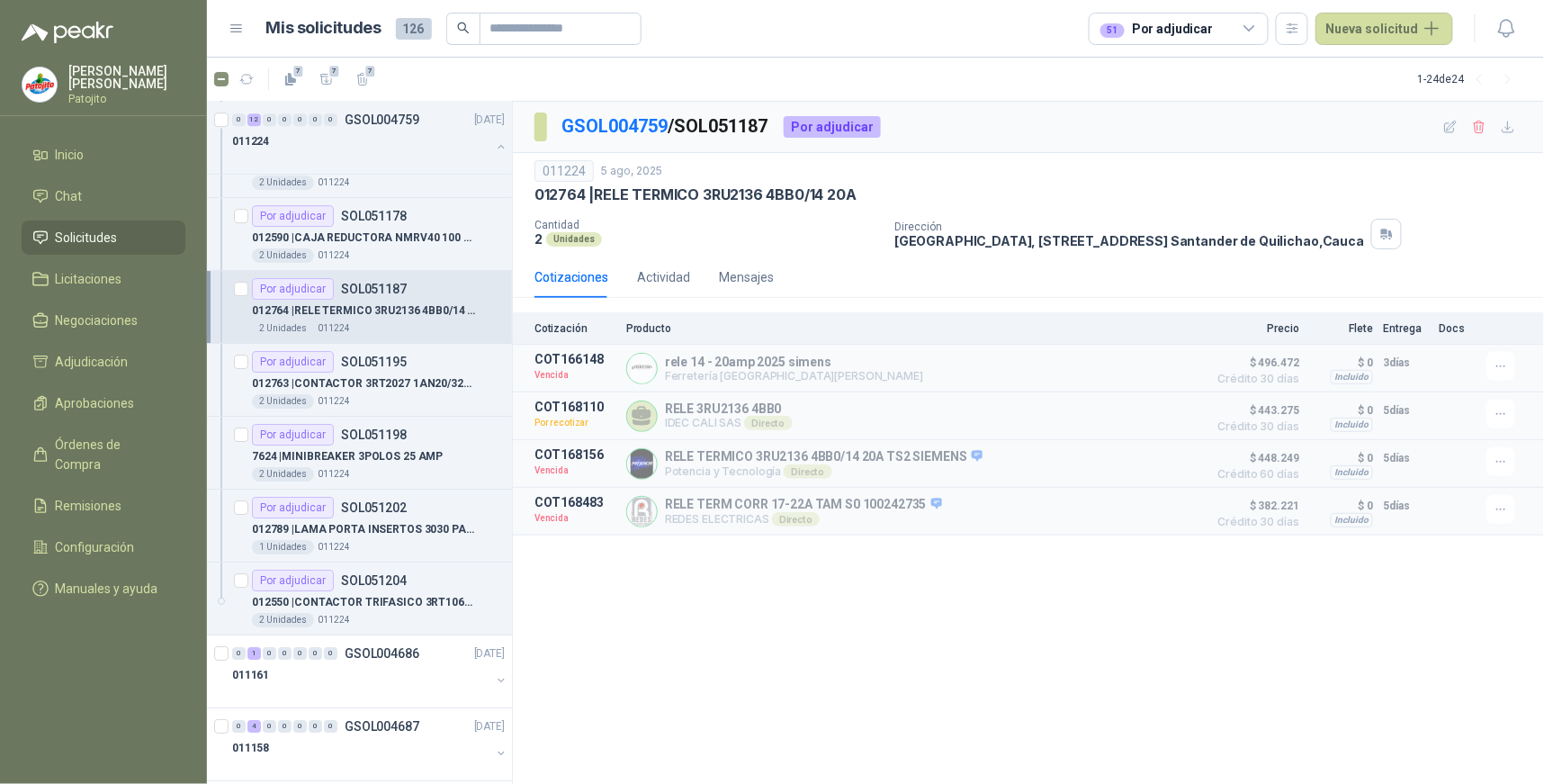
scroll to position [1967, 0]
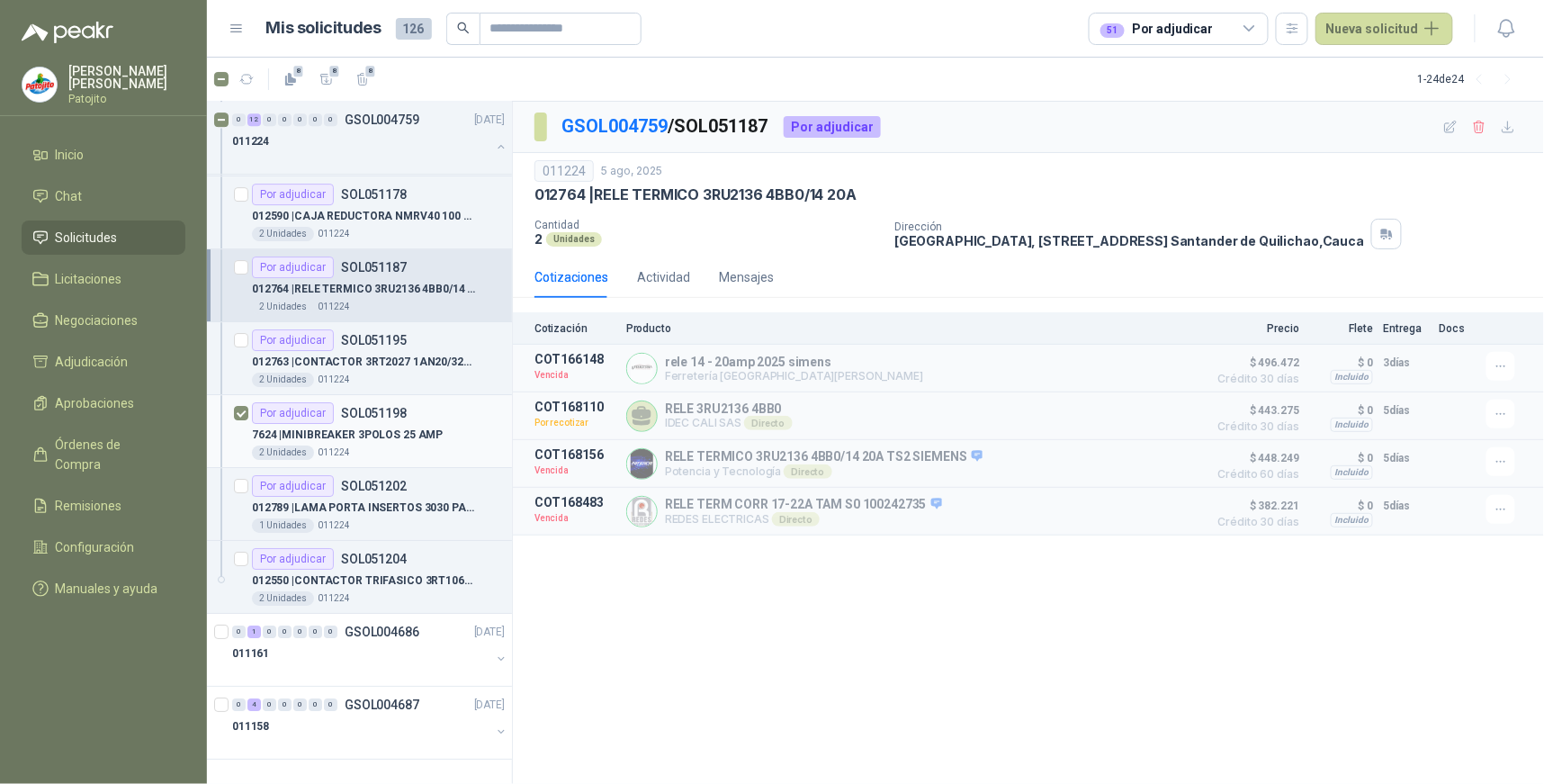
click at [353, 419] on div "Por adjudicar SOL051198" at bounding box center [330, 412] width 155 height 21
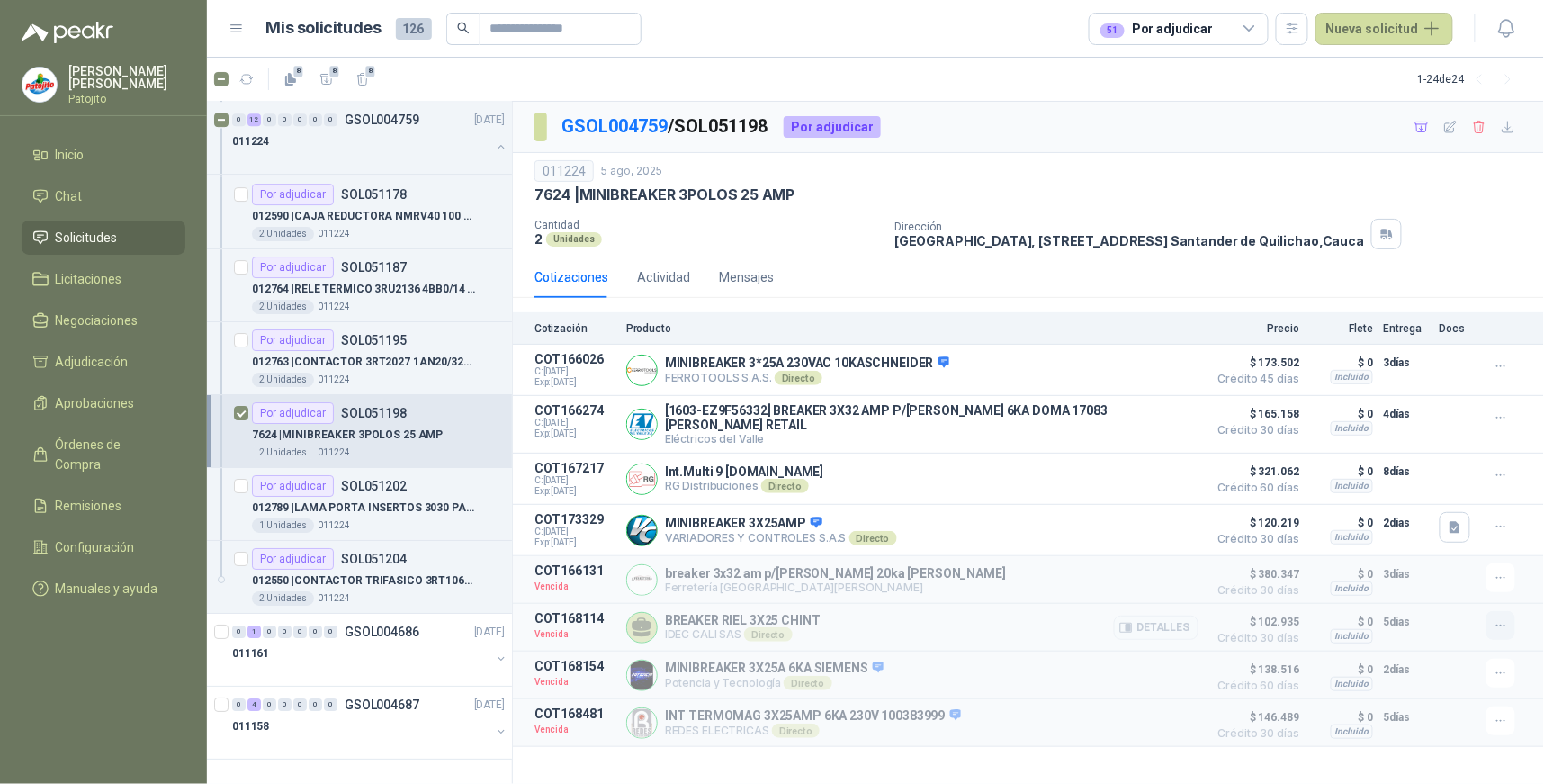
click at [1487, 622] on button "button" at bounding box center [1500, 625] width 29 height 29
click at [1481, 579] on button "Solicitar Recotización" at bounding box center [1465, 583] width 144 height 29
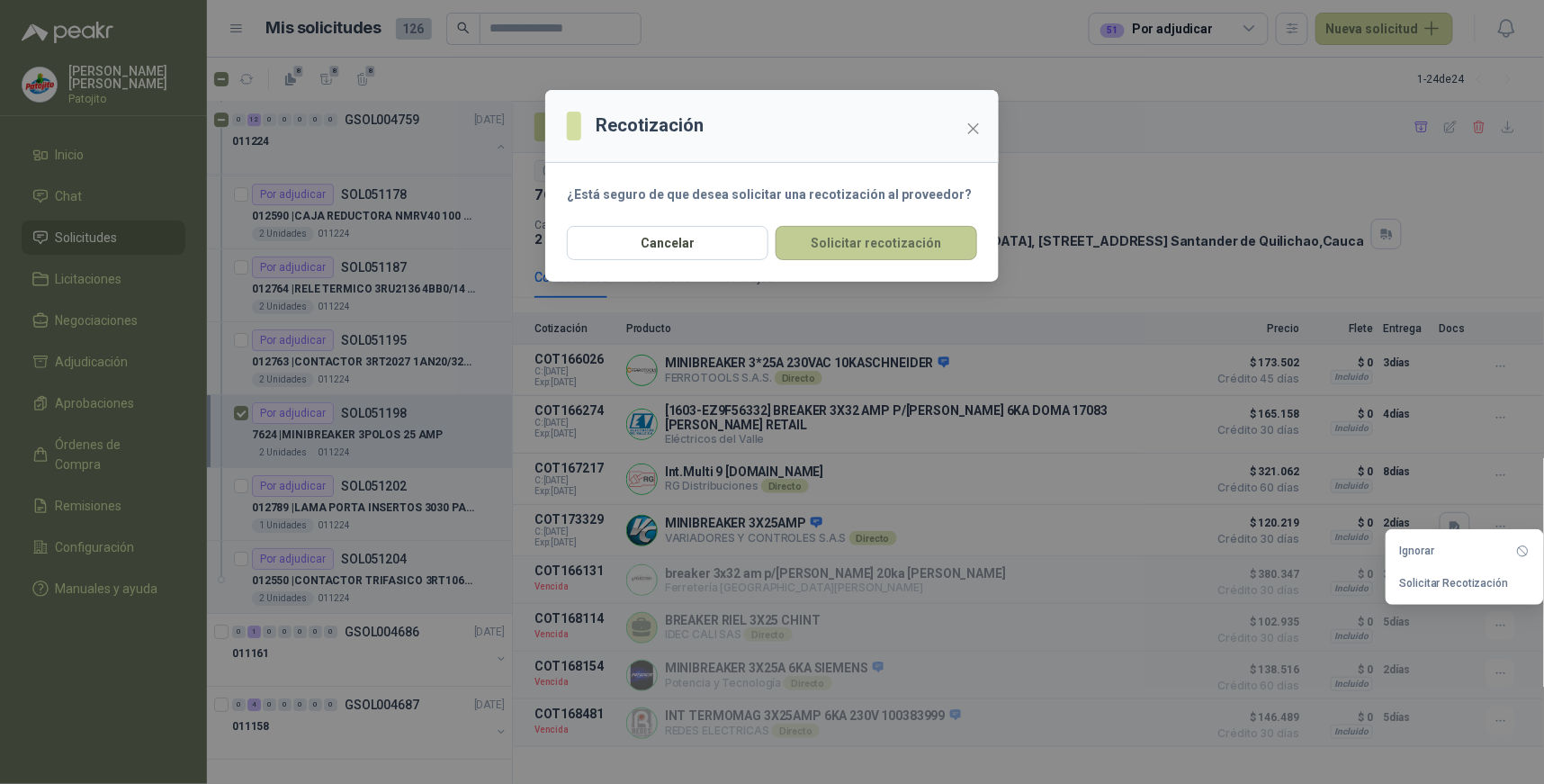
click at [886, 238] on button "Solicitar recotización" at bounding box center [876, 243] width 201 height 34
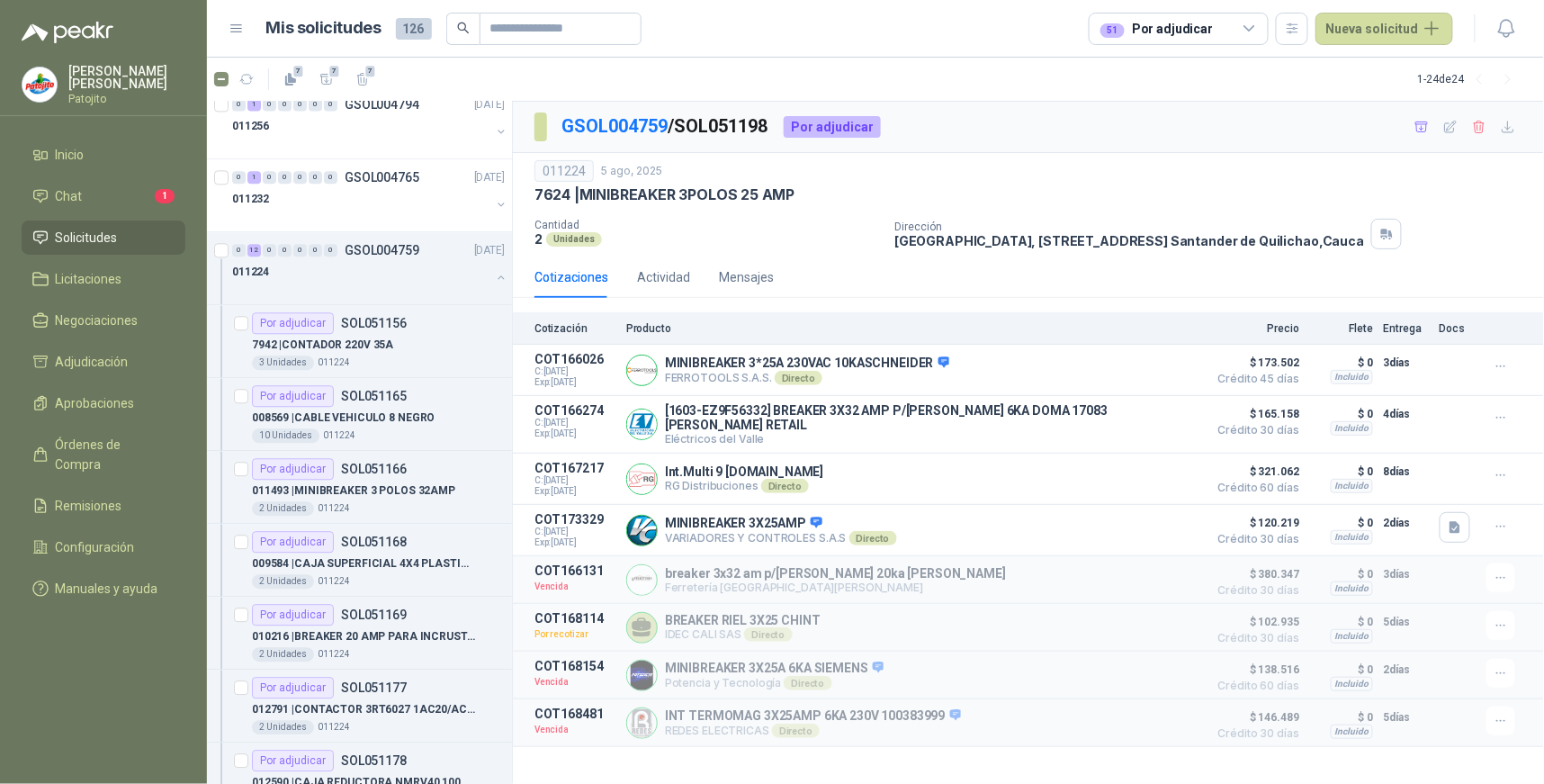
scroll to position [1368, 0]
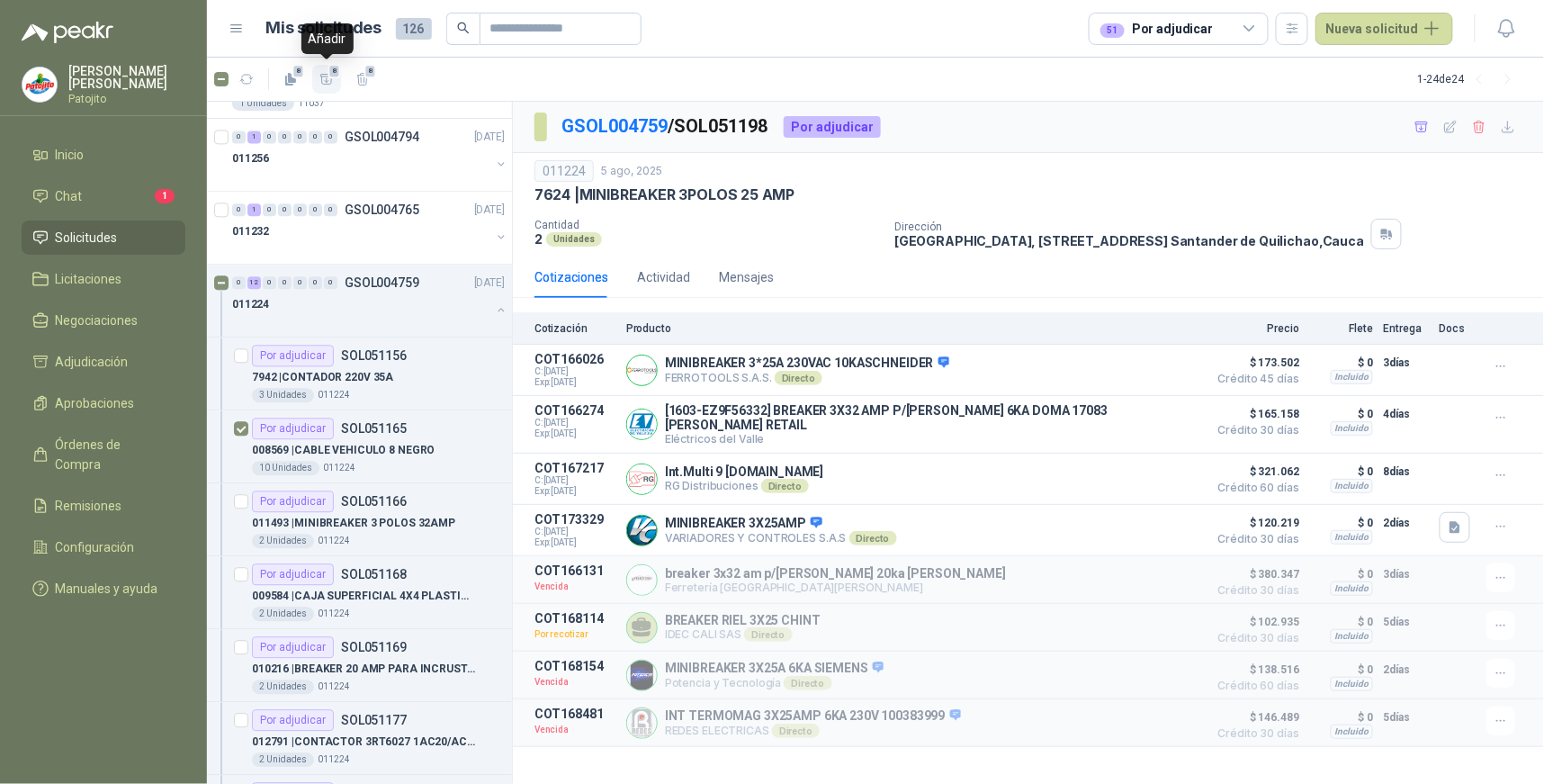
click at [331, 79] on icon "button" at bounding box center [327, 79] width 15 height 15
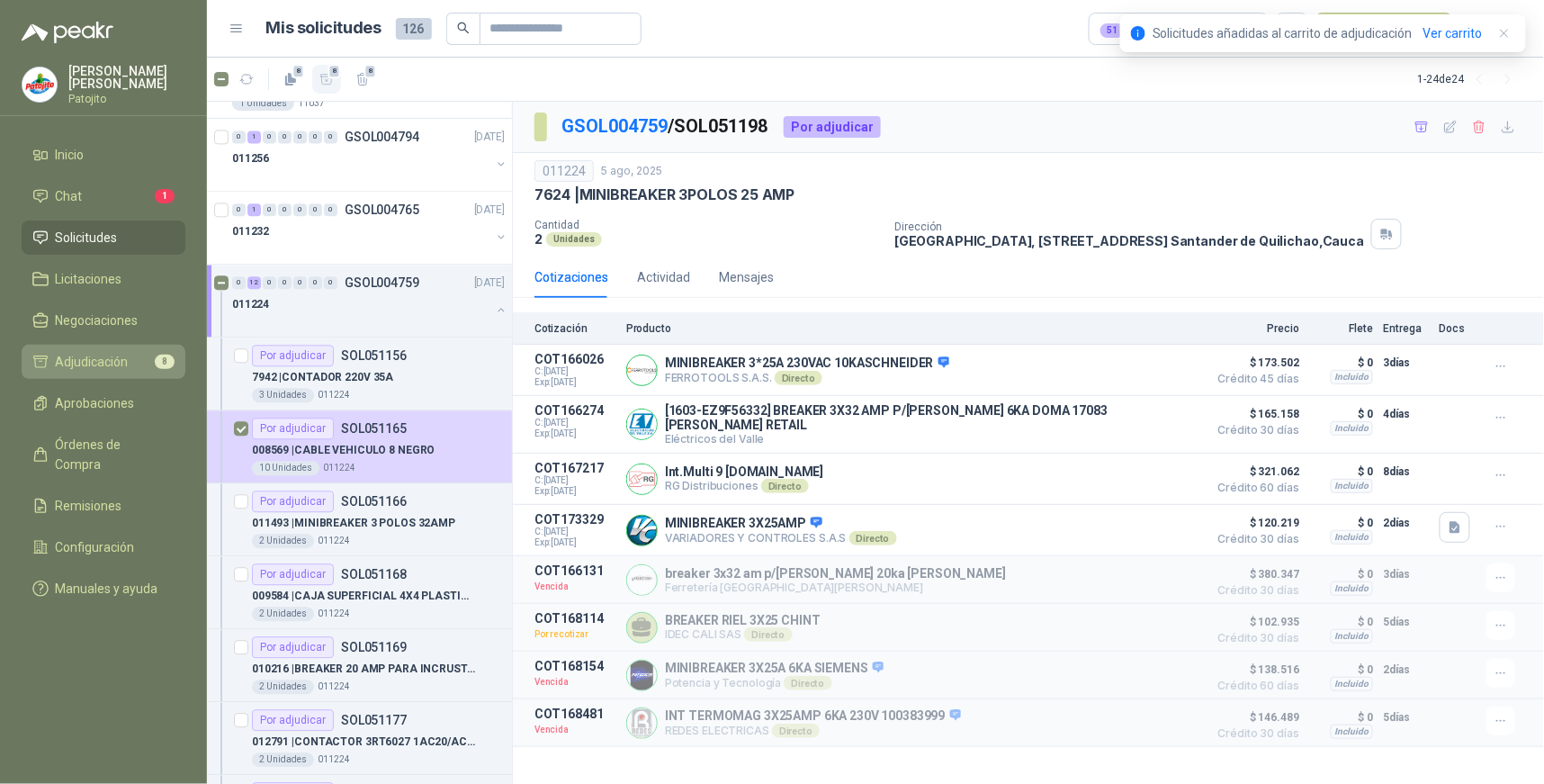
click at [108, 356] on span "Adjudicación" at bounding box center [92, 361] width 73 height 20
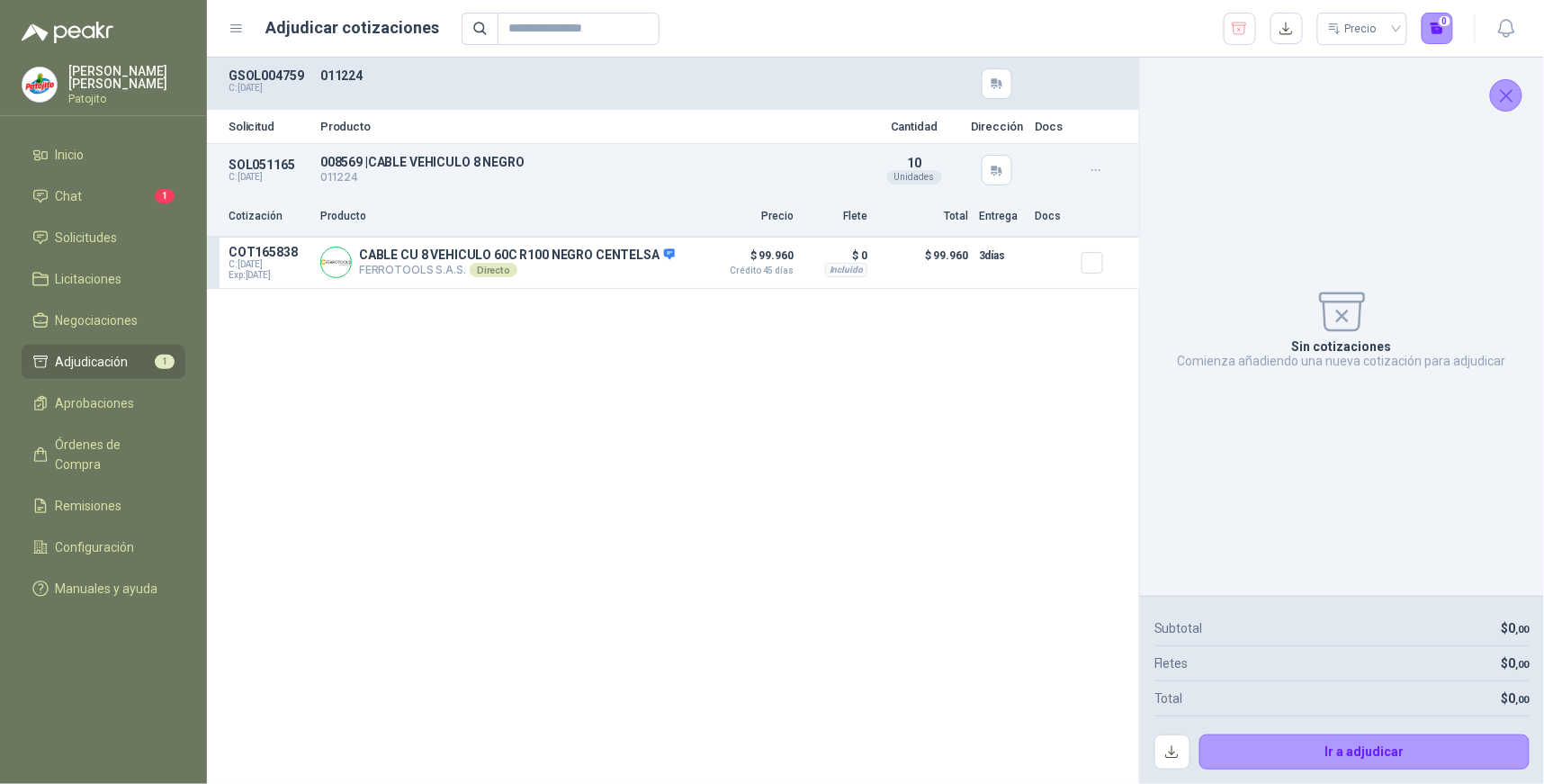
click at [862, 392] on div "Solicitud Producto Cantidad Dirección Docs SOL051165 C: [DATE] 008569 | CABLE V…" at bounding box center [672, 421] width 932 height 726
click at [150, 236] on li "Solicitudes" at bounding box center [103, 237] width 142 height 20
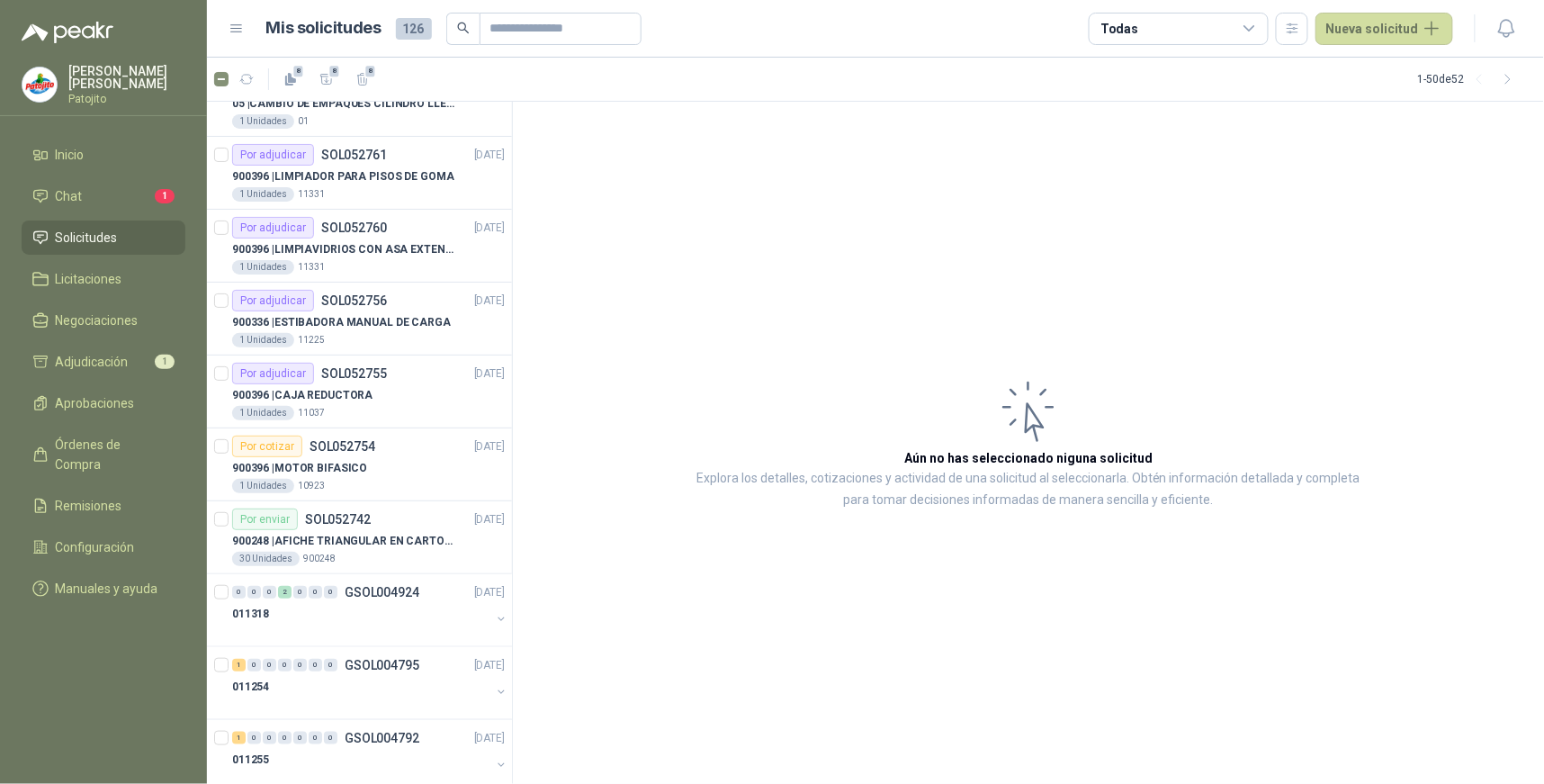
scroll to position [2989, 0]
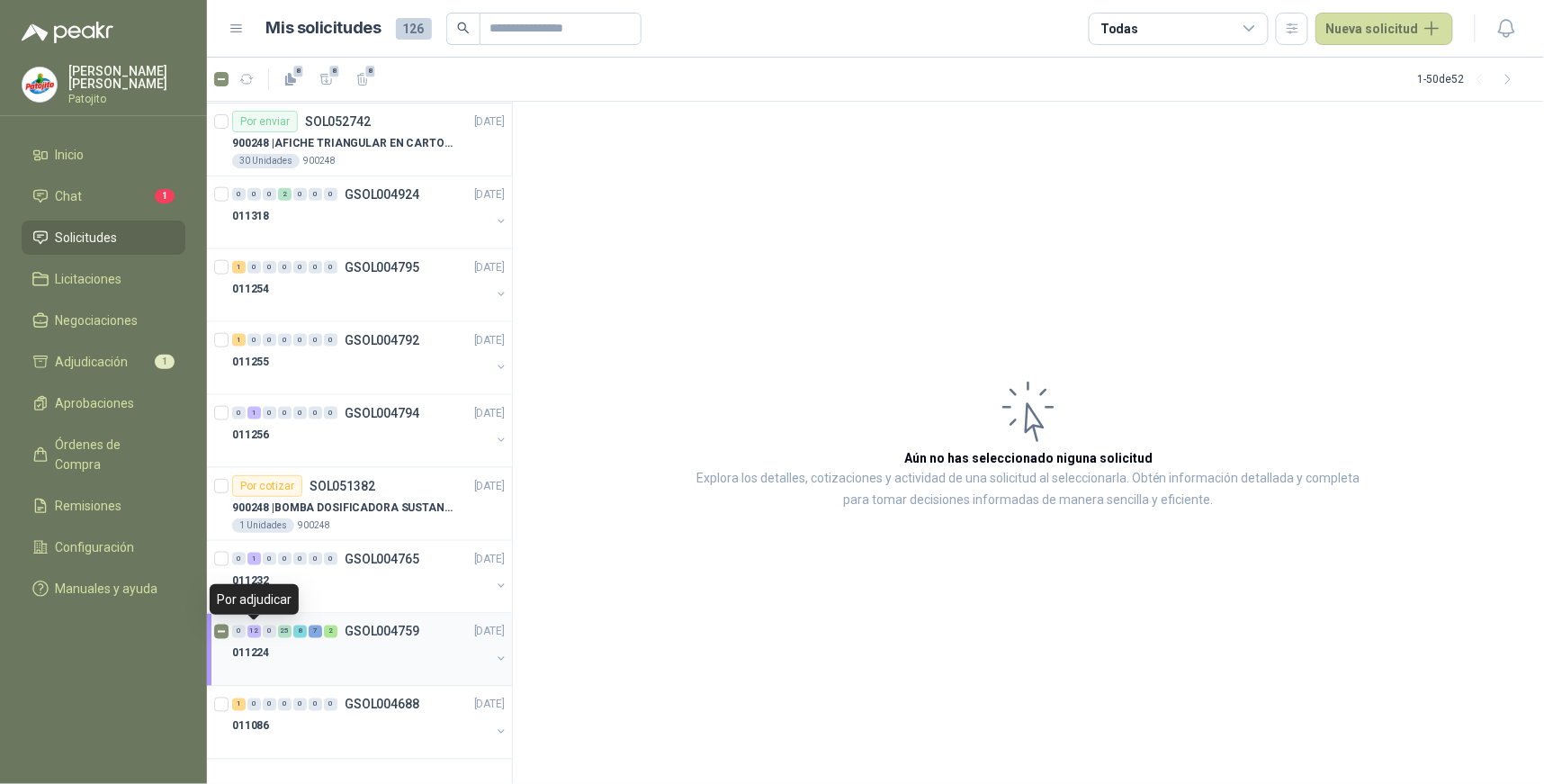
click at [253, 635] on div "12" at bounding box center [254, 632] width 13 height 13
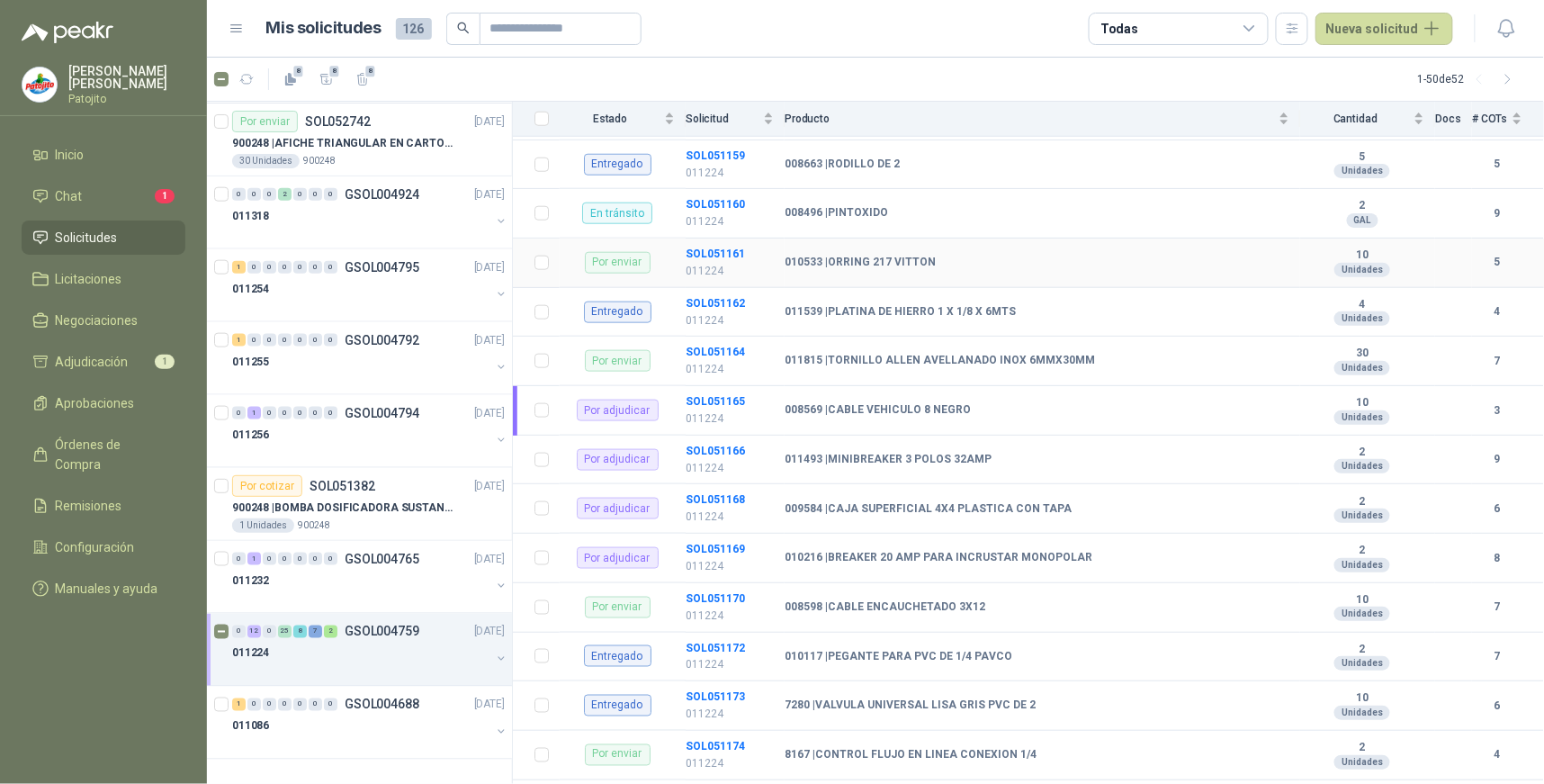
scroll to position [600, 0]
click at [727, 397] on b "SOL051165" at bounding box center [715, 400] width 60 height 13
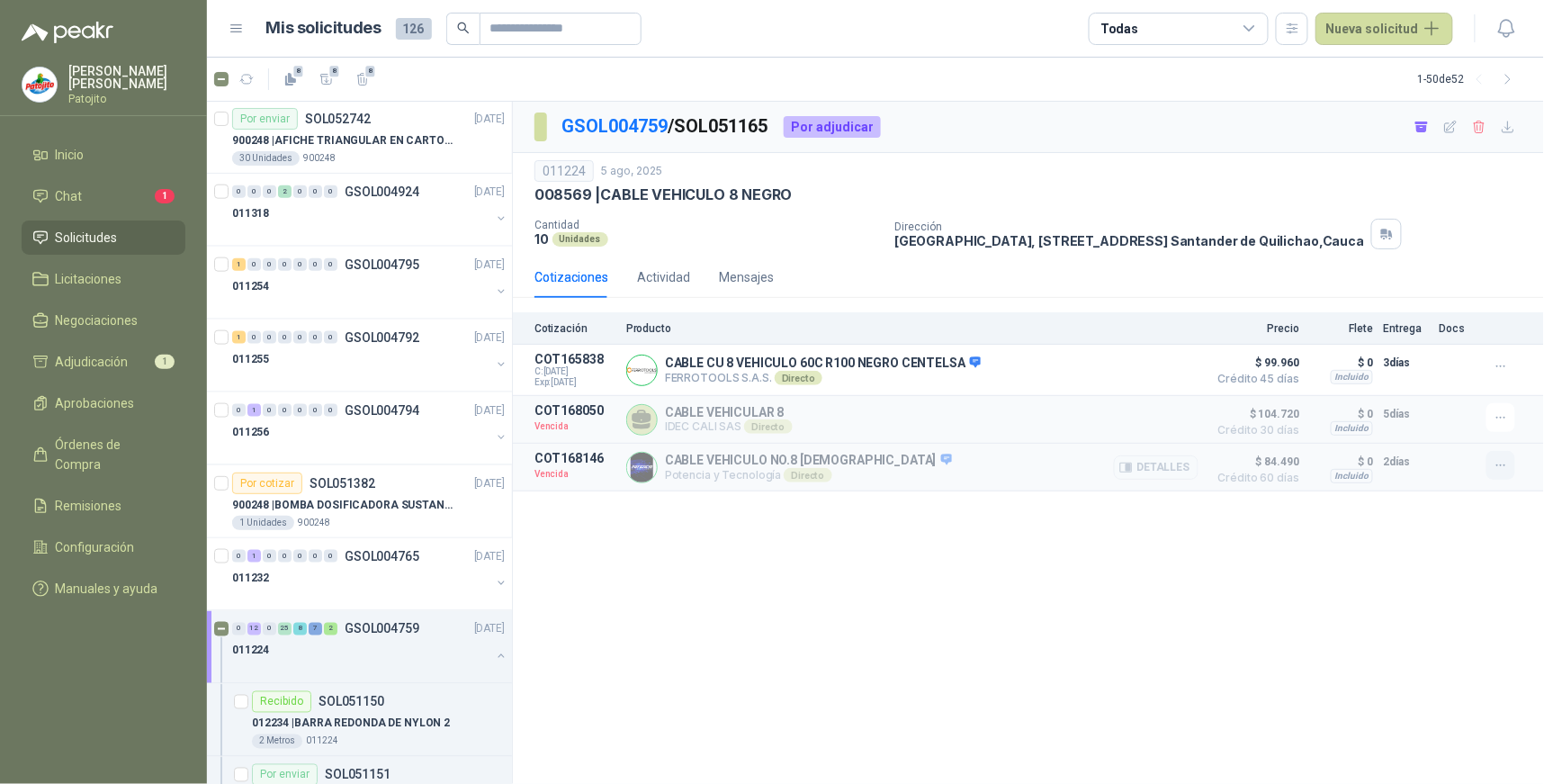
click at [1505, 471] on icon "button" at bounding box center [1501, 466] width 15 height 15
click at [1481, 426] on button "Solicitar Recotización" at bounding box center [1465, 427] width 144 height 29
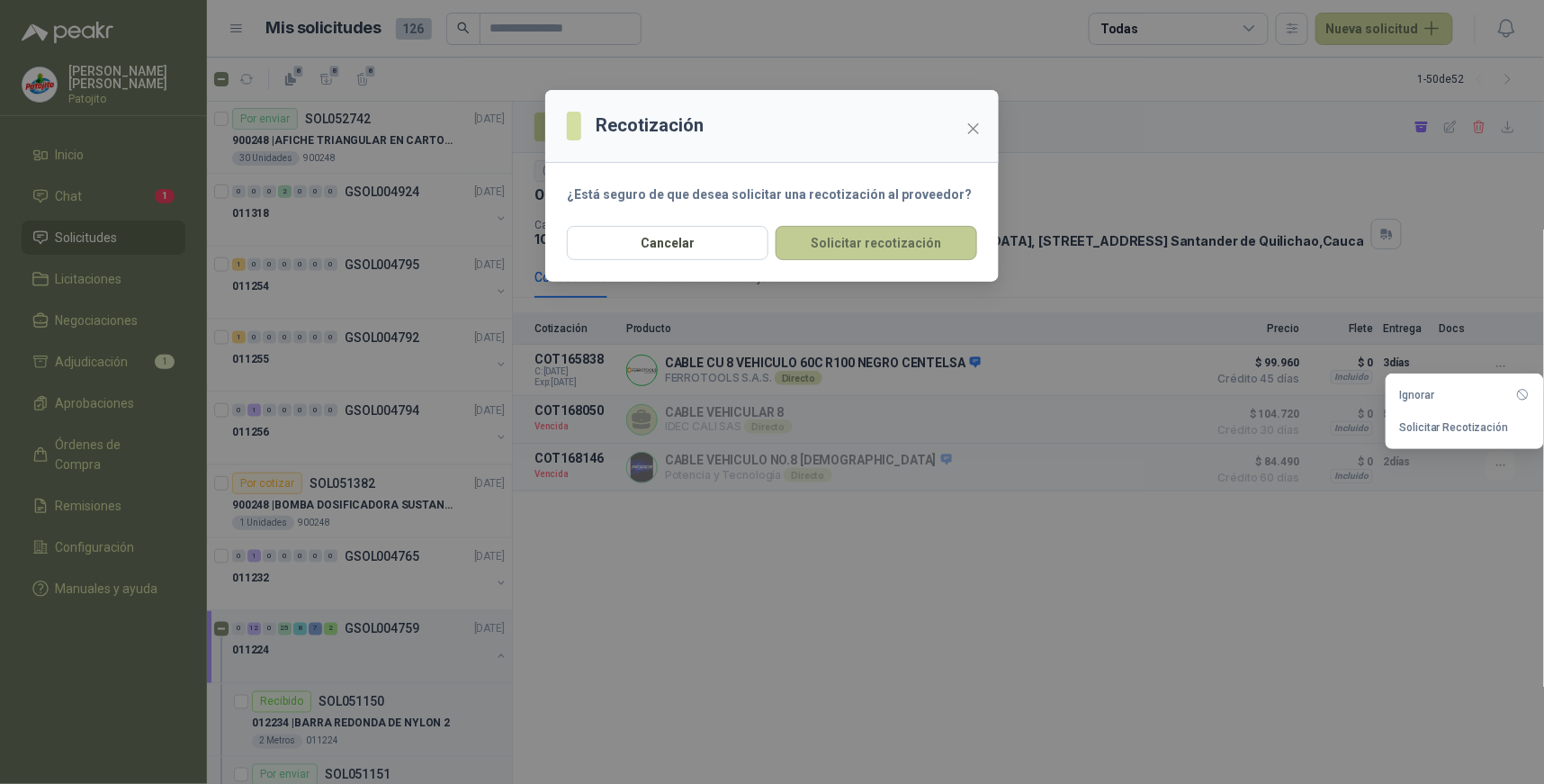
click at [901, 245] on button "Solicitar recotización" at bounding box center [876, 243] width 201 height 34
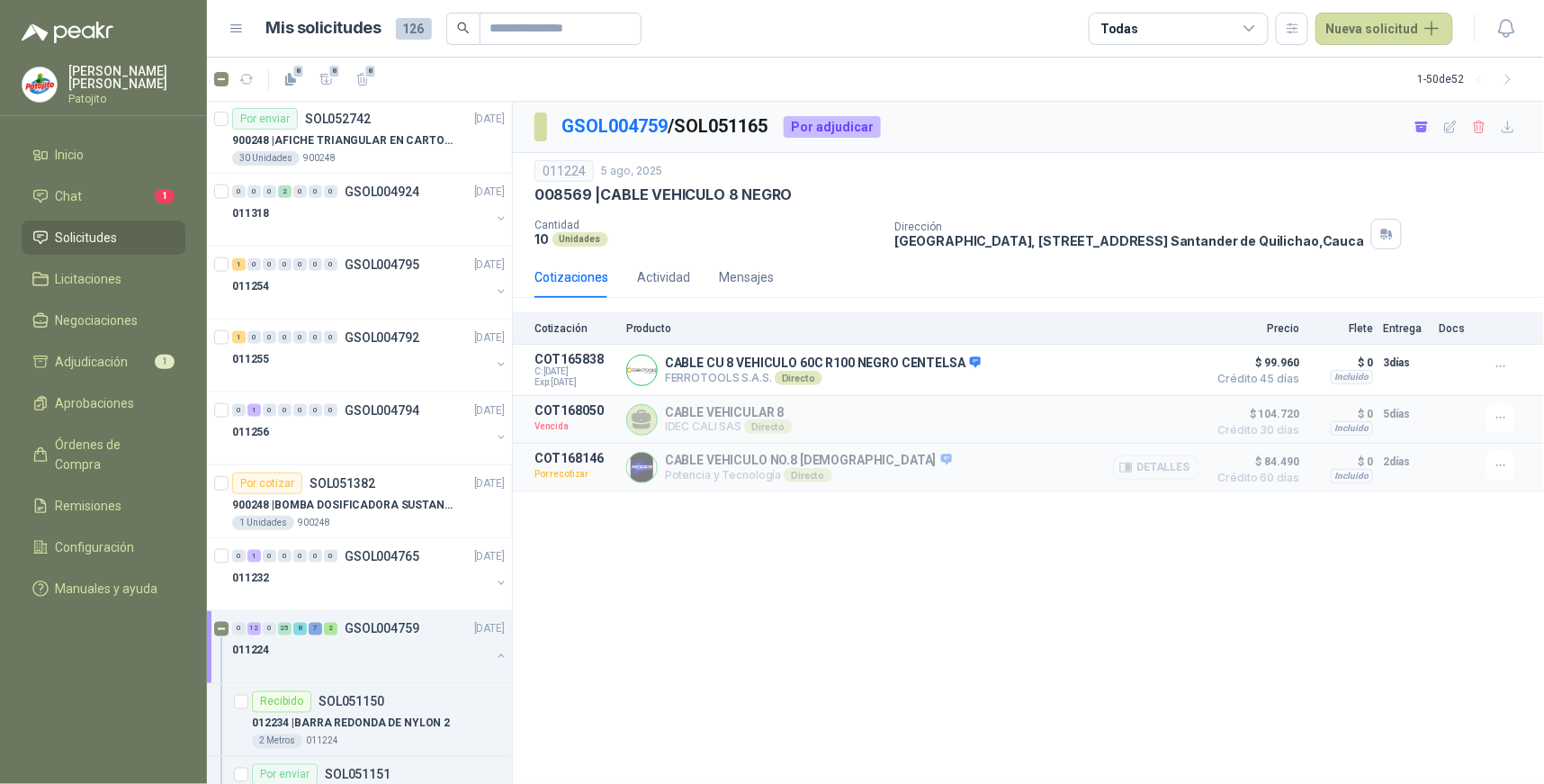
click at [1170, 471] on button "Detalles" at bounding box center [1156, 467] width 85 height 24
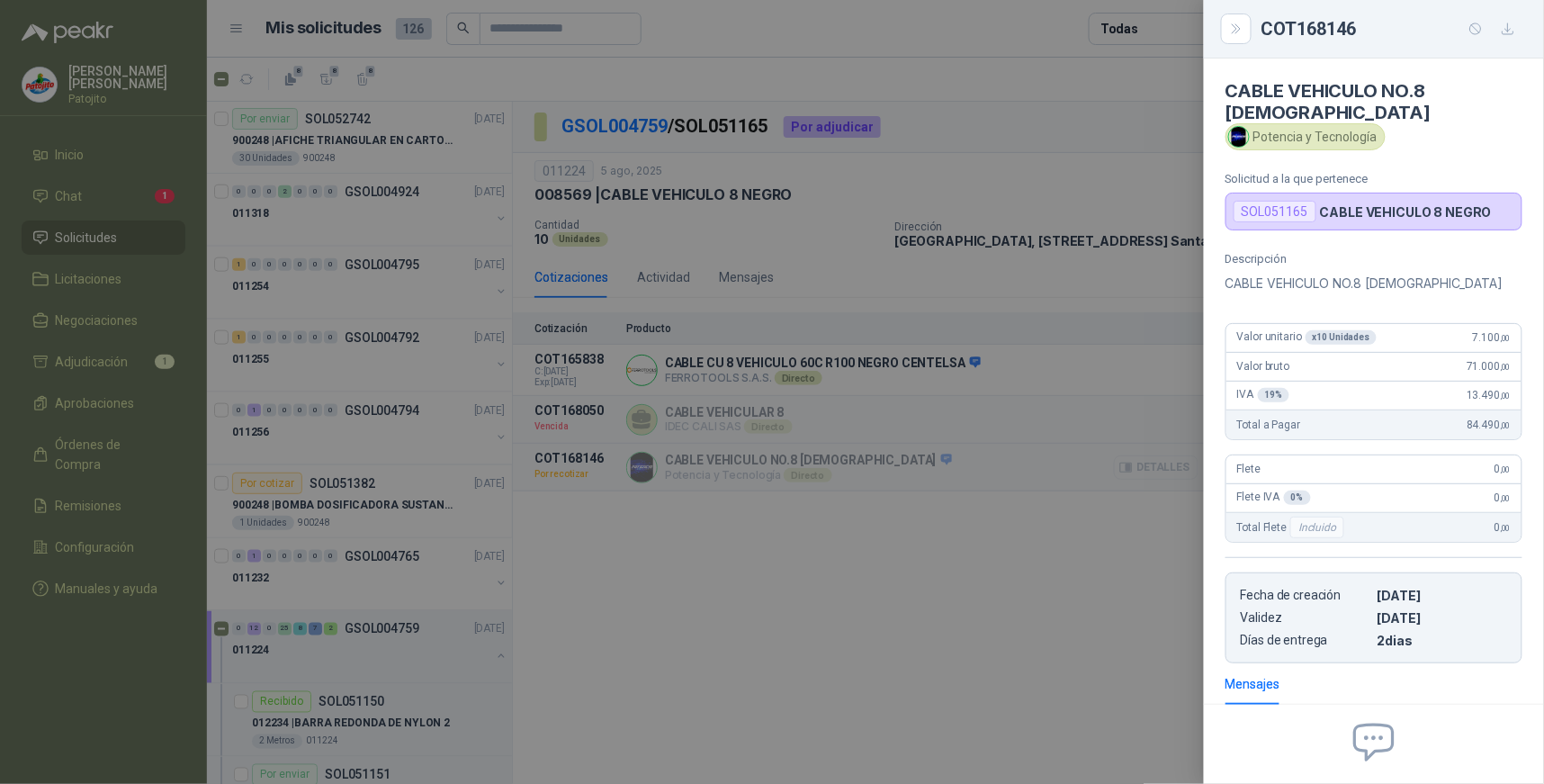
scroll to position [148, 0]
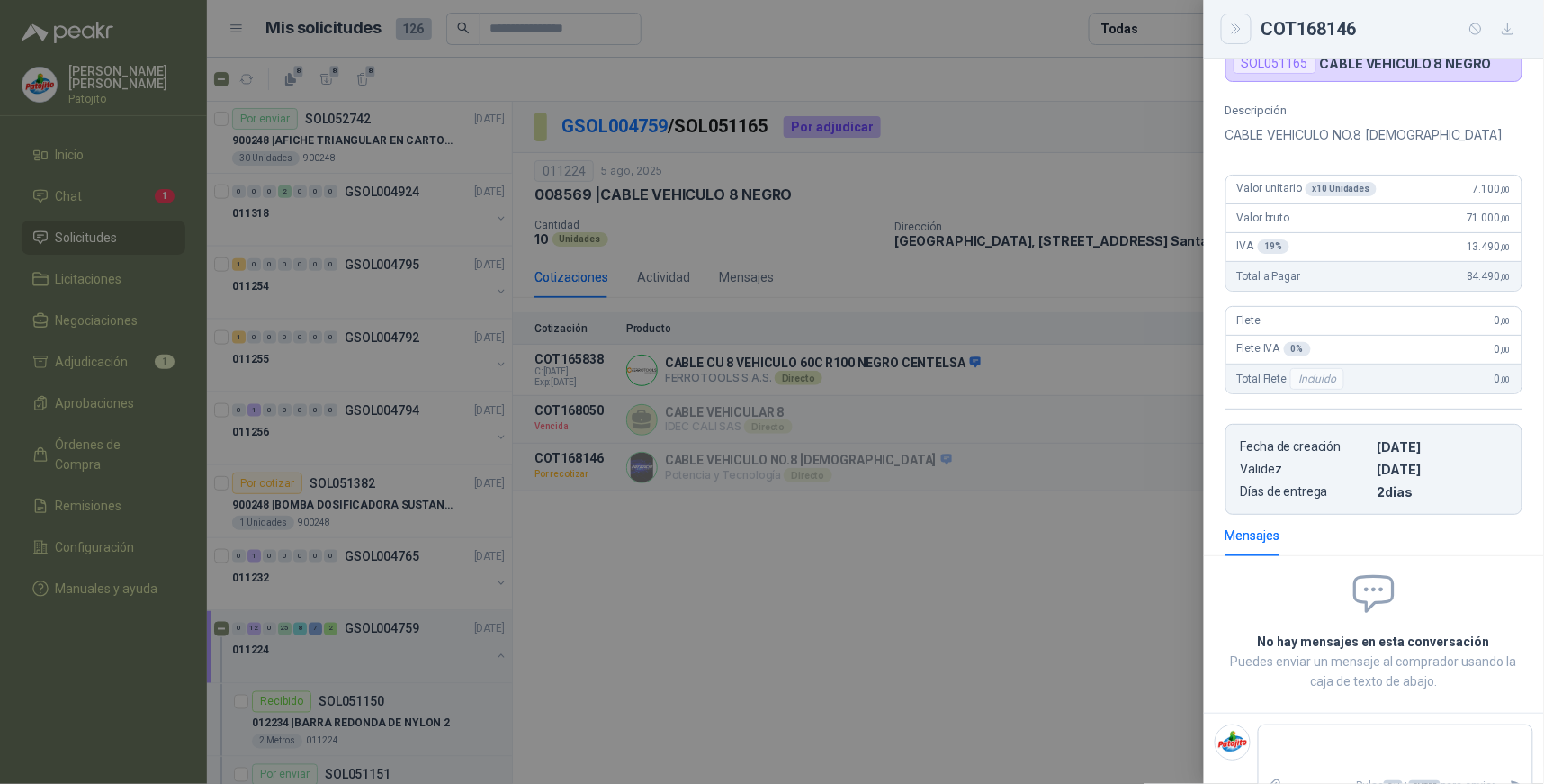
click at [1239, 27] on icon "Close" at bounding box center [1236, 29] width 8 height 9
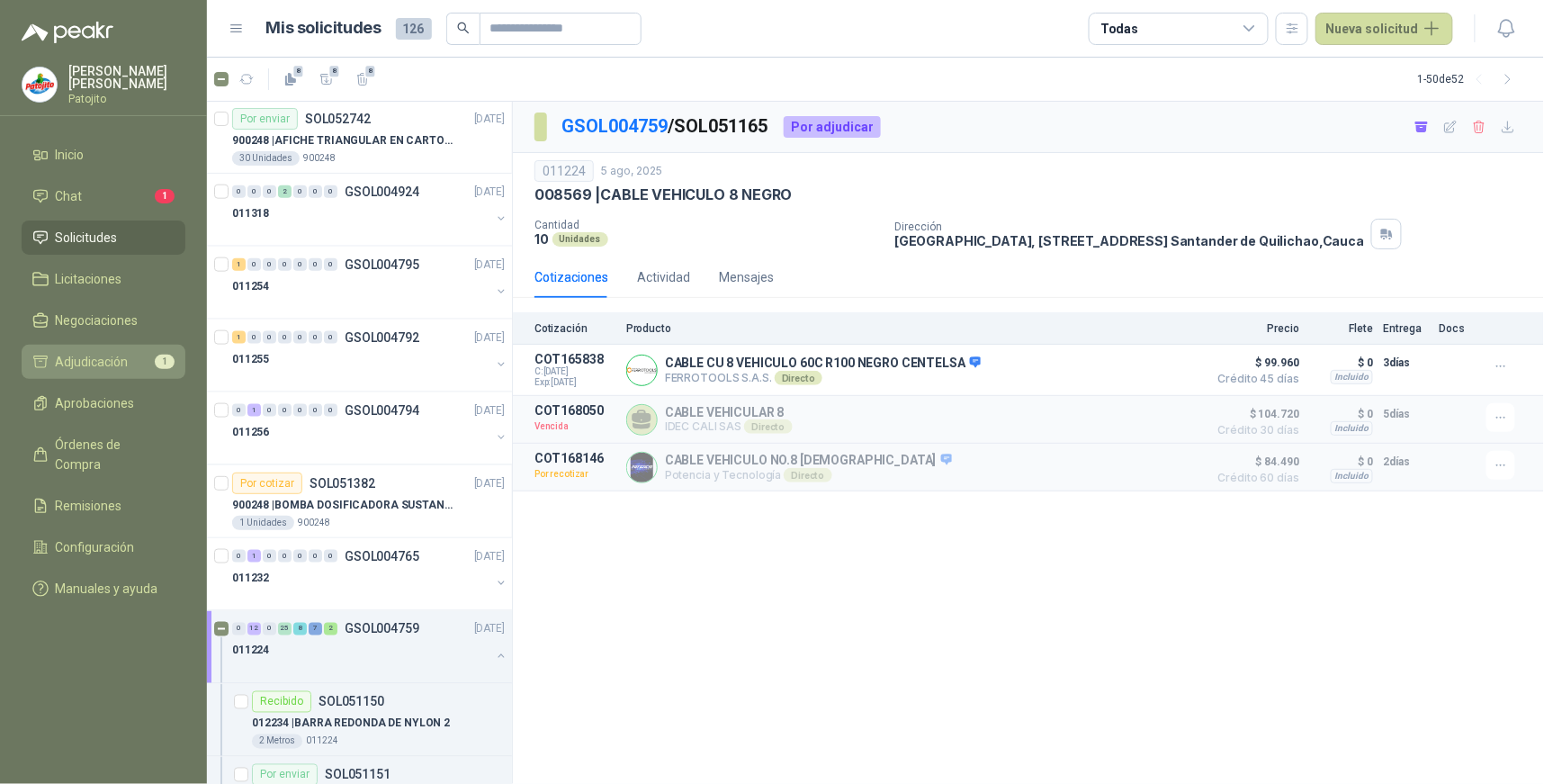
click at [128, 356] on span "Adjudicación" at bounding box center [92, 361] width 73 height 20
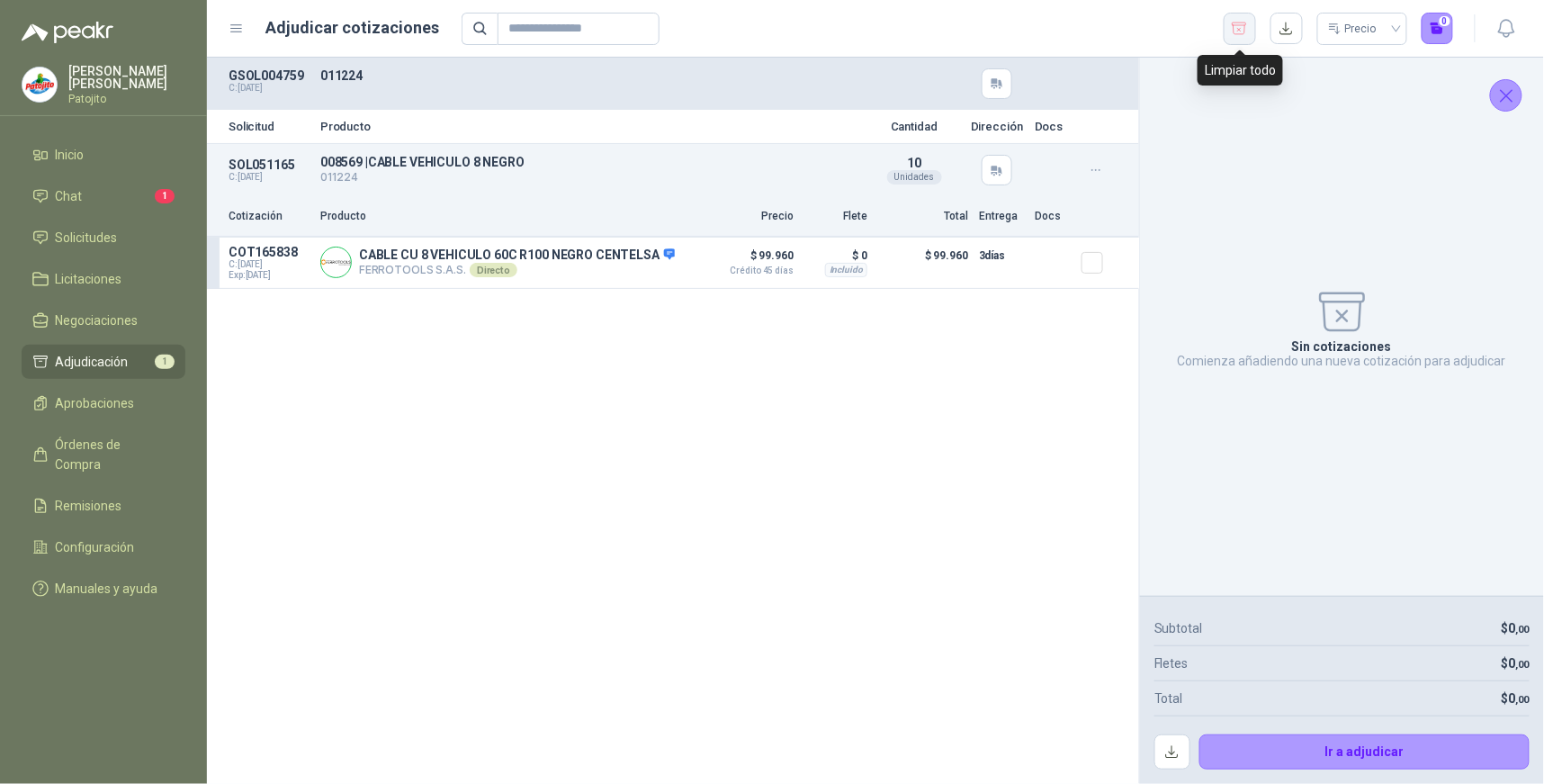
click at [1239, 31] on icon "button" at bounding box center [1239, 28] width 17 height 18
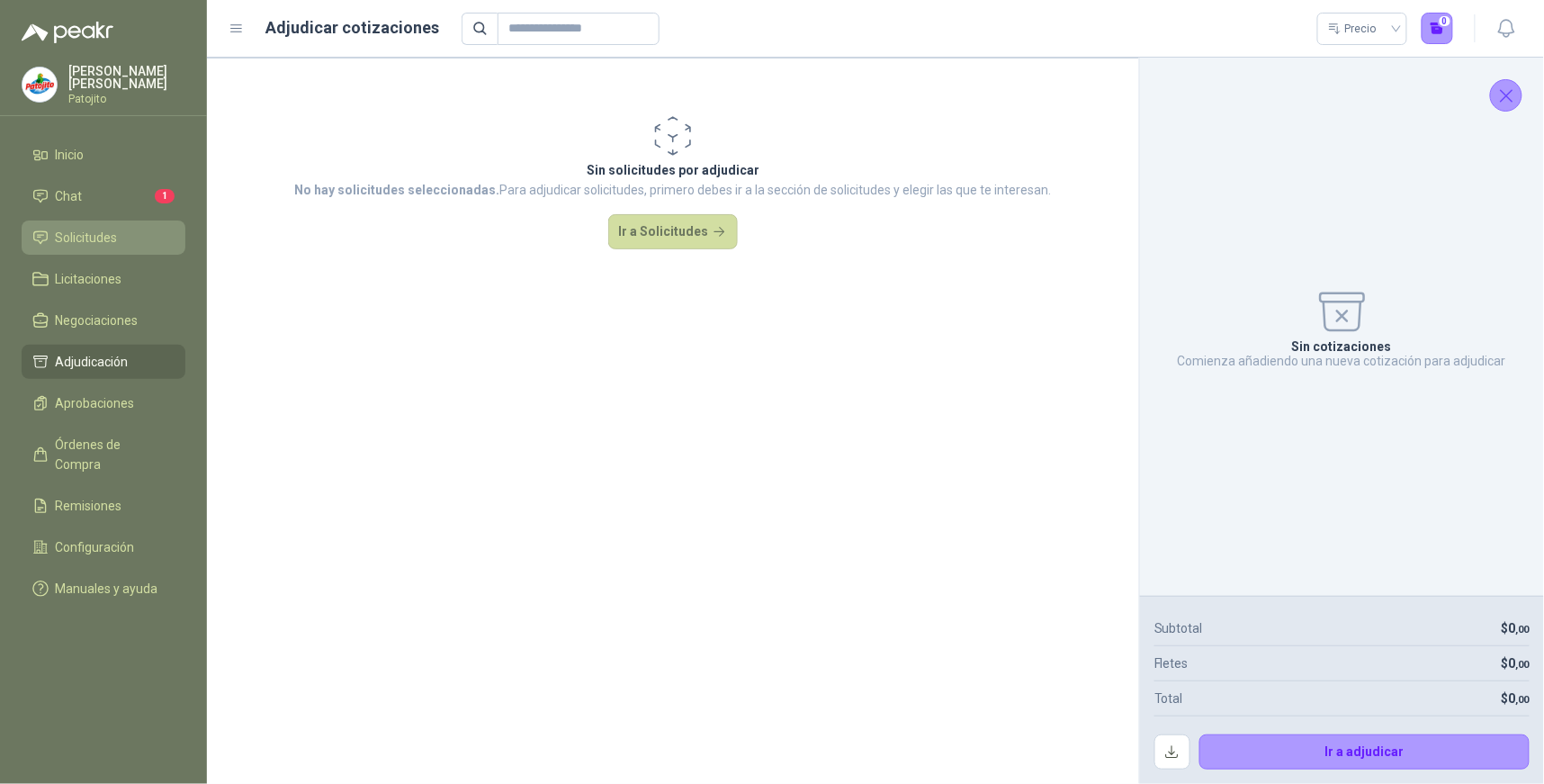
click at [87, 231] on span "Solicitudes" at bounding box center [87, 237] width 62 height 20
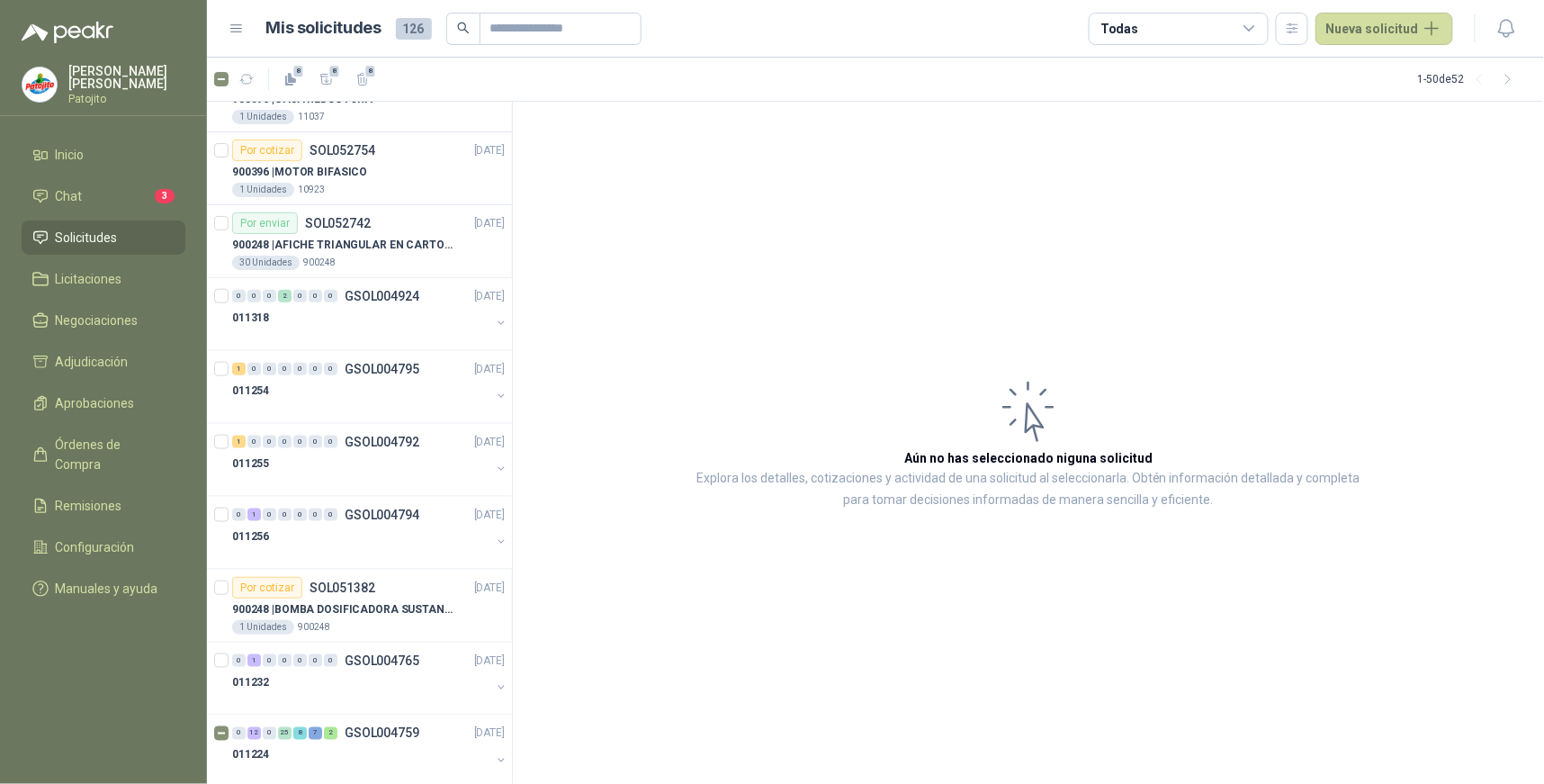
scroll to position [2989, 0]
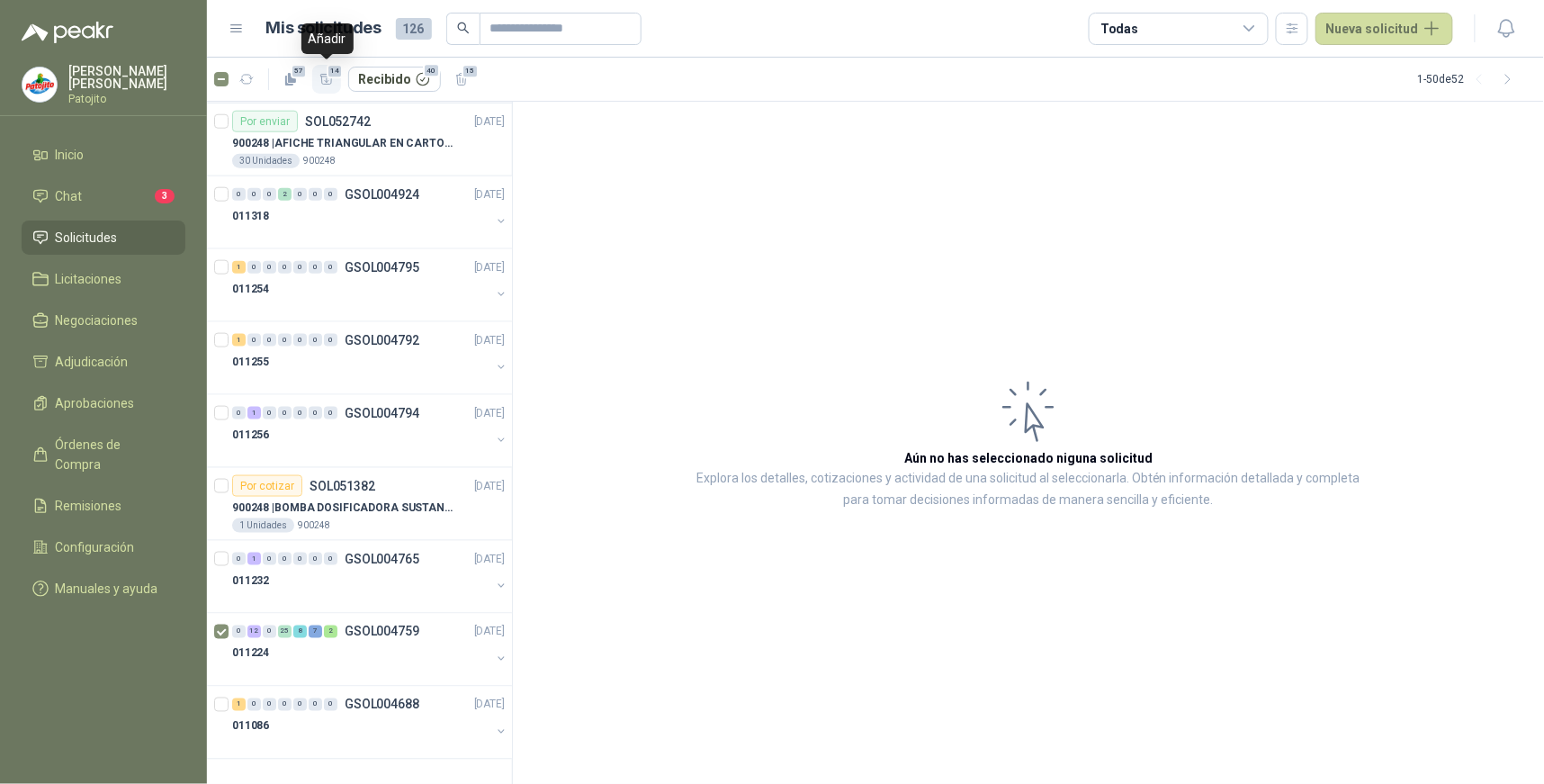
click at [322, 75] on icon "button" at bounding box center [327, 78] width 13 height 10
click at [123, 362] on span "Adjudicación" at bounding box center [92, 361] width 73 height 20
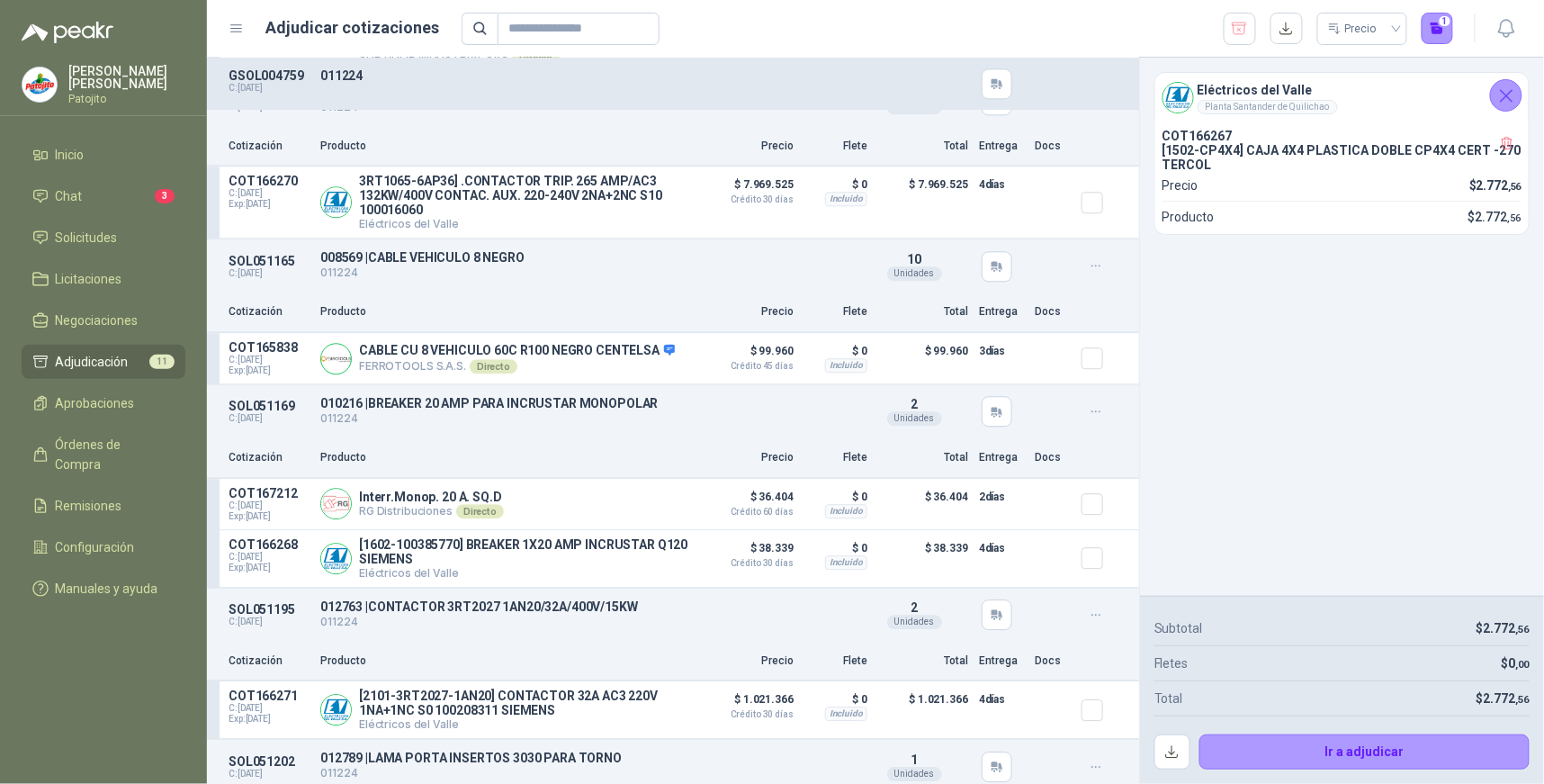
scroll to position [1560, 0]
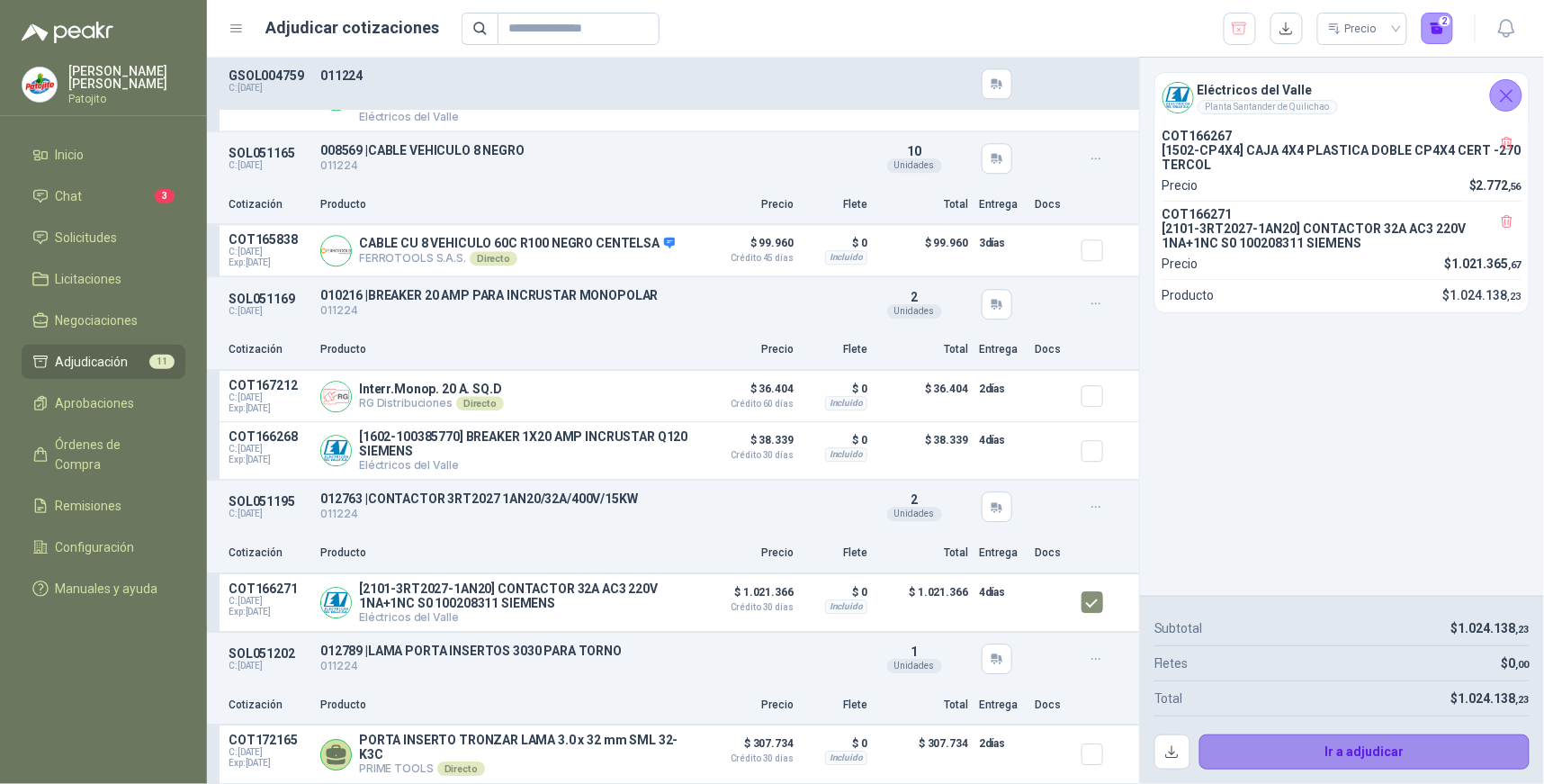
click at [1337, 751] on button "Ir a adjudicar" at bounding box center [1365, 752] width 332 height 36
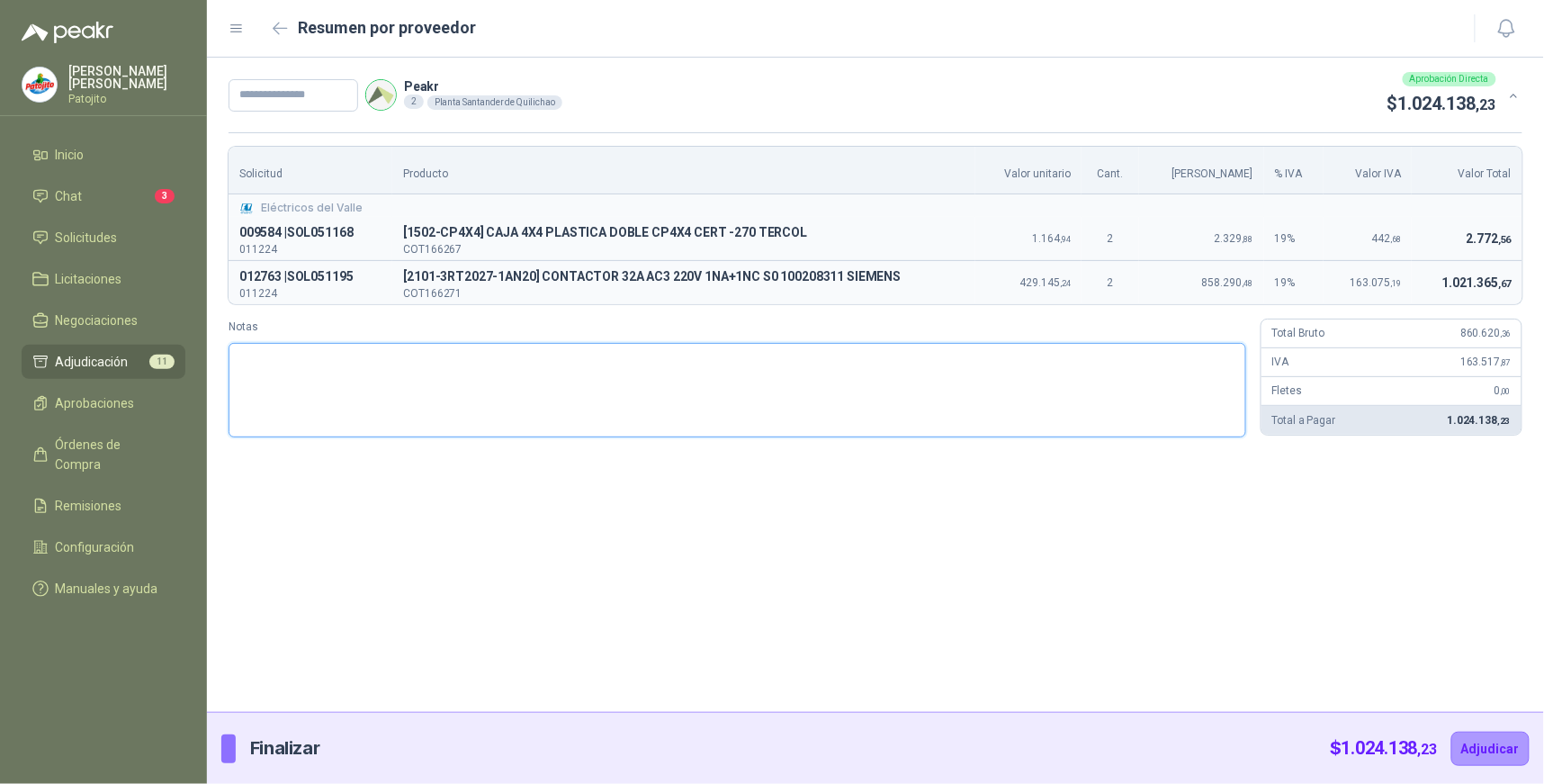
click at [452, 355] on textarea "Notas" at bounding box center [737, 389] width 1018 height 94
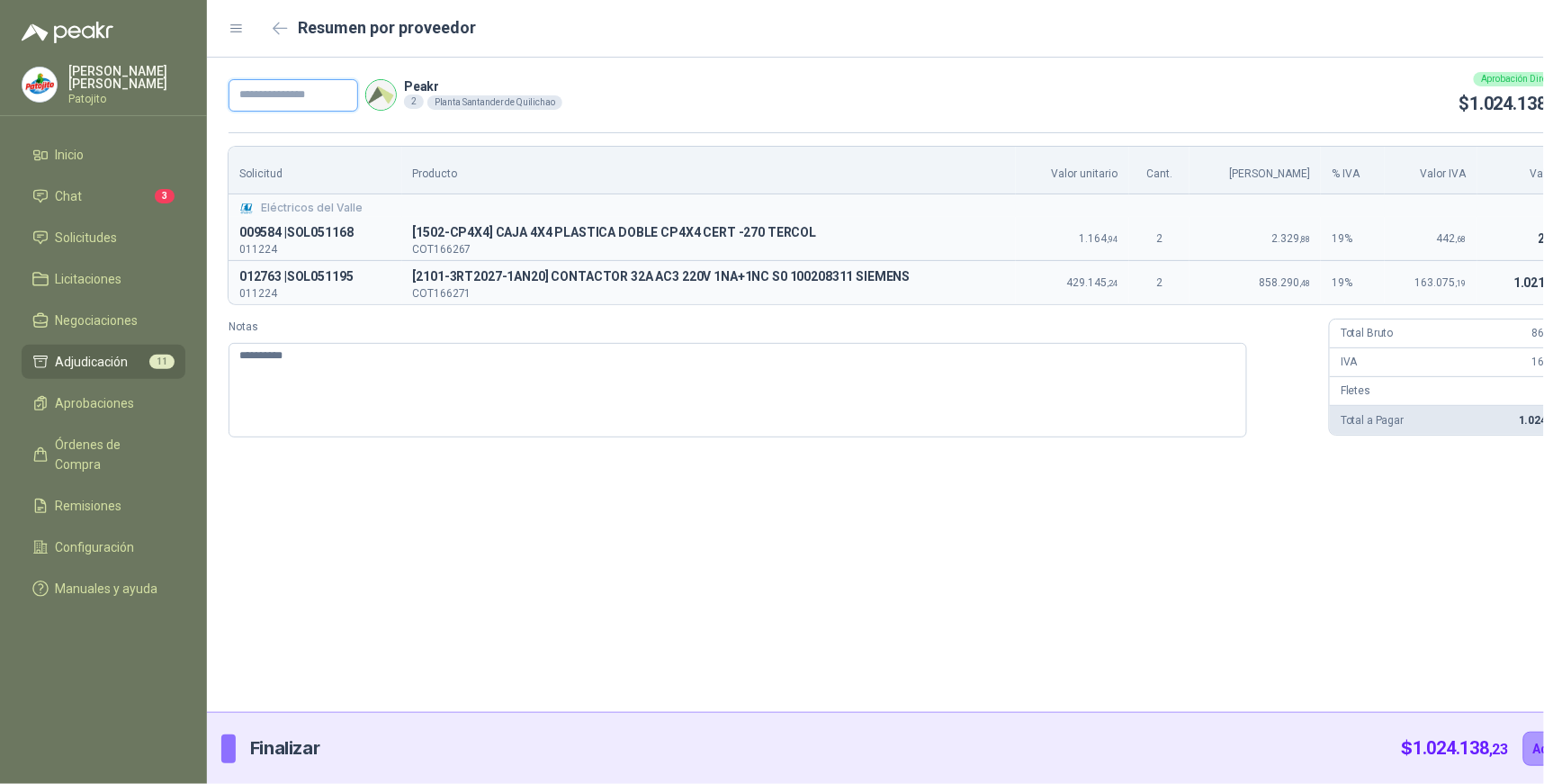
click at [281, 94] on input "text" at bounding box center [292, 95] width 129 height 33
click at [328, 361] on textarea "*********" at bounding box center [738, 389] width 1019 height 94
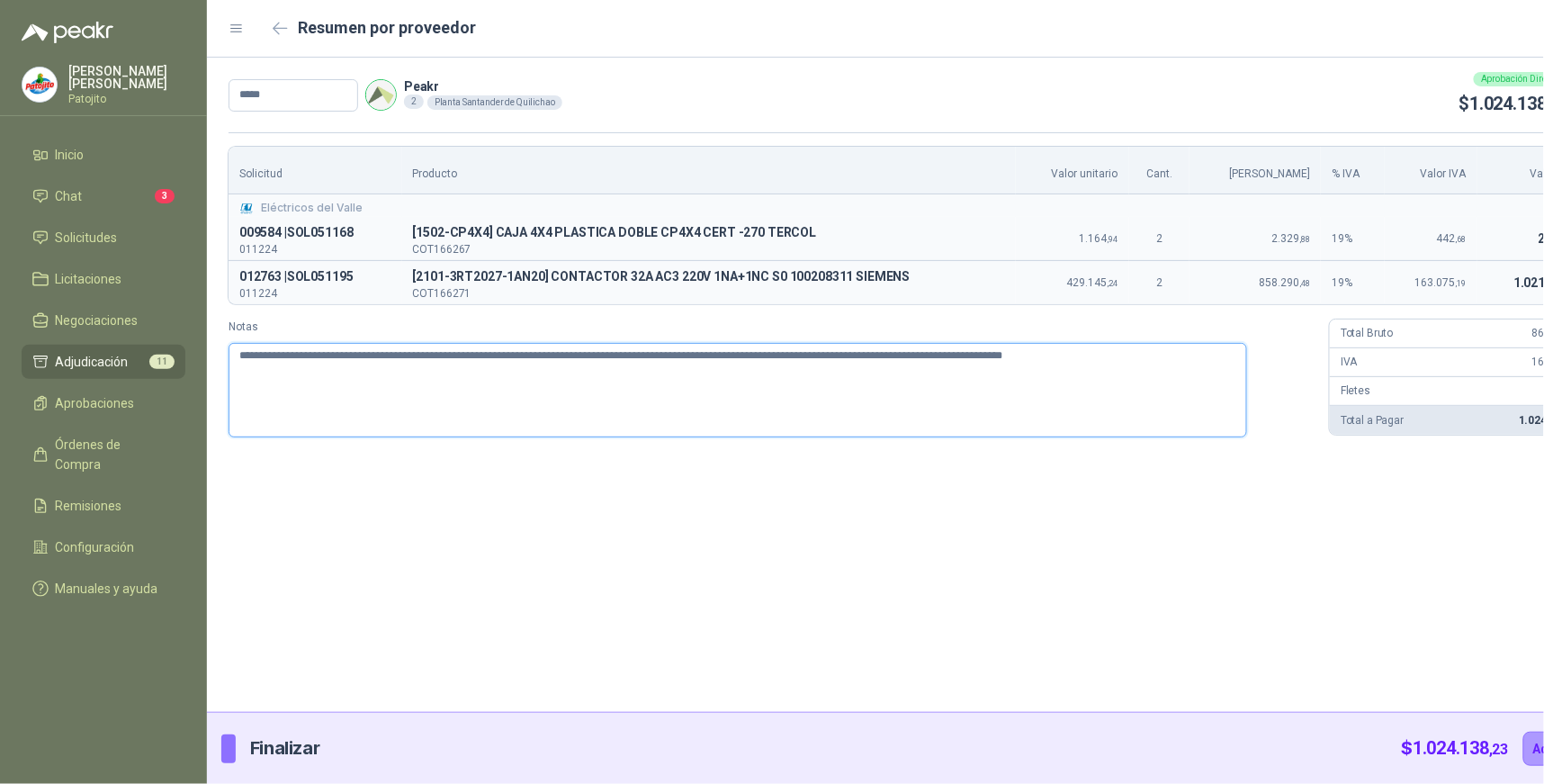
click at [391, 354] on textarea "**********" at bounding box center [738, 389] width 1019 height 94
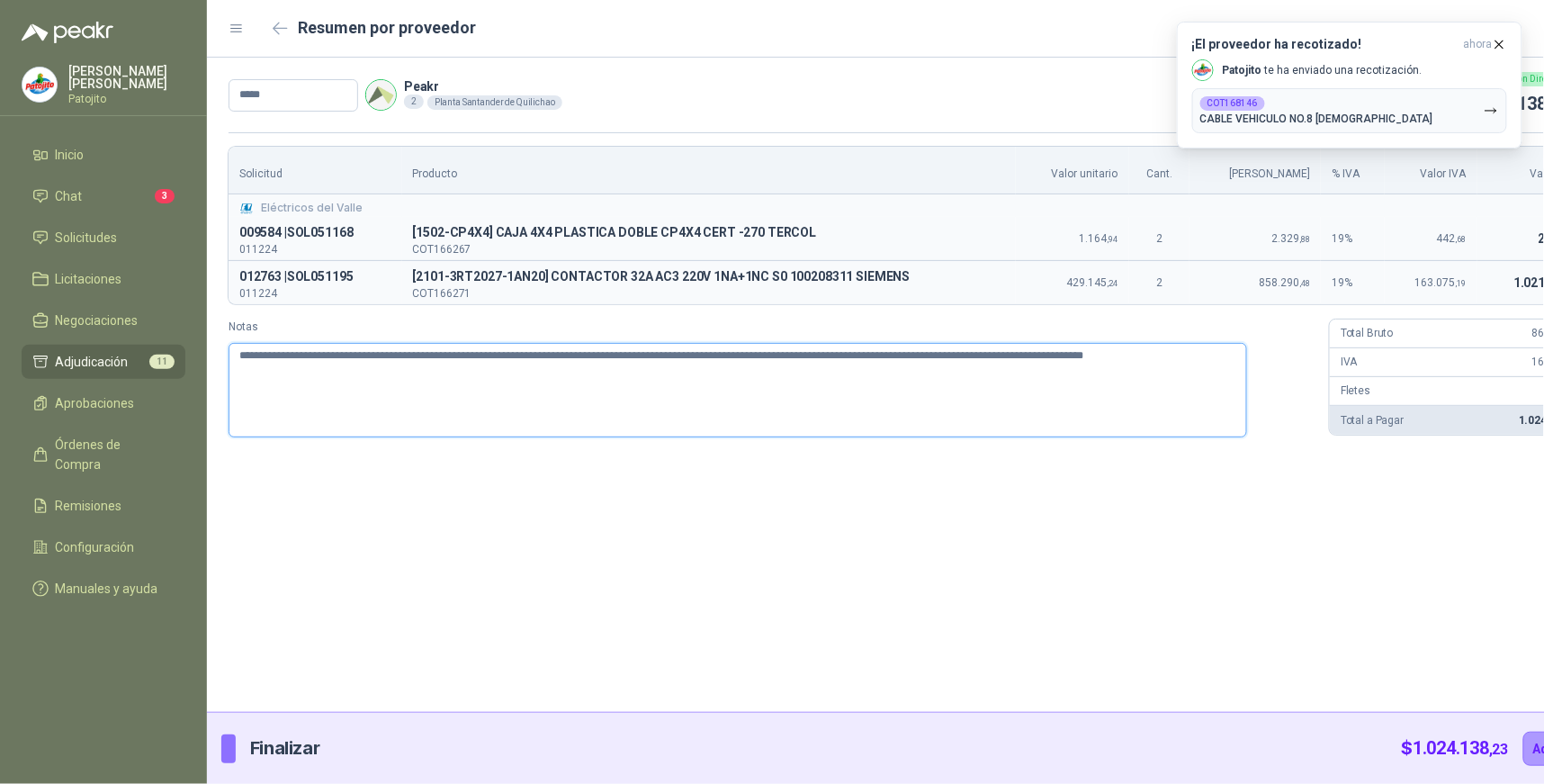
click at [425, 385] on textarea "**********" at bounding box center [738, 389] width 1019 height 94
click at [1524, 744] on button "Adjudicar" at bounding box center [1563, 749] width 78 height 34
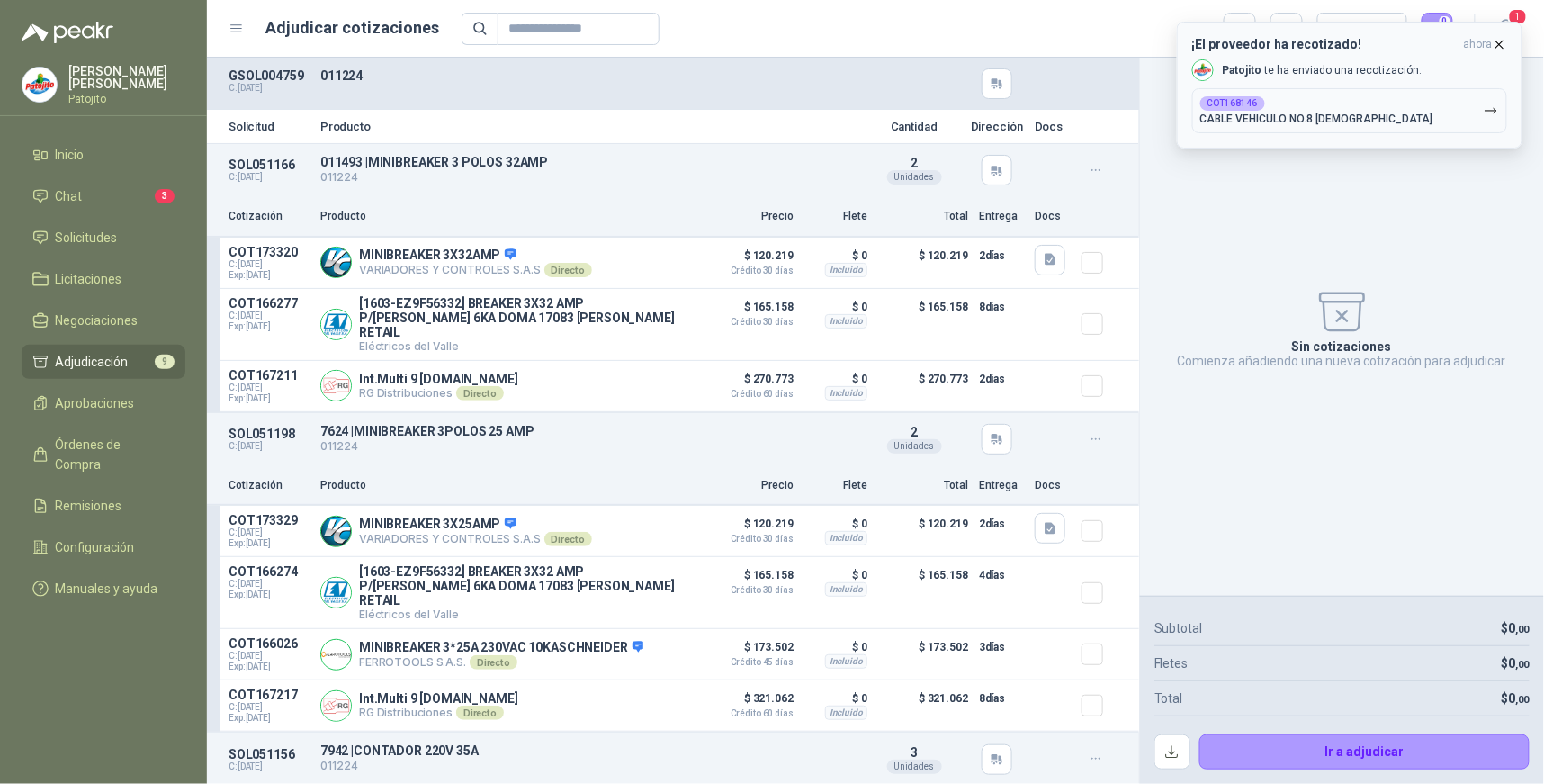
click at [1315, 111] on div "COT168146 CABLE VEHICULO NO.8 [DEMOGRAPHIC_DATA]" at bounding box center [1317, 110] width 233 height 29
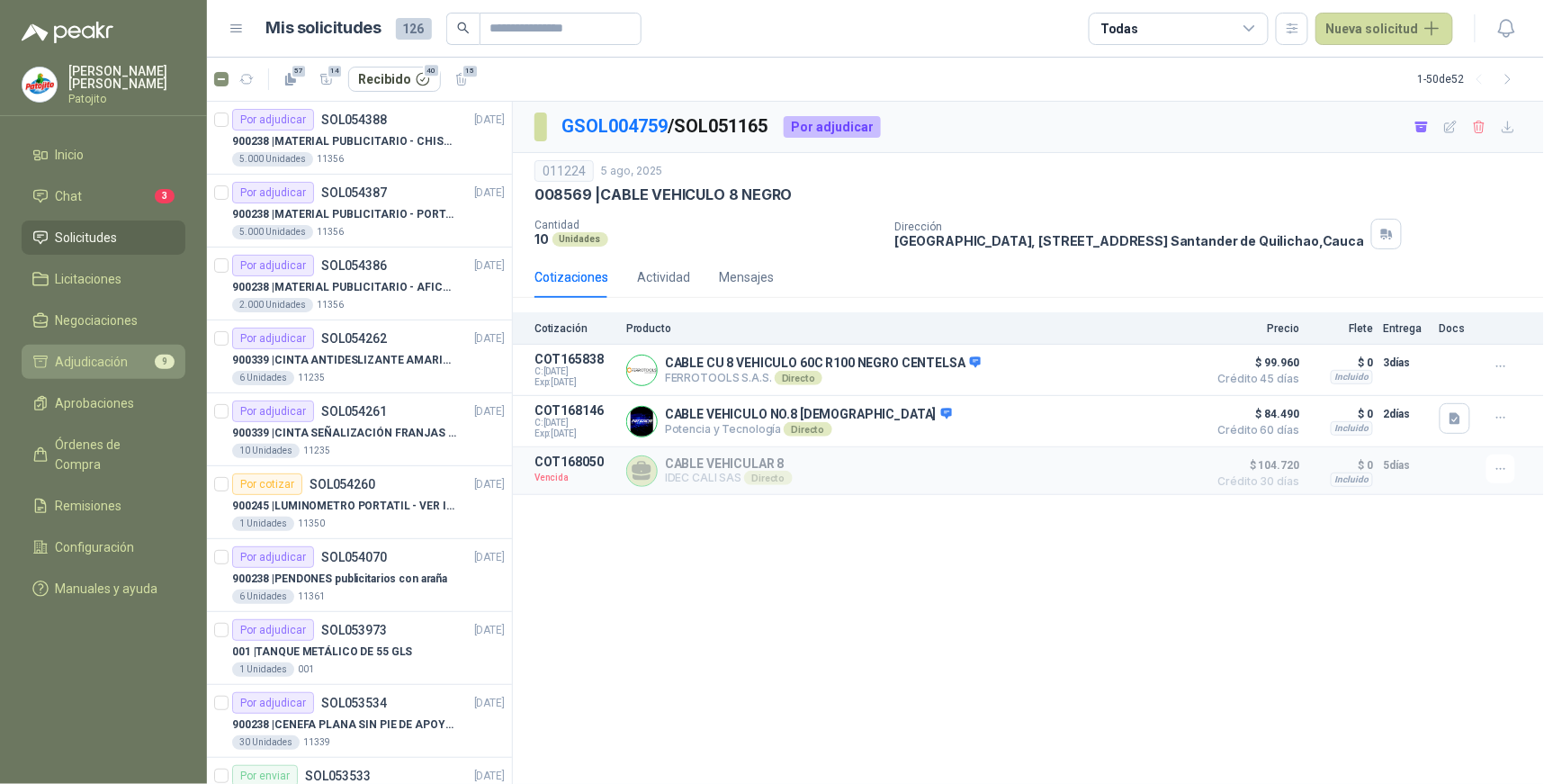
click at [115, 358] on span "Adjudicación" at bounding box center [92, 361] width 73 height 20
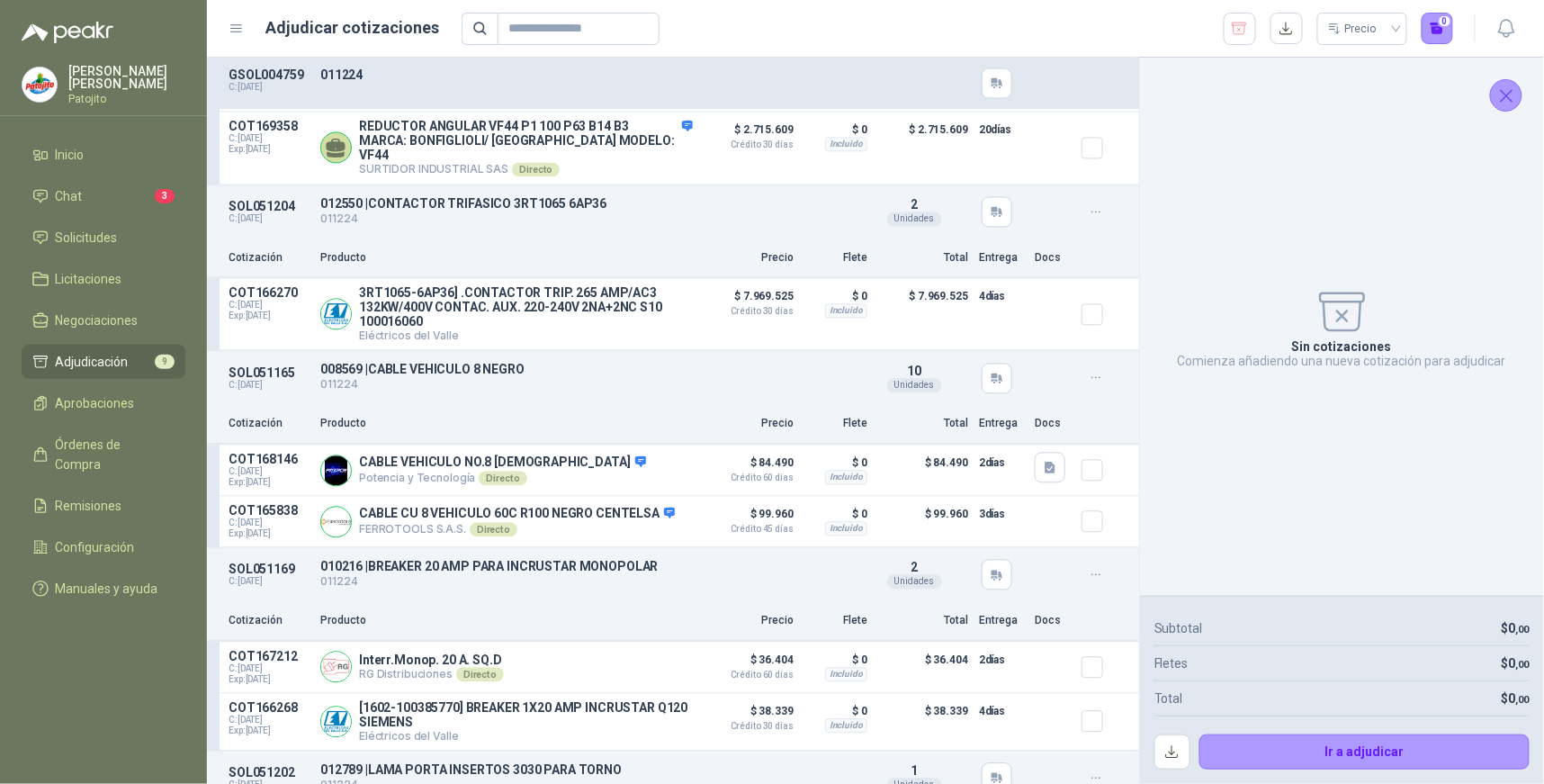
scroll to position [1199, 0]
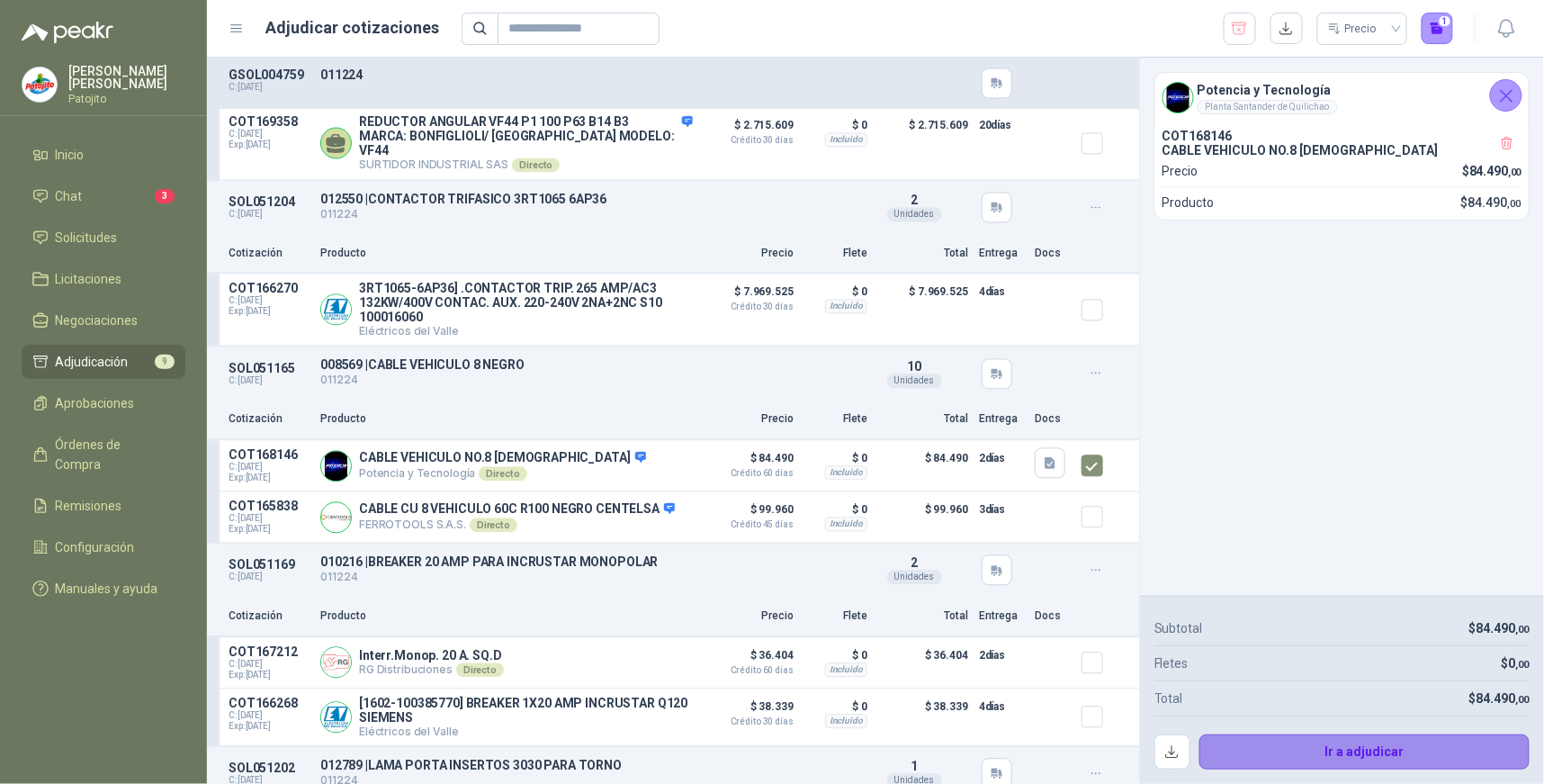
click at [1320, 756] on button "Ir a adjudicar" at bounding box center [1365, 752] width 332 height 36
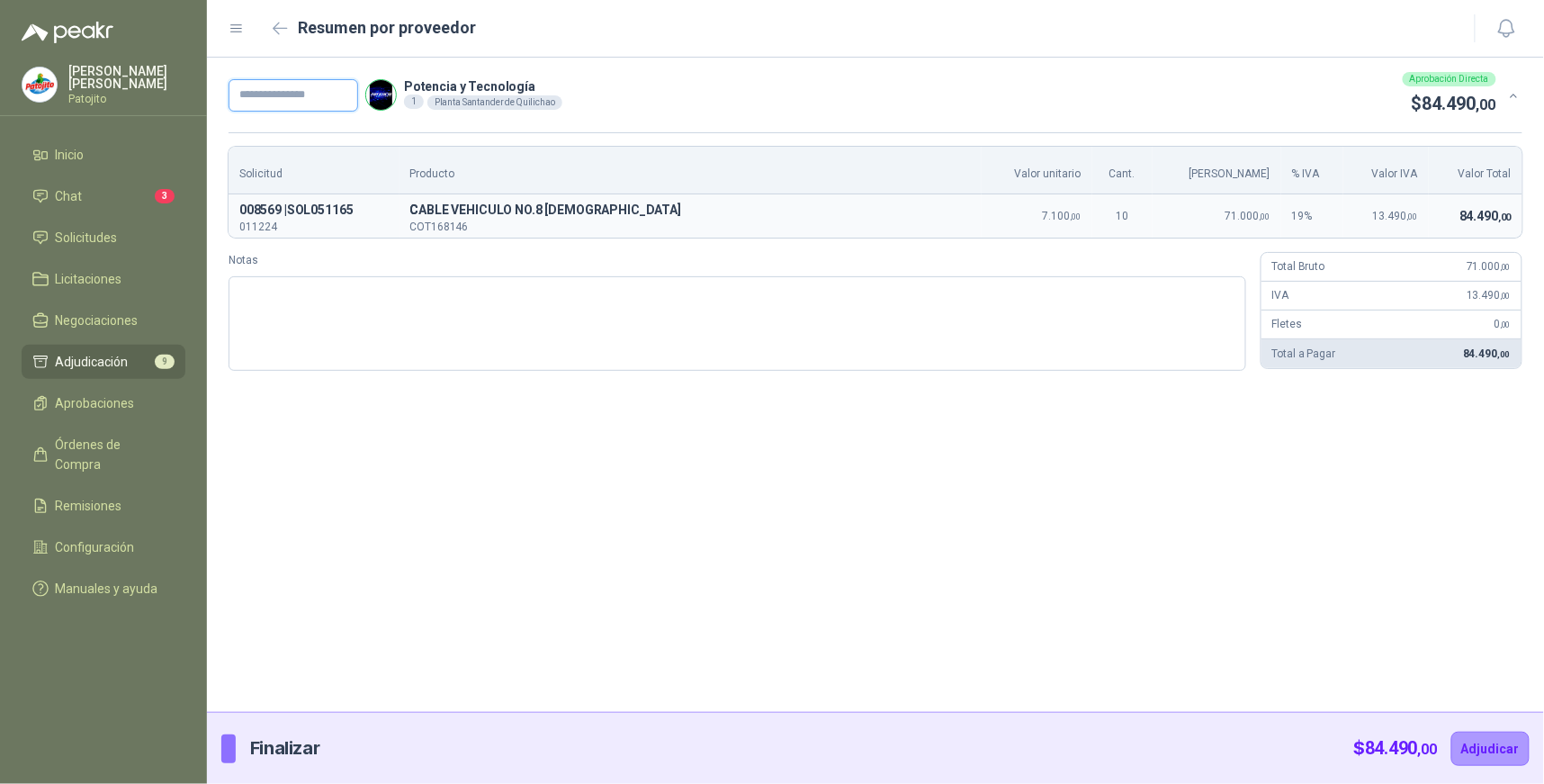
click at [267, 90] on input "text" at bounding box center [292, 95] width 129 height 33
click at [288, 288] on textarea "Notas" at bounding box center [737, 323] width 1018 height 94
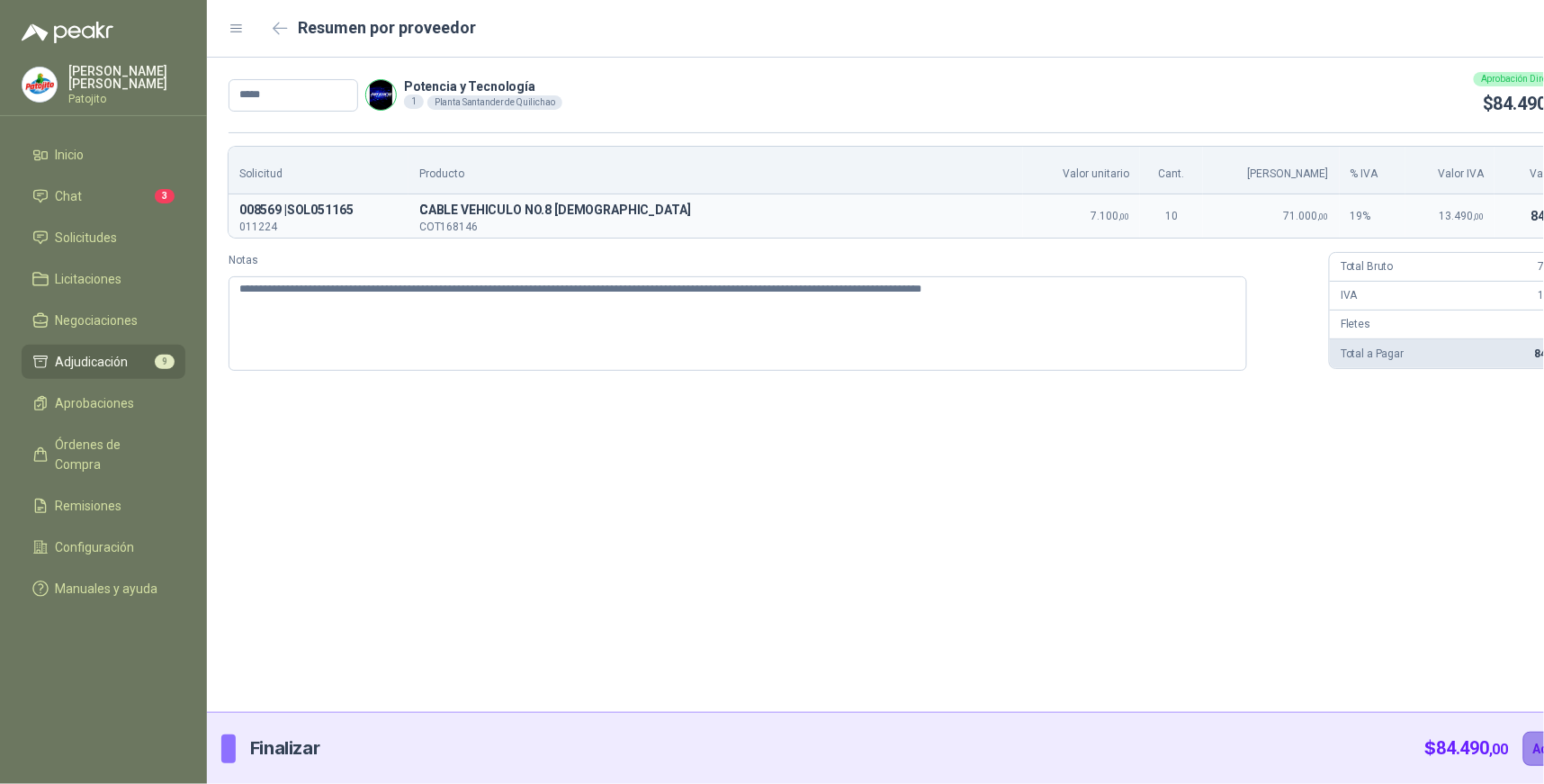
click at [1524, 744] on button "Adjudicar" at bounding box center [1563, 749] width 78 height 34
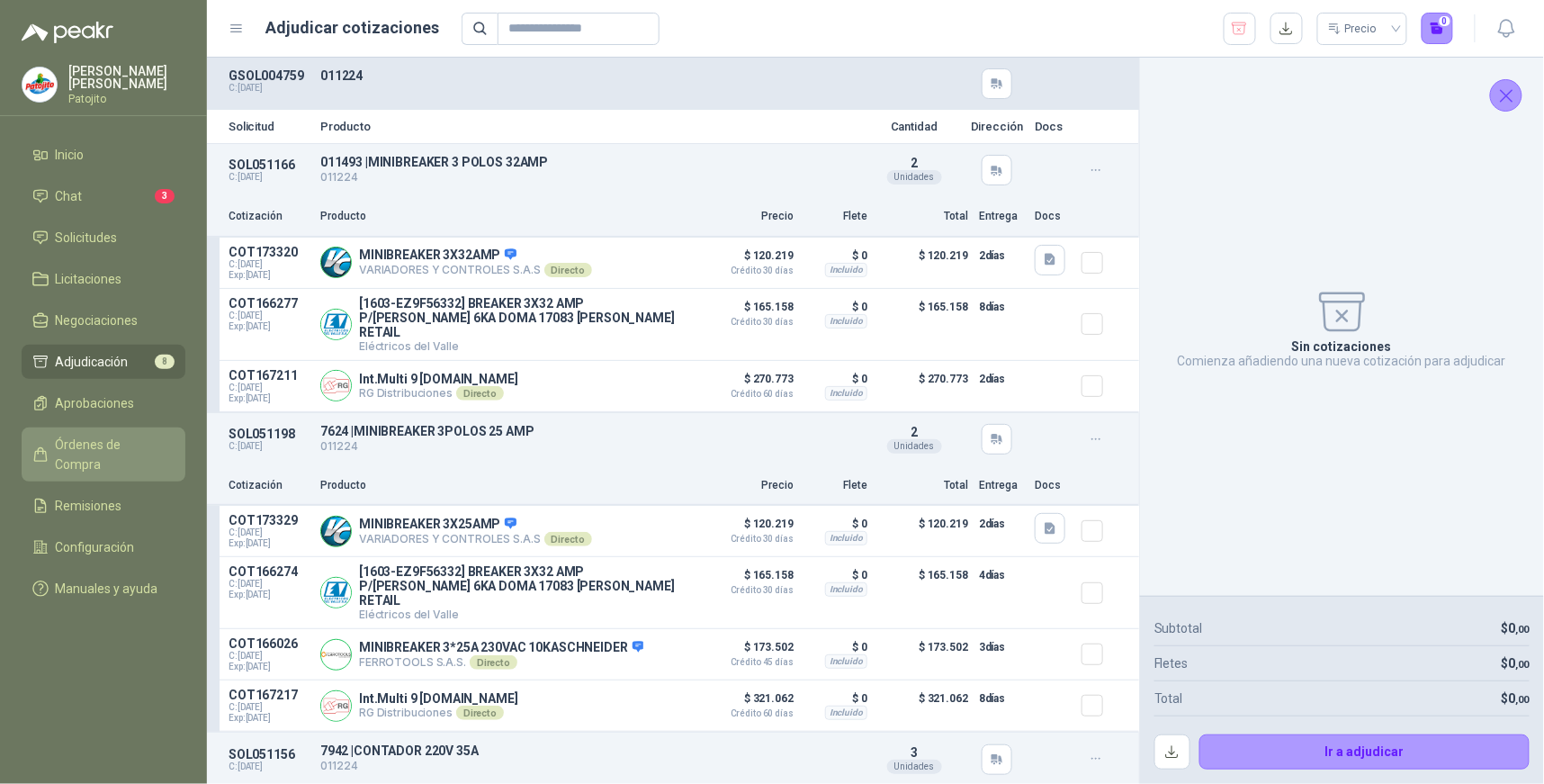
click at [133, 439] on span "Órdenes de Compra" at bounding box center [112, 454] width 113 height 40
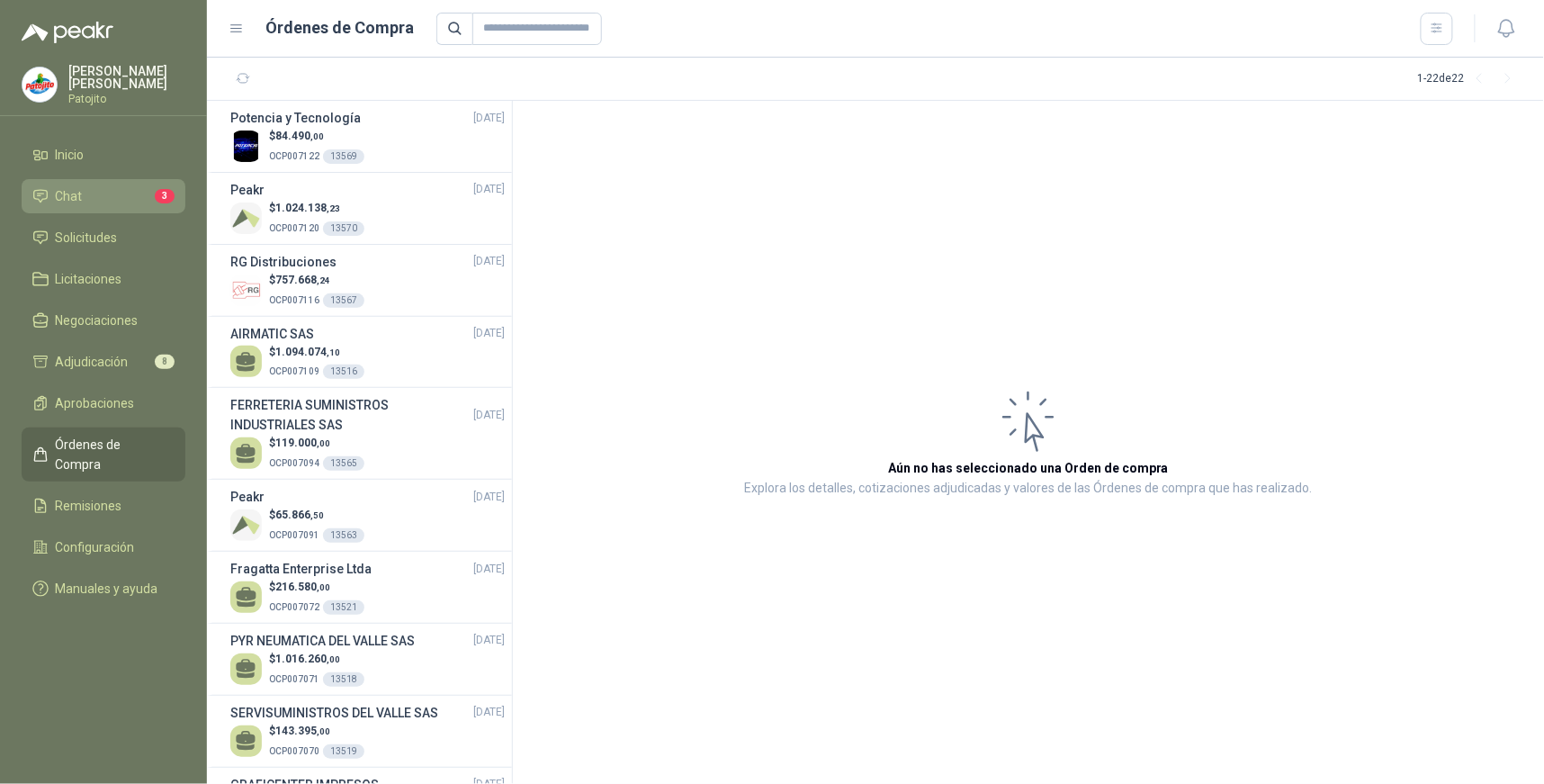
click at [97, 200] on li "Chat 3" at bounding box center [103, 196] width 142 height 20
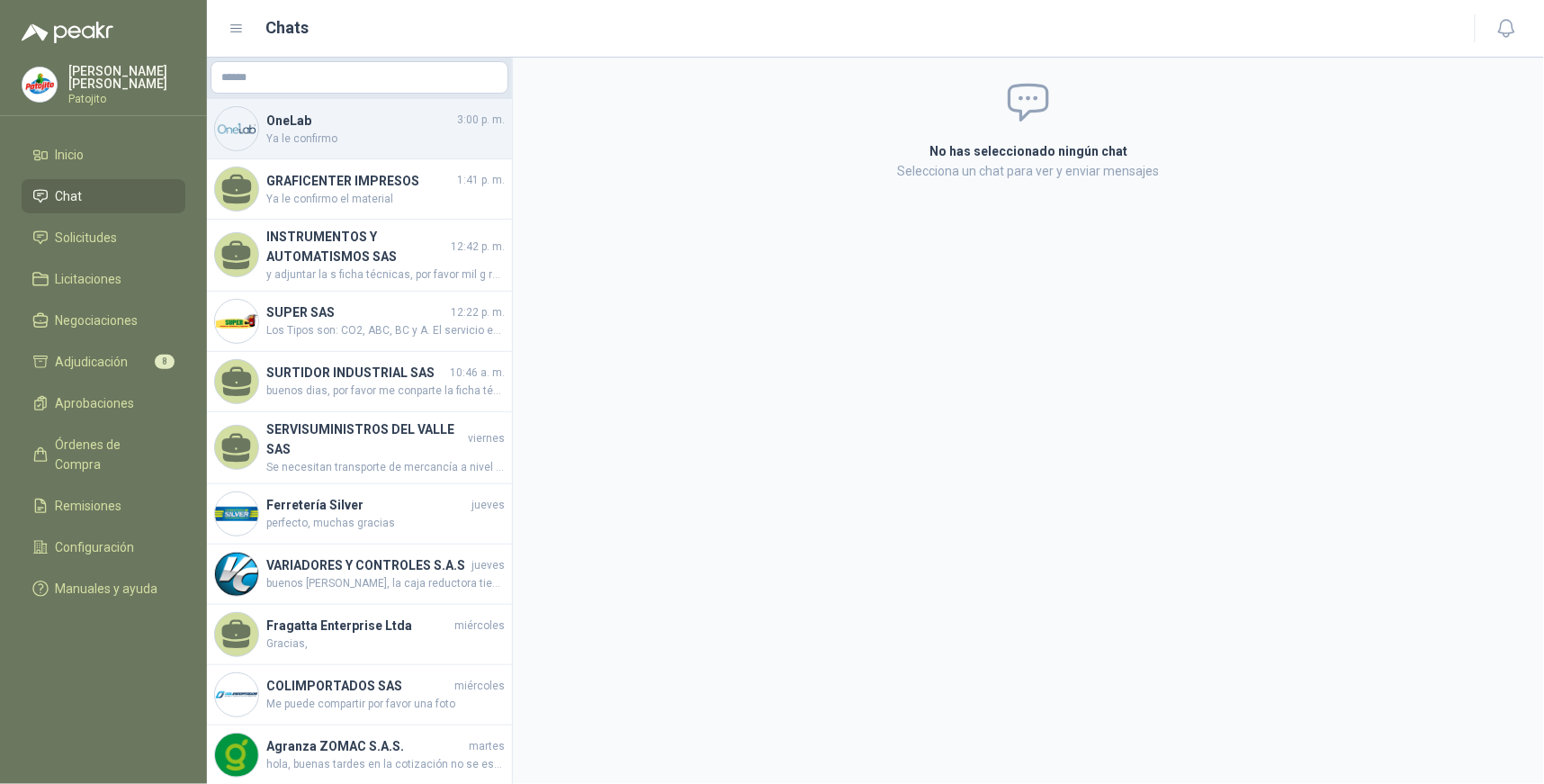
click at [391, 138] on span "Ya le confirmo" at bounding box center [386, 139] width 238 height 17
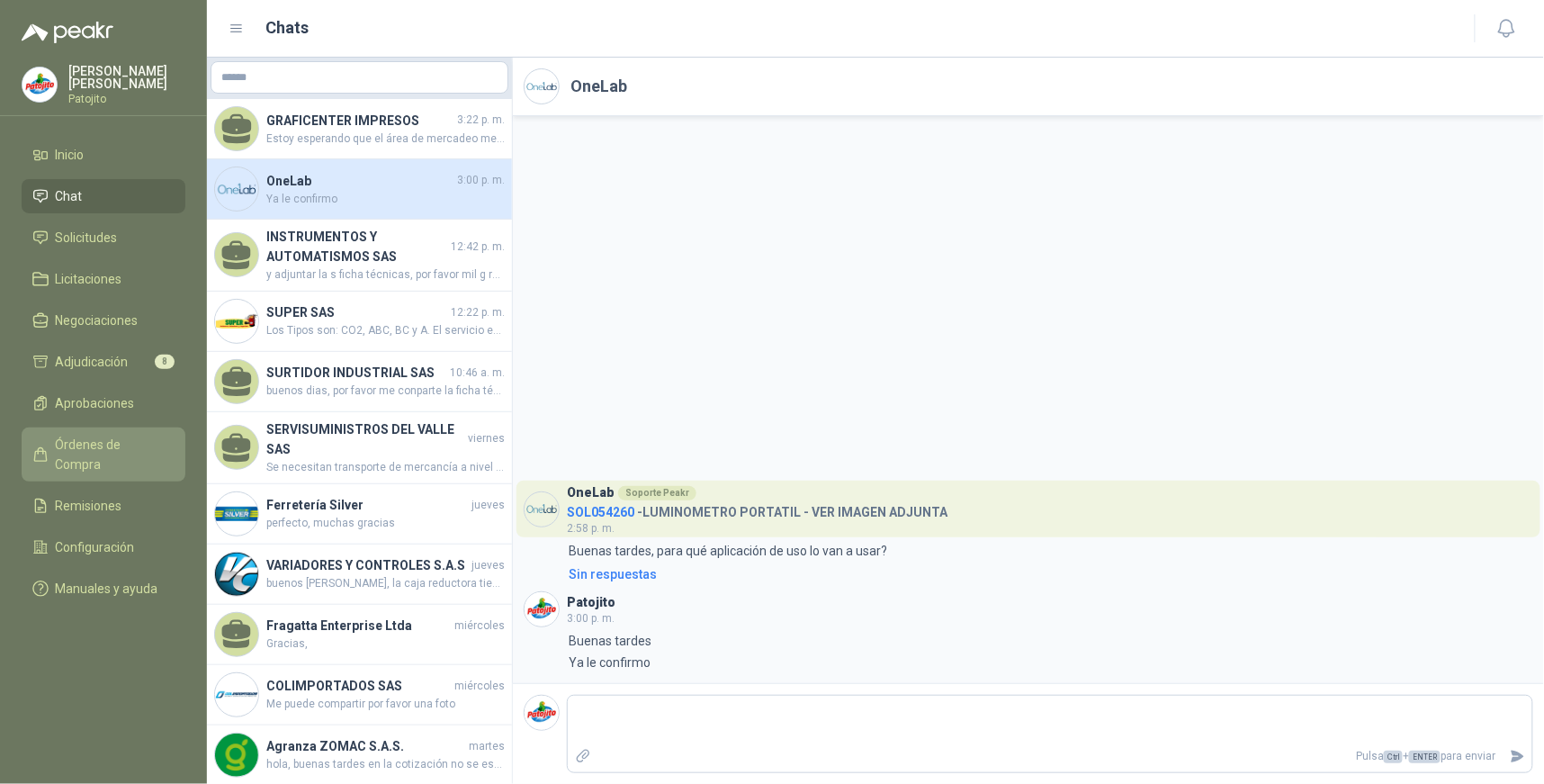
click at [163, 445] on span "Órdenes de Compra" at bounding box center [112, 454] width 113 height 40
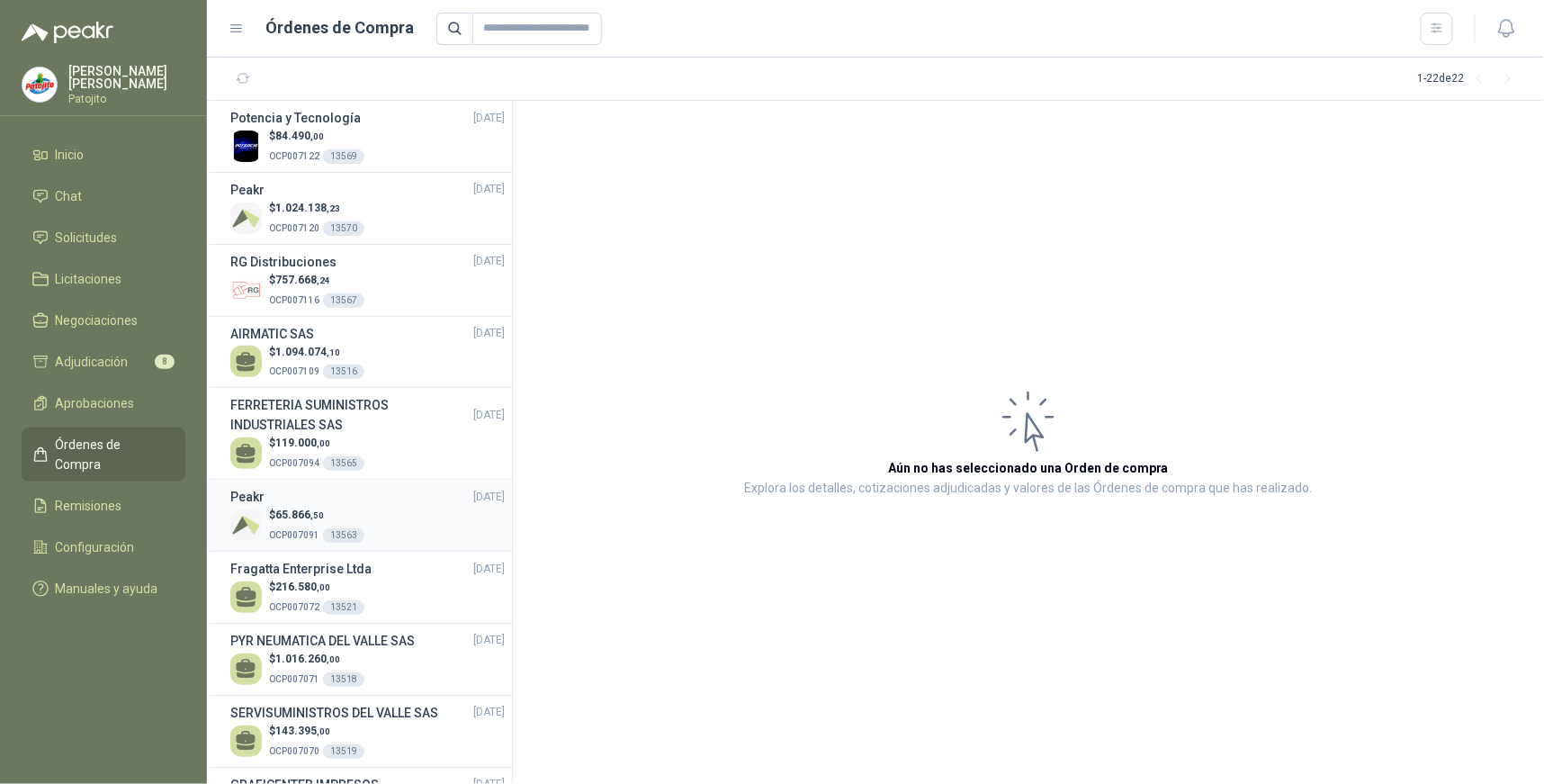
click at [391, 509] on div "$ 65.866 ,50 OCP007091 13563" at bounding box center [367, 525] width 275 height 37
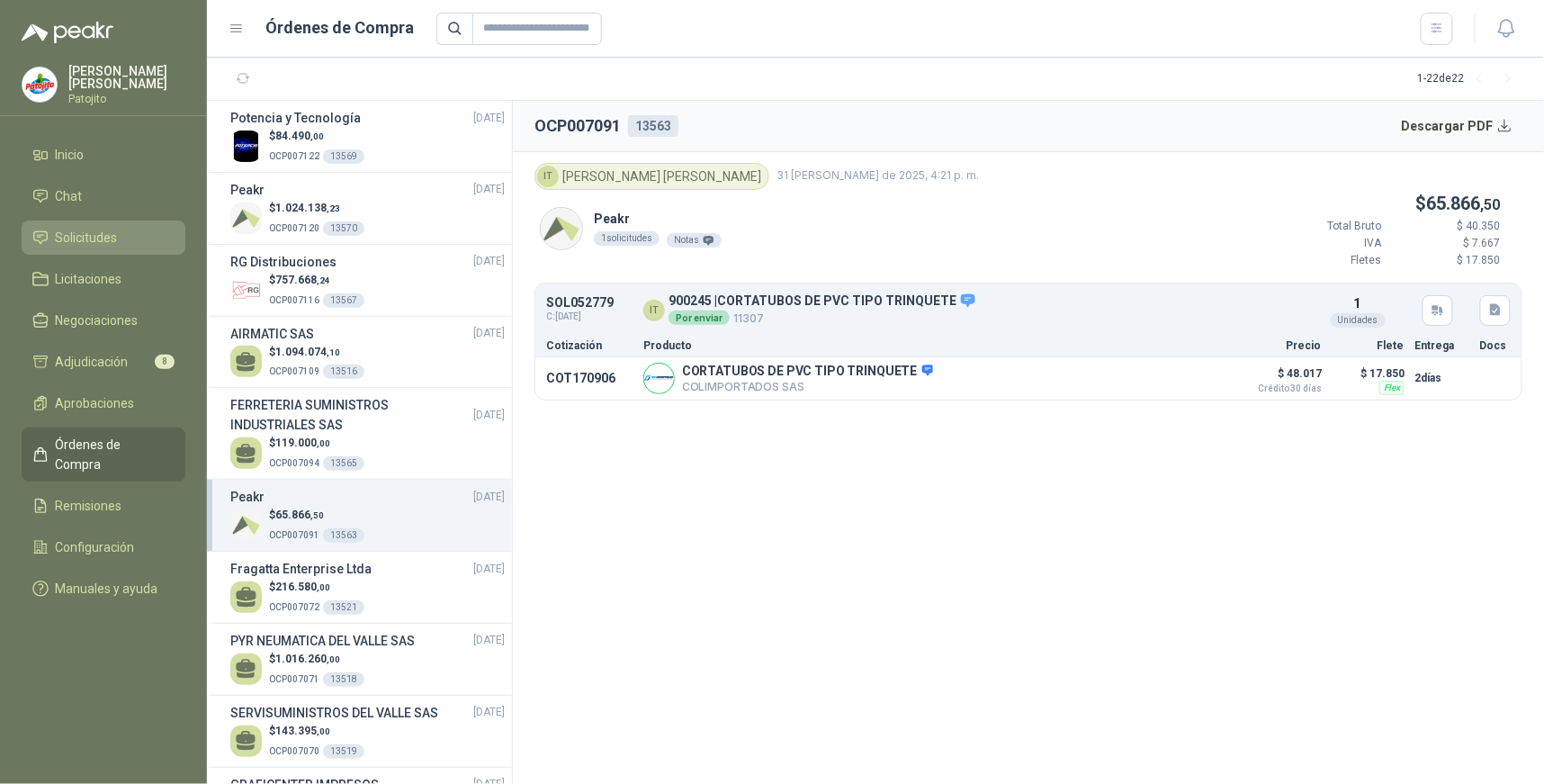
click at [144, 237] on li "Solicitudes" at bounding box center [103, 237] width 142 height 20
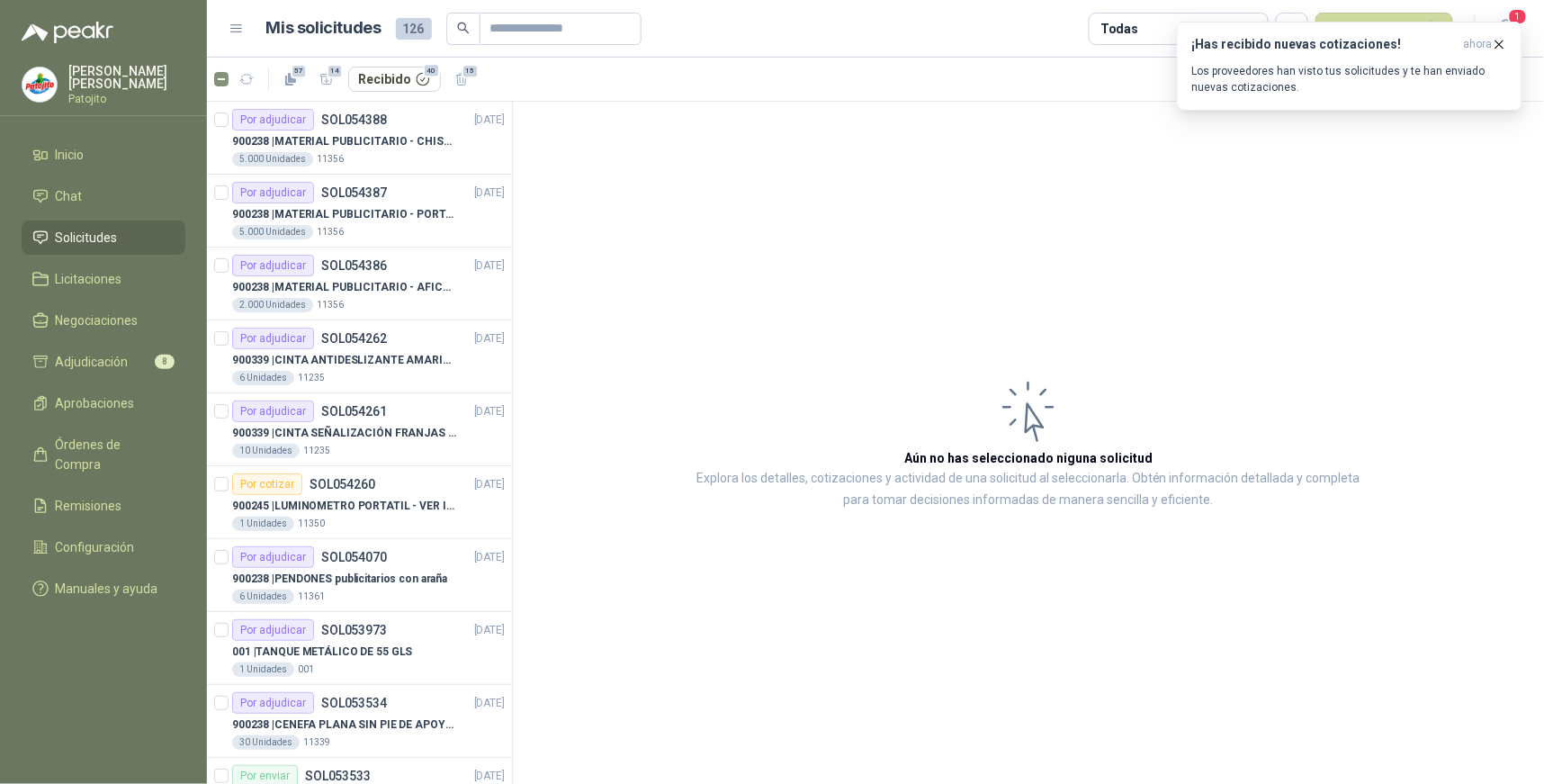
drag, startPoint x: 967, startPoint y: 160, endPoint x: 941, endPoint y: 184, distance: 35.4
click at [966, 160] on article "Aún no has seleccionado niguna solicitud Explora los detalles, cotizaciones y a…" at bounding box center [1028, 442] width 1031 height 683
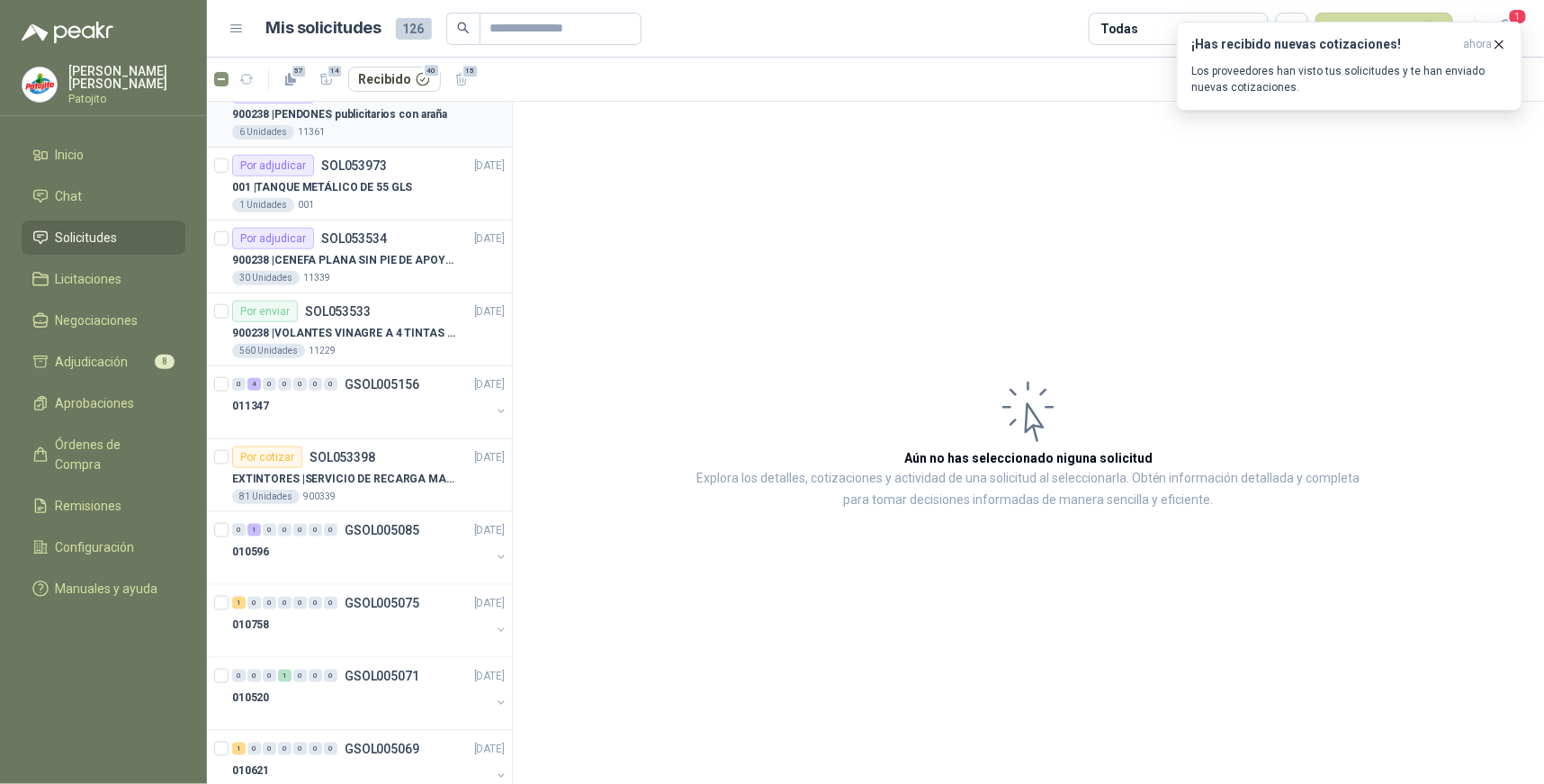
scroll to position [499, 0]
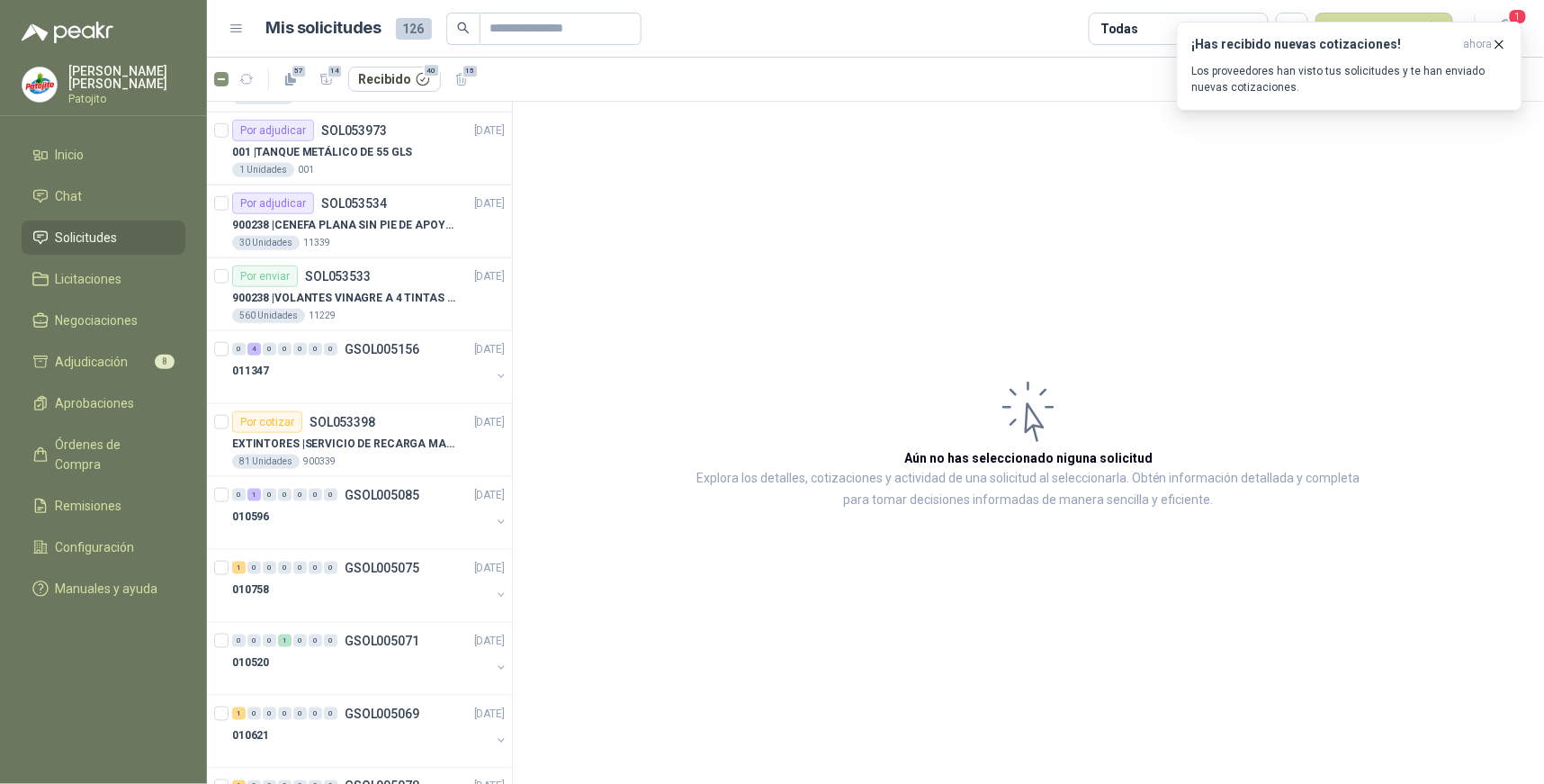
click at [127, 237] on li "Solicitudes" at bounding box center [103, 237] width 142 height 20
click at [129, 364] on li "Adjudicación 8" at bounding box center [103, 361] width 142 height 20
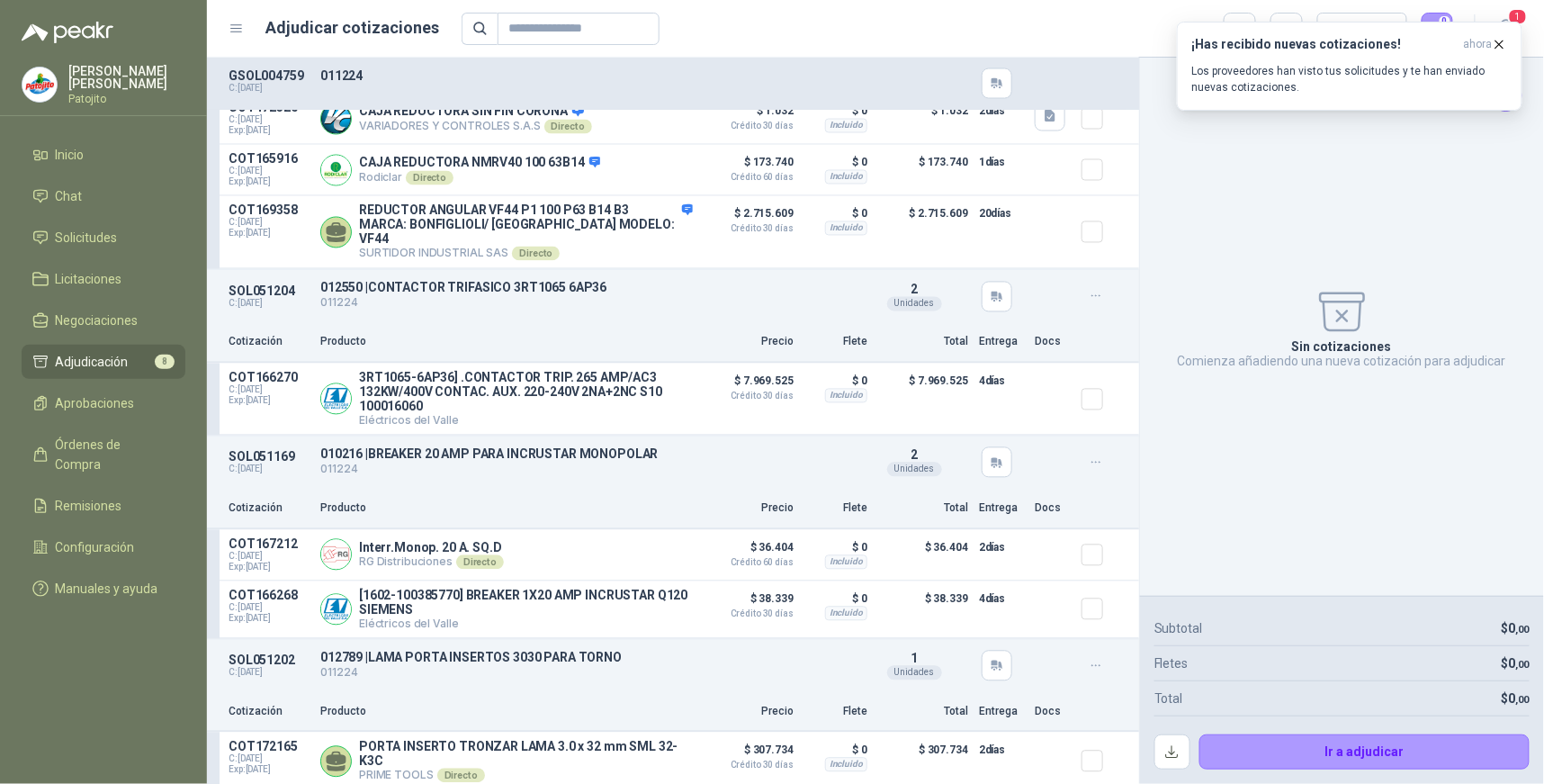
scroll to position [1110, 0]
drag, startPoint x: 141, startPoint y: 236, endPoint x: 141, endPoint y: 266, distance: 30.0
click at [141, 236] on li "Solicitudes" at bounding box center [103, 237] width 142 height 20
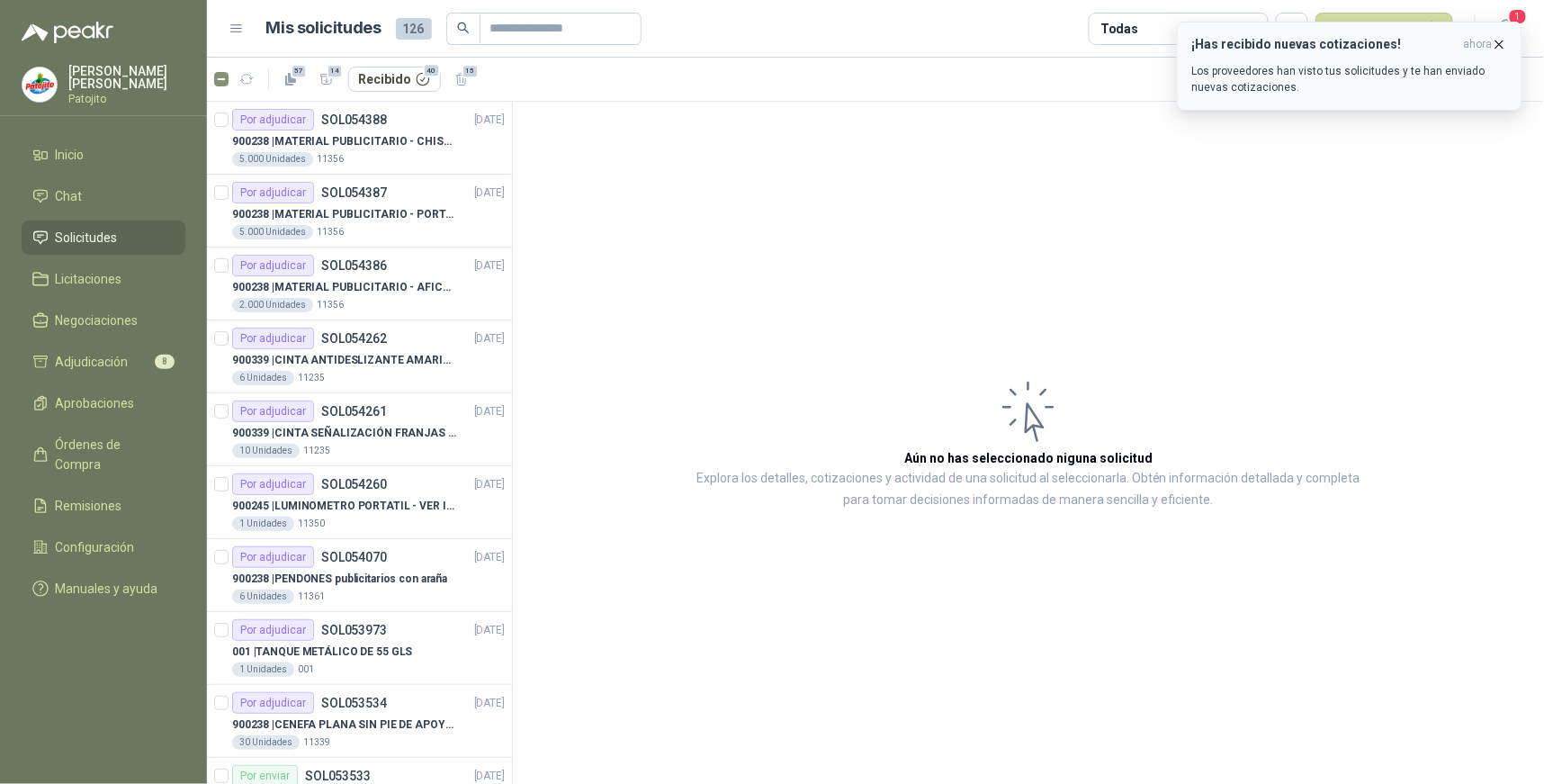
click at [1459, 69] on p "Los proveedores han visto tus solicitudes y te han enviado nuevas cotizaciones." at bounding box center [1349, 79] width 315 height 33
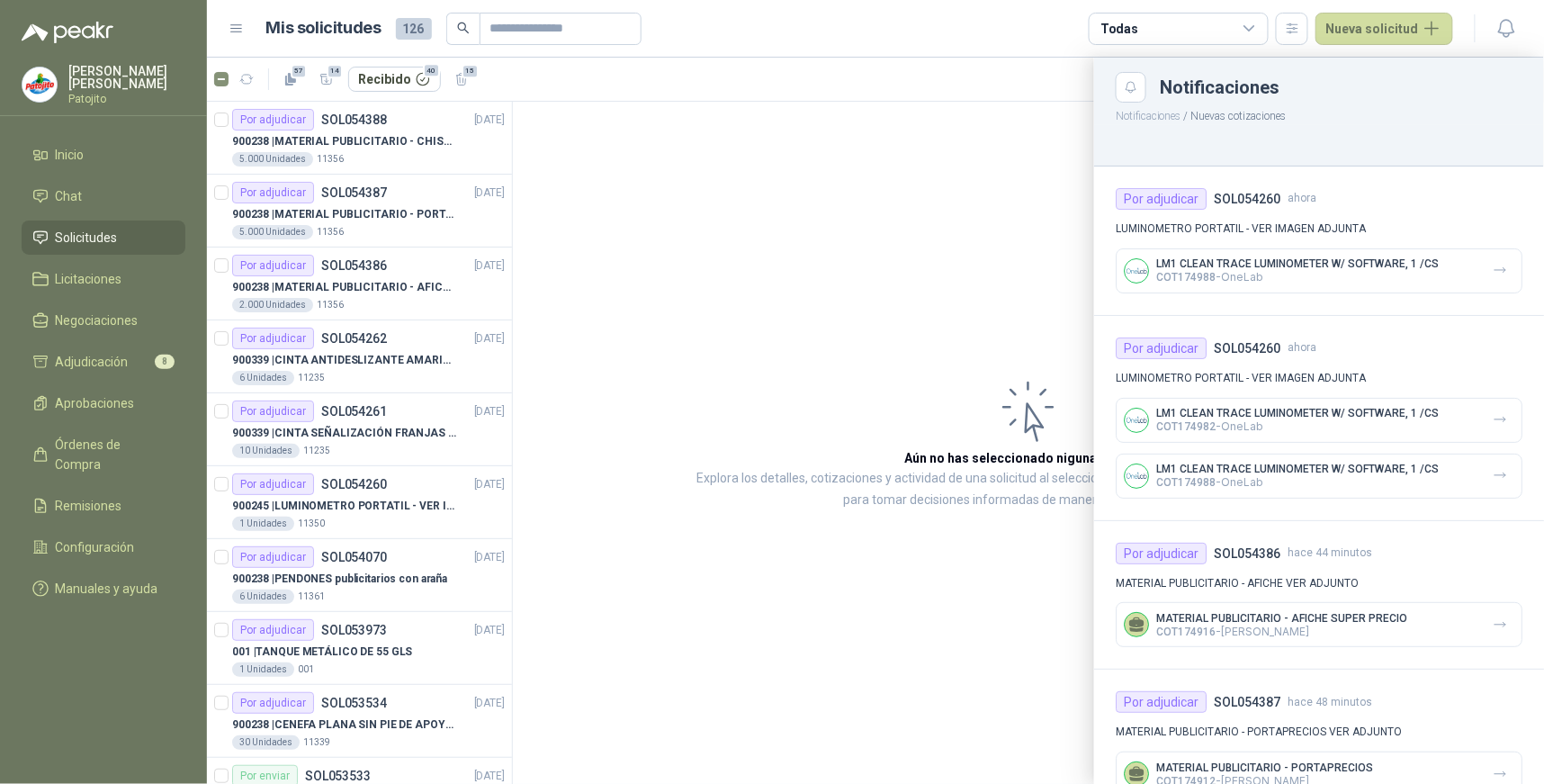
click at [847, 280] on div at bounding box center [875, 421] width 1337 height 726
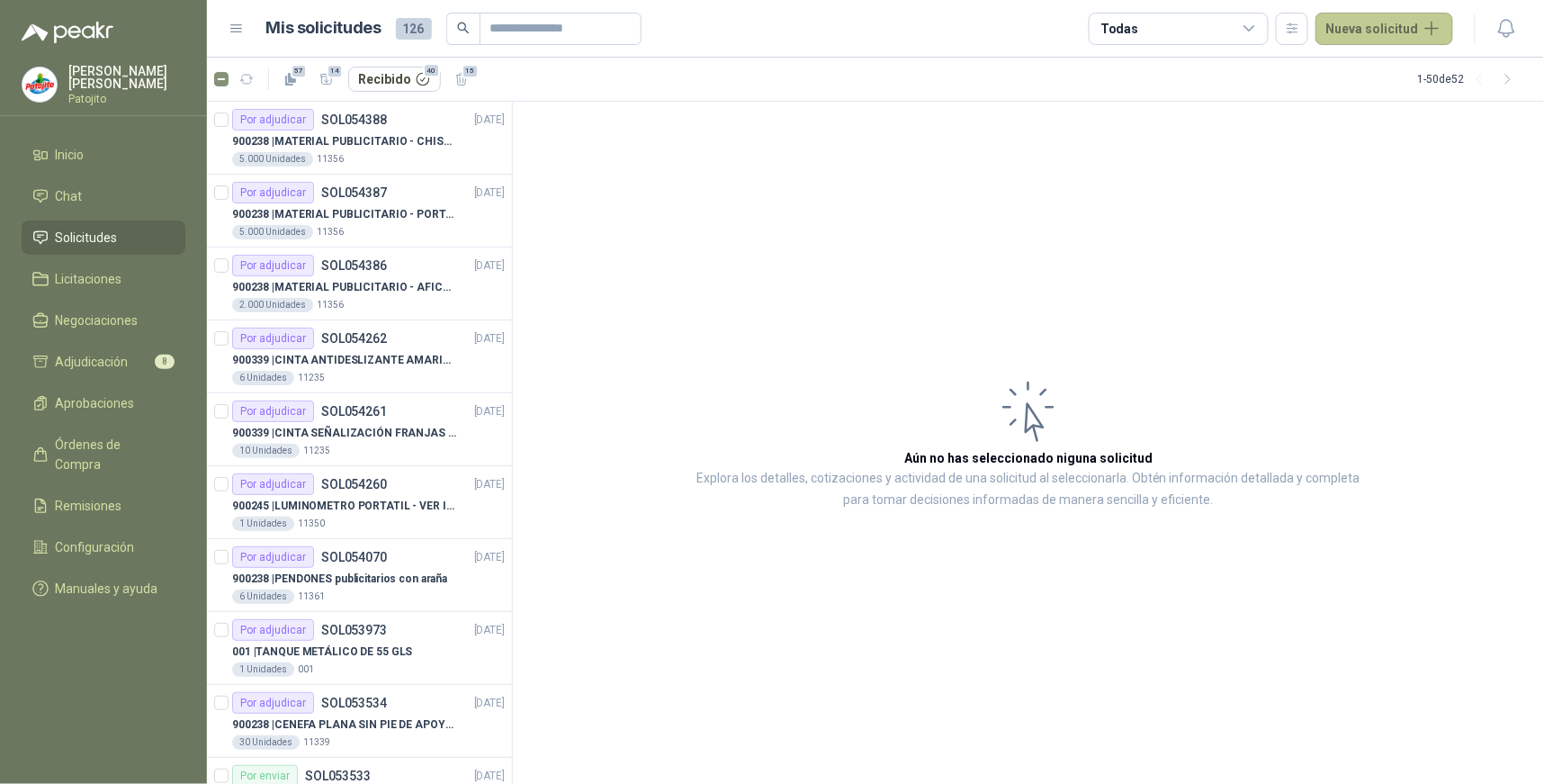
click at [1370, 29] on button "Nueva solicitud" at bounding box center [1385, 29] width 138 height 33
click at [1278, 145] on article "Aún no has seleccionado niguna solicitud Explora los detalles, cotizaciones y a…" at bounding box center [1028, 442] width 1031 height 683
click at [1249, 19] on div "Todas" at bounding box center [1178, 29] width 180 height 33
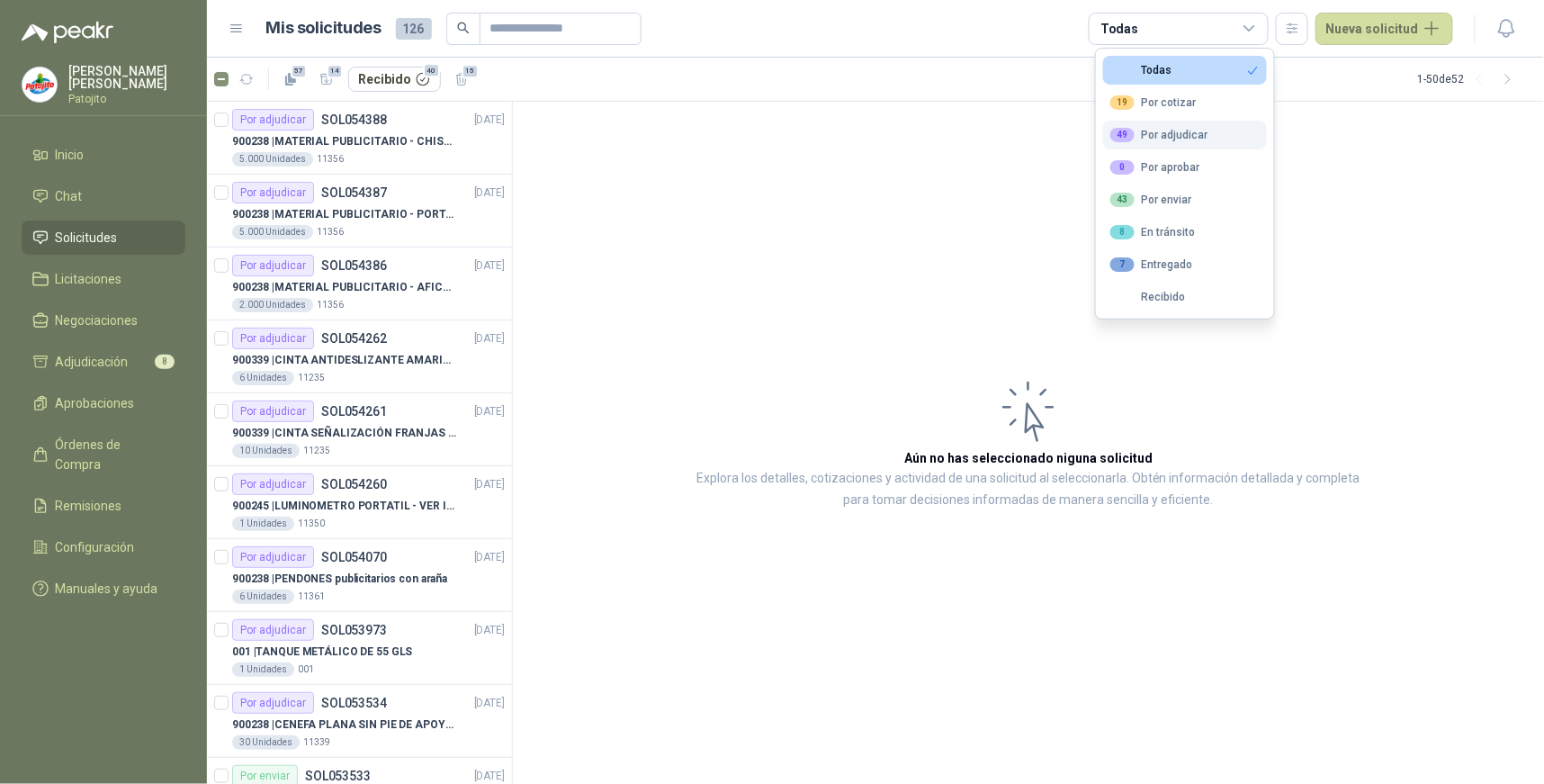
click at [1220, 128] on button "49 Por adjudicar" at bounding box center [1185, 134] width 164 height 29
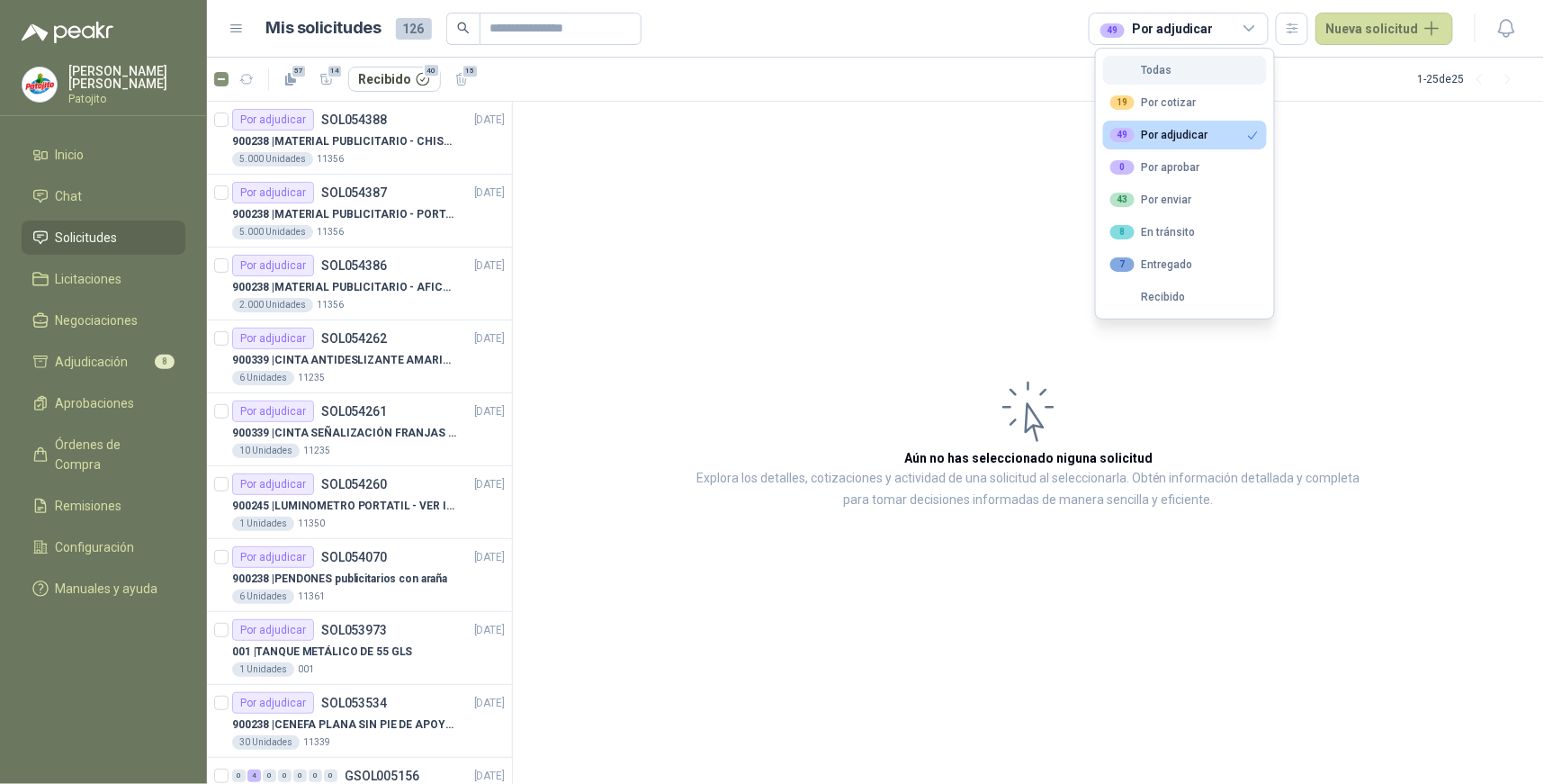
click at [1206, 68] on button "Todas" at bounding box center [1185, 70] width 164 height 29
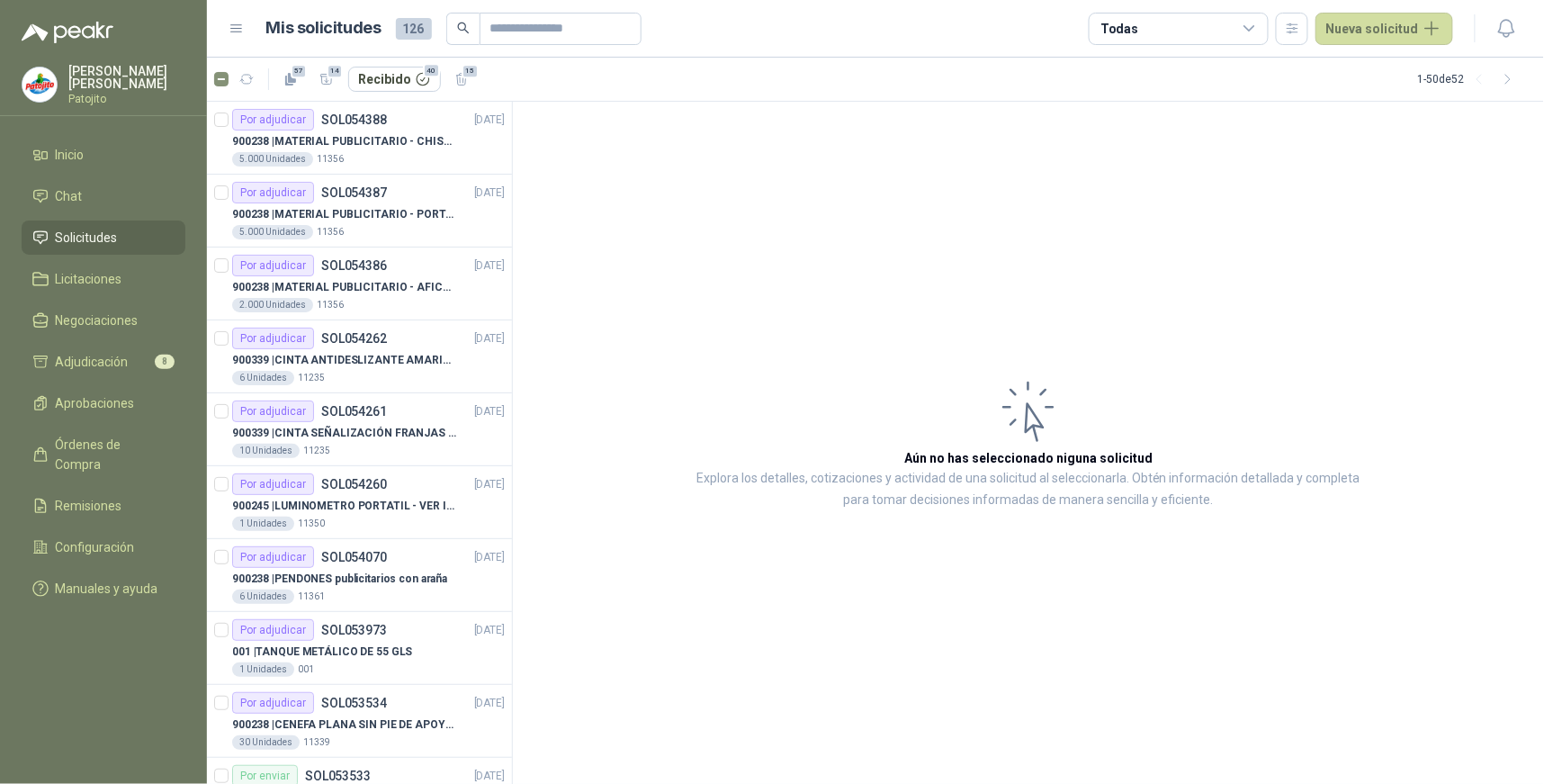
click at [115, 235] on span "Solicitudes" at bounding box center [87, 237] width 62 height 20
click at [389, 77] on button "Recibido 40" at bounding box center [395, 79] width 93 height 25
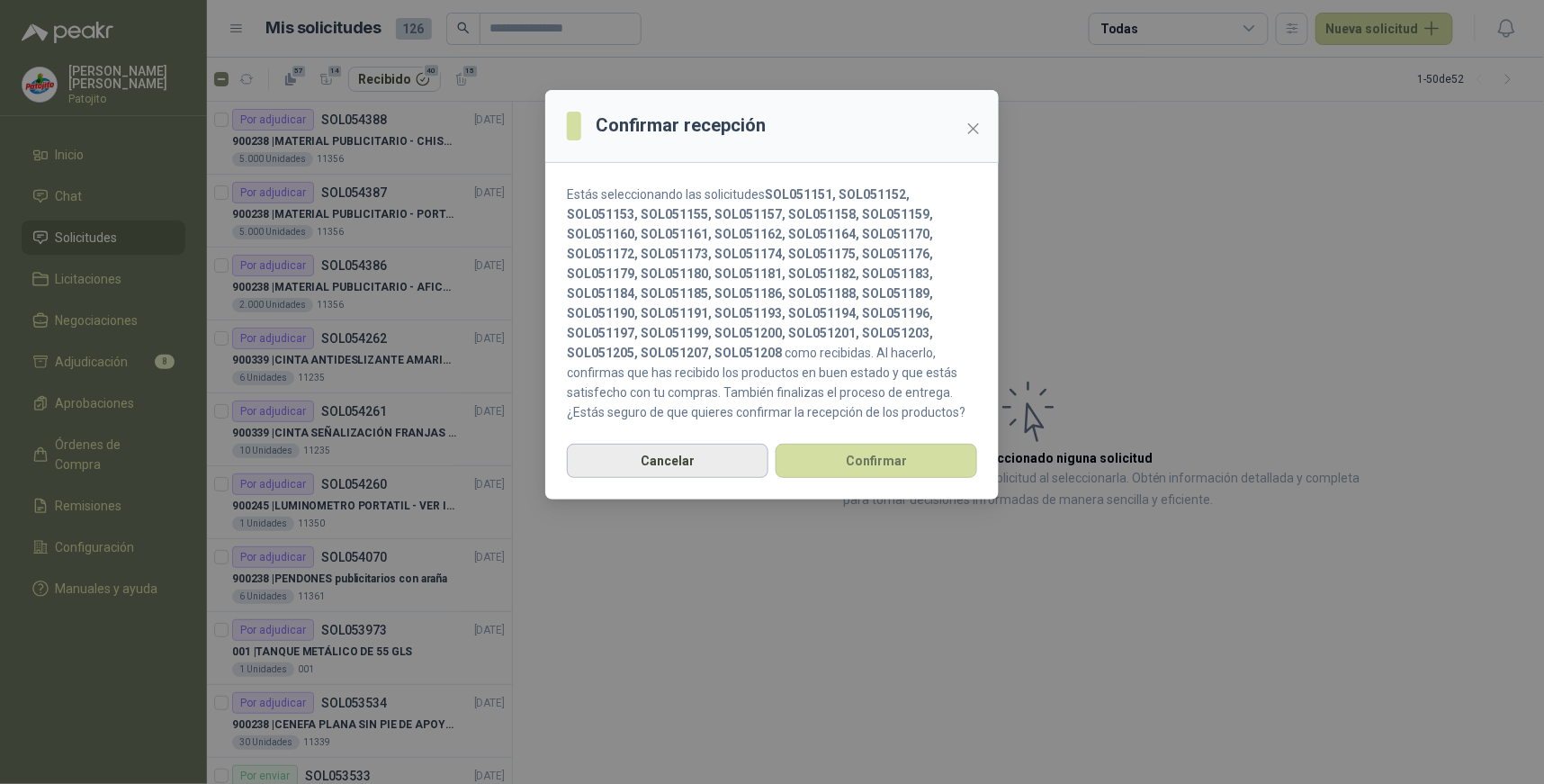
click at [676, 463] on button "Cancelar" at bounding box center [668, 460] width 201 height 34
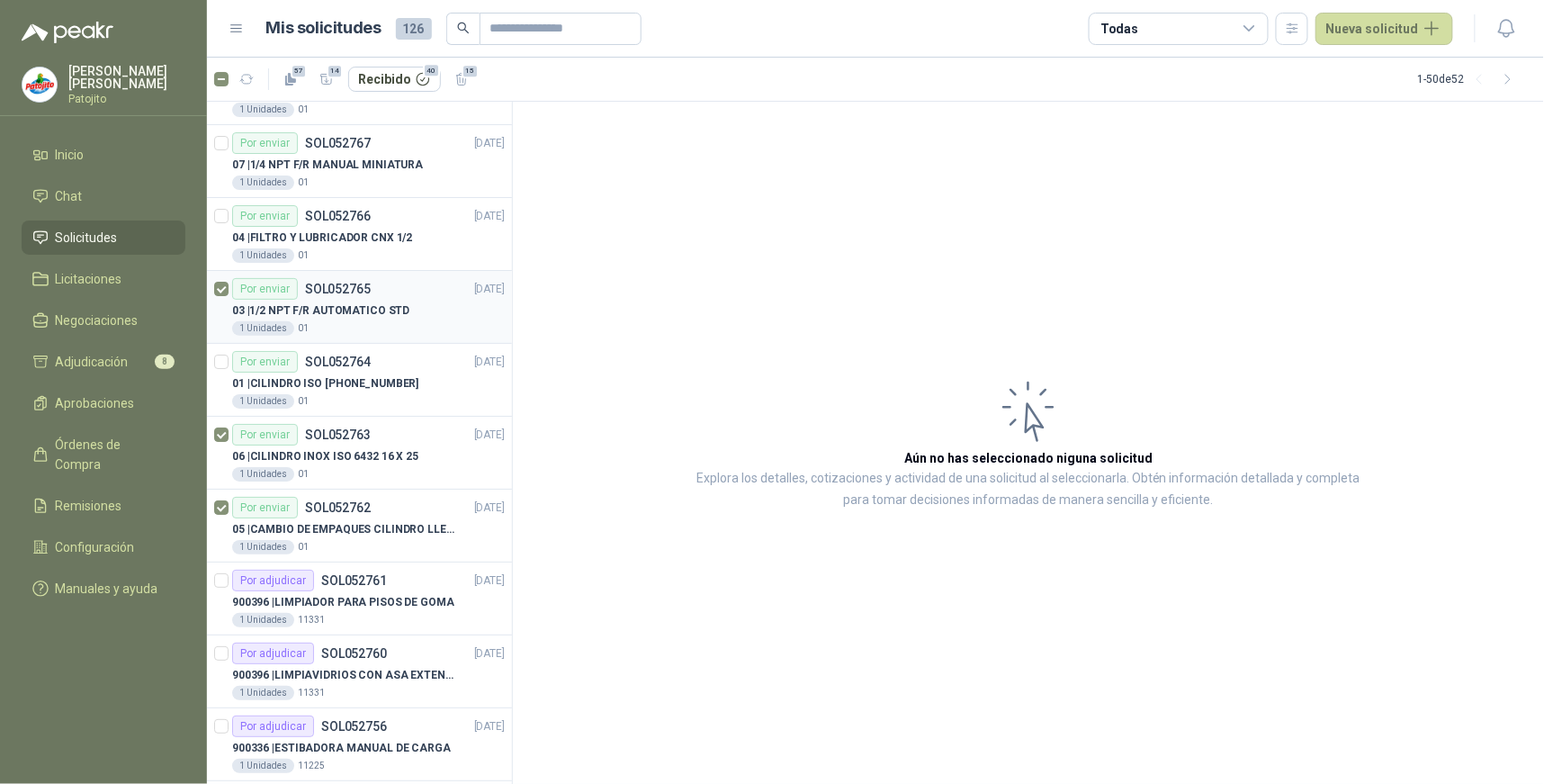
scroll to position [2199, 0]
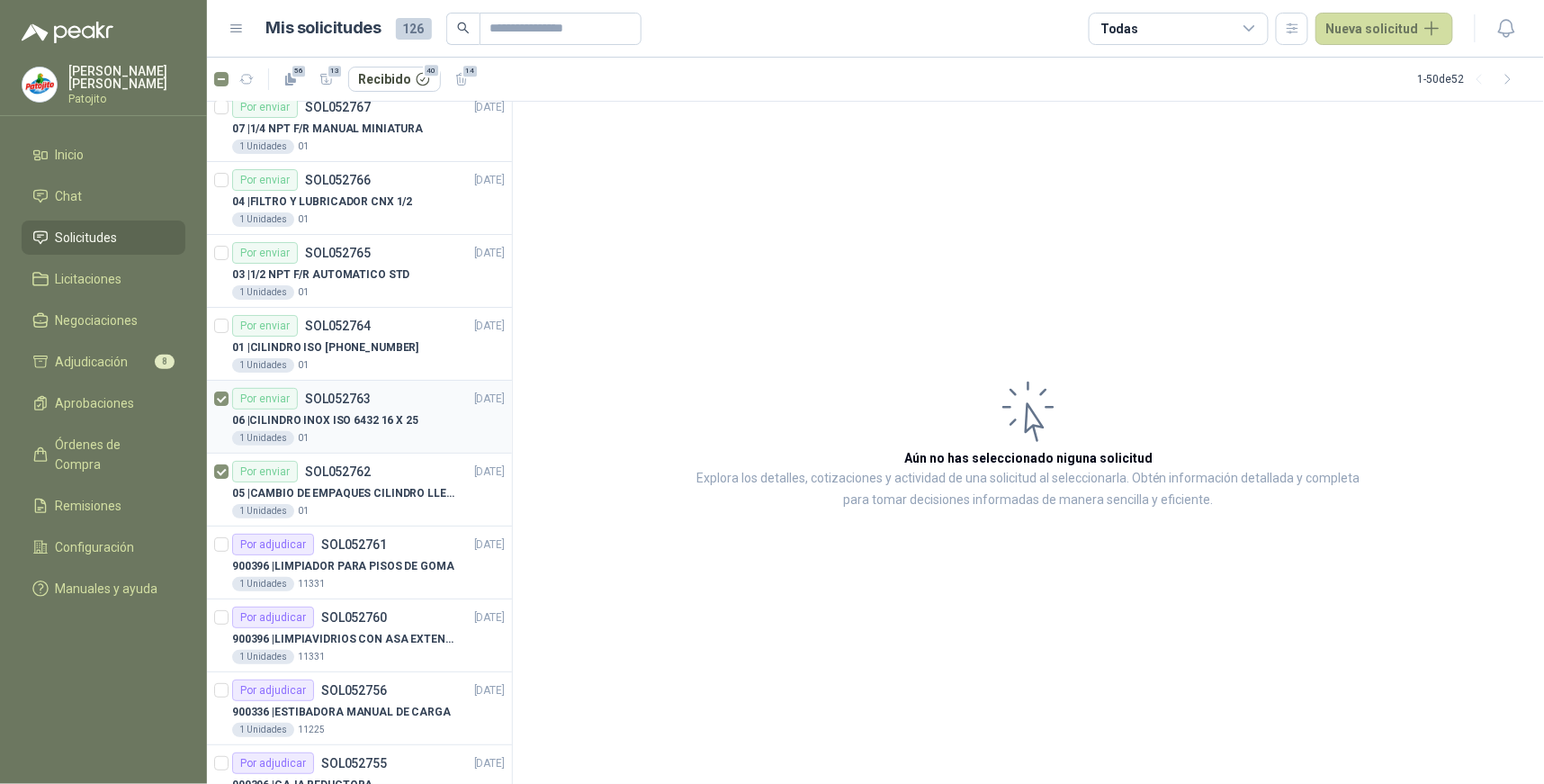
click at [214, 408] on div at bounding box center [221, 417] width 14 height 58
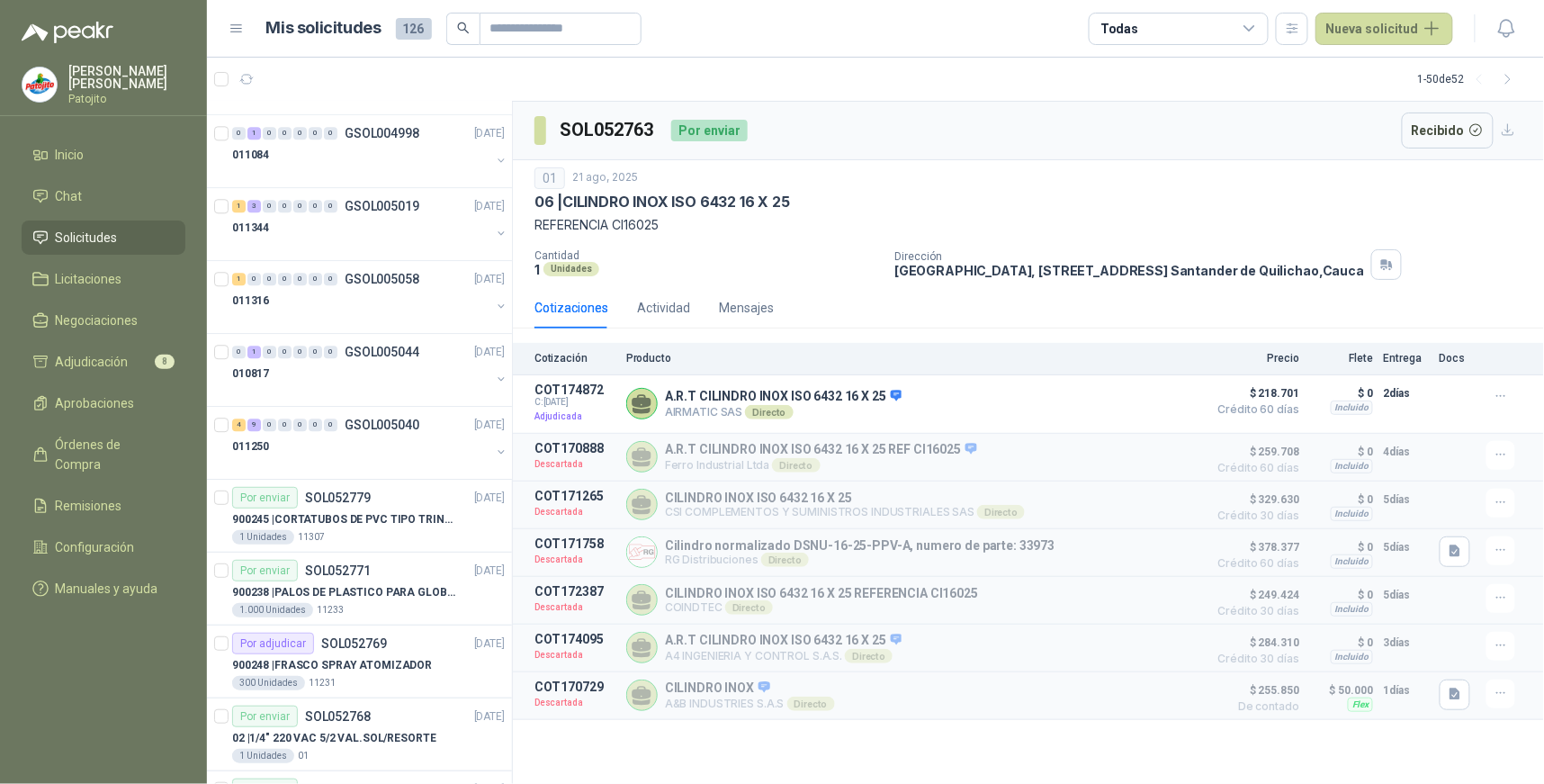
scroll to position [1489, 0]
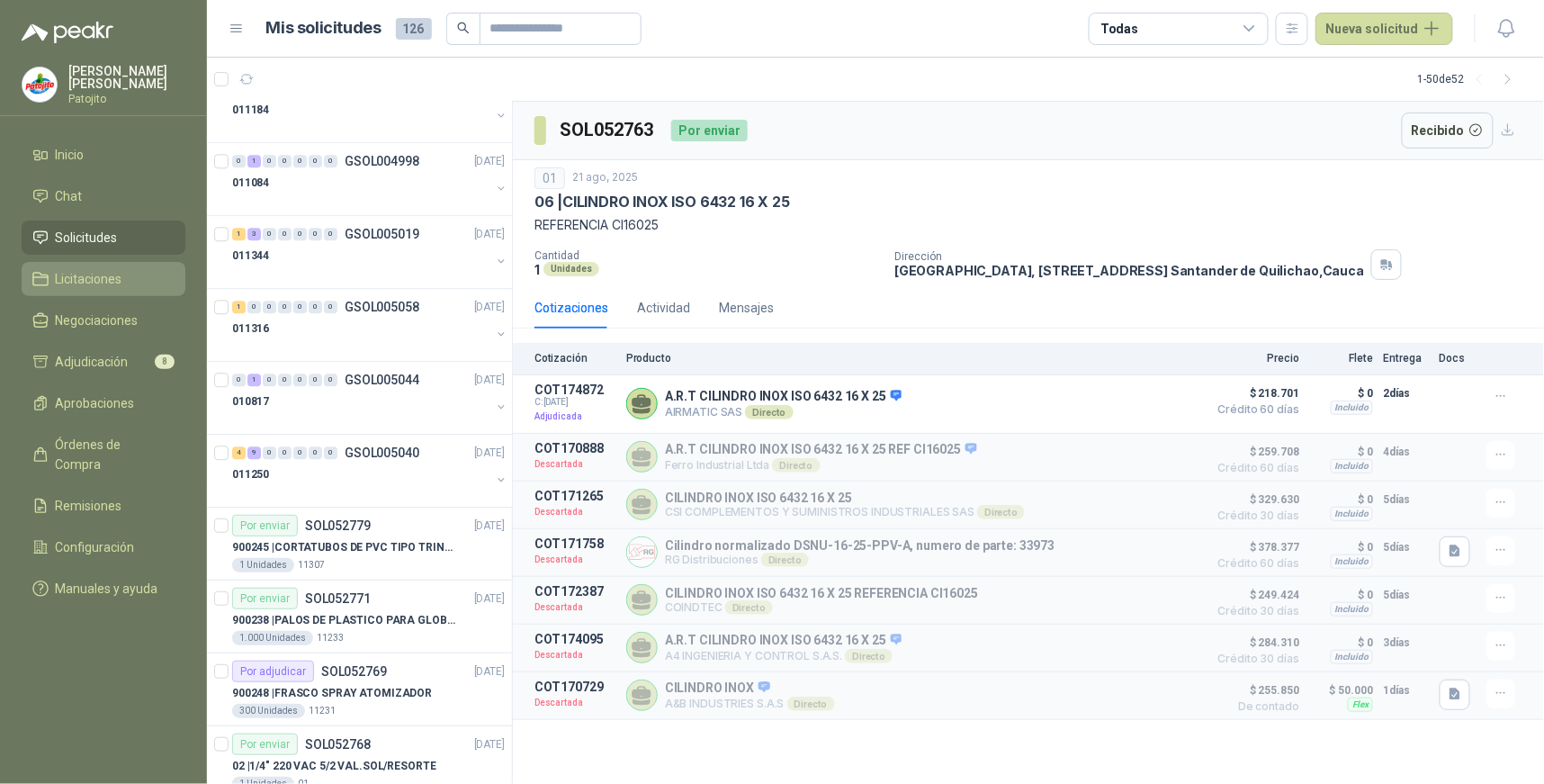
click at [121, 277] on span "Licitaciones" at bounding box center [89, 278] width 67 height 20
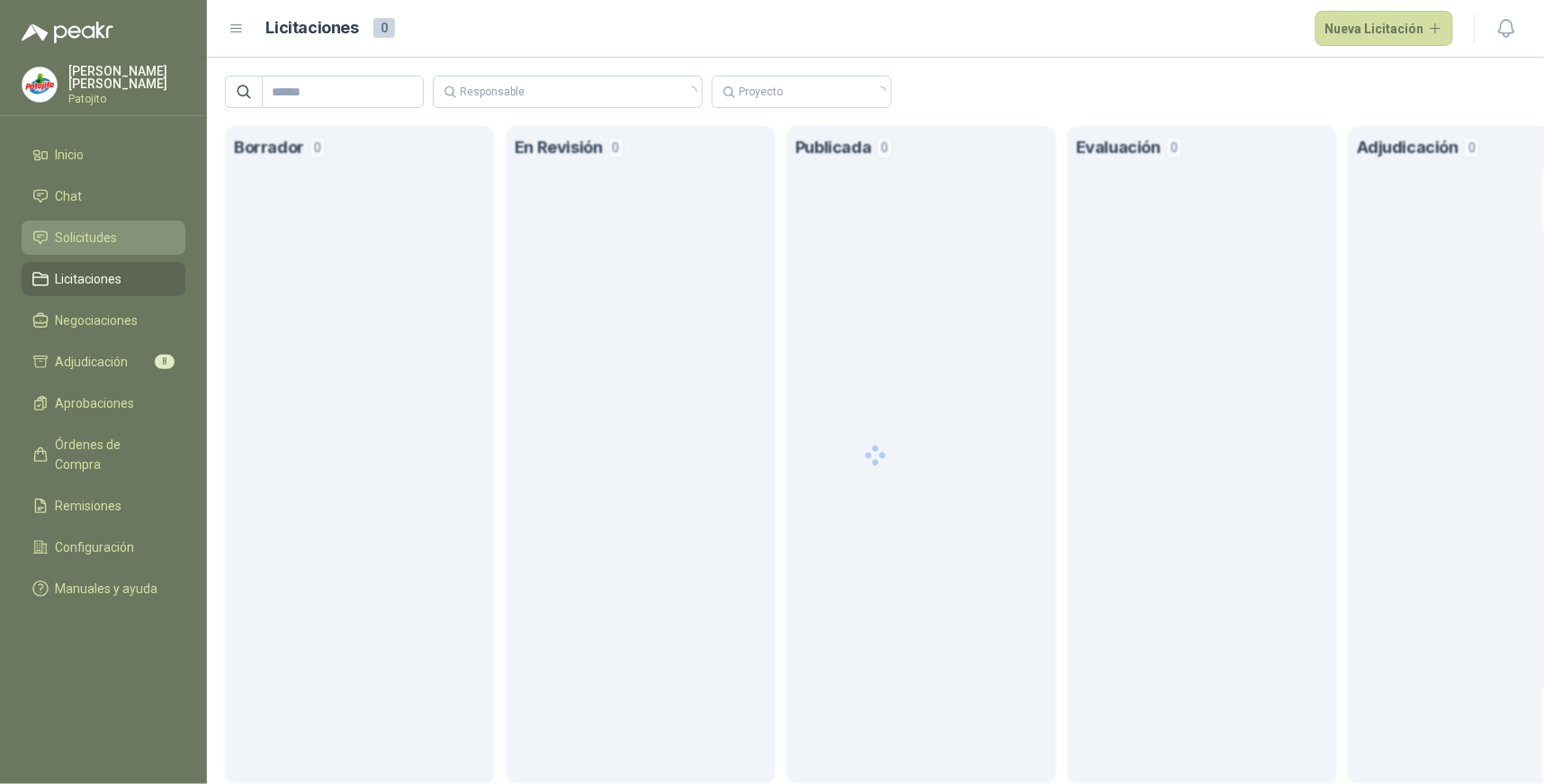
click at [120, 230] on li "Solicitudes" at bounding box center [103, 237] width 142 height 20
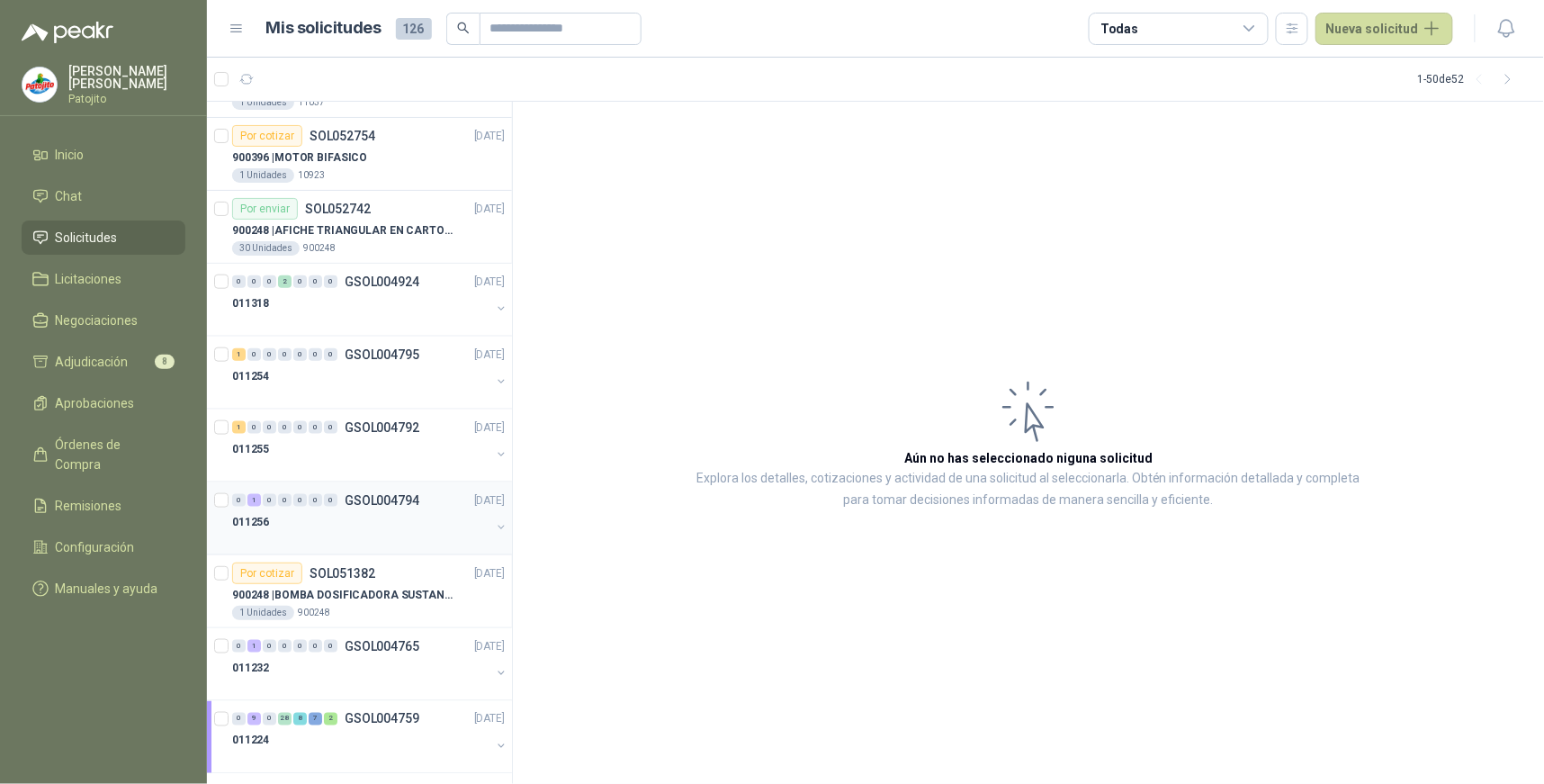
scroll to position [2989, 0]
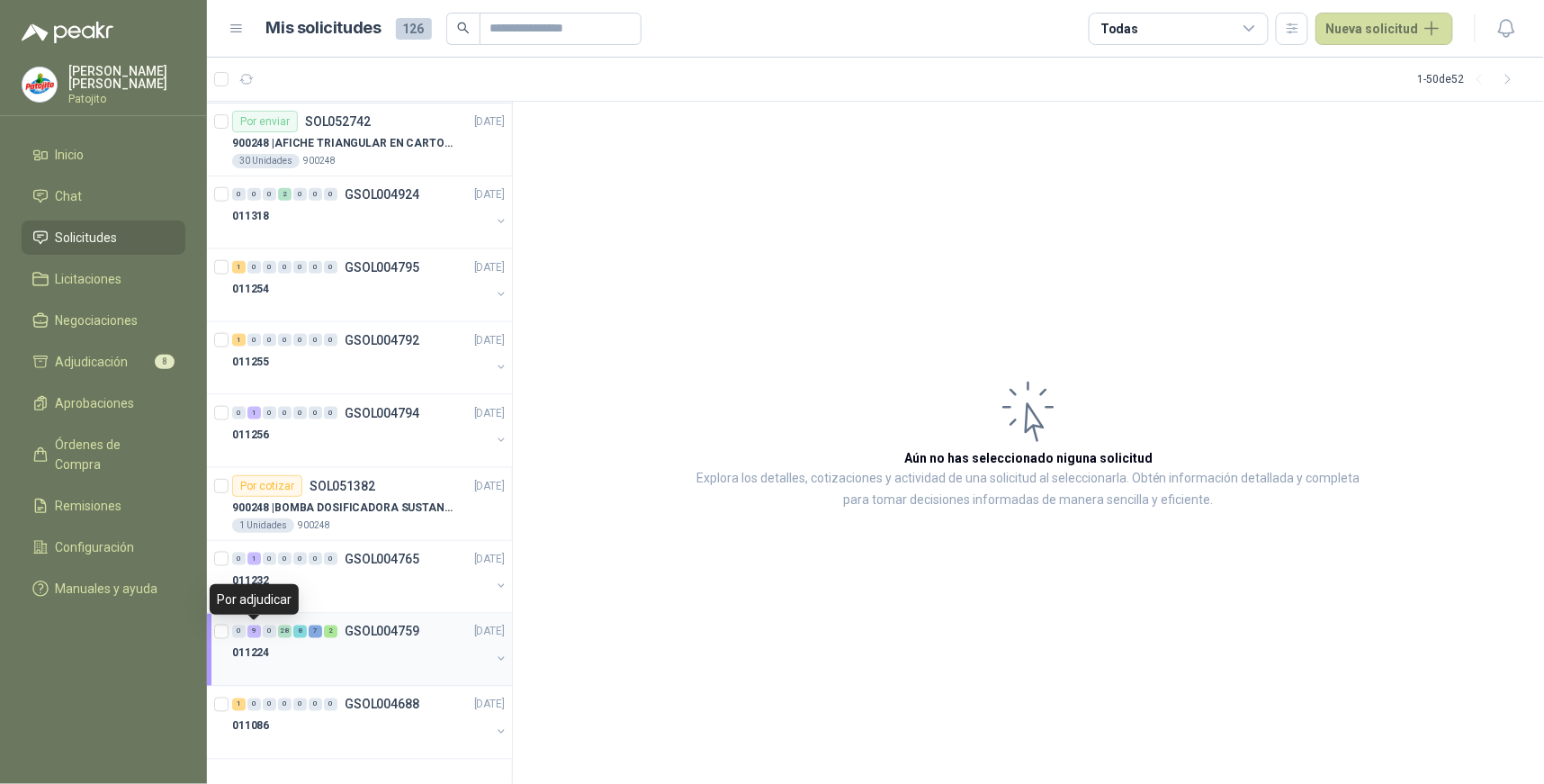
click at [256, 630] on div "9" at bounding box center [254, 632] width 13 height 13
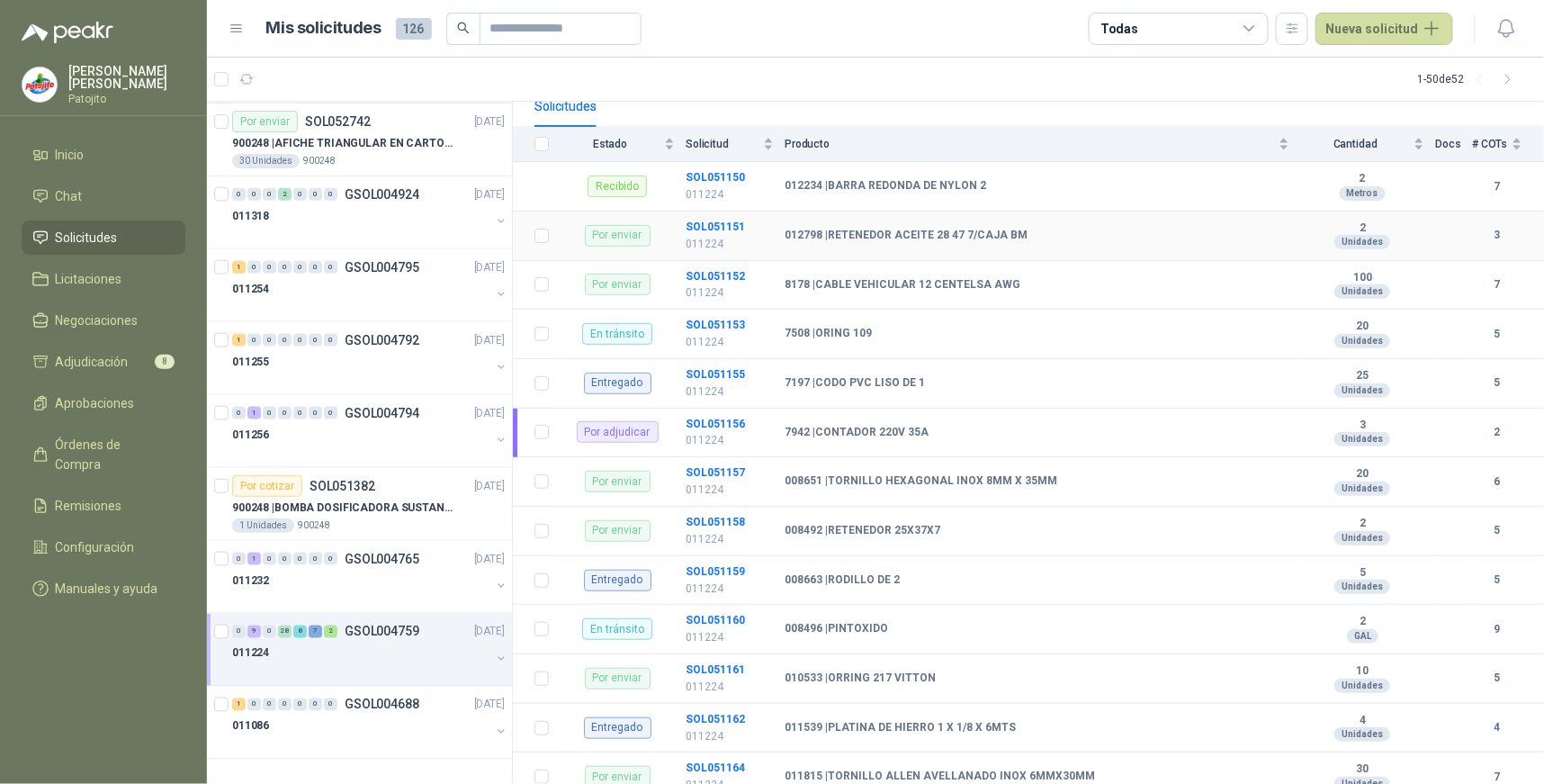
scroll to position [200, 0]
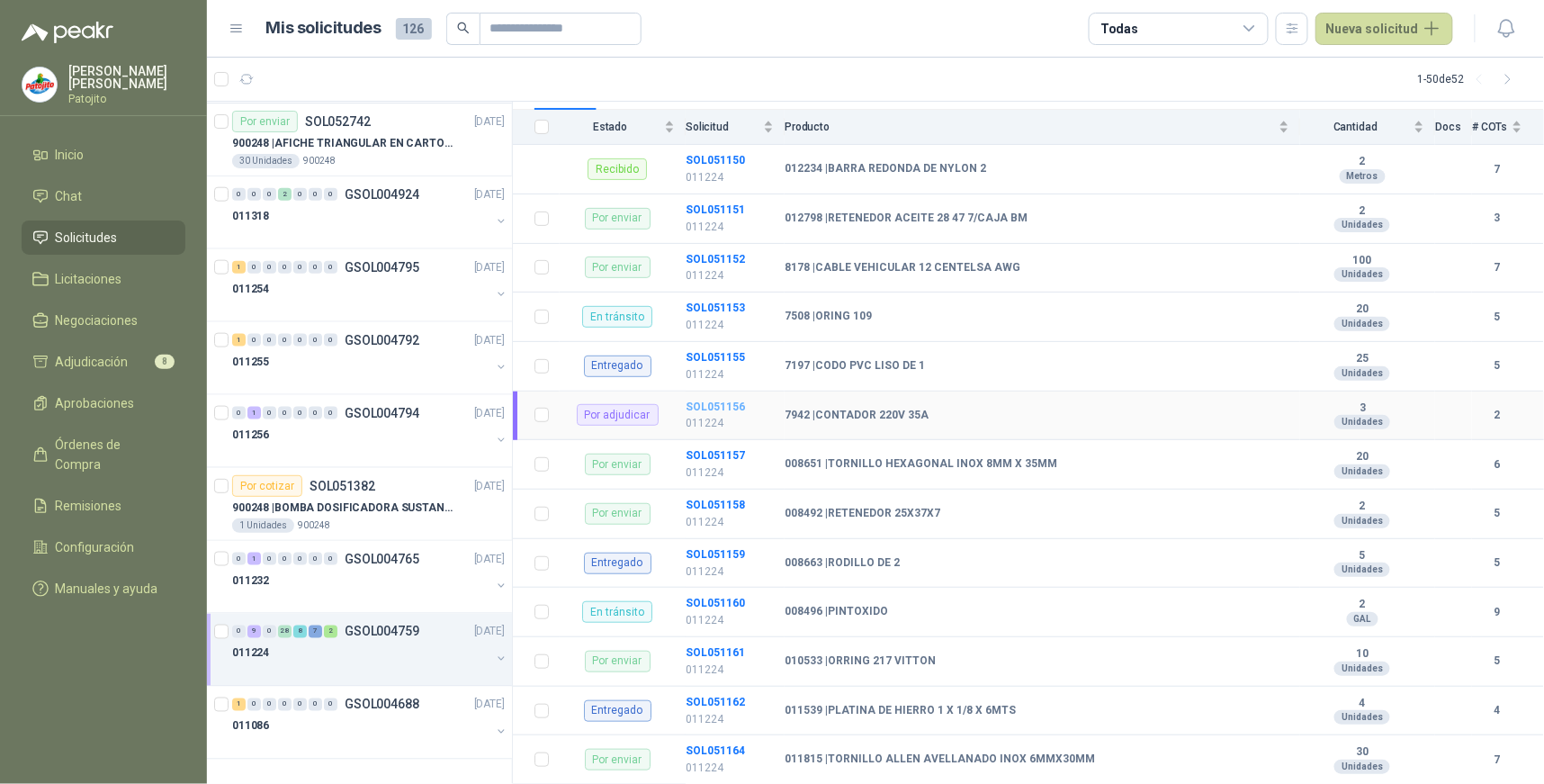
click at [732, 405] on b "SOL051156" at bounding box center [715, 407] width 60 height 13
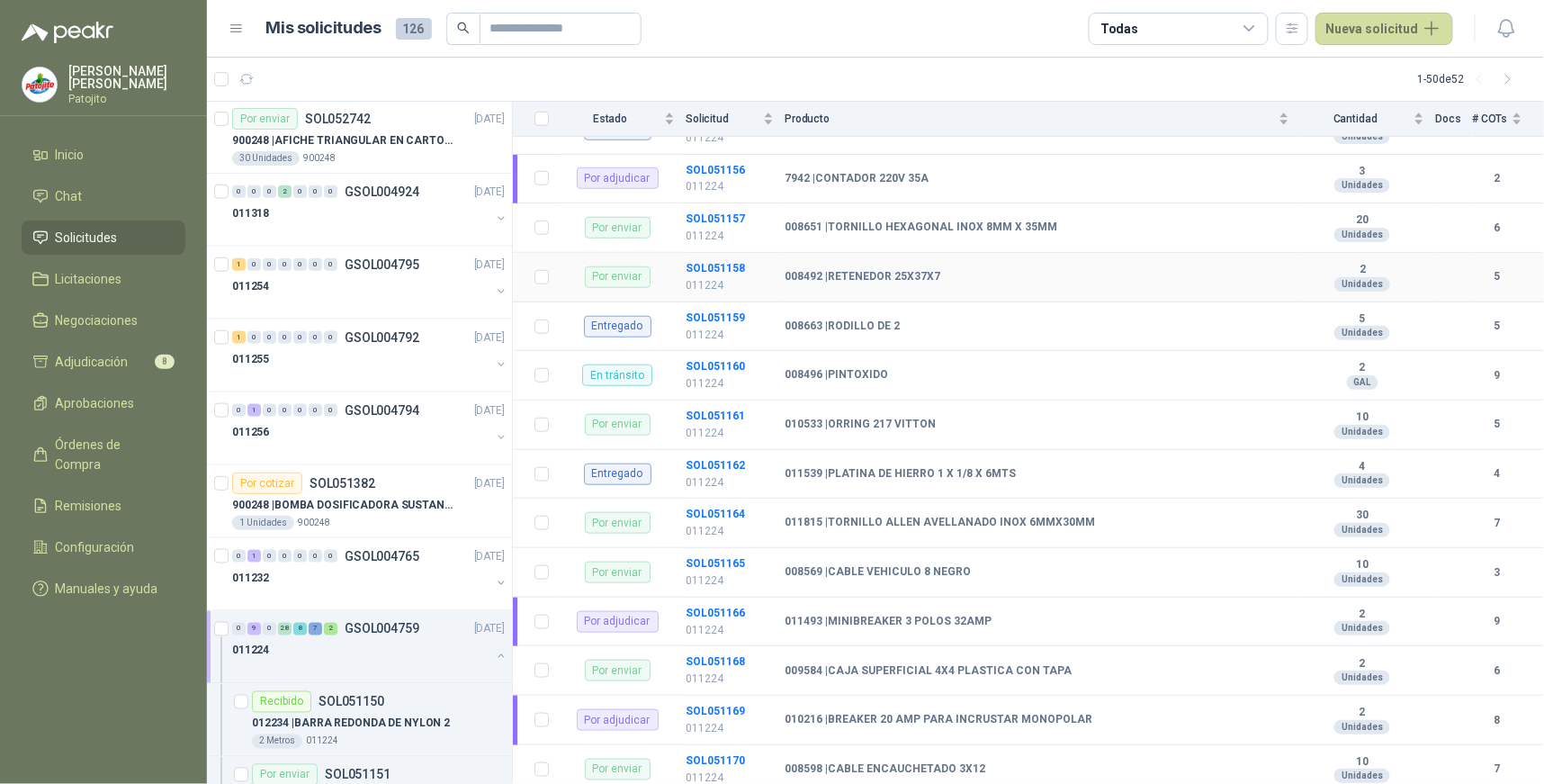
scroll to position [499, 0]
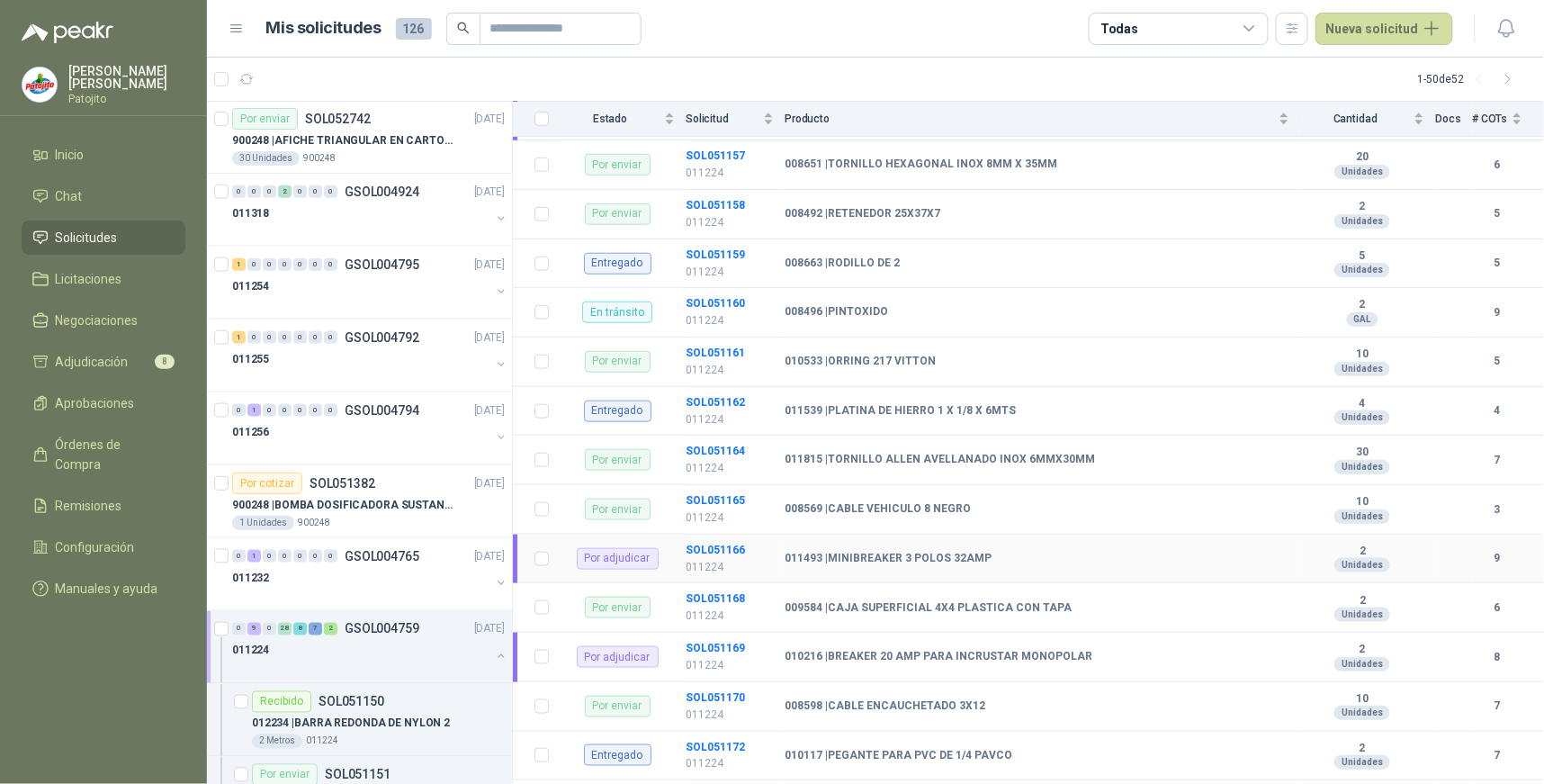
click at [640, 556] on div "Por adjudicar" at bounding box center [617, 559] width 82 height 21
click at [704, 648] on b "SOL051169" at bounding box center [715, 648] width 60 height 13
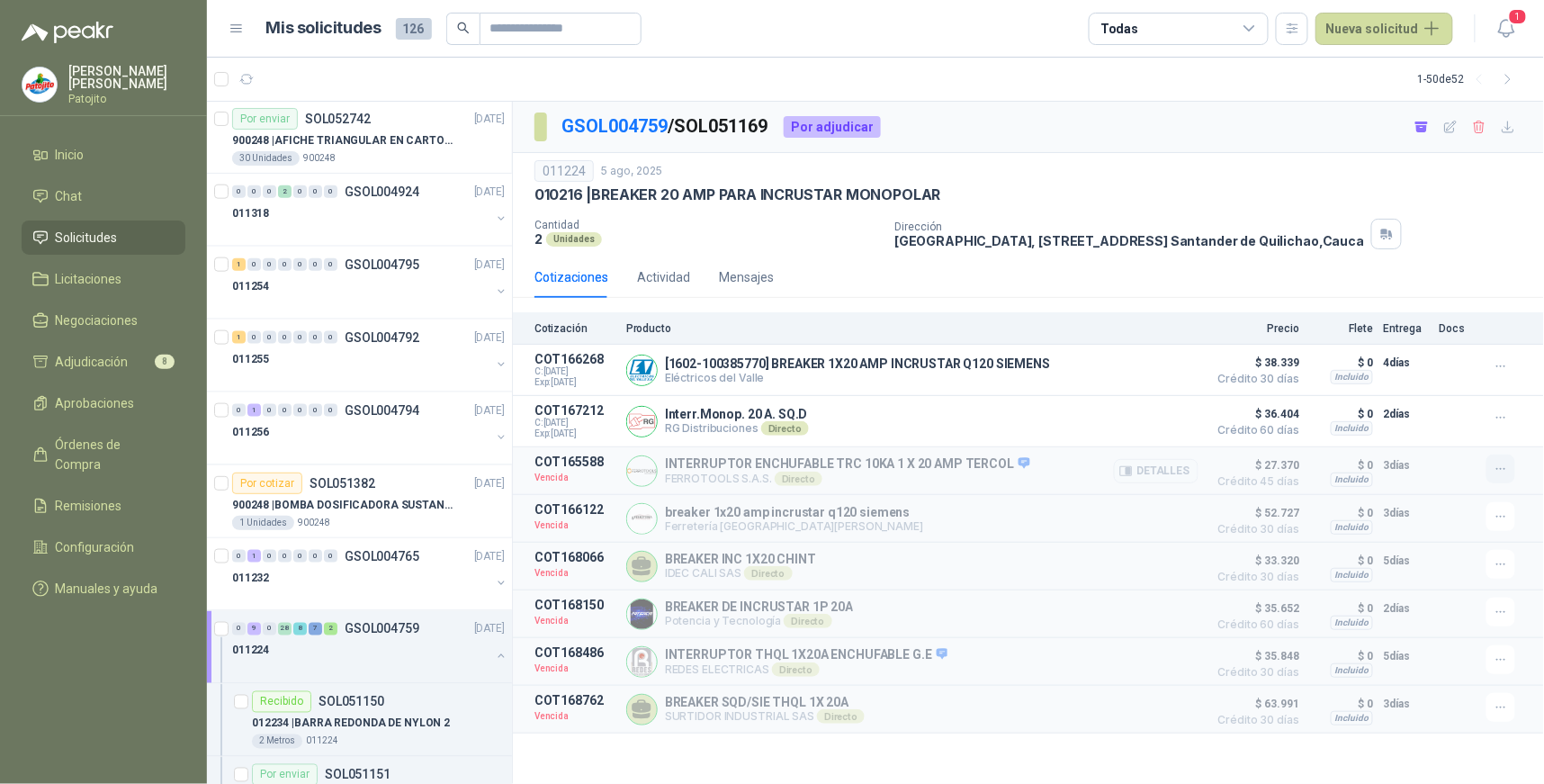
click at [1501, 471] on icon "button" at bounding box center [1501, 469] width 15 height 15
click at [1496, 430] on button "Solicitar Recotización" at bounding box center [1465, 430] width 144 height 29
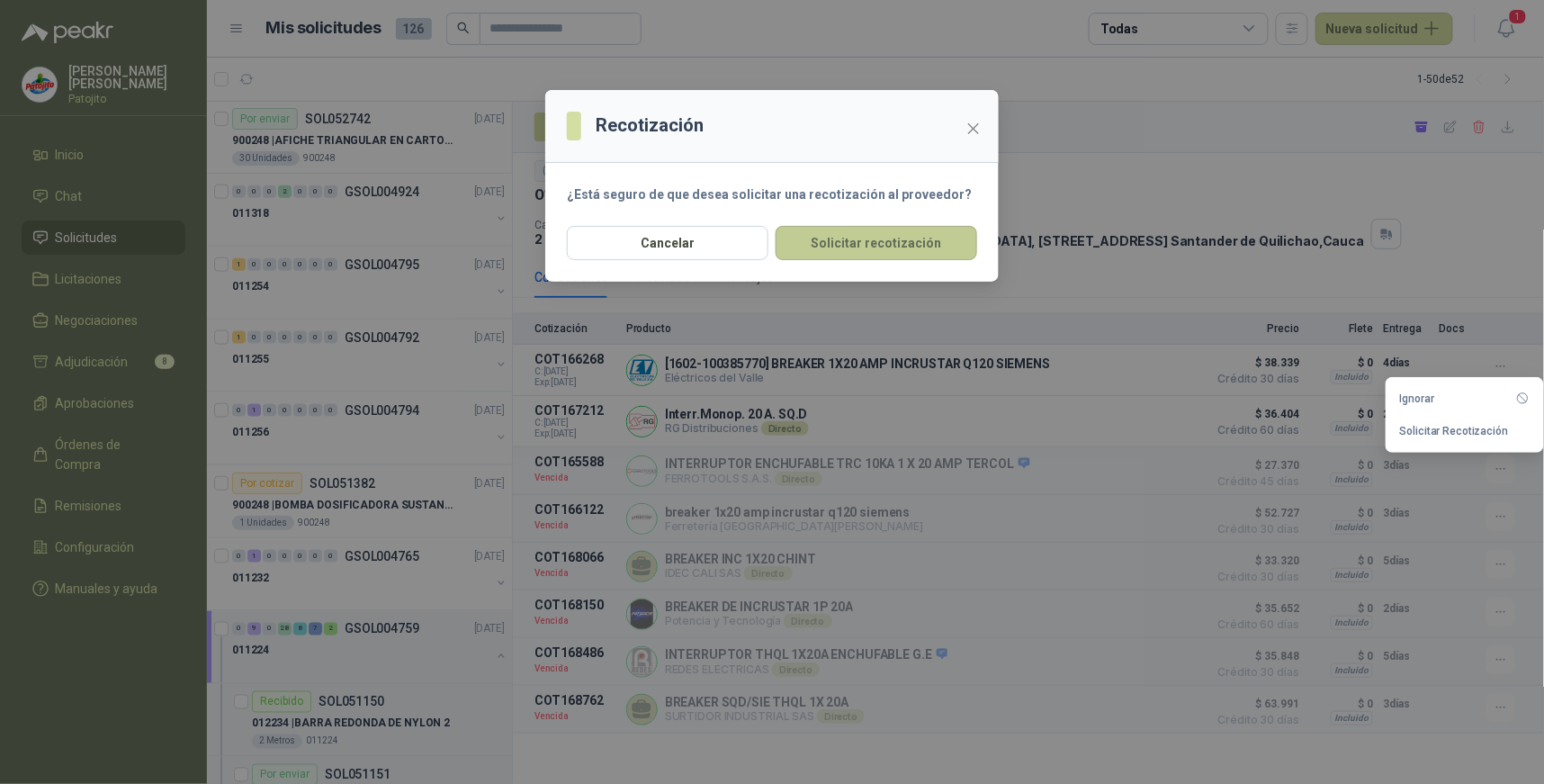
click at [919, 244] on button "Solicitar recotización" at bounding box center [876, 243] width 201 height 34
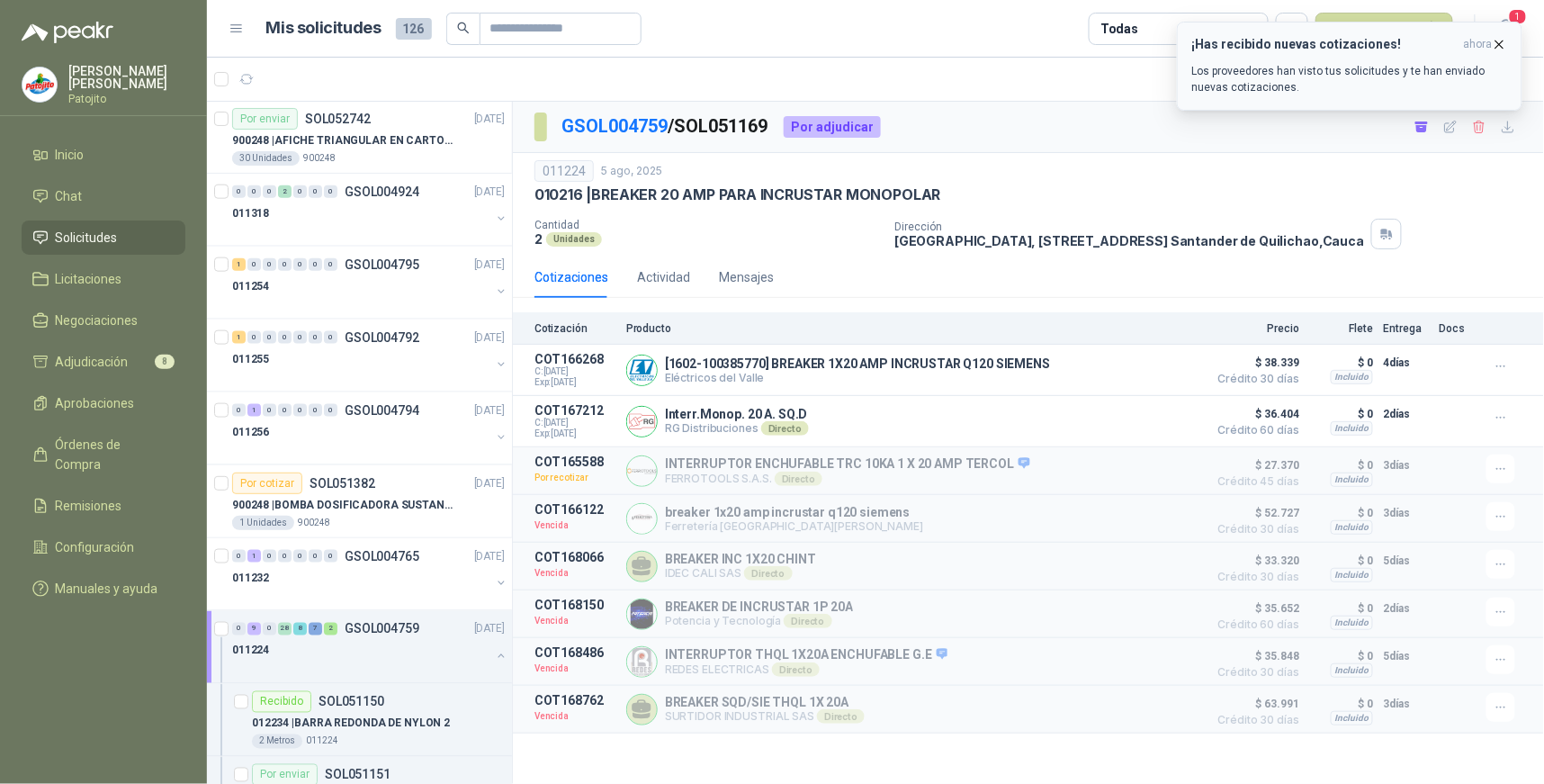
click at [1341, 67] on p "Los proveedores han visto tus solicitudes y te han enviado nuevas cotizaciones." at bounding box center [1349, 79] width 315 height 33
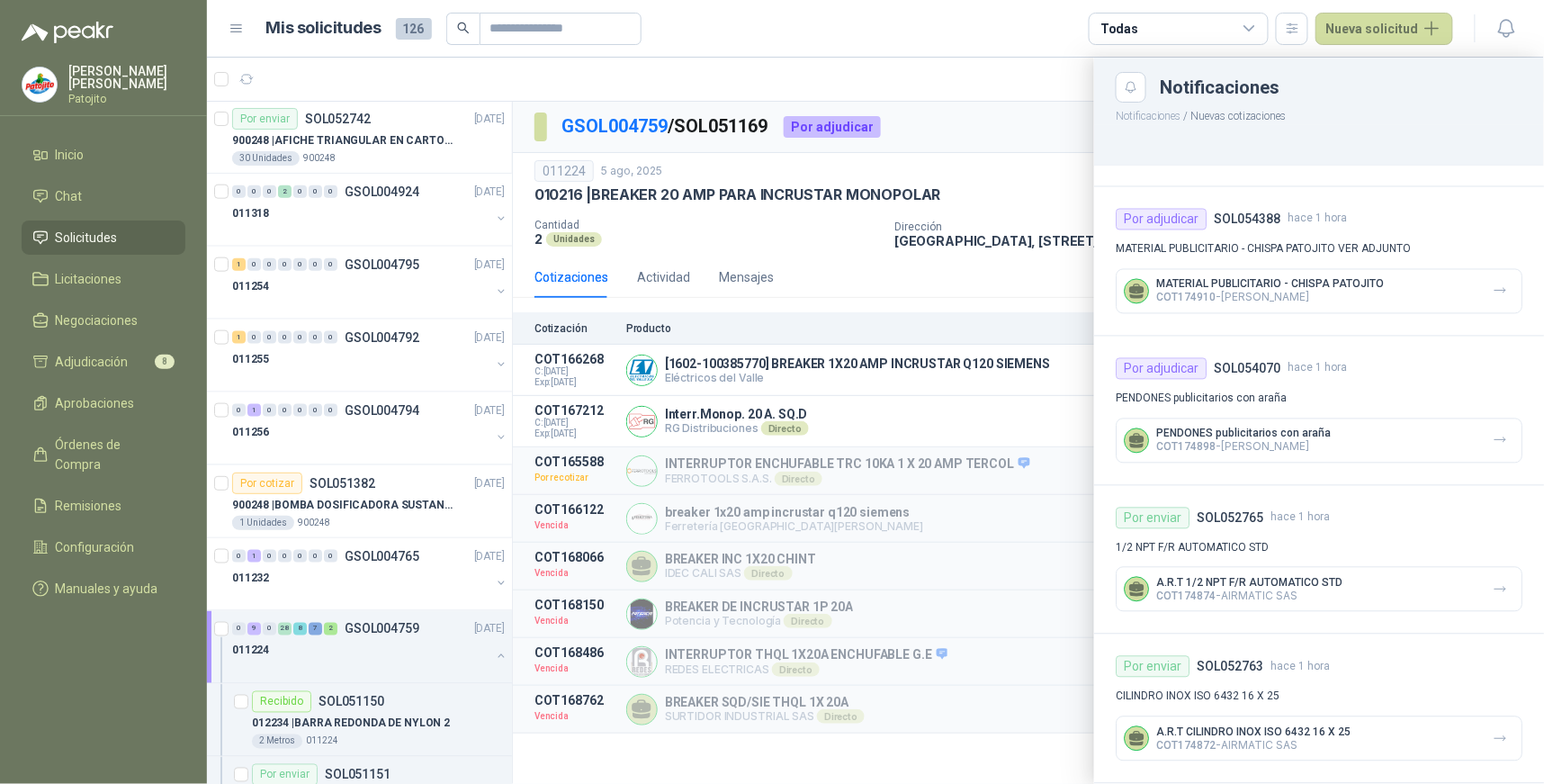
scroll to position [1212, 0]
click at [117, 353] on span "Adjudicación" at bounding box center [92, 361] width 73 height 20
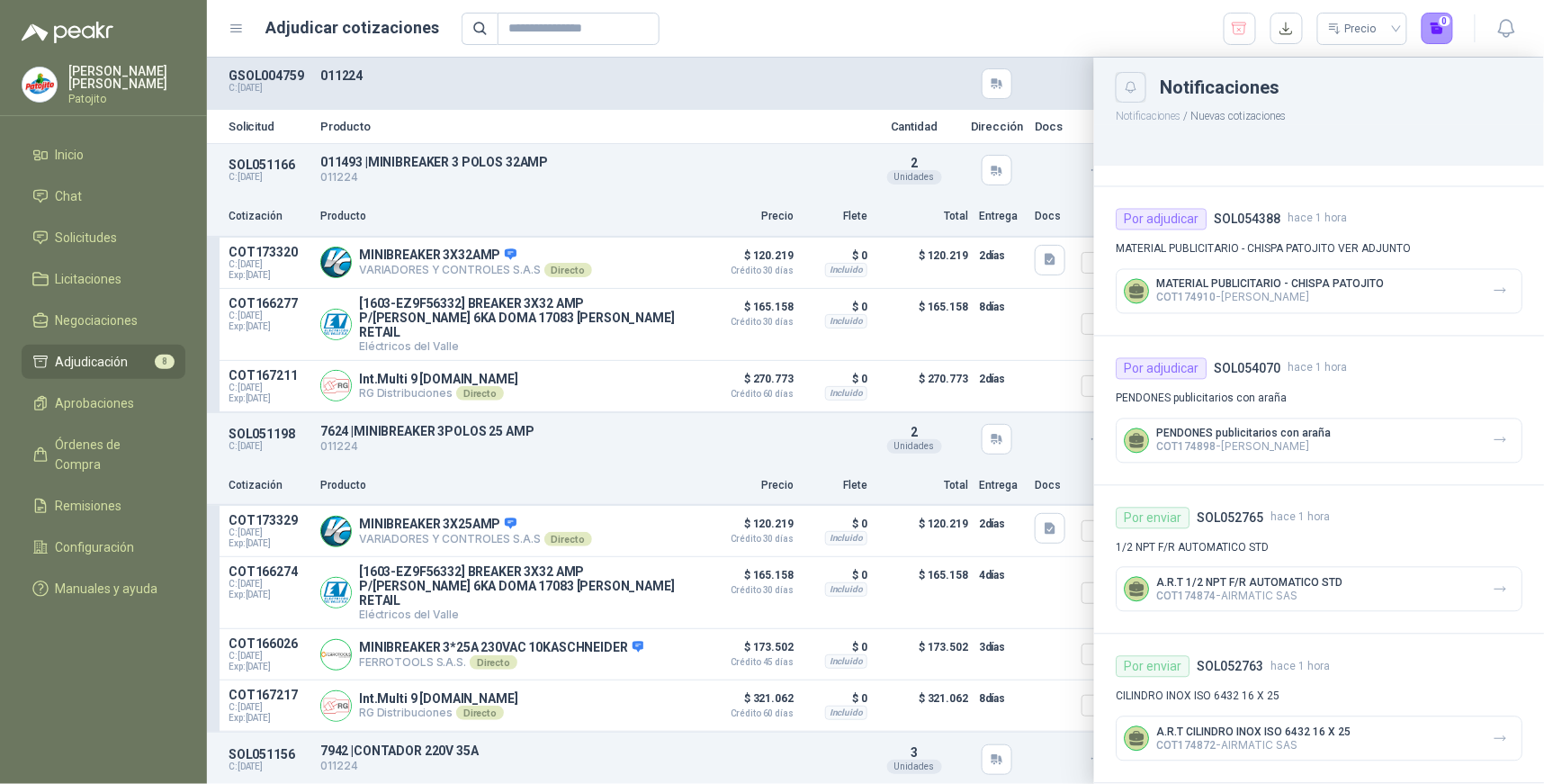
click at [1136, 84] on icon "Close" at bounding box center [1131, 88] width 15 height 15
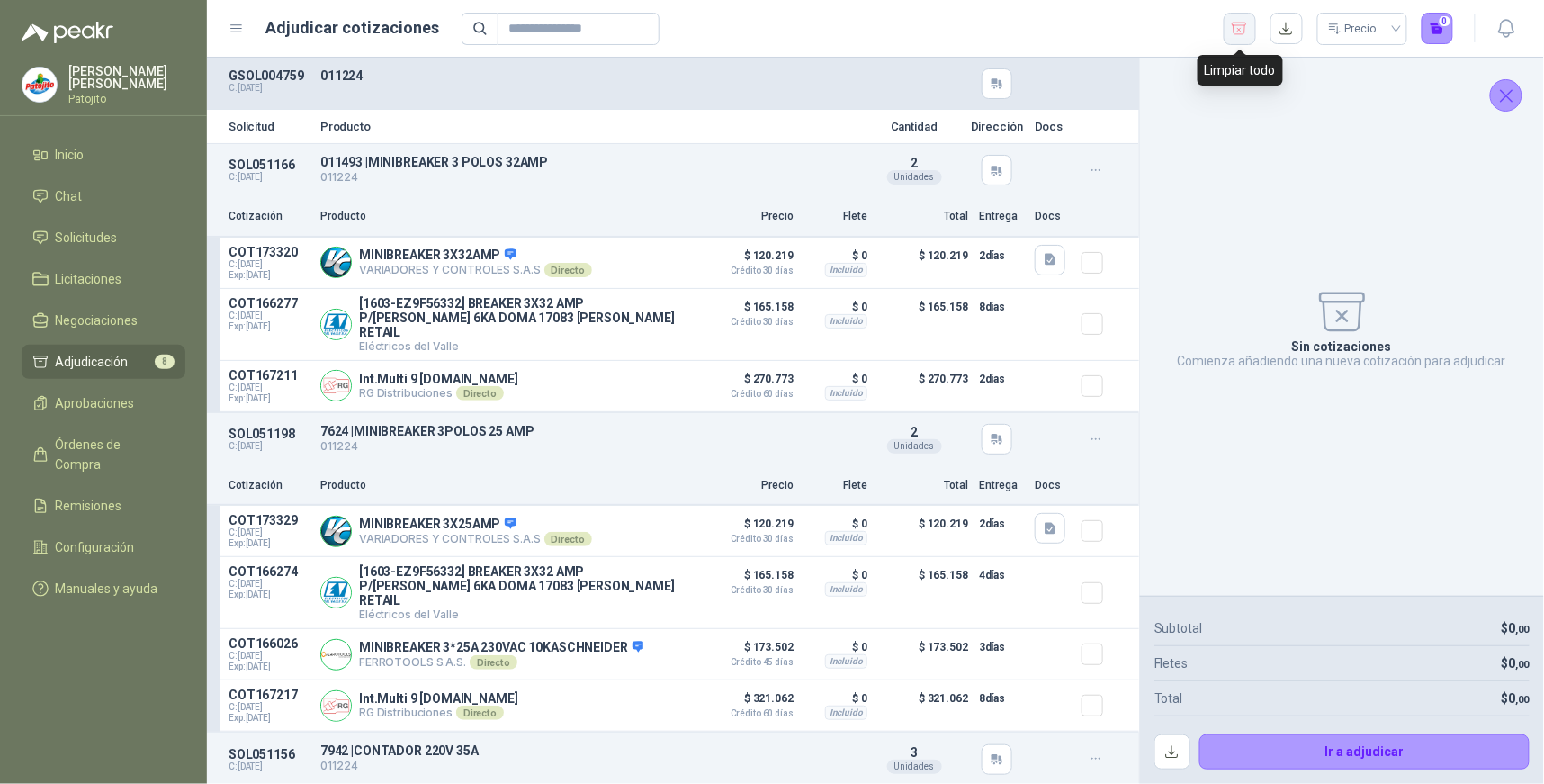
click at [1249, 30] on button "button" at bounding box center [1239, 29] width 33 height 33
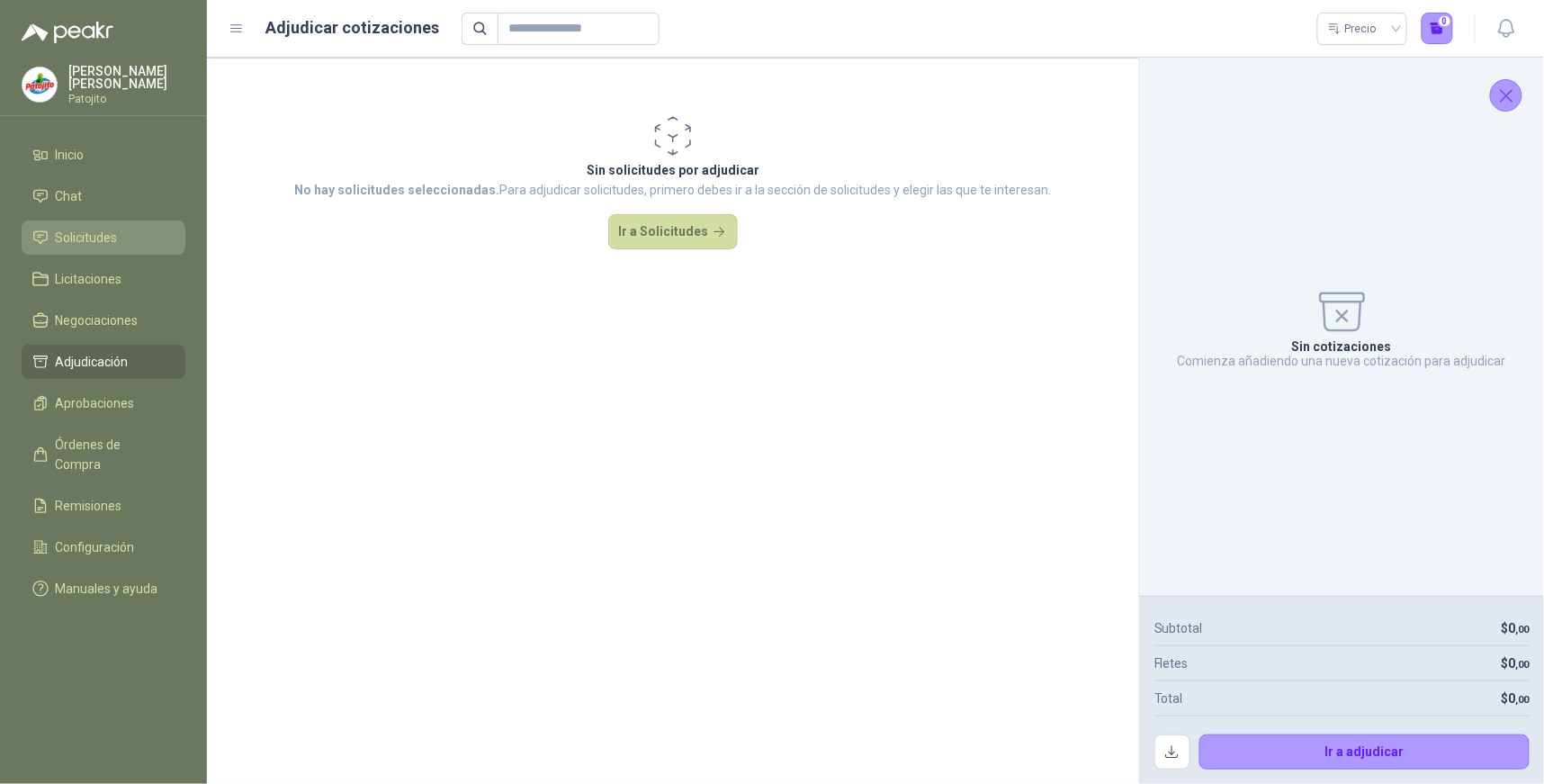
click at [120, 238] on li "Solicitudes" at bounding box center [103, 237] width 142 height 20
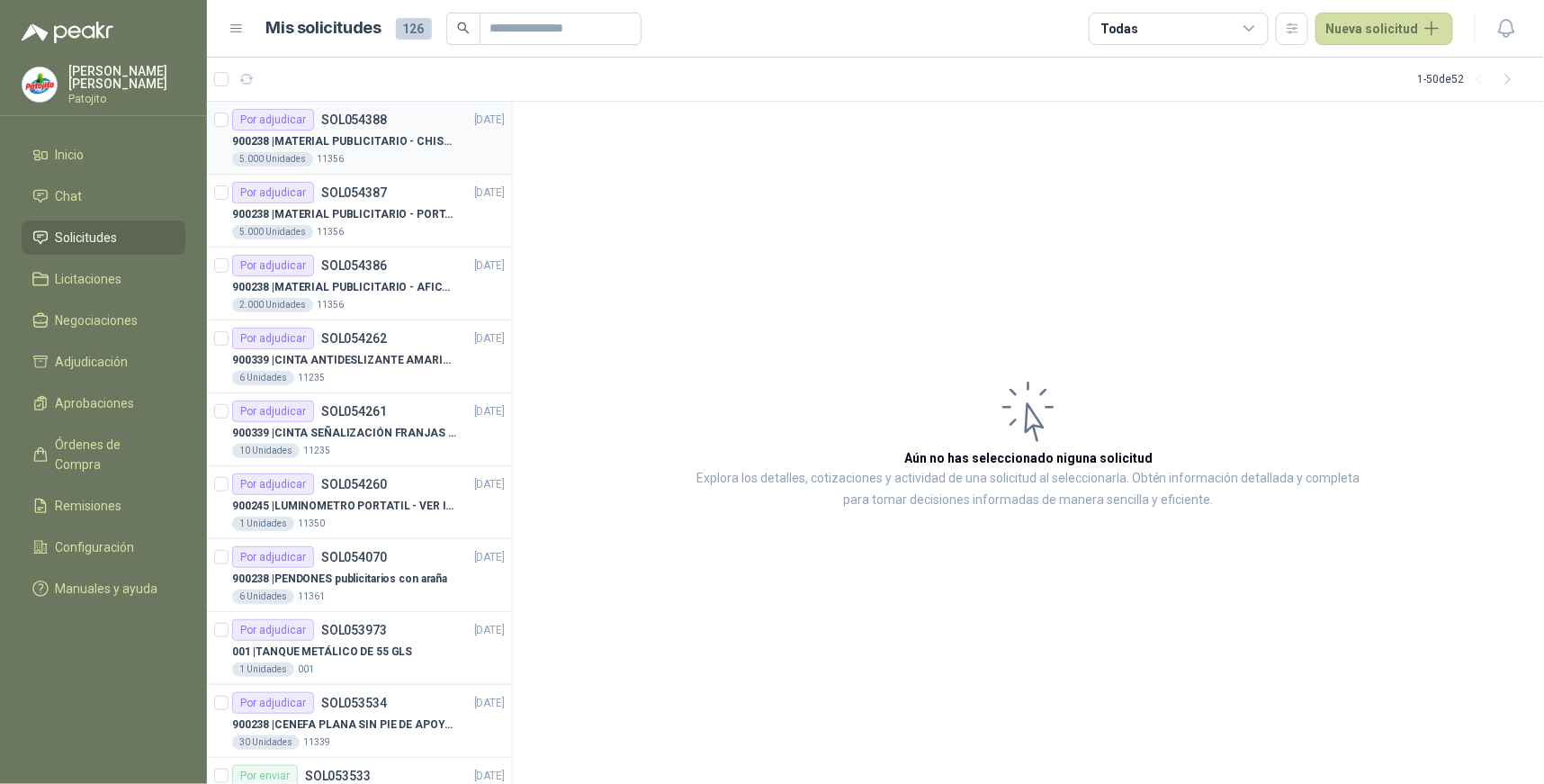
click at [293, 114] on div "Por adjudicar" at bounding box center [273, 119] width 82 height 21
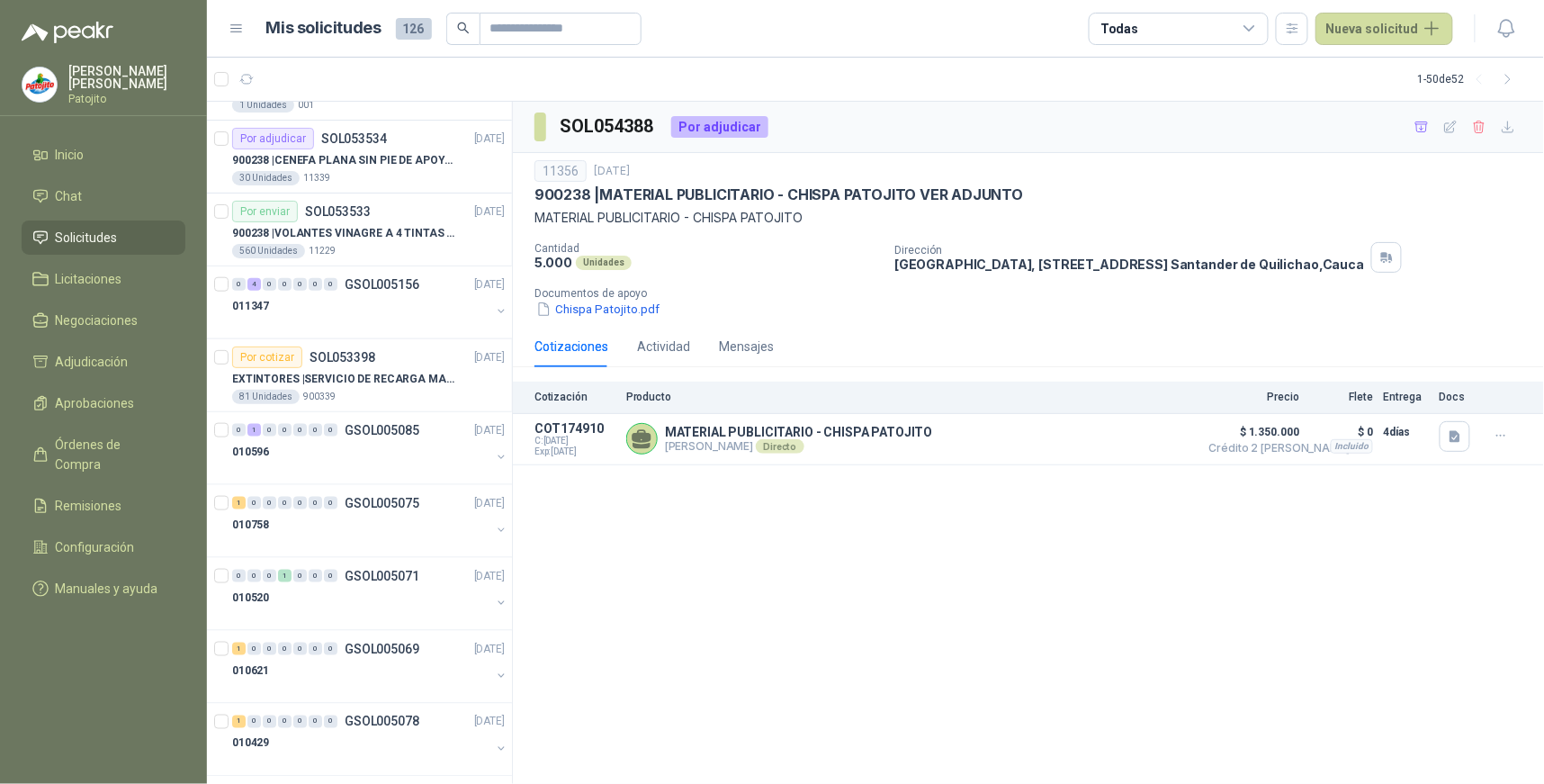
scroll to position [600, 0]
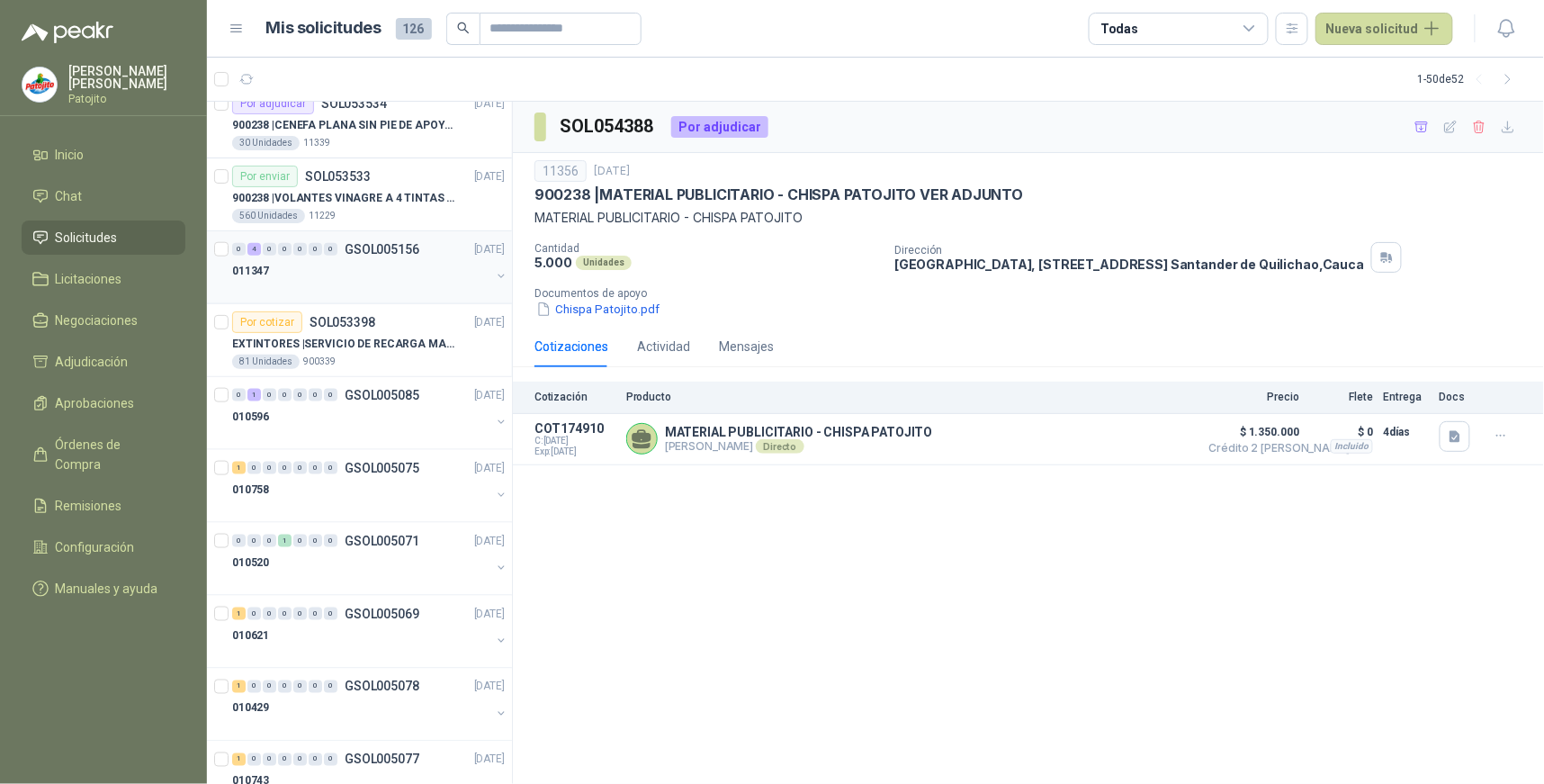
click at [256, 246] on div "4" at bounding box center [254, 250] width 13 height 13
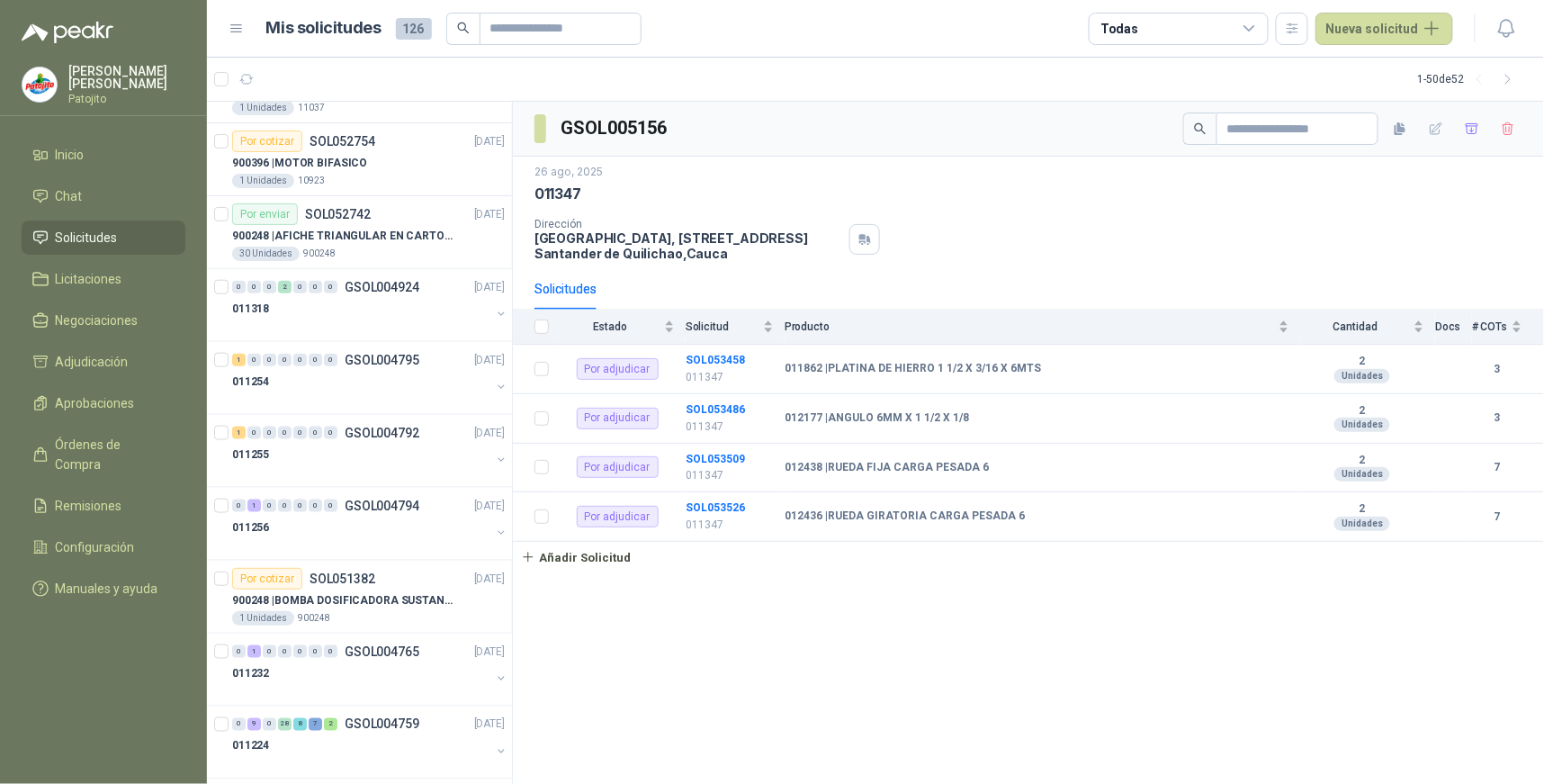
scroll to position [2989, 0]
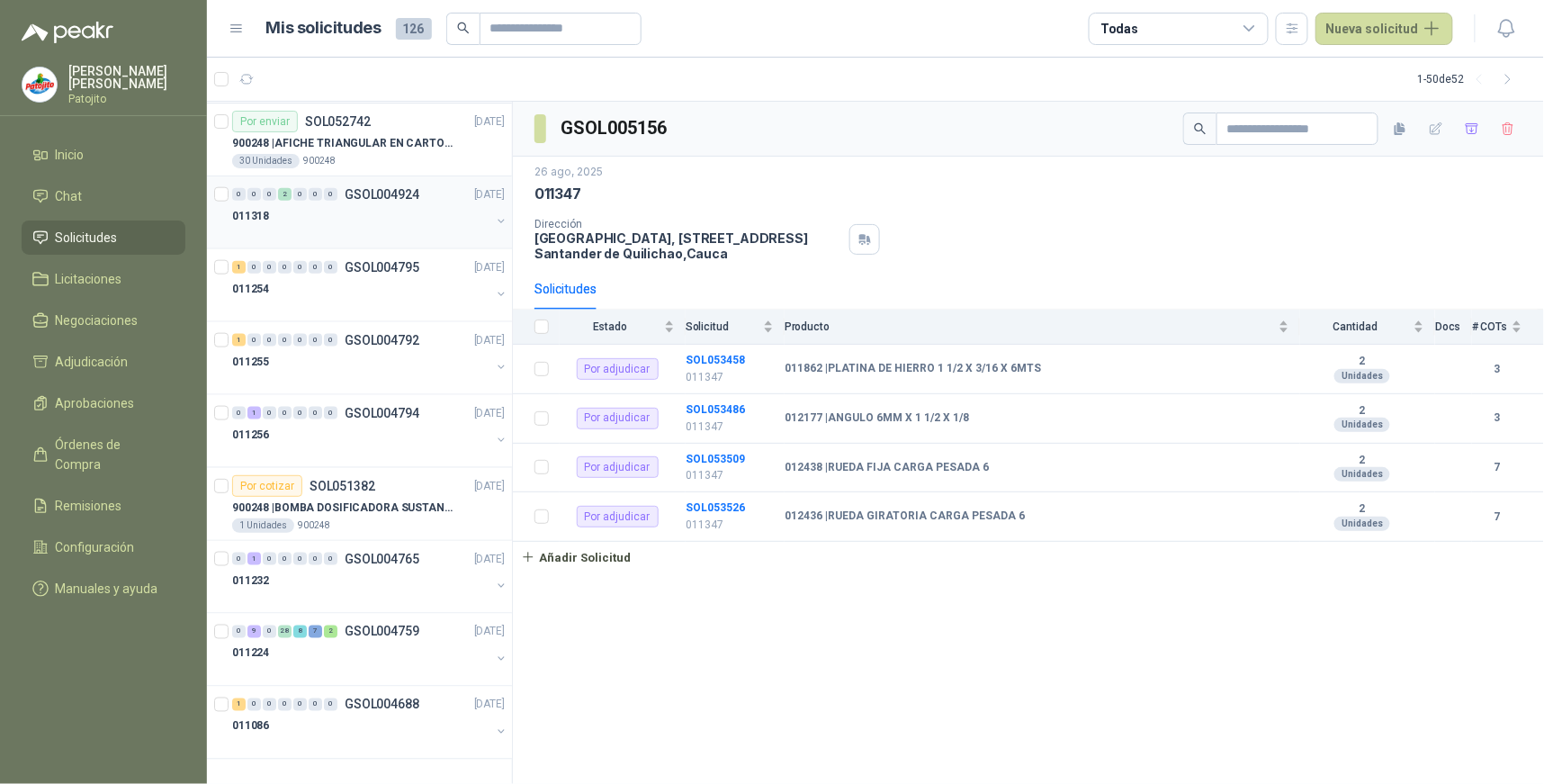
click at [281, 191] on div "2" at bounding box center [285, 195] width 13 height 13
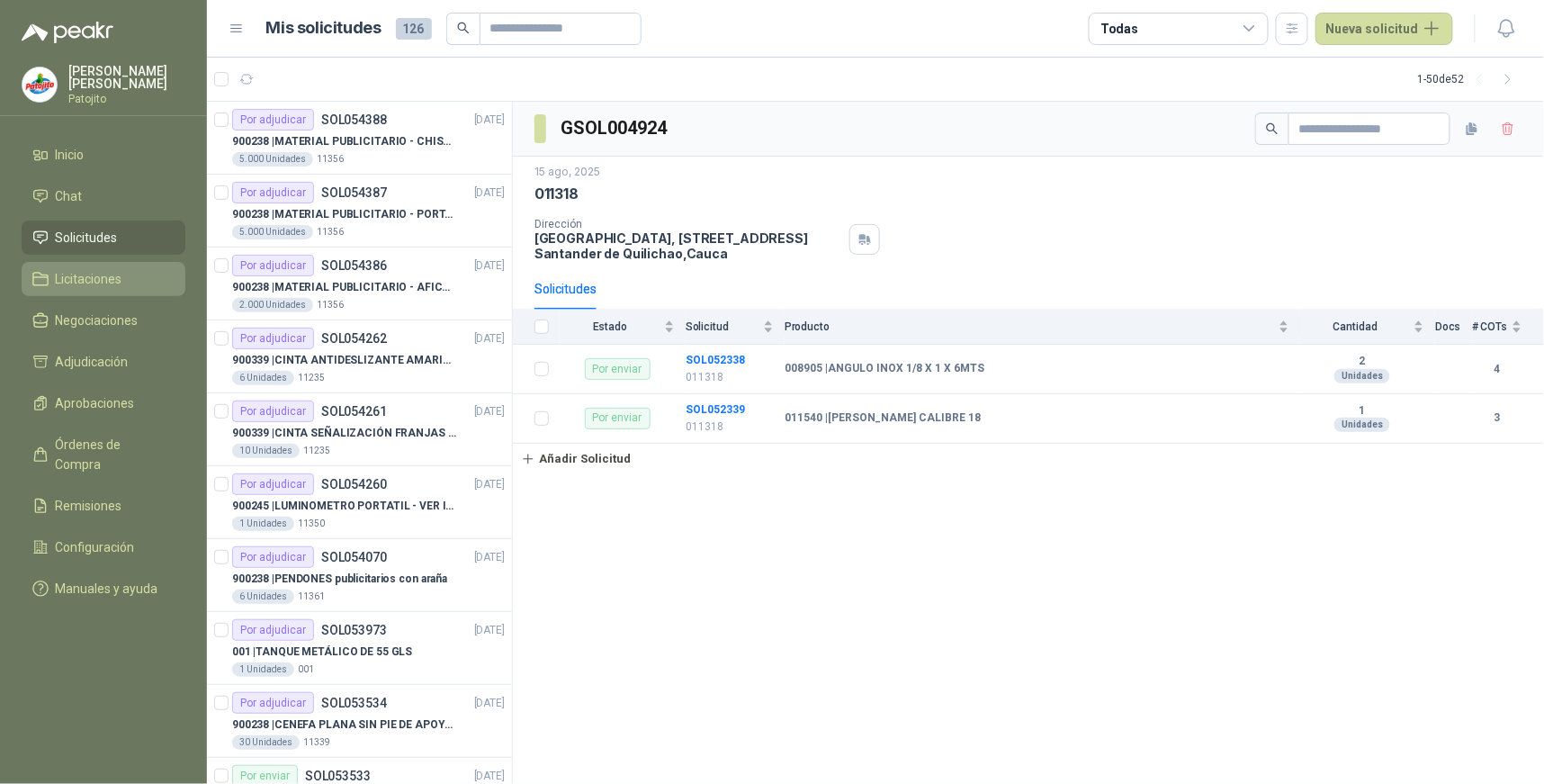
click at [130, 269] on li "Licitaciones" at bounding box center [103, 278] width 142 height 20
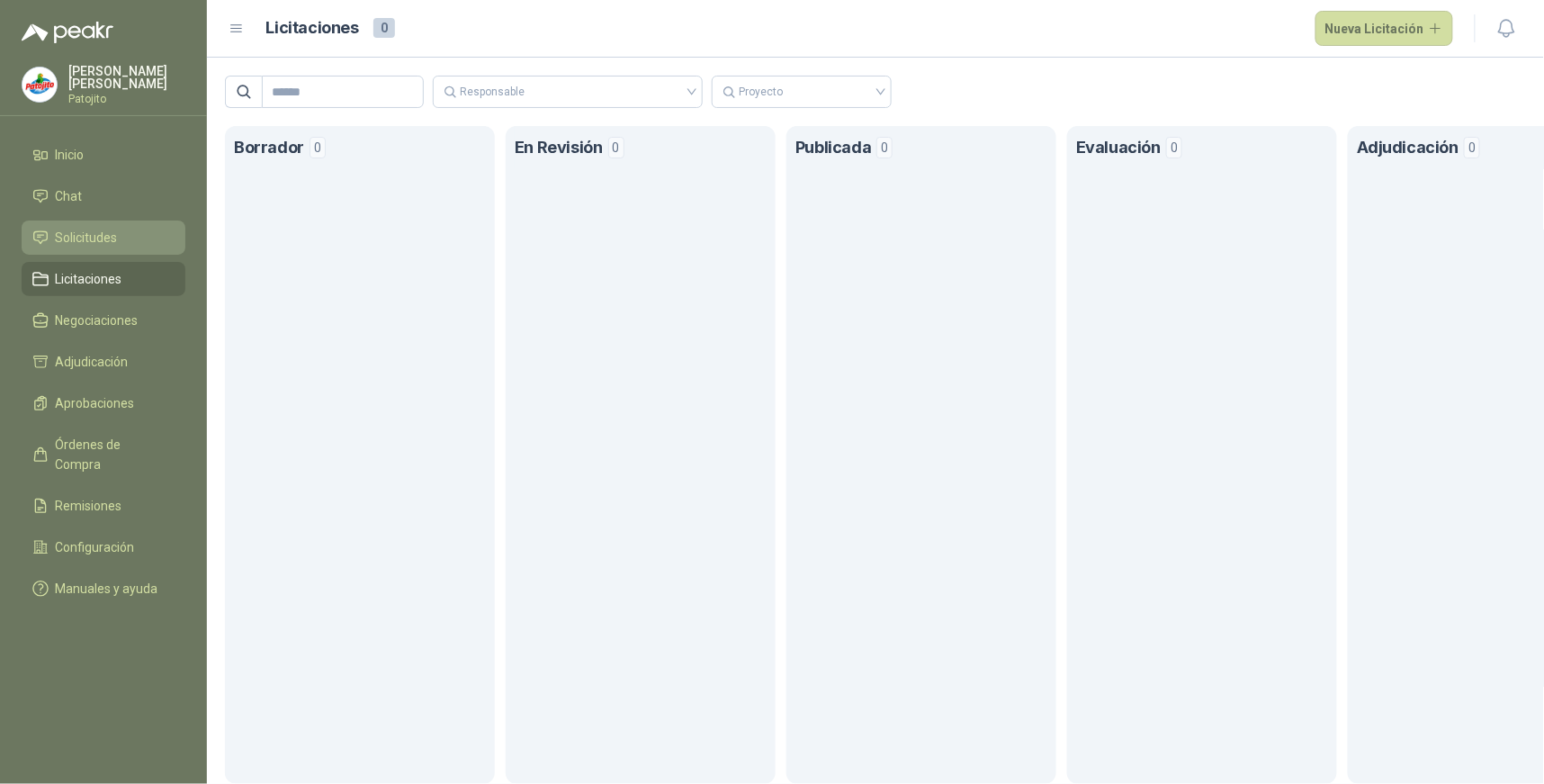
click at [149, 237] on li "Solicitudes" at bounding box center [103, 237] width 142 height 20
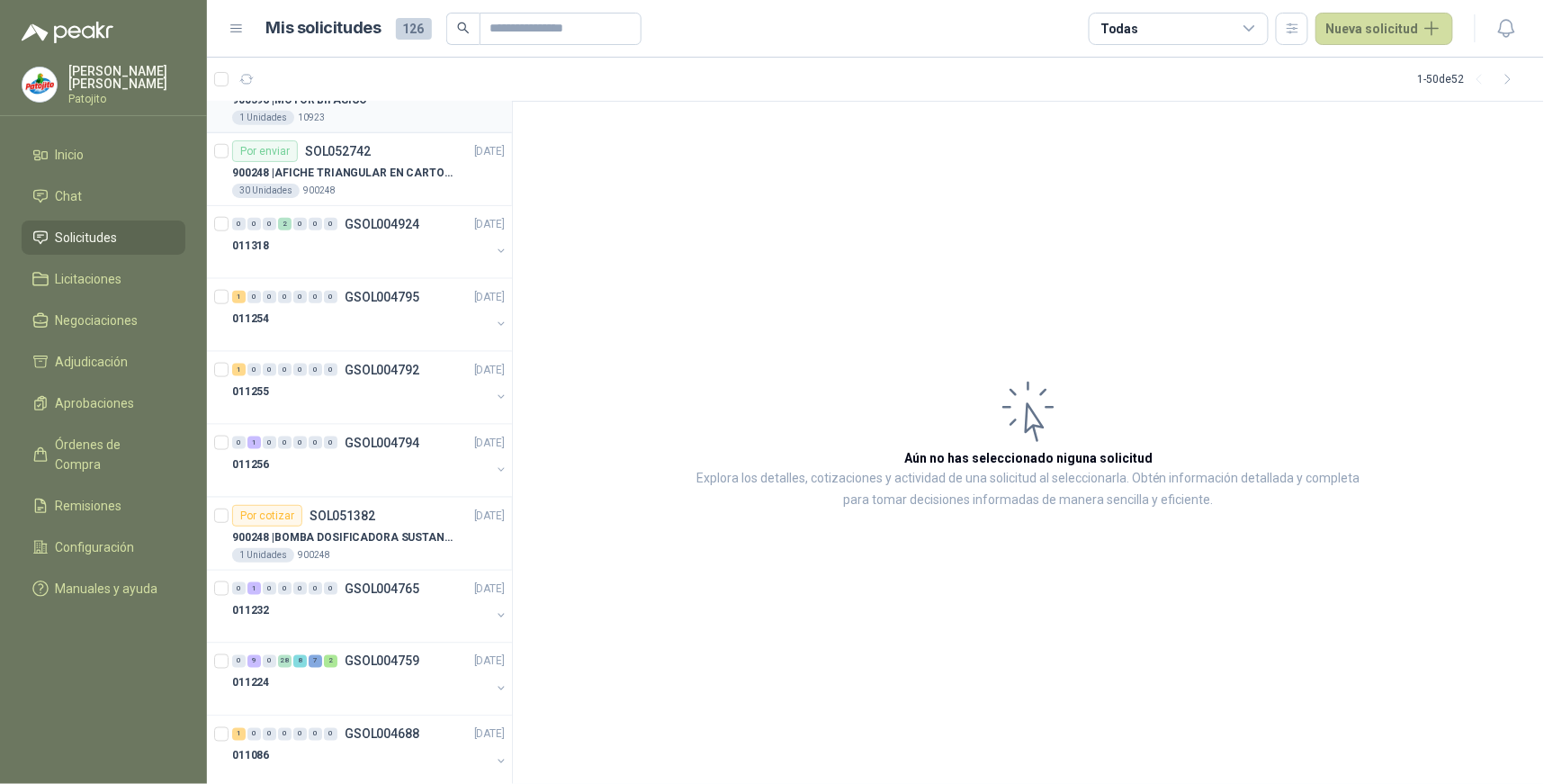
scroll to position [2989, 0]
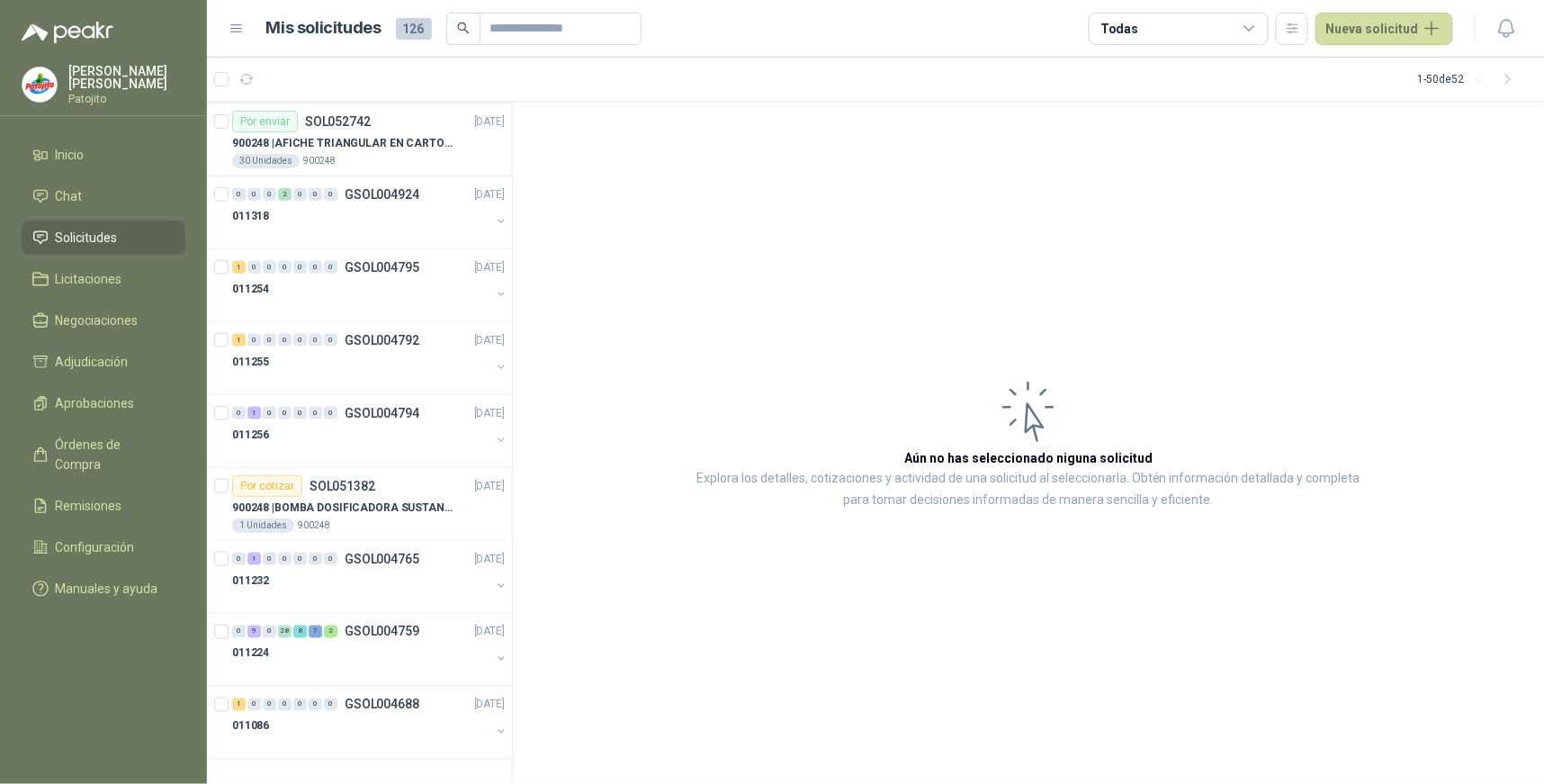
click at [1256, 24] on icon at bounding box center [1250, 28] width 16 height 16
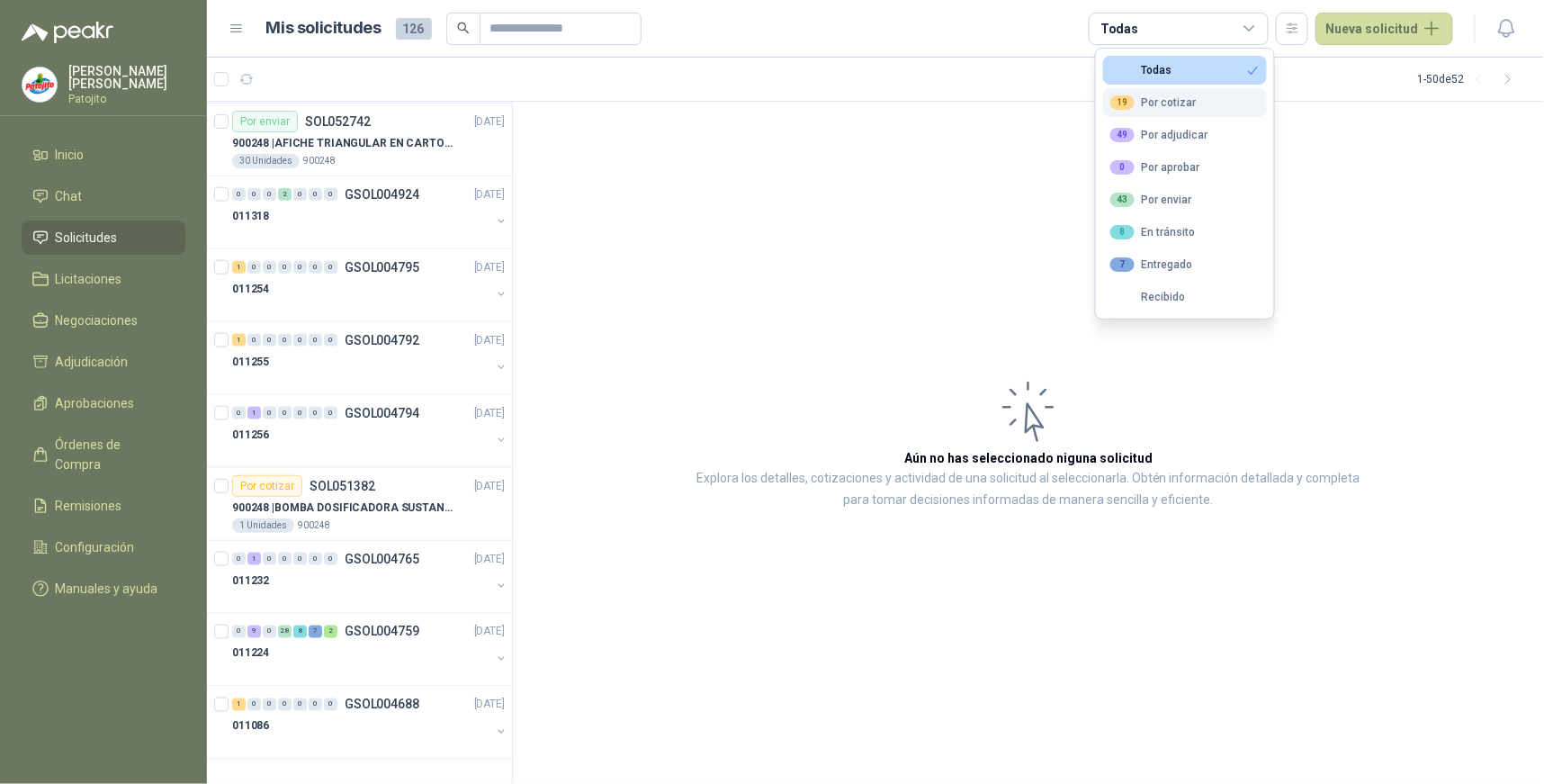
click at [1200, 102] on button "19 Por cotizar" at bounding box center [1185, 102] width 164 height 29
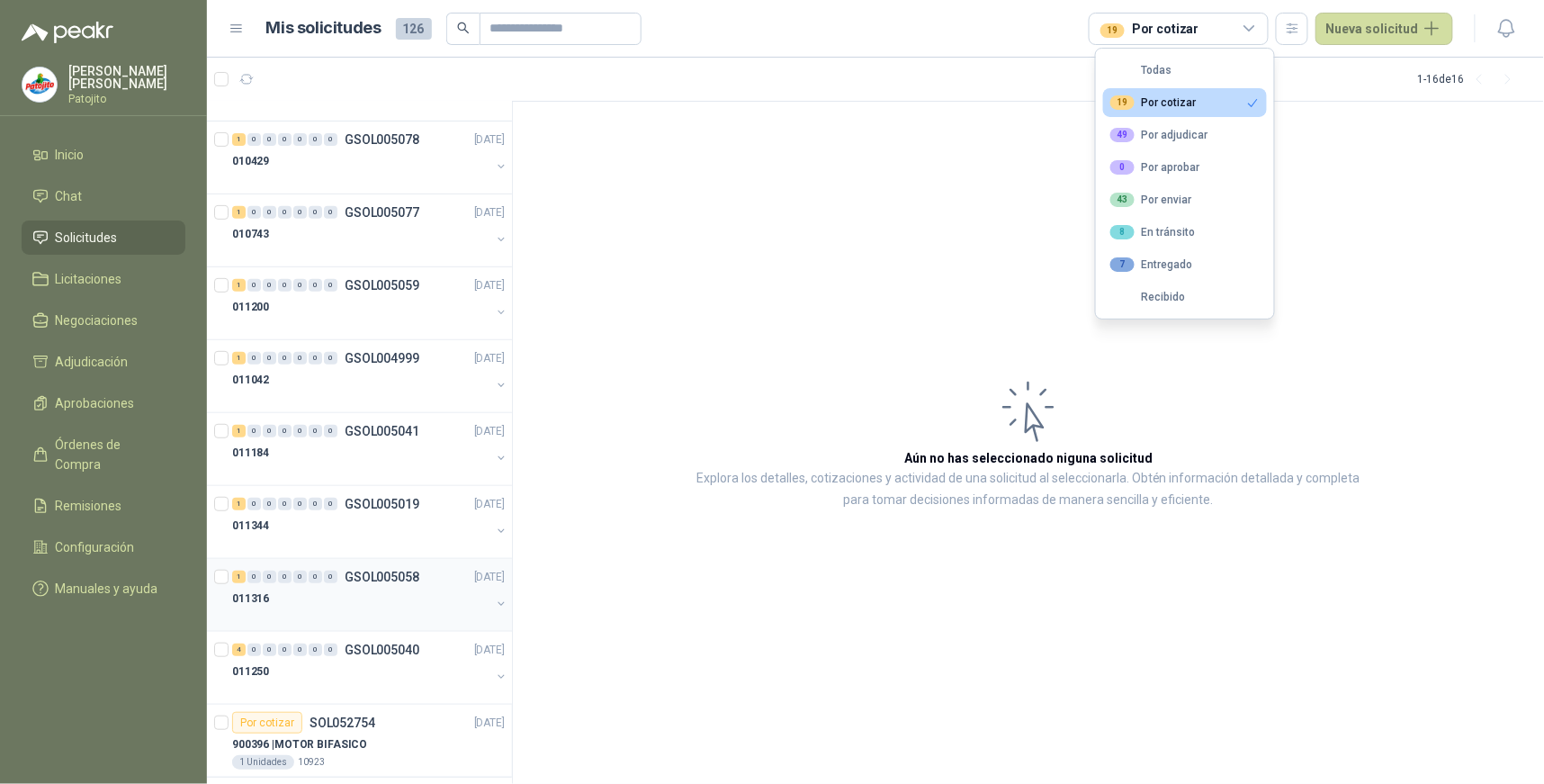
scroll to position [200, 0]
click at [1172, 137] on div "49 Por adjudicar" at bounding box center [1159, 134] width 98 height 14
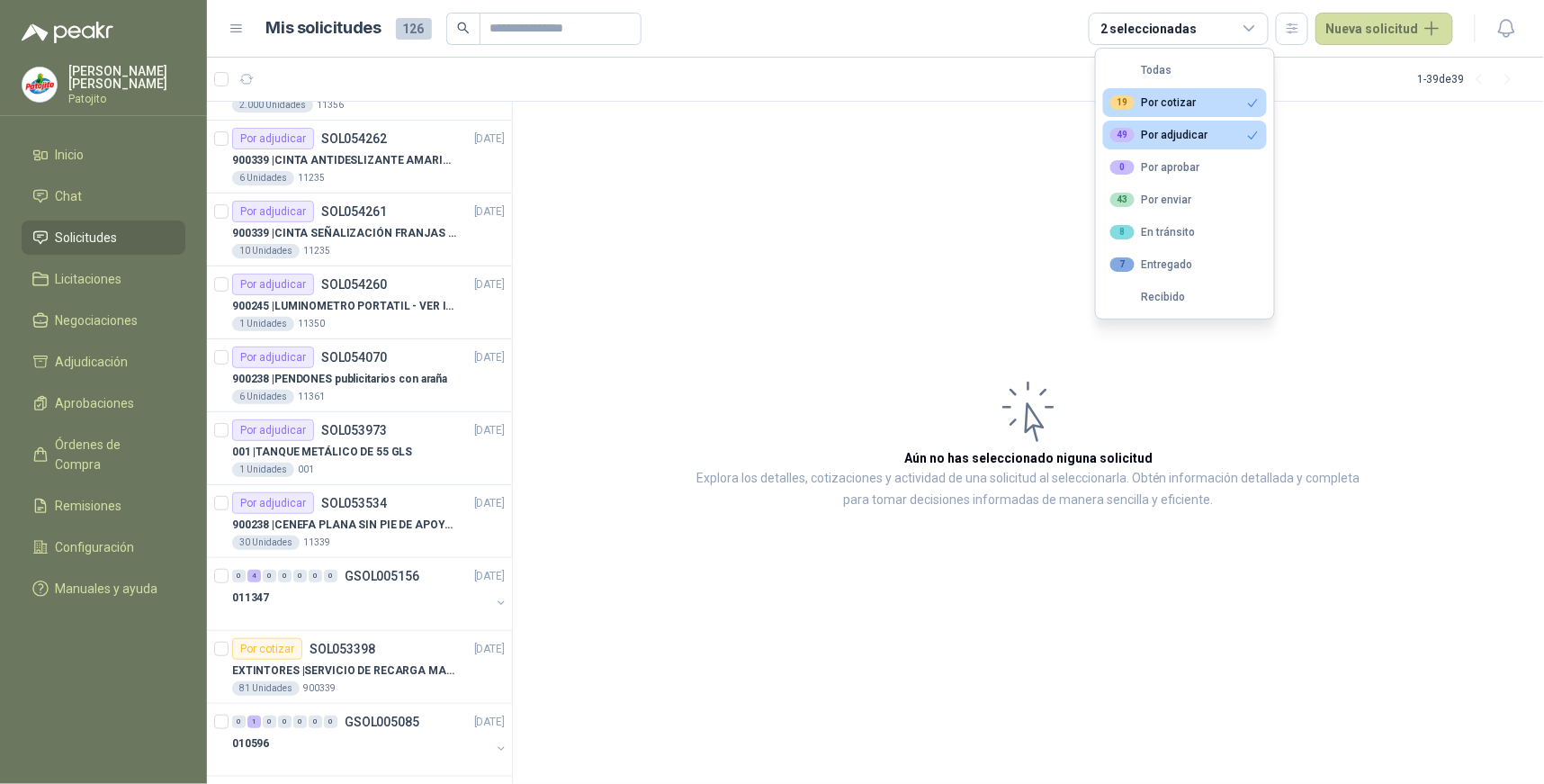
scroll to position [1002, 0]
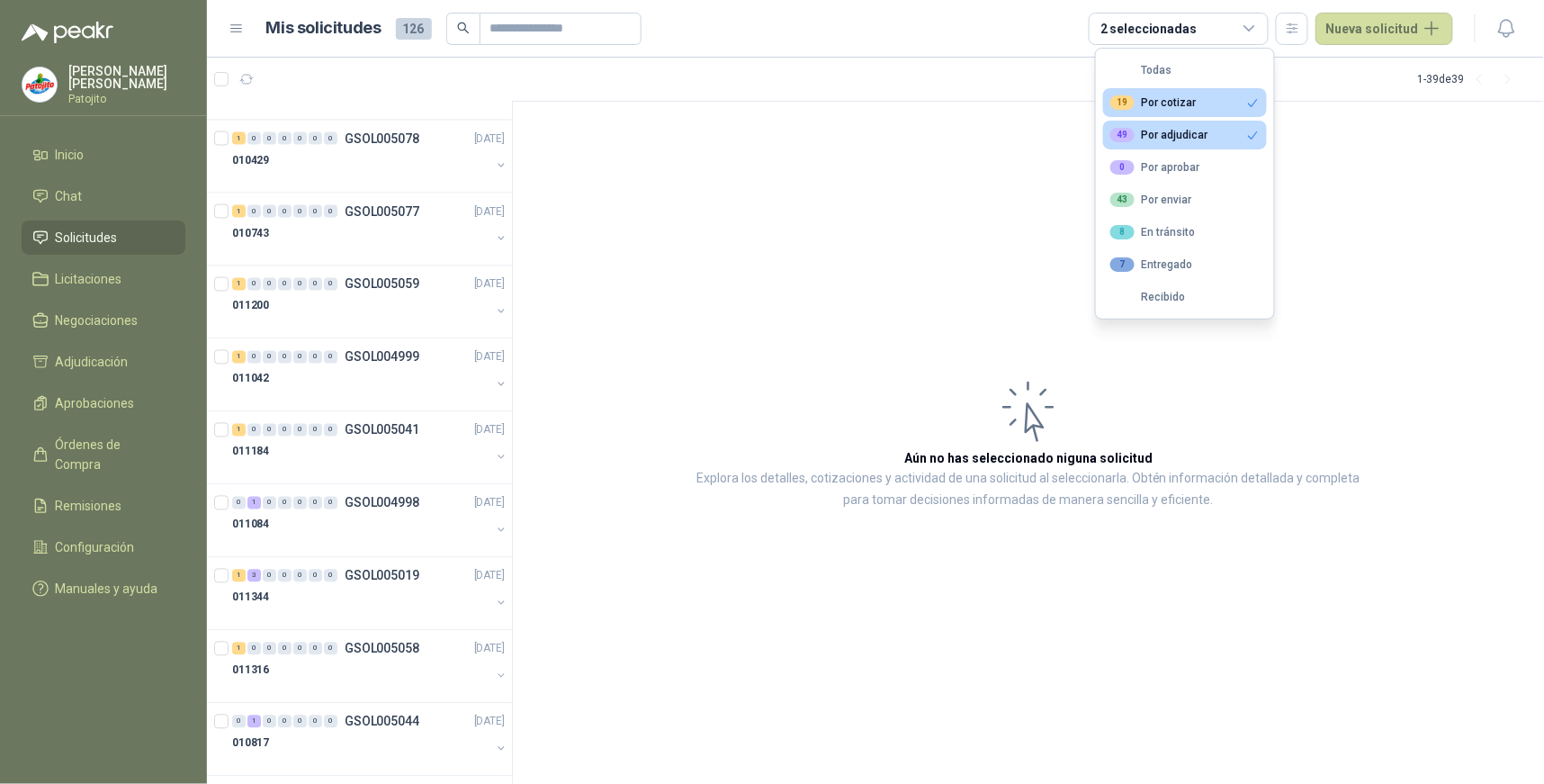
click at [1146, 94] on button "19 Por cotizar" at bounding box center [1185, 102] width 164 height 29
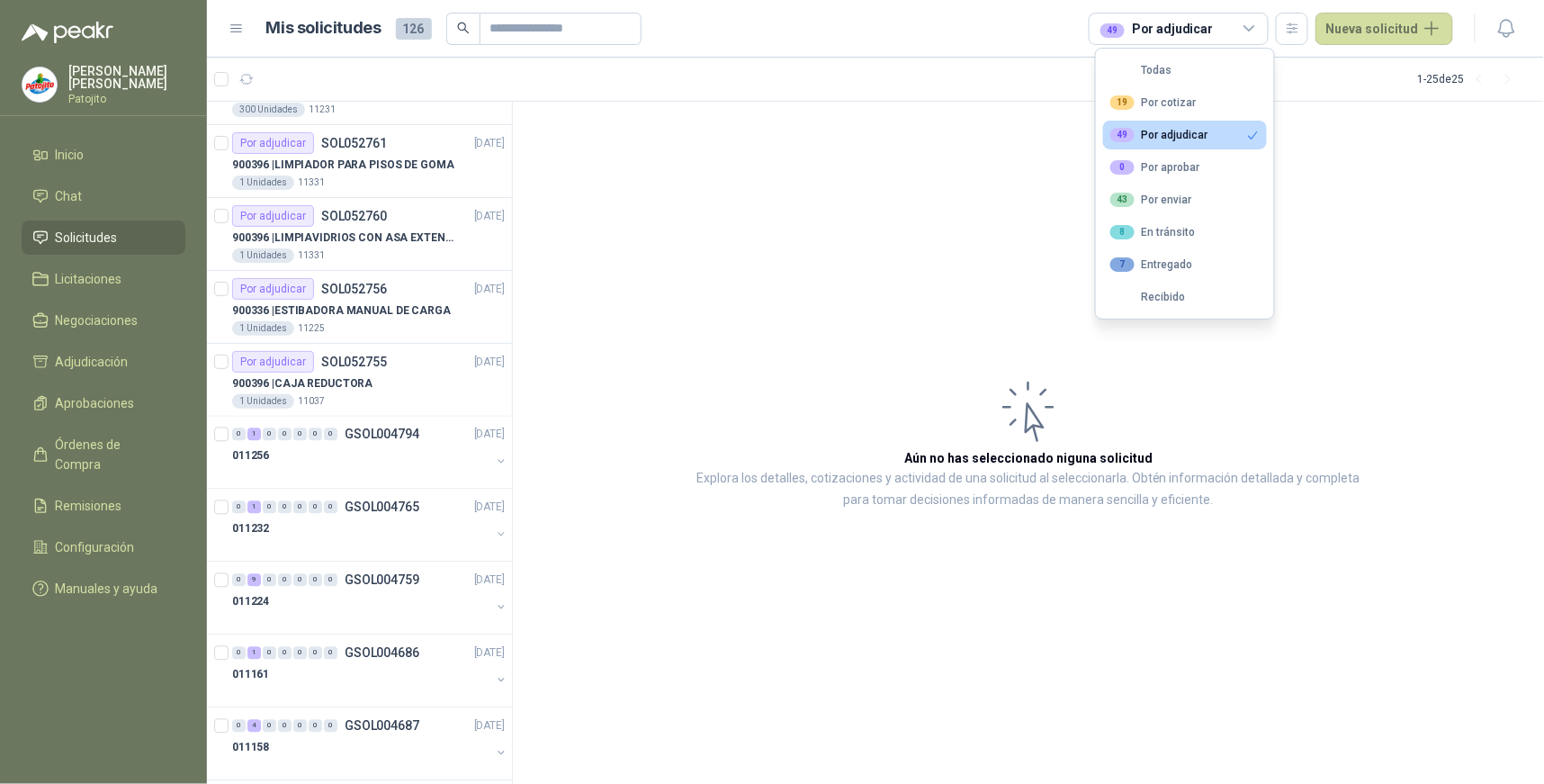
scroll to position [1165, 0]
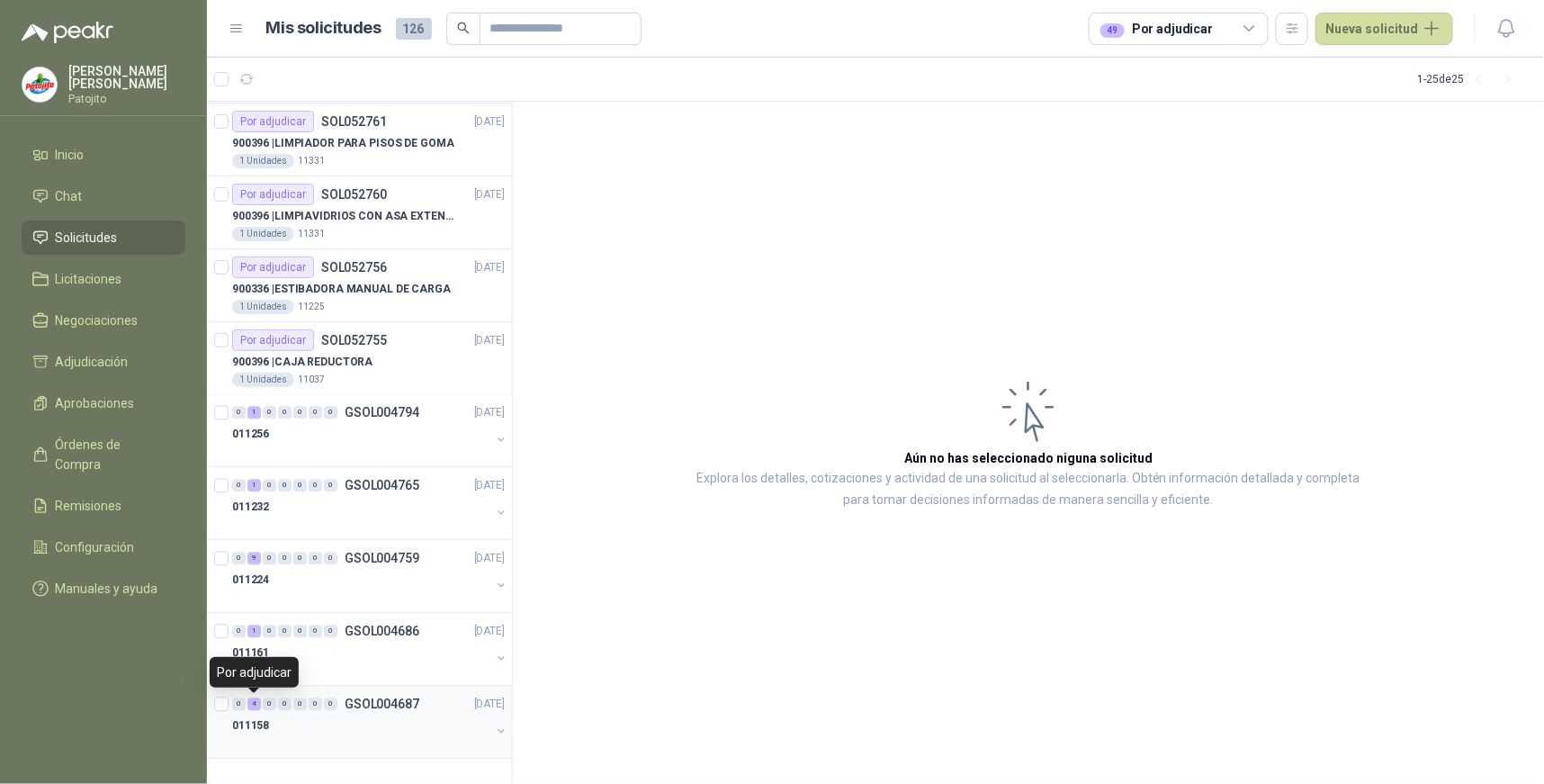
click at [254, 706] on div "4" at bounding box center [254, 705] width 13 height 13
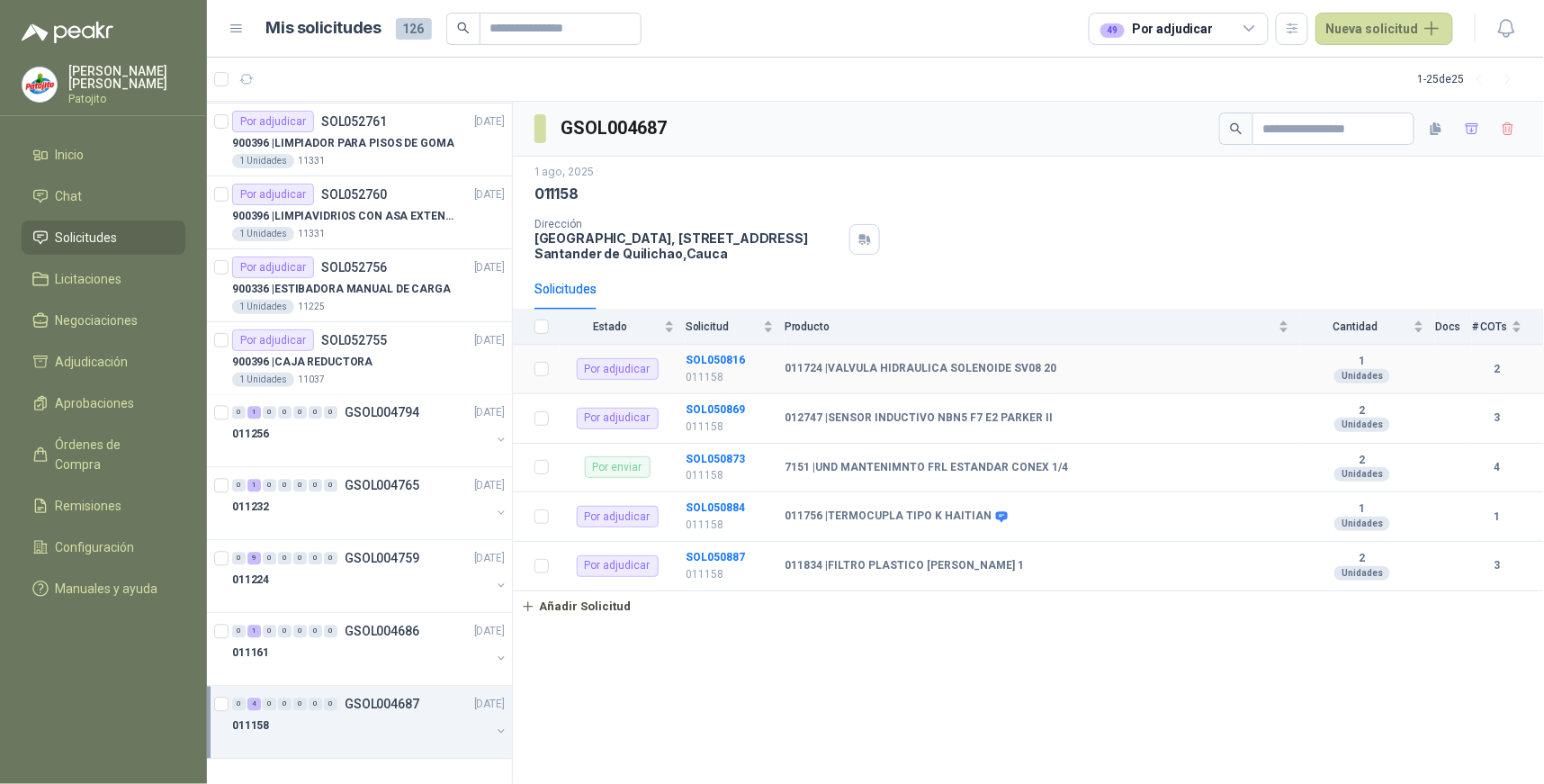
click at [900, 370] on b "011724 | VALVULA HIDRAULICA SOLENOIDE SV08 20" at bounding box center [921, 368] width 272 height 14
click at [724, 354] on b "SOL050816" at bounding box center [715, 360] width 60 height 13
click at [738, 406] on b "SOL050869" at bounding box center [715, 410] width 60 height 13
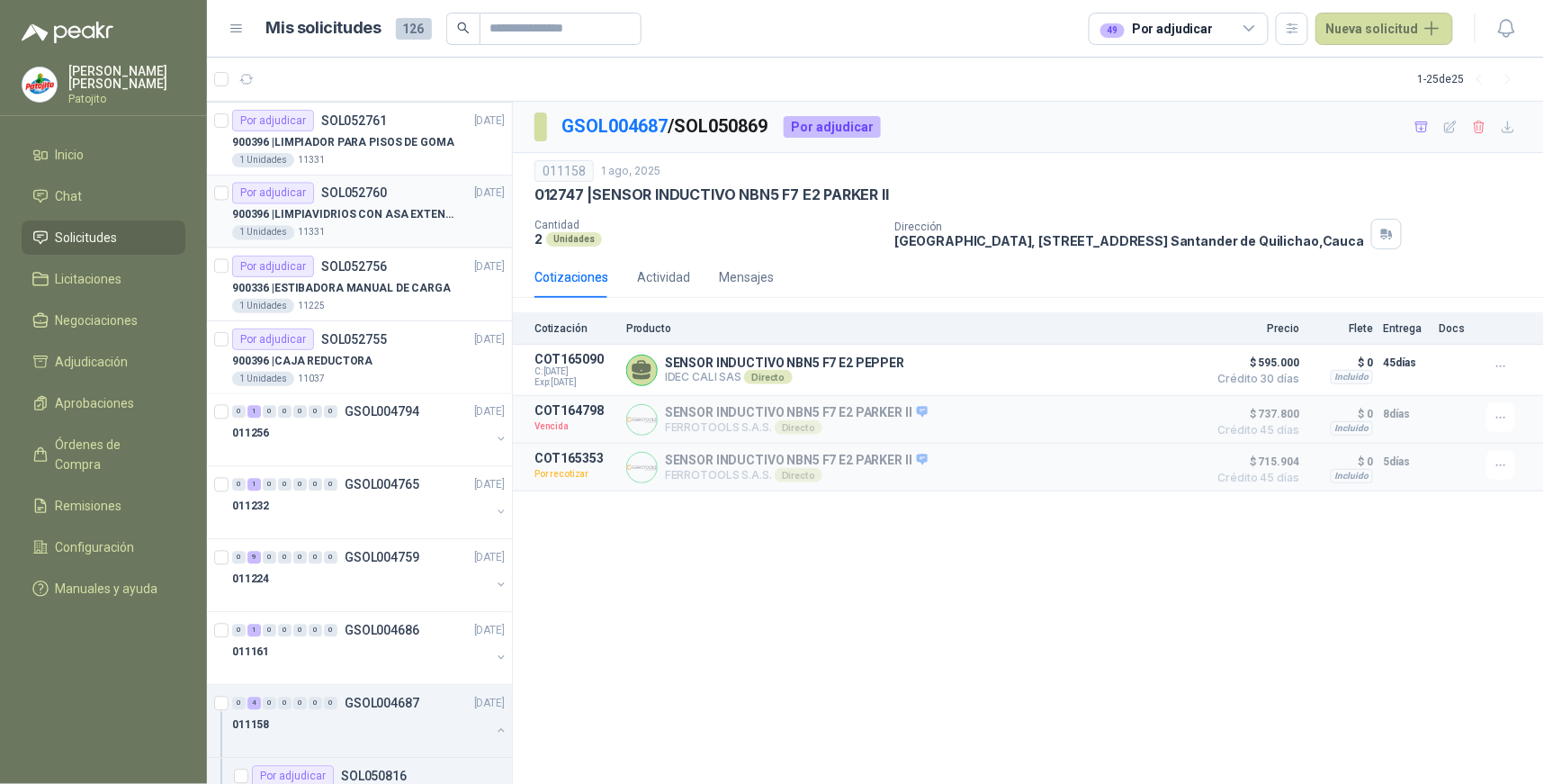
click at [307, 195] on div "Por adjudicar" at bounding box center [273, 193] width 82 height 21
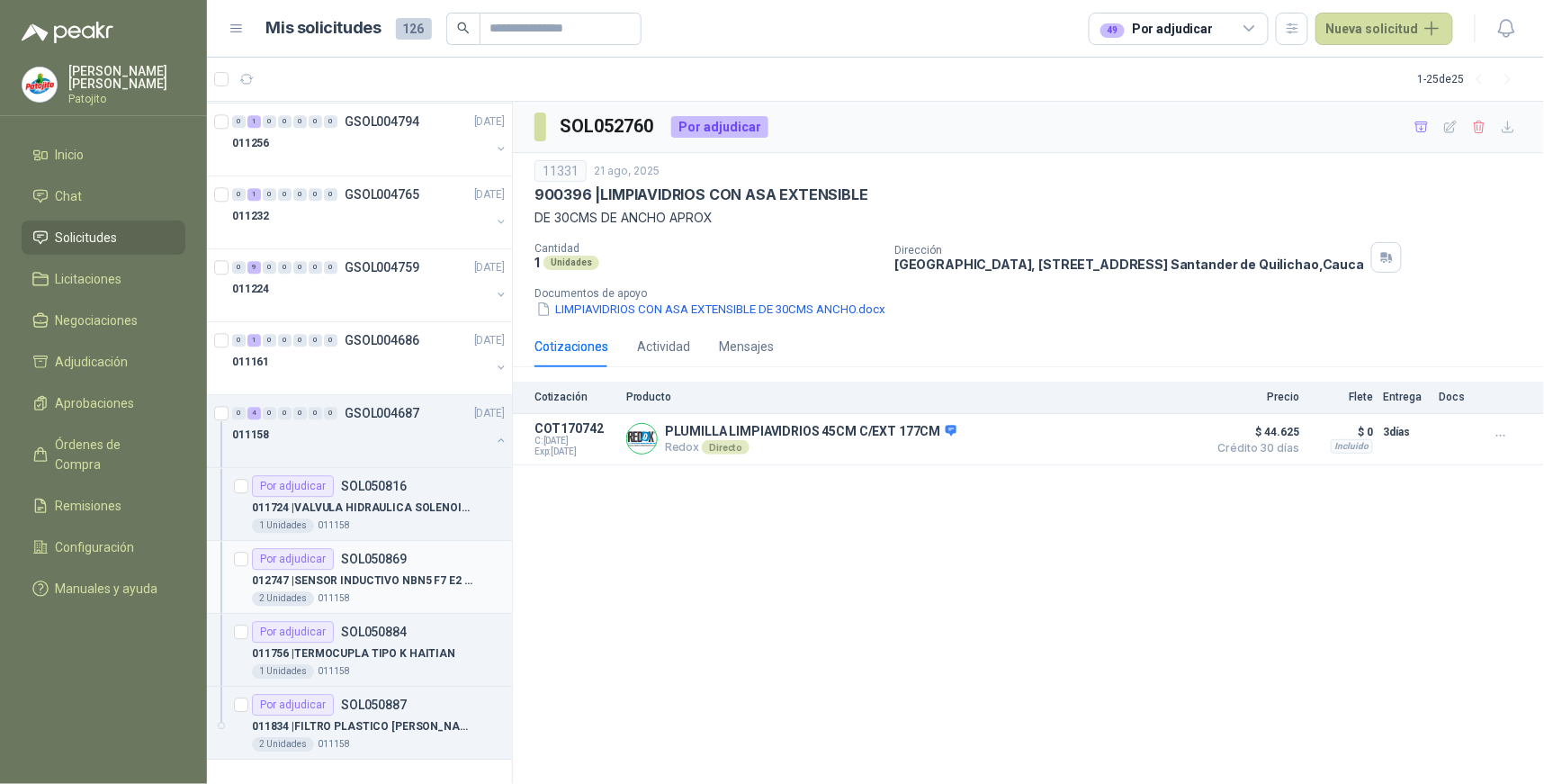
scroll to position [1458, 0]
click at [371, 555] on p "SOL050869" at bounding box center [373, 559] width 66 height 13
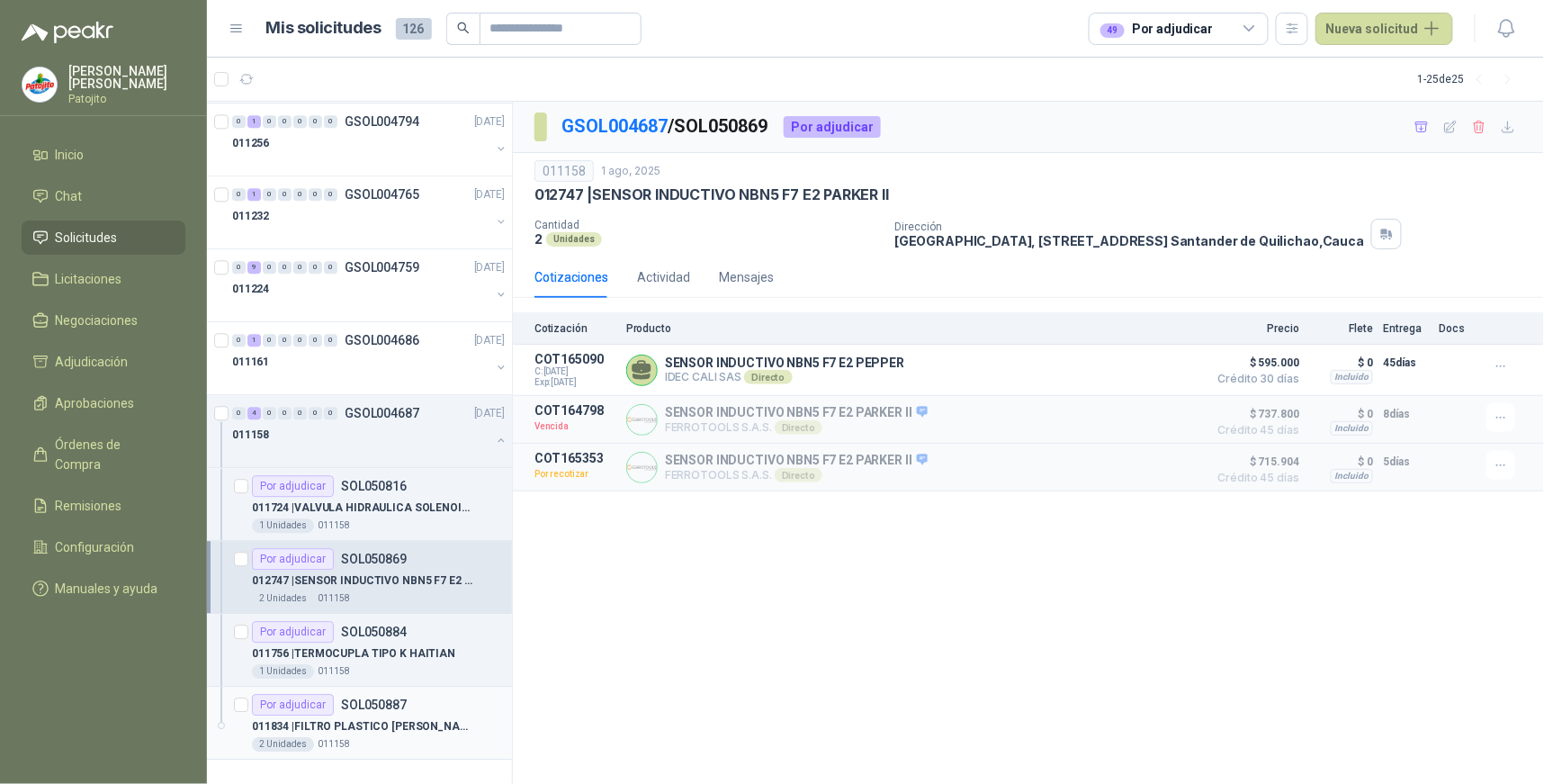
click at [317, 698] on div "Por adjudicar" at bounding box center [293, 704] width 82 height 21
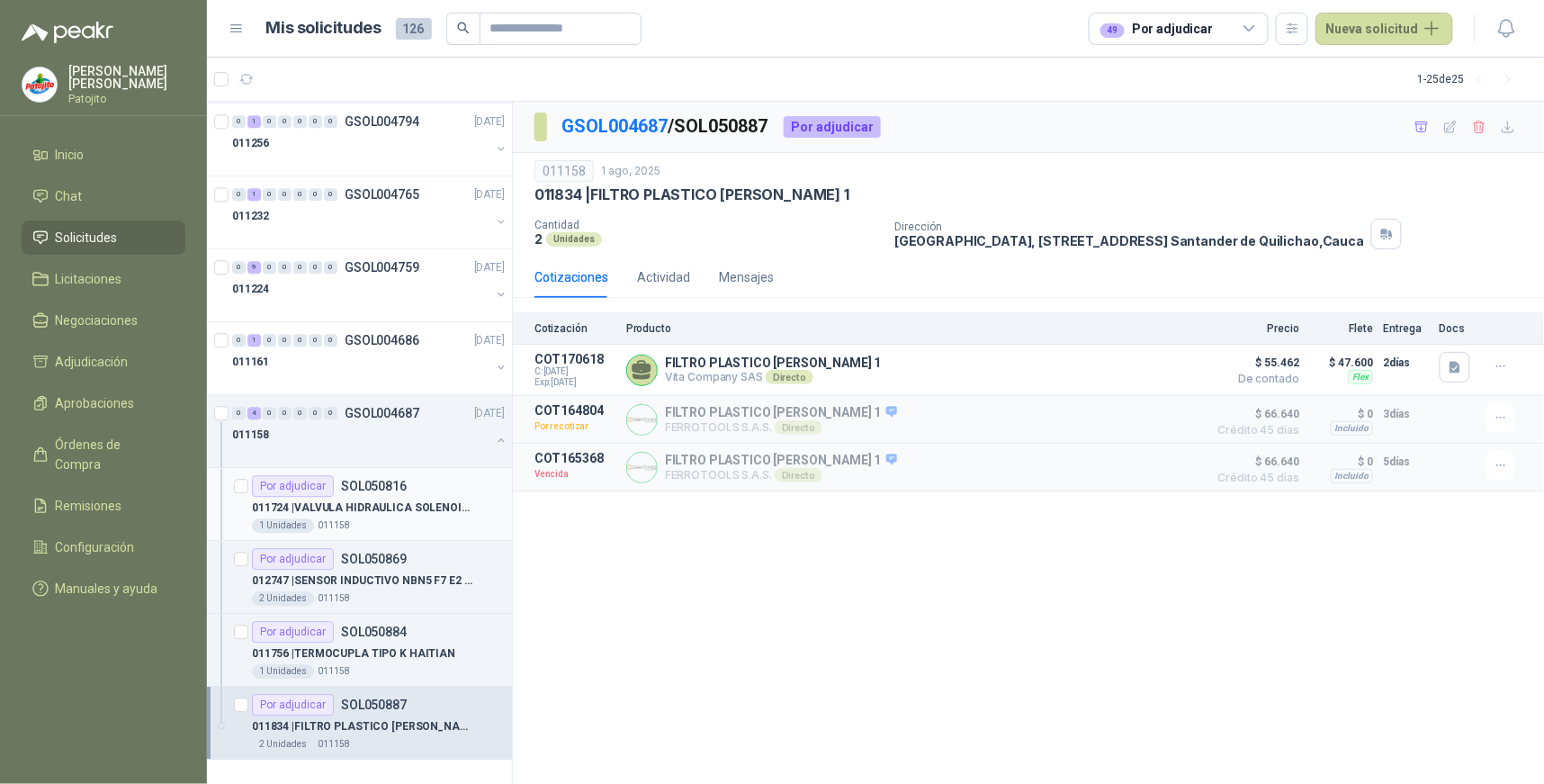
click at [379, 499] on p "011724 | VALVULA HIDRAULICA SOLENOIDE SV08 20" at bounding box center [364, 507] width 224 height 17
